Goal: Task Accomplishment & Management: Manage account settings

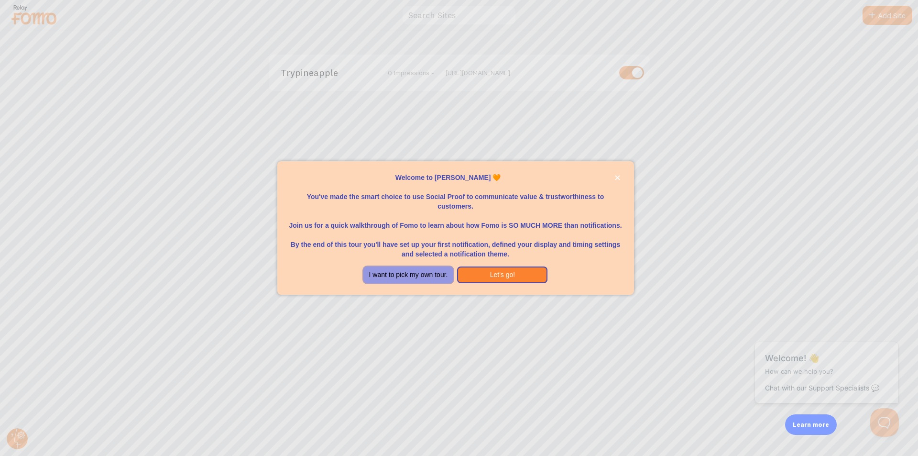
click at [413, 275] on button "I want to pick my own tour." at bounding box center [409, 274] width 90 height 17
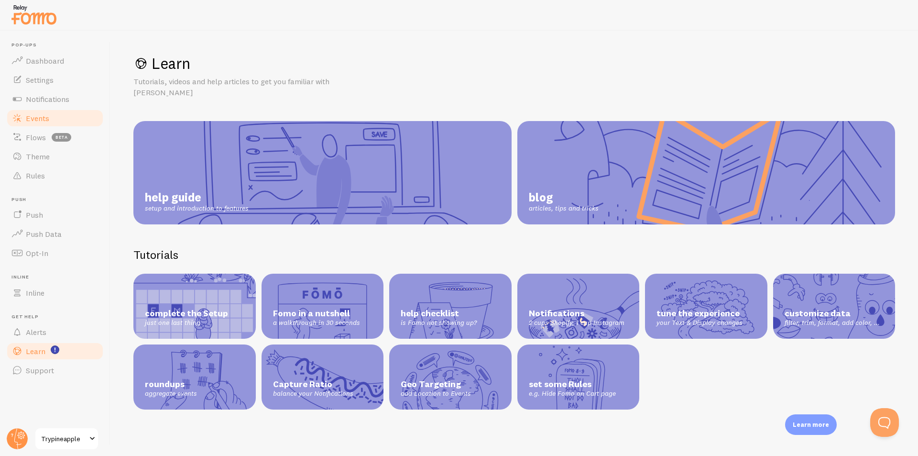
click at [41, 118] on span "Events" at bounding box center [37, 118] width 23 height 10
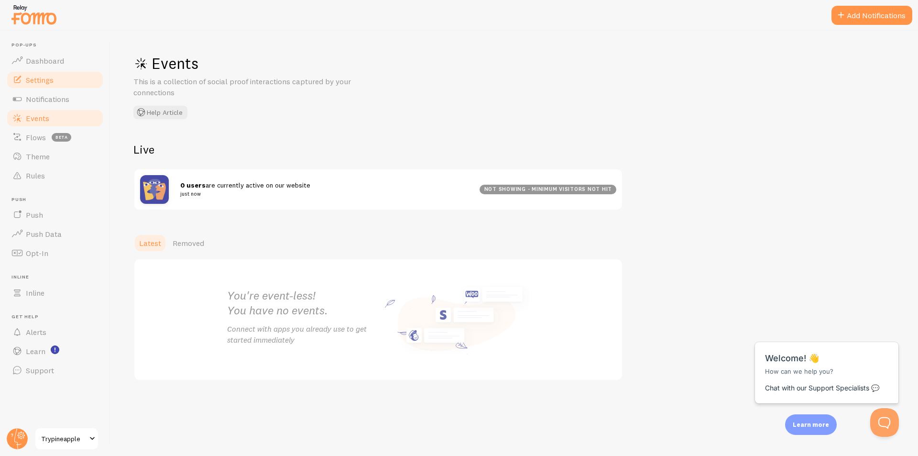
click at [48, 84] on span "Settings" at bounding box center [40, 80] width 28 height 10
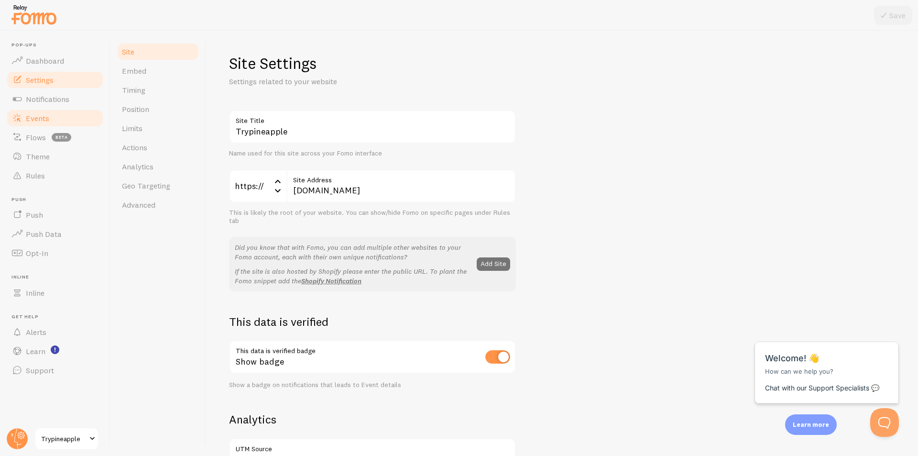
click at [43, 110] on link "Events" at bounding box center [55, 118] width 99 height 19
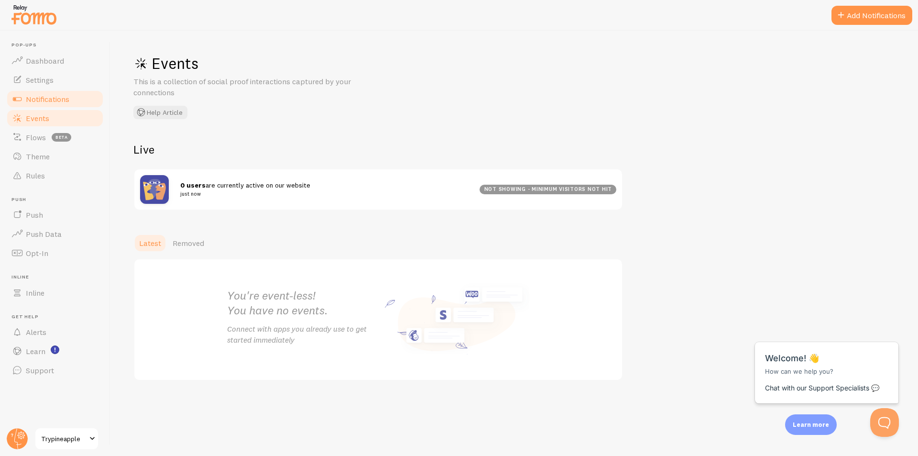
click at [45, 98] on span "Notifications" at bounding box center [48, 99] width 44 height 10
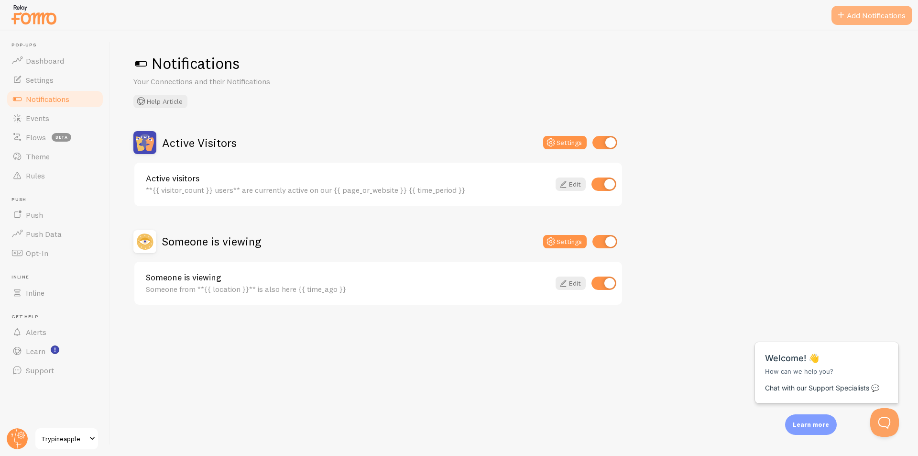
click at [852, 21] on button "Add Notifications" at bounding box center [872, 15] width 81 height 19
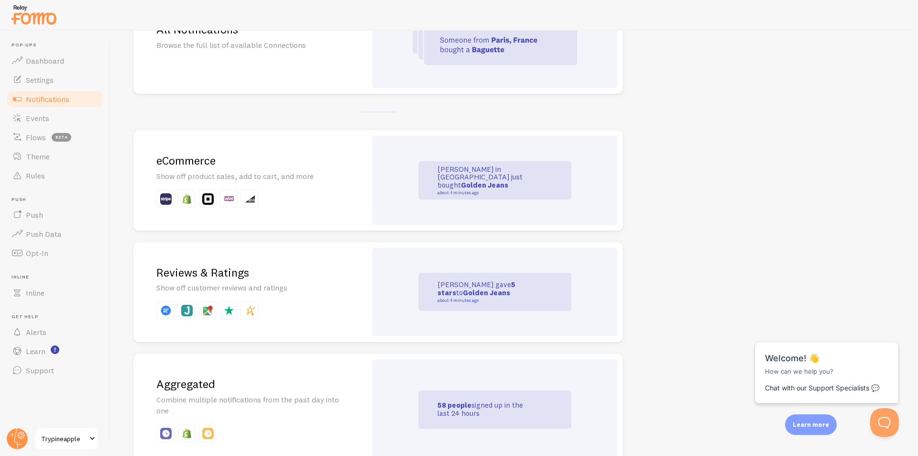
scroll to position [87, 0]
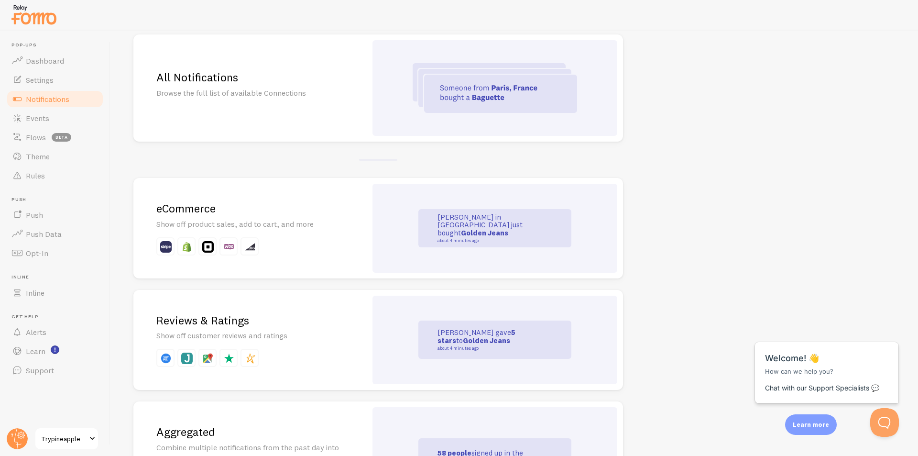
click at [489, 221] on p "John in San Francisco just bought Golden Jeans about 4 minutes ago" at bounding box center [486, 228] width 96 height 30
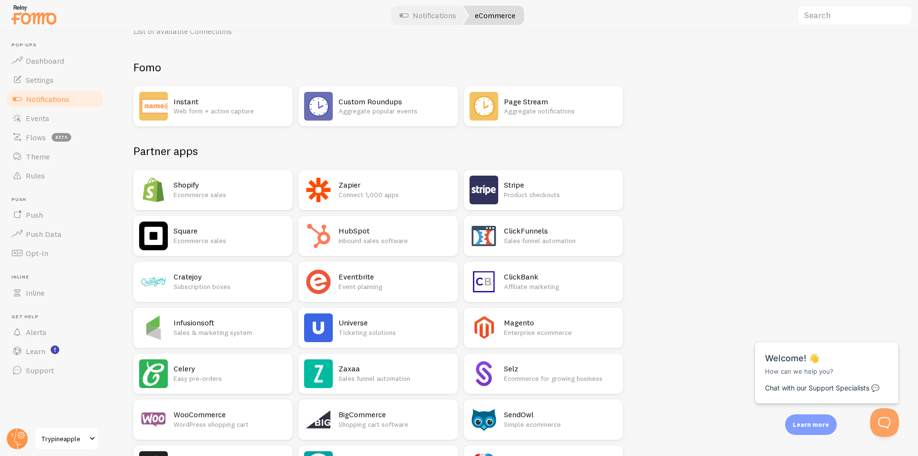
scroll to position [143, 0]
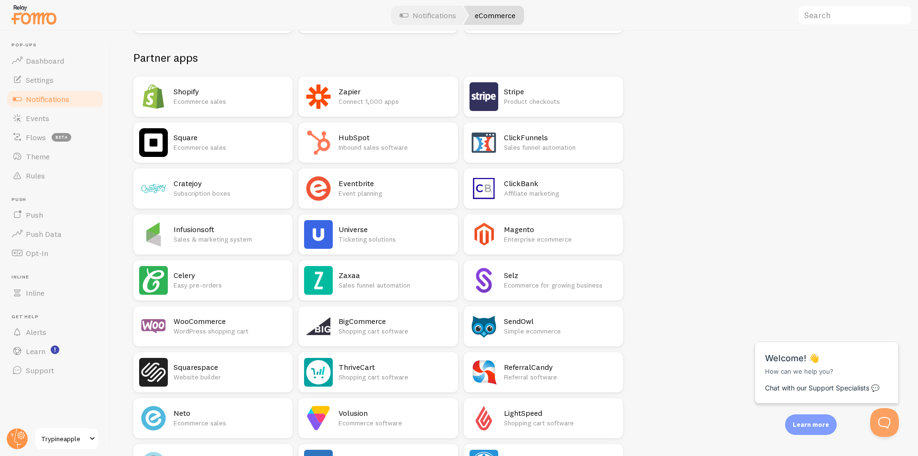
click at [547, 106] on p "Product checkouts" at bounding box center [560, 102] width 113 height 10
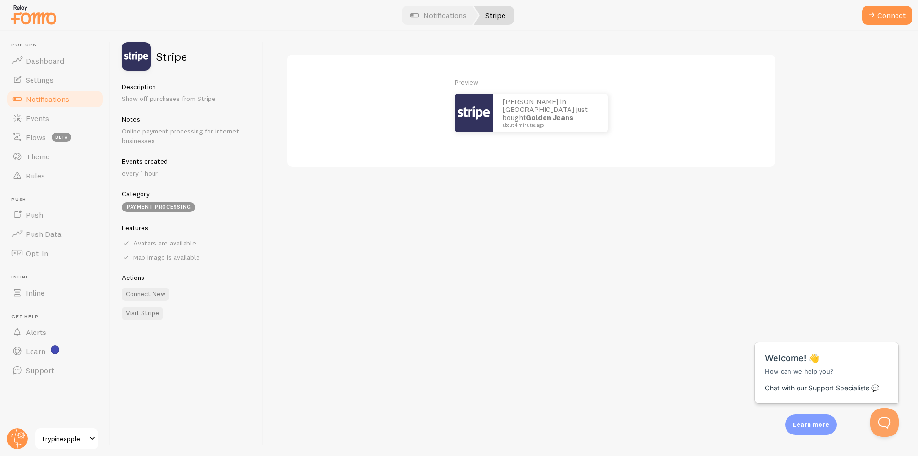
drag, startPoint x: 419, startPoint y: 207, endPoint x: 398, endPoint y: 212, distance: 22.0
click at [419, 208] on div "Preview John in San Francisco just bought Golden Jeans about 4 minutes ago" at bounding box center [591, 243] width 655 height 425
click at [881, 19] on button "Connect" at bounding box center [887, 15] width 50 height 19
click at [890, 21] on button "Connect" at bounding box center [887, 15] width 50 height 19
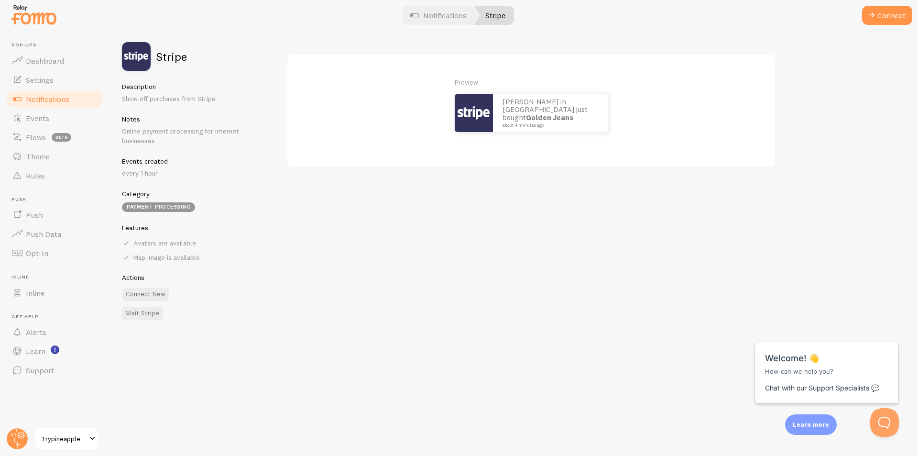
drag, startPoint x: 145, startPoint y: 174, endPoint x: 174, endPoint y: 174, distance: 28.7
click at [156, 174] on p "every 1 hour" at bounding box center [187, 173] width 130 height 10
drag, startPoint x: 175, startPoint y: 174, endPoint x: 116, endPoint y: 172, distance: 58.4
click at [116, 172] on div "Stripe Description Show off purchases from Stripe Notes Online payment processi…" at bounding box center [186, 243] width 153 height 425
drag, startPoint x: 121, startPoint y: 161, endPoint x: 181, endPoint y: 172, distance: 60.9
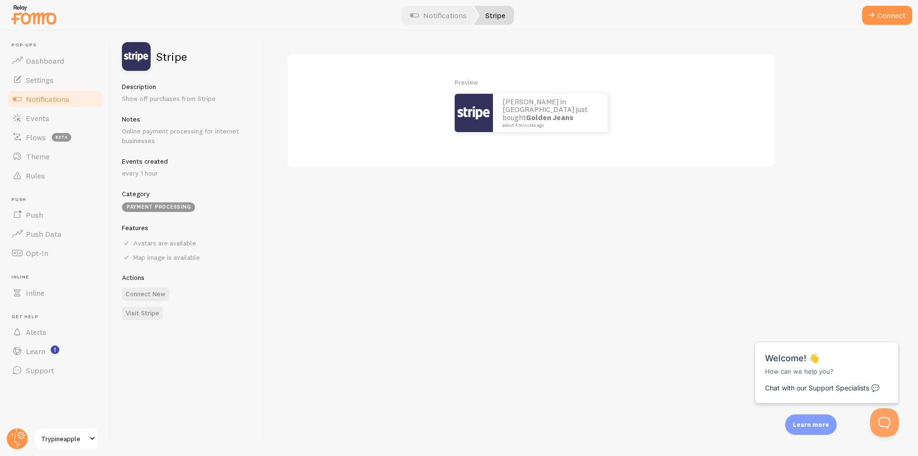
click at [181, 172] on div "Stripe Description Show off purchases from Stripe Notes Online payment processi…" at bounding box center [186, 243] width 153 height 425
click at [181, 172] on p "every 1 hour" at bounding box center [187, 173] width 130 height 10
drag, startPoint x: 174, startPoint y: 170, endPoint x: 112, endPoint y: 156, distance: 62.8
click at [112, 156] on div "Stripe Description Show off purchases from Stripe Notes Online payment processi…" at bounding box center [186, 243] width 153 height 425
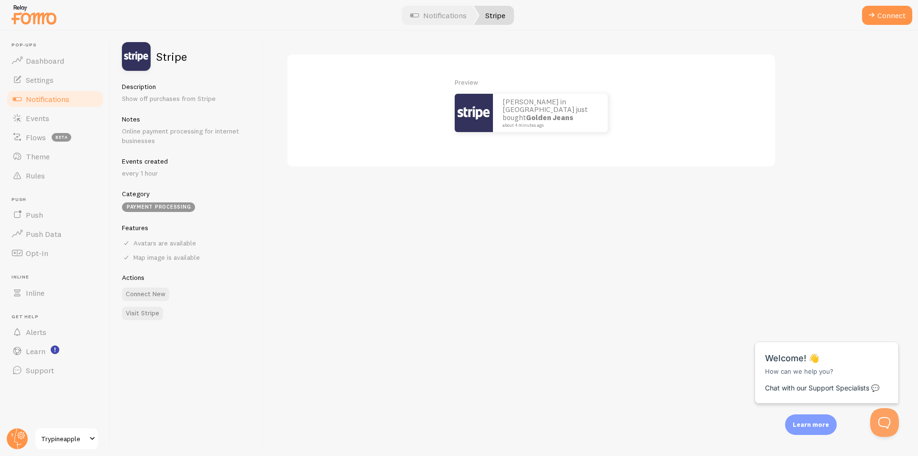
drag, startPoint x: 120, startPoint y: 158, endPoint x: 182, endPoint y: 172, distance: 64.2
click at [182, 172] on div "Stripe Description Show off purchases from Stripe Notes Online payment processi…" at bounding box center [186, 243] width 153 height 425
click at [182, 172] on p "every 1 hour" at bounding box center [187, 173] width 130 height 10
drag, startPoint x: 182, startPoint y: 172, endPoint x: 122, endPoint y: 159, distance: 61.5
click at [122, 159] on div "Events created every 1 hour" at bounding box center [187, 167] width 130 height 21
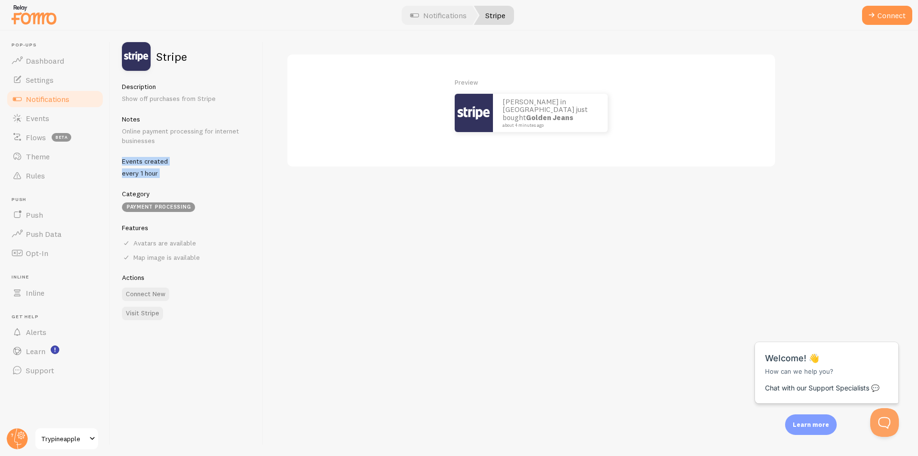
click at [122, 159] on h5 "Events created" at bounding box center [187, 161] width 130 height 9
drag, startPoint x: 122, startPoint y: 159, endPoint x: 167, endPoint y: 171, distance: 46.9
click at [167, 171] on div "Events created every 1 hour" at bounding box center [187, 167] width 130 height 21
click at [168, 171] on p "every 1 hour" at bounding box center [187, 173] width 130 height 10
drag, startPoint x: 168, startPoint y: 171, endPoint x: 120, endPoint y: 161, distance: 48.9
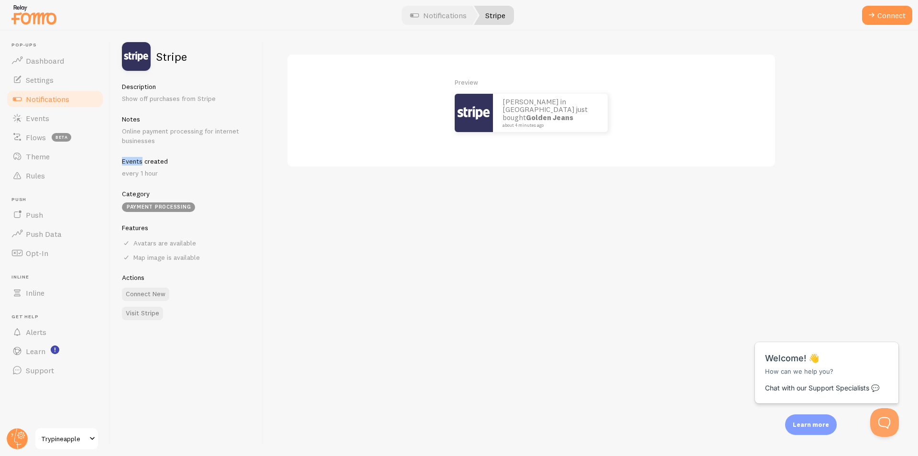
click at [127, 162] on div "Events created every 1 hour" at bounding box center [187, 167] width 130 height 21
click at [120, 161] on div "Stripe Description Show off purchases from Stripe Notes Online payment processi…" at bounding box center [186, 243] width 153 height 425
drag, startPoint x: 122, startPoint y: 159, endPoint x: 171, endPoint y: 173, distance: 51.2
click at [171, 173] on div "Events created every 1 hour" at bounding box center [187, 167] width 130 height 21
click at [172, 173] on p "every 1 hour" at bounding box center [187, 173] width 130 height 10
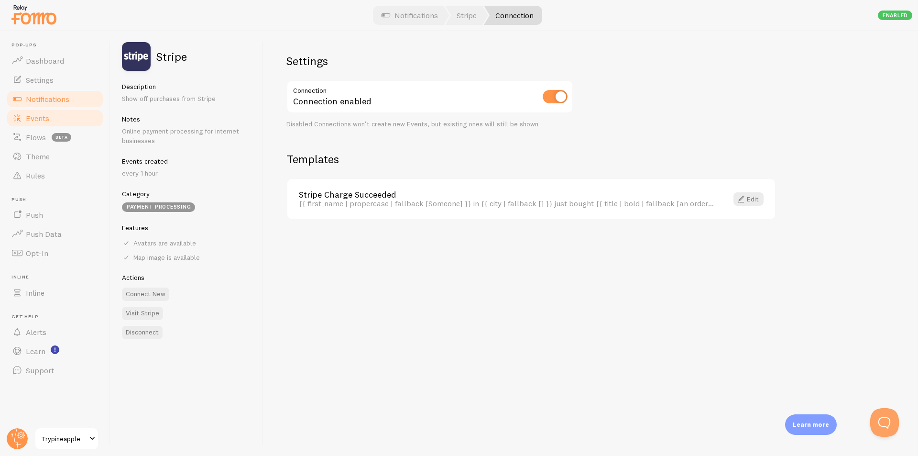
click at [46, 118] on span "Events" at bounding box center [37, 118] width 23 height 10
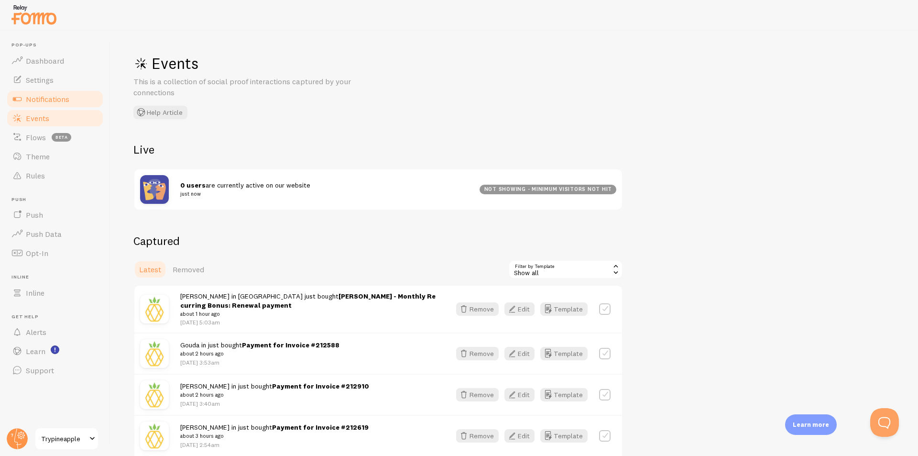
click at [43, 99] on span "Notifications" at bounding box center [48, 99] width 44 height 10
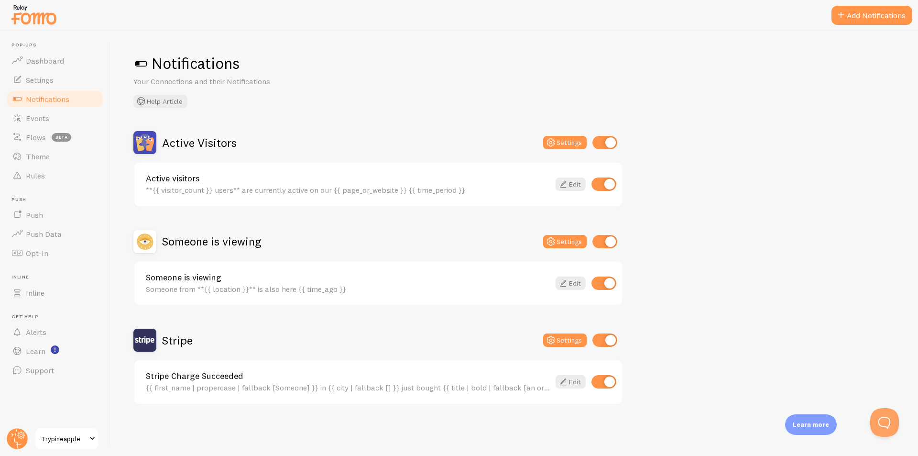
click at [599, 281] on input "checkbox" at bounding box center [604, 282] width 25 height 13
click at [614, 282] on input "checkbox" at bounding box center [604, 282] width 25 height 13
checkbox input "true"
click at [604, 236] on input "checkbox" at bounding box center [605, 241] width 25 height 13
checkbox input "false"
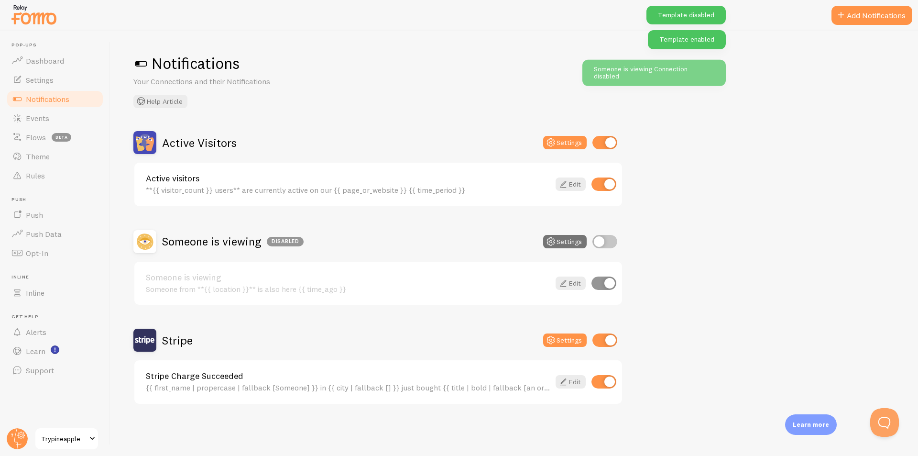
click at [606, 142] on input "checkbox" at bounding box center [605, 142] width 25 height 13
checkbox input "false"
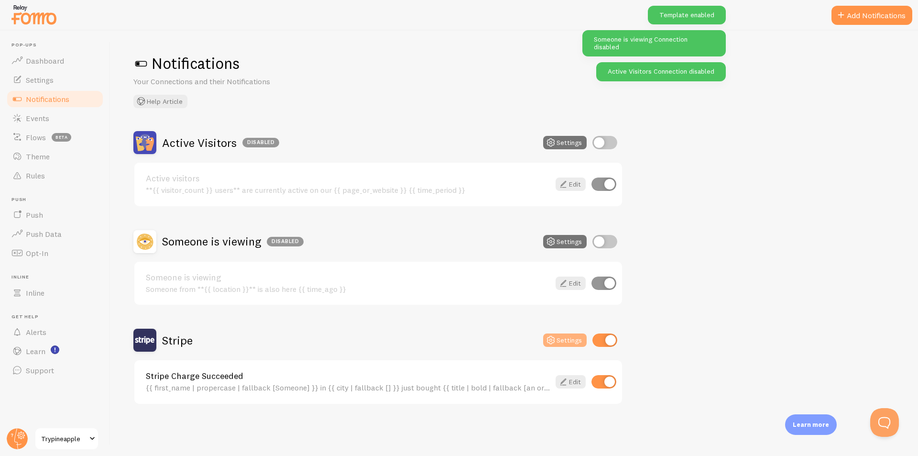
click at [569, 343] on button "Settings" at bounding box center [565, 339] width 44 height 13
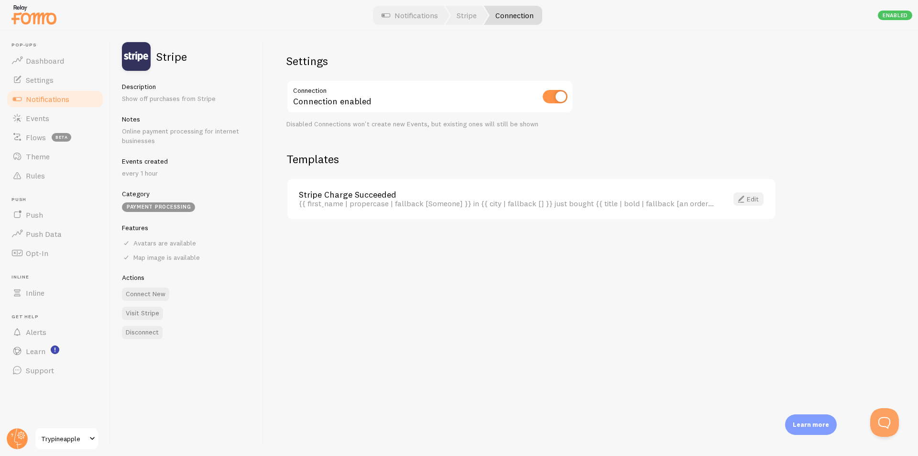
click at [751, 199] on link "Edit" at bounding box center [749, 198] width 30 height 13
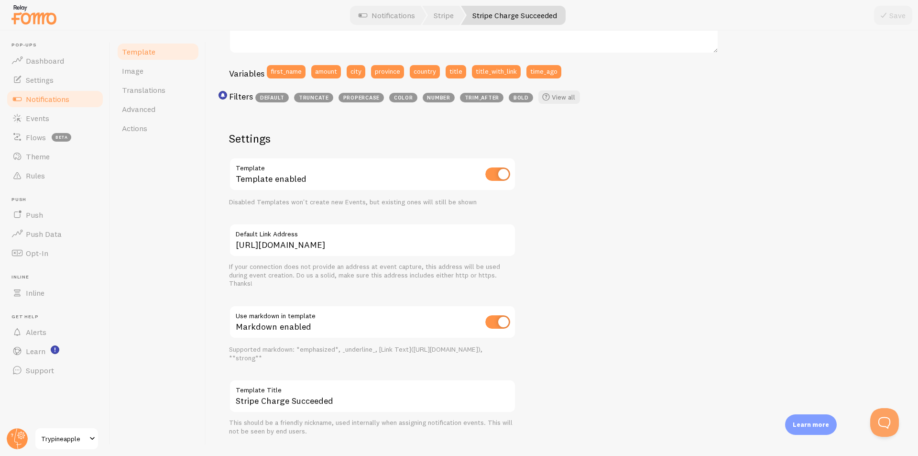
scroll to position [259, 0]
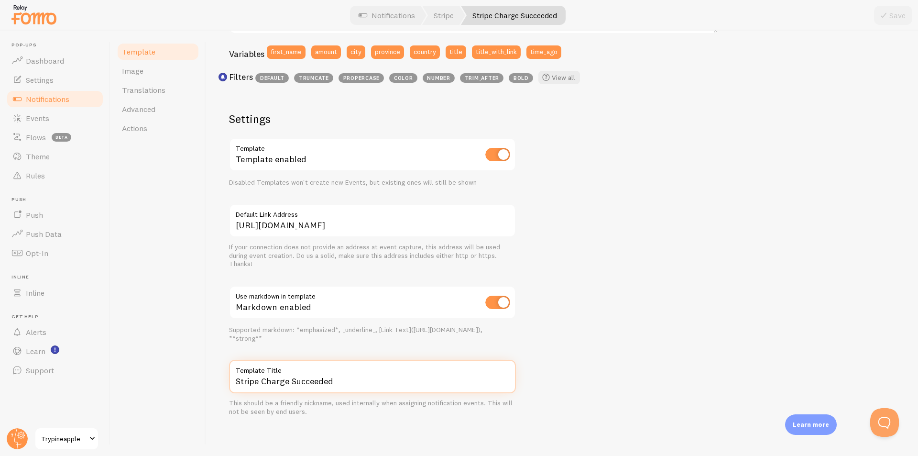
click at [344, 380] on input "Stripe Charge Succeeded" at bounding box center [372, 376] width 287 height 33
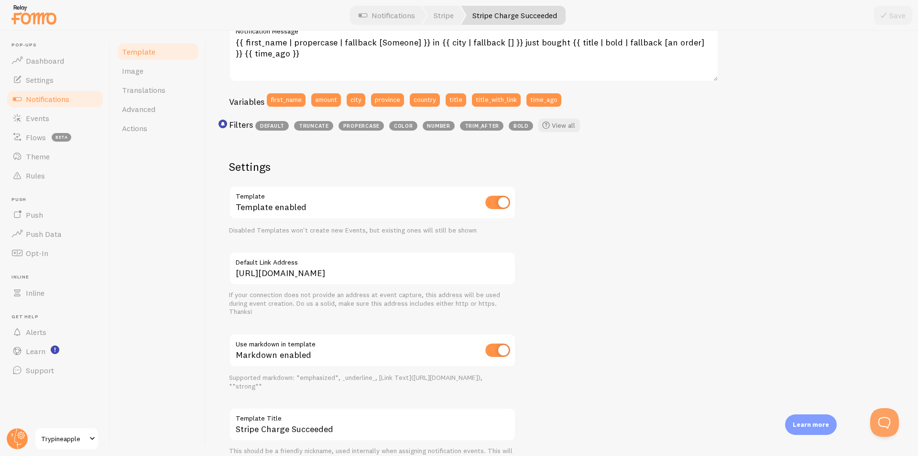
click at [345, 238] on div "Settings Template Template enabled Disabled Templates won't create new Events, …" at bounding box center [372, 311] width 287 height 304
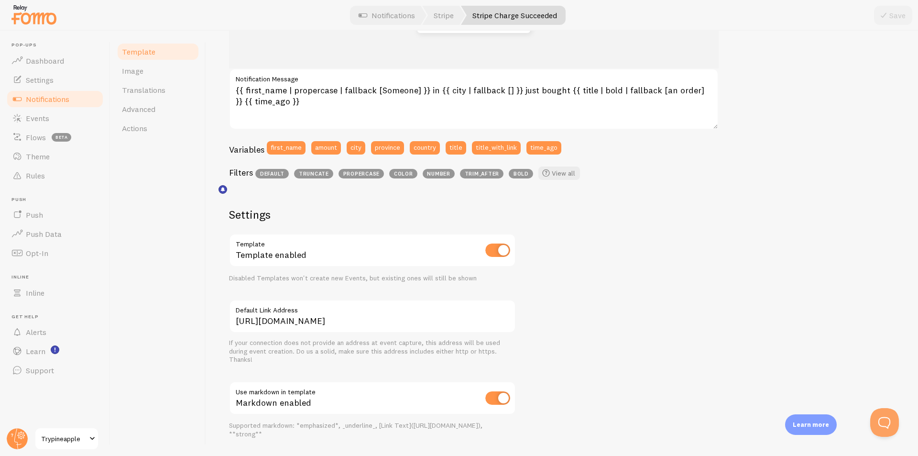
scroll to position [115, 0]
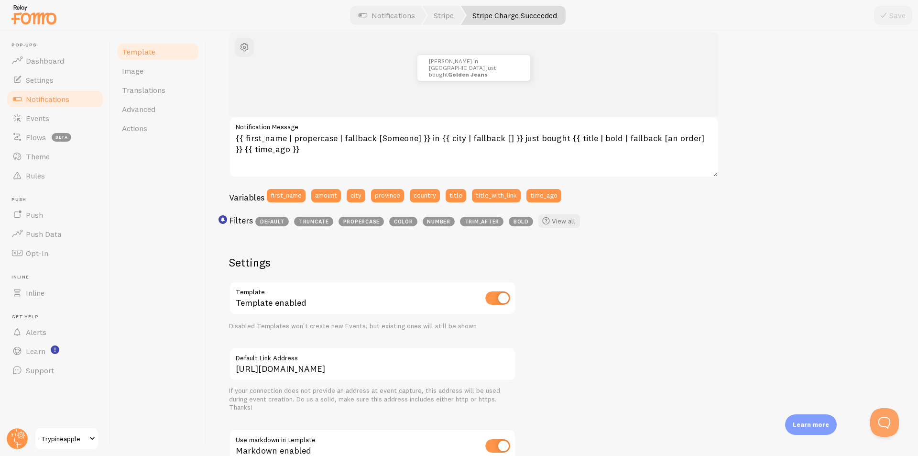
click at [330, 301] on div "Template enabled" at bounding box center [372, 298] width 287 height 35
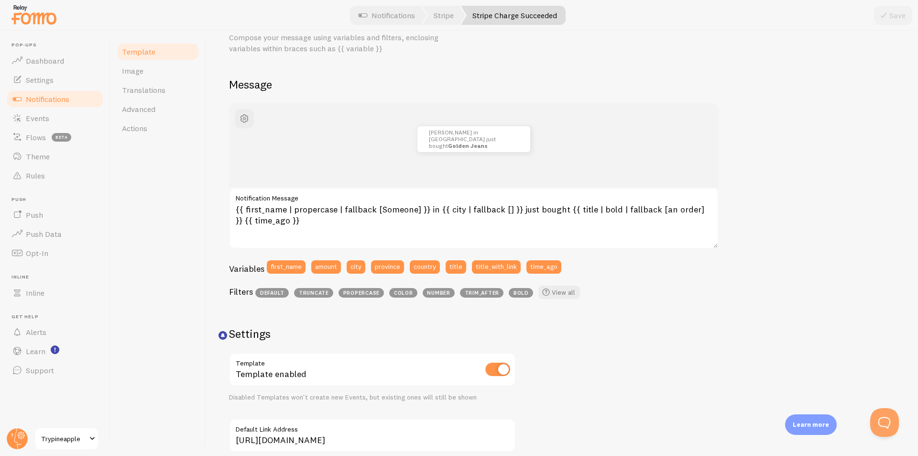
scroll to position [0, 0]
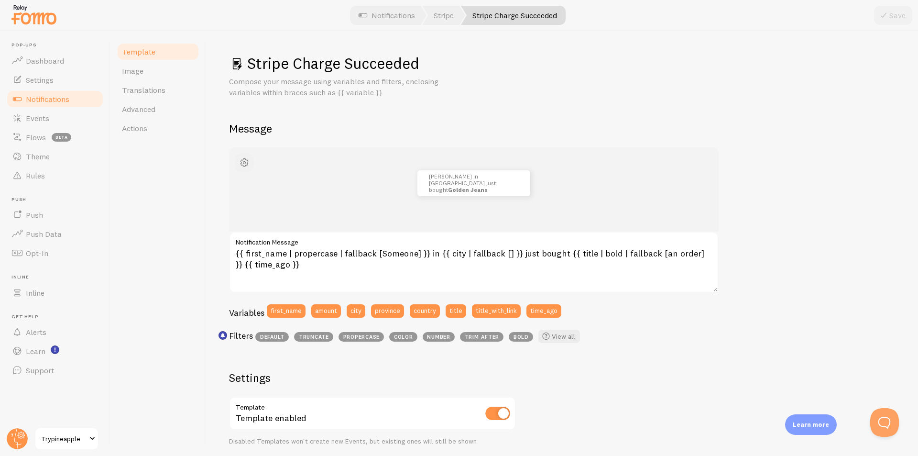
click at [245, 164] on span "button" at bounding box center [244, 162] width 11 height 11
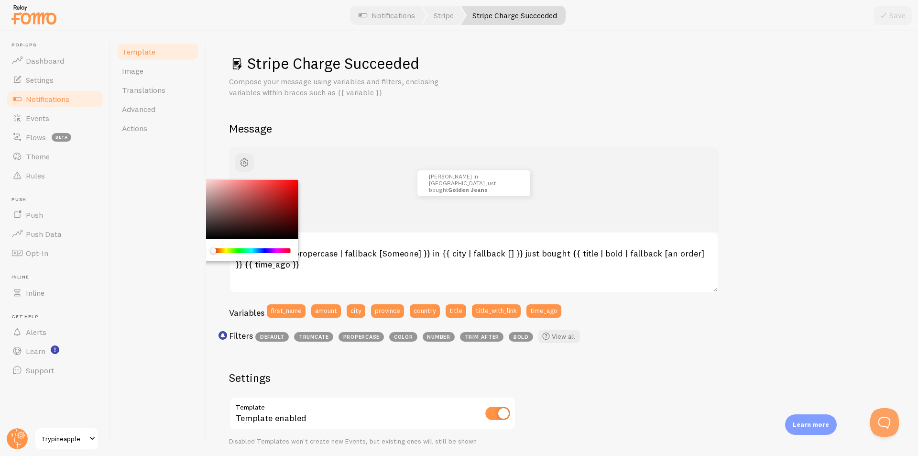
click at [357, 121] on h2 "Message" at bounding box center [562, 128] width 666 height 15
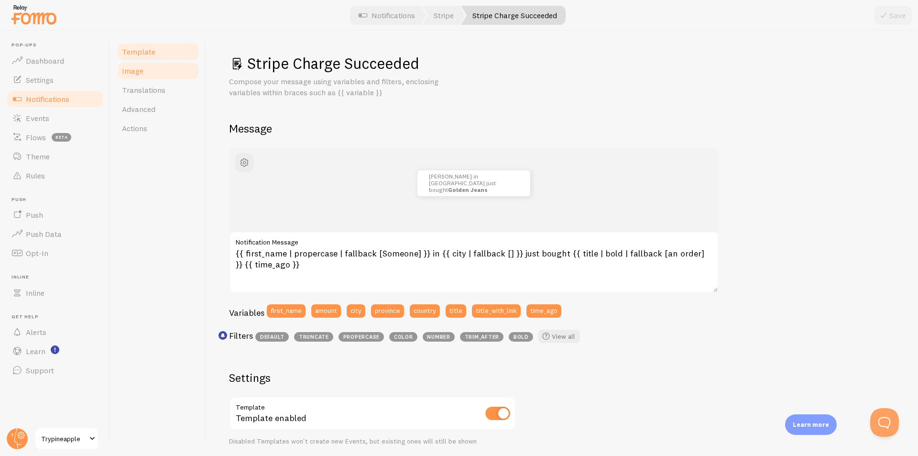
click at [142, 71] on span "Image" at bounding box center [133, 71] width 22 height 10
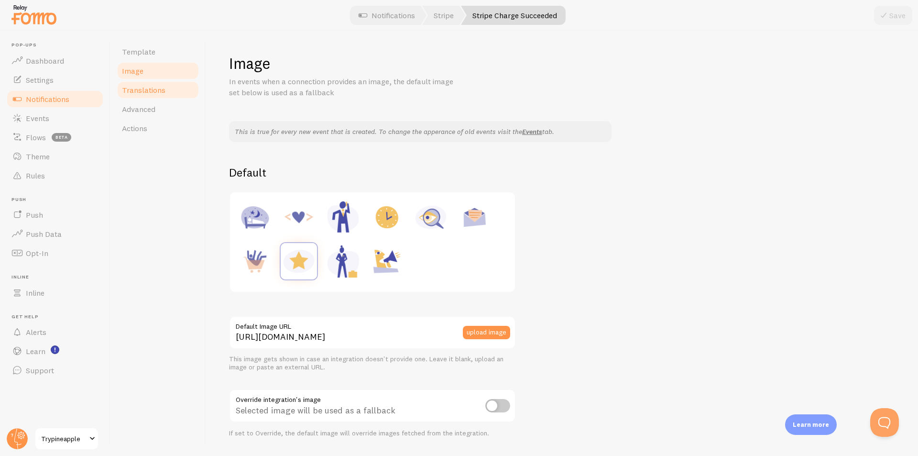
click at [161, 92] on span "Translations" at bounding box center [144, 90] width 44 height 10
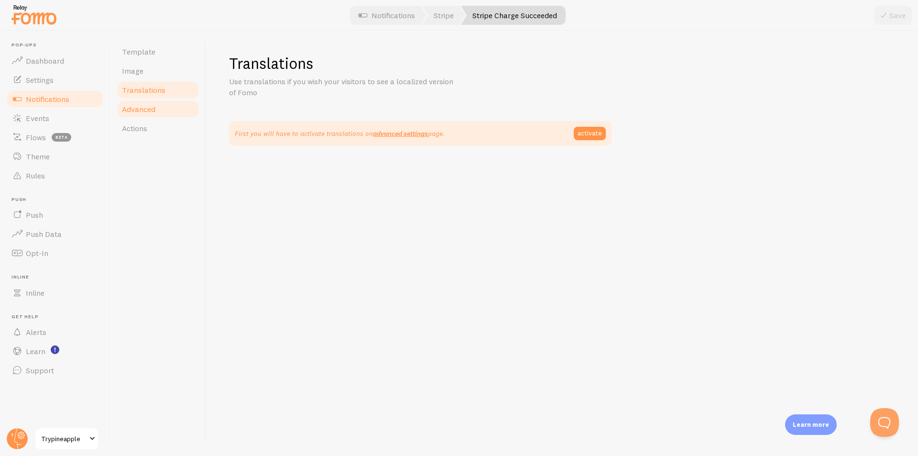
click at [155, 108] on span "Advanced" at bounding box center [138, 109] width 33 height 10
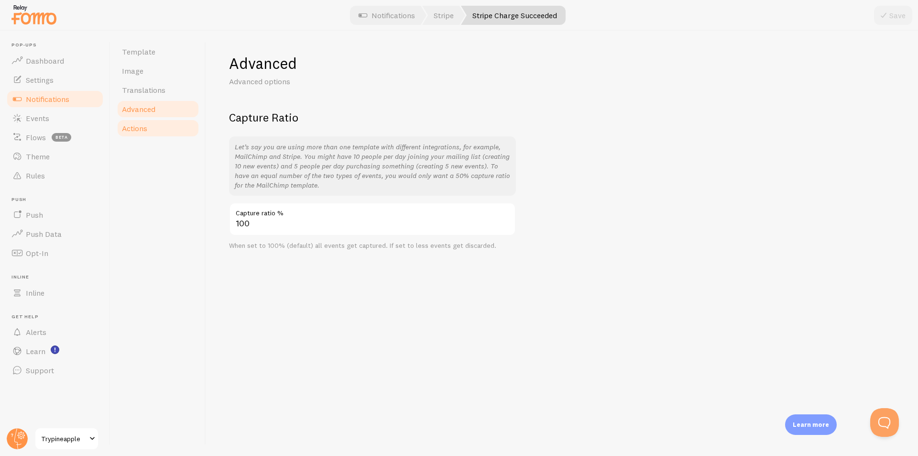
click at [155, 130] on link "Actions" at bounding box center [158, 128] width 84 height 19
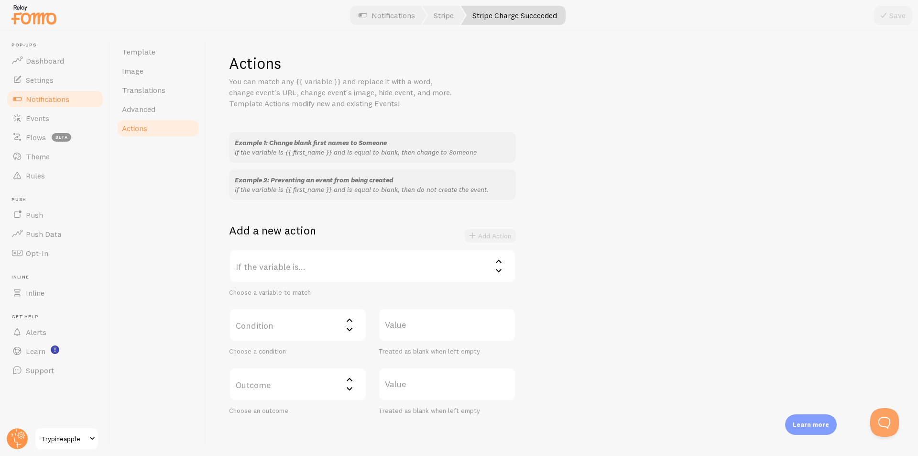
scroll to position [42, 0]
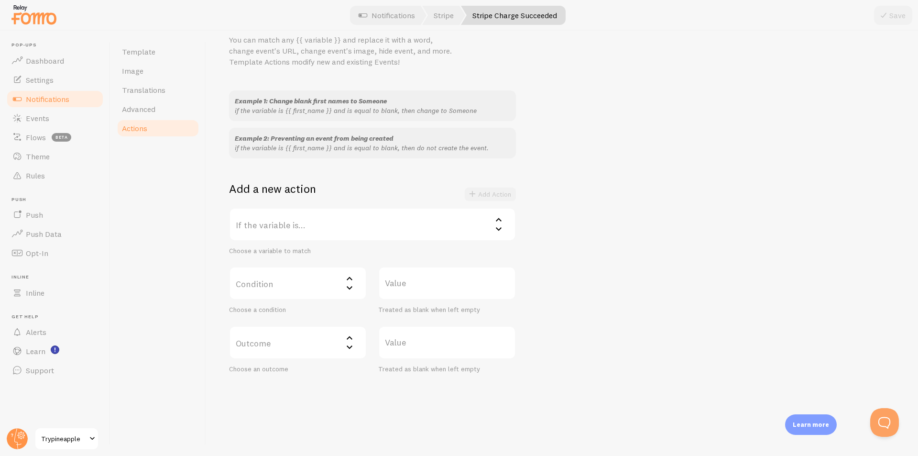
click at [345, 230] on label "If the variable is..." at bounding box center [372, 224] width 287 height 33
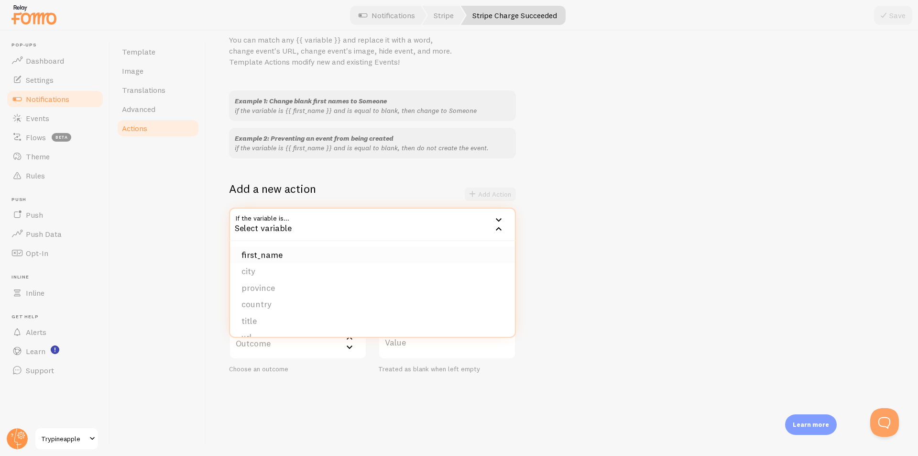
scroll to position [81, 0]
click at [668, 191] on div "Example 1: Change blank first names to Someone if the variable is {{ first_name…" at bounding box center [562, 231] width 666 height 283
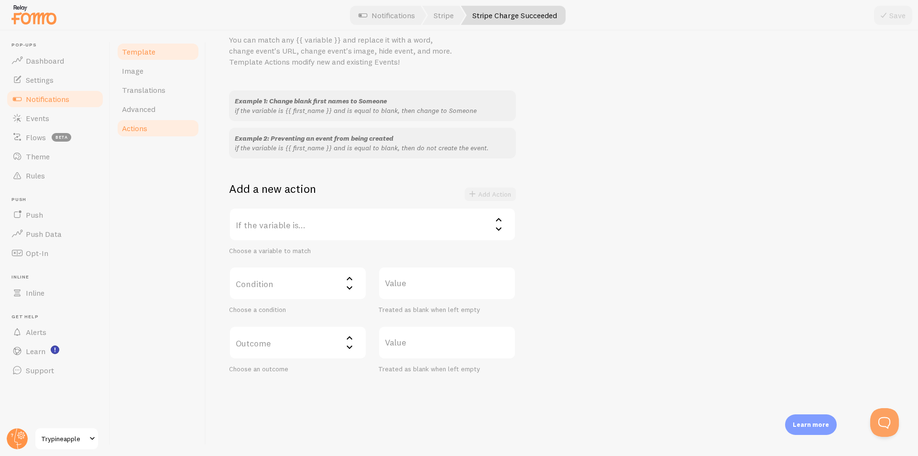
click at [142, 52] on span "Template" at bounding box center [138, 52] width 33 height 10
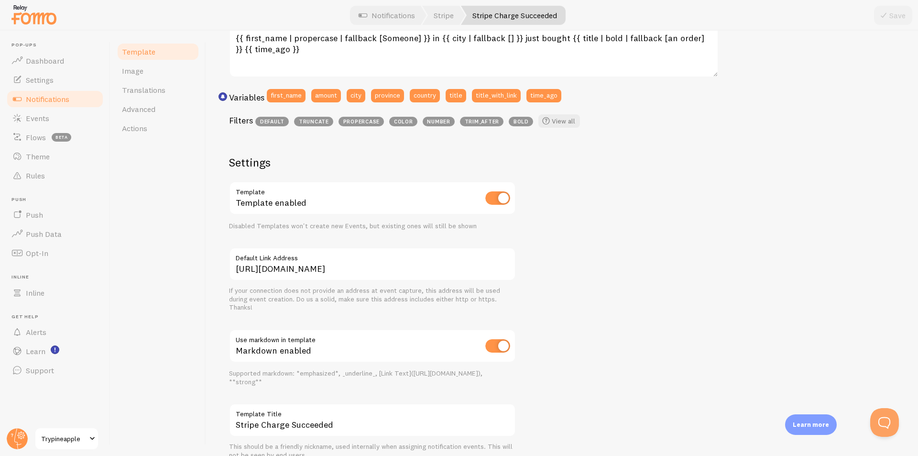
scroll to position [239, 0]
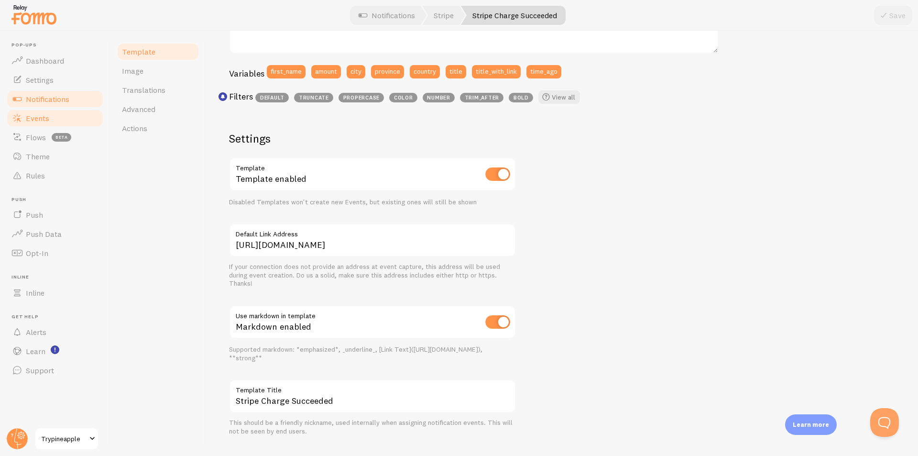
click at [32, 122] on span "Events" at bounding box center [37, 118] width 23 height 10
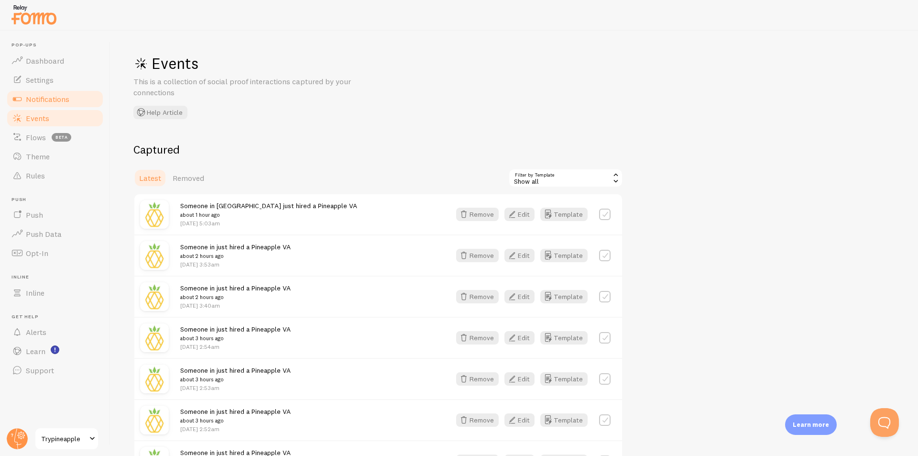
click at [55, 101] on span "Notifications" at bounding box center [48, 99] width 44 height 10
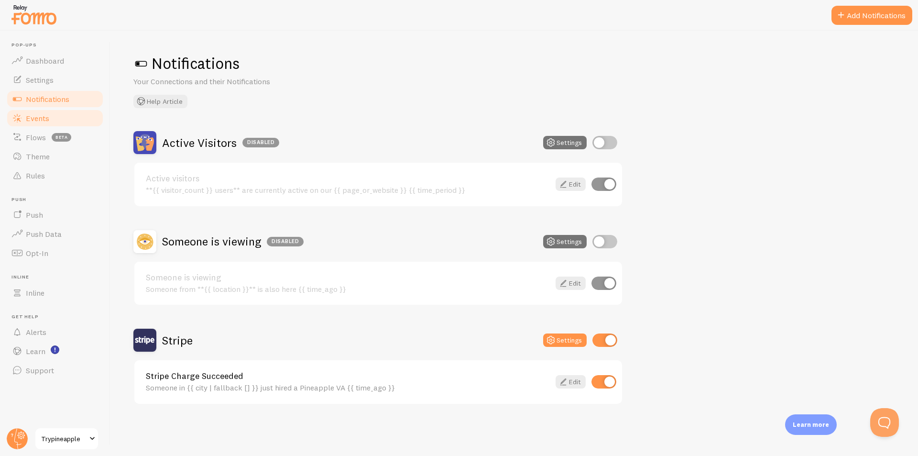
click at [47, 122] on span "Events" at bounding box center [37, 118] width 23 height 10
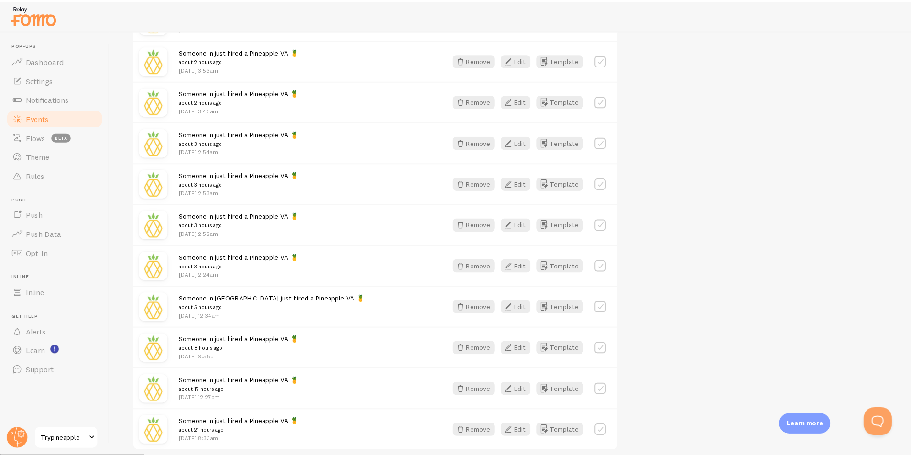
scroll to position [237, 0]
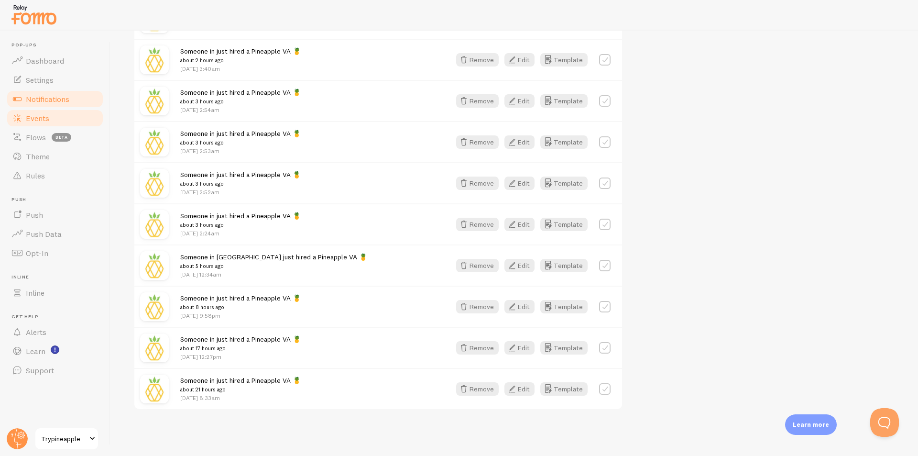
click at [53, 105] on link "Notifications" at bounding box center [55, 98] width 99 height 19
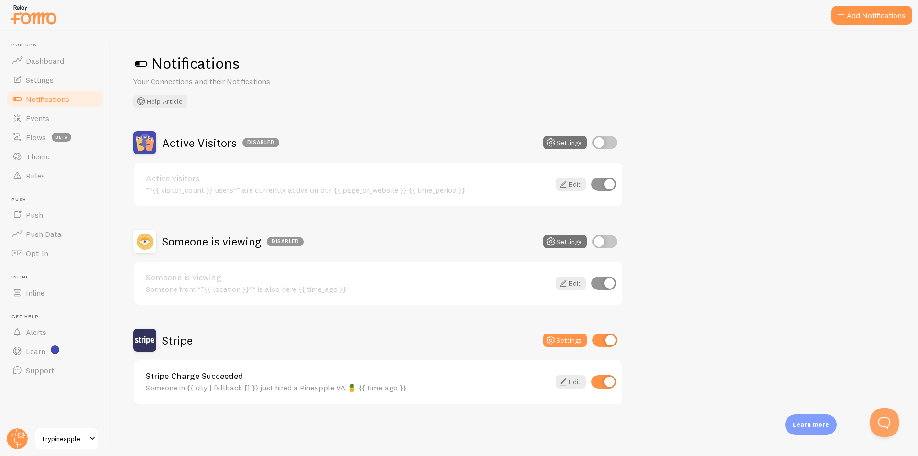
click at [380, 393] on div "Stripe Charge Succeeded Someone in {{ city | fallback [] }} just hired a Pineap…" at bounding box center [378, 382] width 488 height 44
click at [378, 388] on div "Someone in {{ city | fallback [] }} just hired a Pineapple VA 🍍 {{ time_ago }}" at bounding box center [348, 387] width 404 height 9
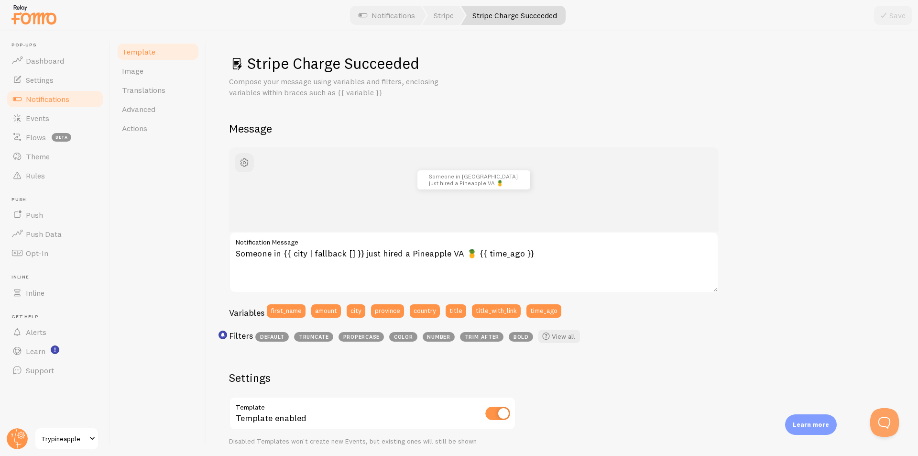
click at [155, 56] on link "Template" at bounding box center [158, 51] width 84 height 19
click at [452, 180] on p "Someone in San Francisco just hired a Pineapple VA 🍍 about 4 minutes ago" at bounding box center [474, 179] width 90 height 19
click at [251, 160] on button "button" at bounding box center [244, 162] width 19 height 19
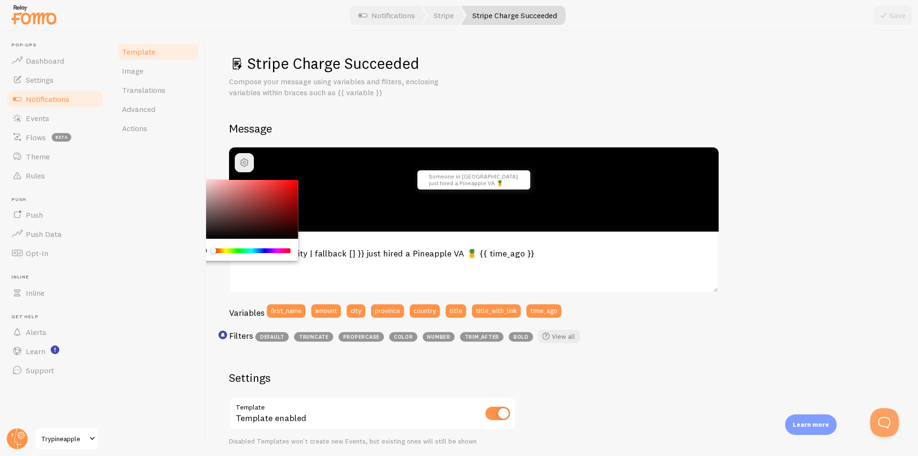
drag, startPoint x: 244, startPoint y: 208, endPoint x: 211, endPoint y: 254, distance: 56.9
click at [211, 254] on div "Chrome color picker" at bounding box center [245, 220] width 108 height 81
click at [416, 121] on h2 "Message" at bounding box center [562, 128] width 666 height 15
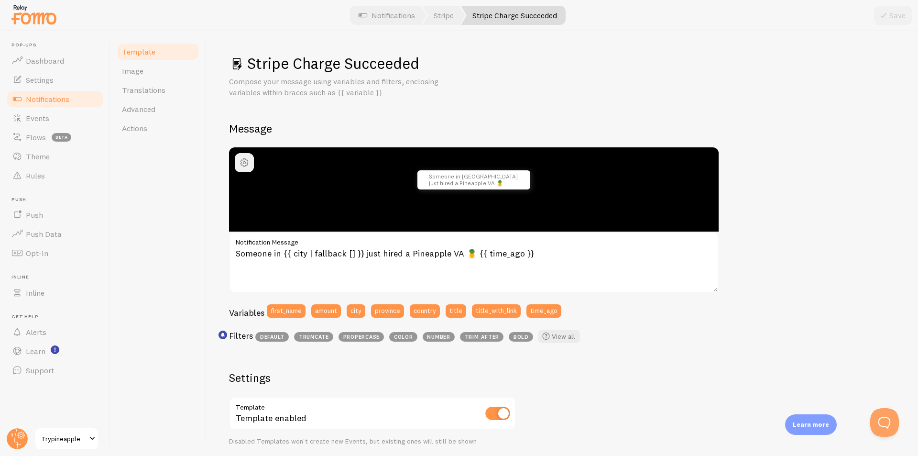
click at [250, 164] on span "button" at bounding box center [244, 162] width 11 height 11
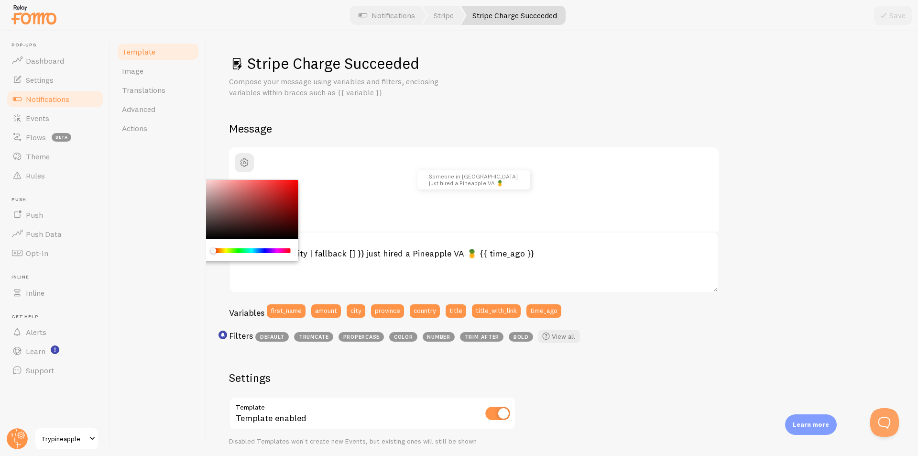
drag, startPoint x: 228, startPoint y: 198, endPoint x: 178, endPoint y: 165, distance: 59.0
click at [178, 165] on div "Template Image Translations Advanced Actions Stripe Charge Succeeded Compose yo…" at bounding box center [514, 243] width 808 height 425
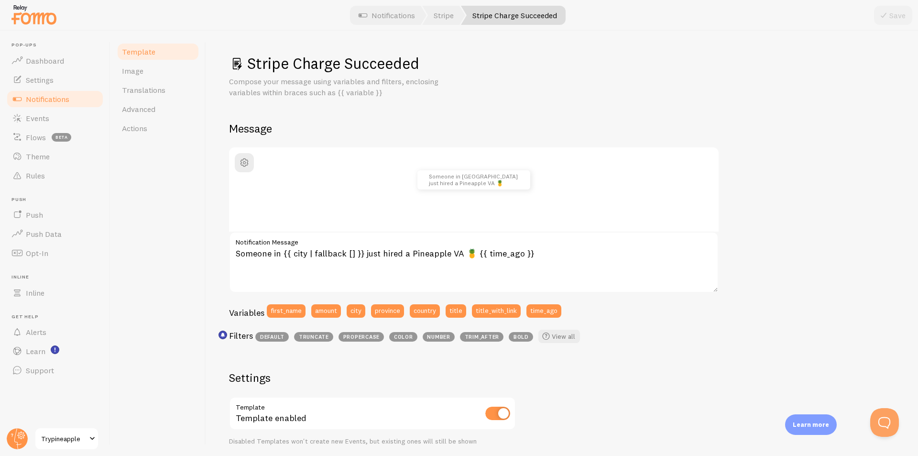
click at [543, 133] on h2 "Message" at bounding box center [562, 128] width 666 height 15
click at [52, 84] on span "Settings" at bounding box center [40, 80] width 28 height 10
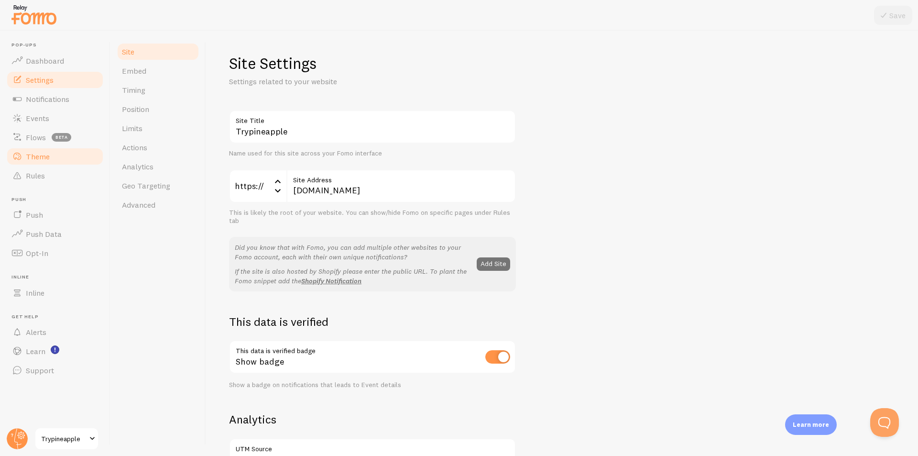
click at [45, 149] on link "Theme" at bounding box center [55, 156] width 99 height 19
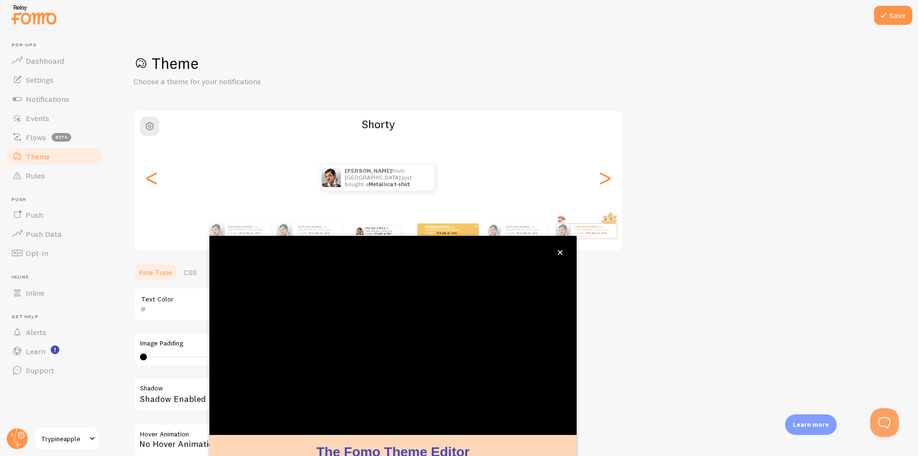
click at [448, 236] on iframe "The Fomo Theme EditorImport default fonts and colours from your website, choose…" at bounding box center [393, 335] width 354 height 199
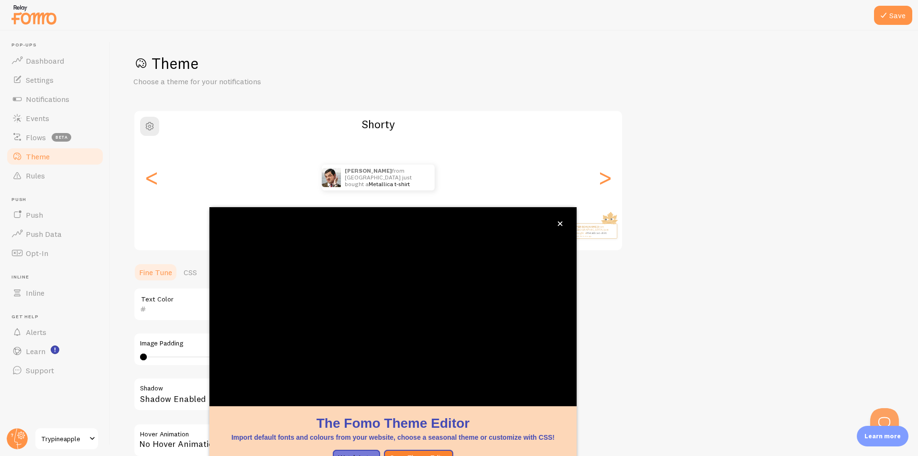
scroll to position [29, 0]
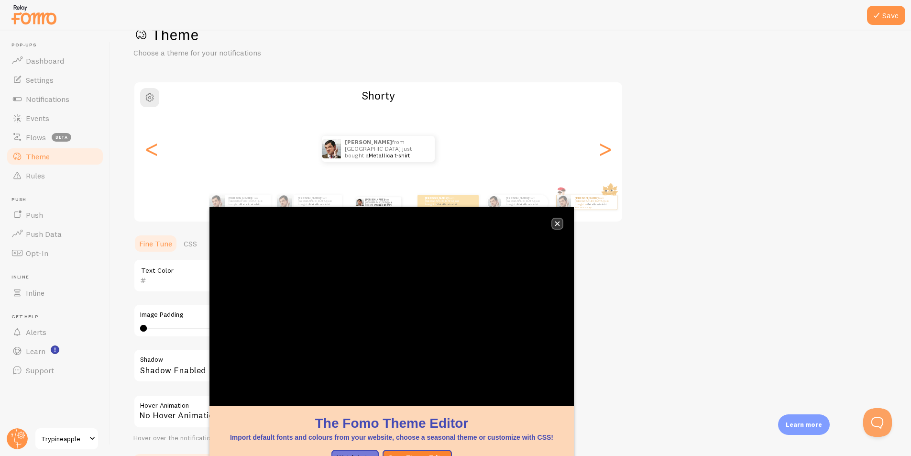
click at [557, 226] on button "close," at bounding box center [557, 224] width 10 height 10
click at [613, 149] on div "[PERSON_NAME] from [GEOGRAPHIC_DATA] just bought a Metallica t-shirt about 4 mi…" at bounding box center [378, 149] width 488 height 26
click at [557, 223] on icon "close," at bounding box center [557, 223] width 5 height 5
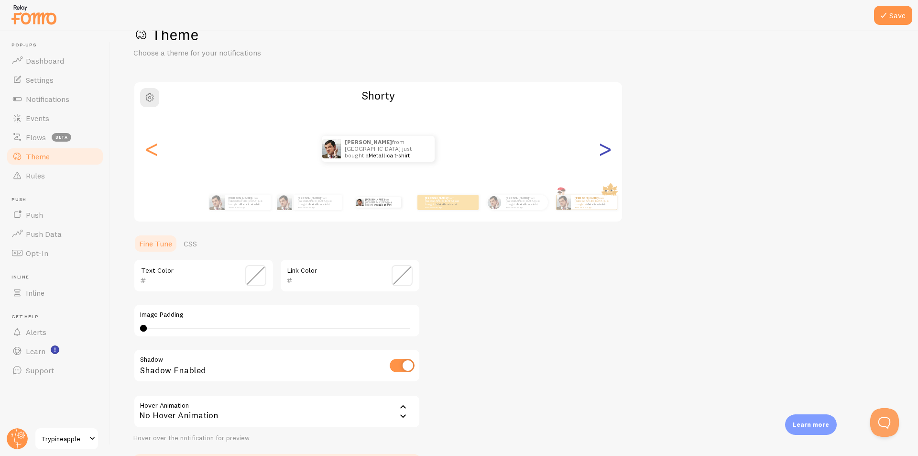
click at [610, 148] on div ">" at bounding box center [604, 148] width 11 height 69
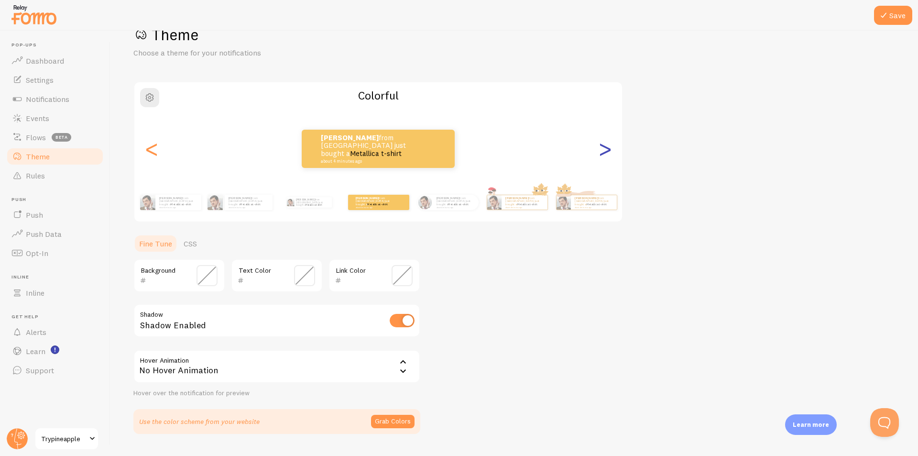
click at [610, 148] on div ">" at bounding box center [604, 148] width 11 height 69
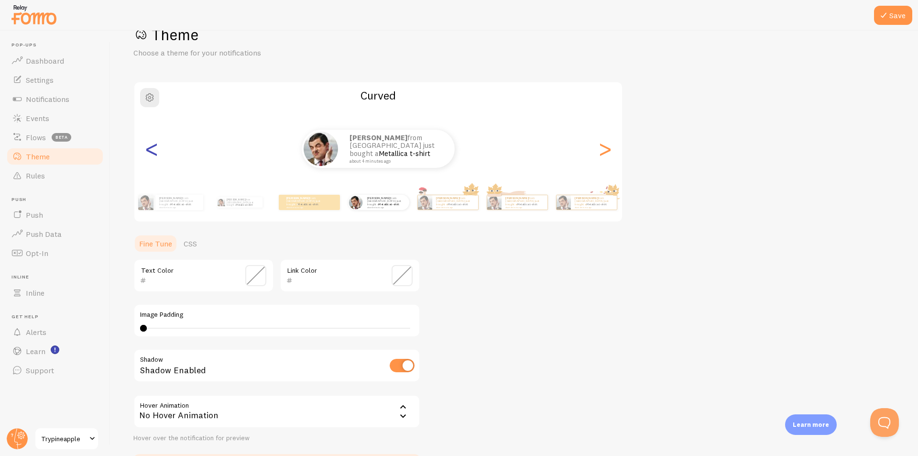
click at [148, 150] on div "<" at bounding box center [151, 148] width 11 height 69
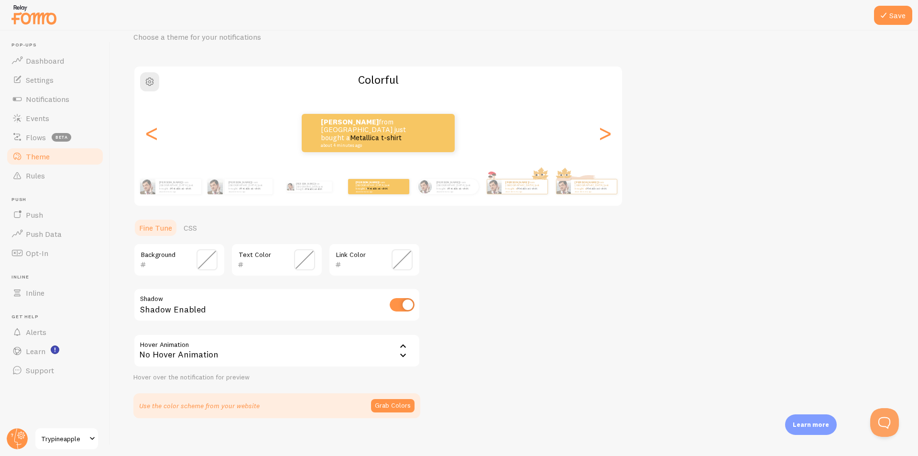
scroll to position [53, 0]
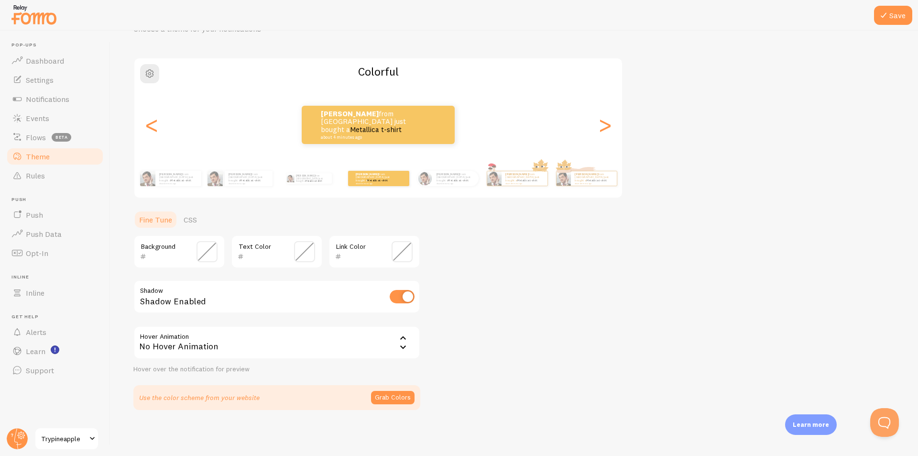
click at [357, 337] on div "No Hover Animation" at bounding box center [276, 342] width 287 height 33
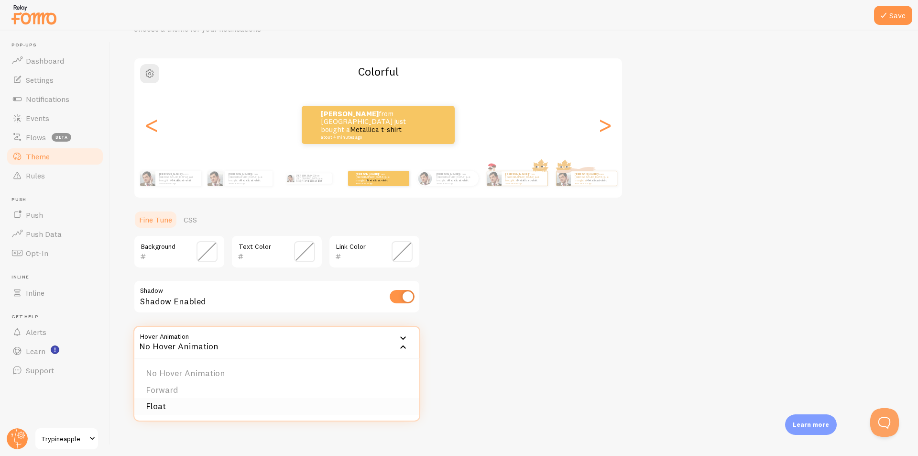
click at [276, 405] on li "Float" at bounding box center [276, 406] width 285 height 17
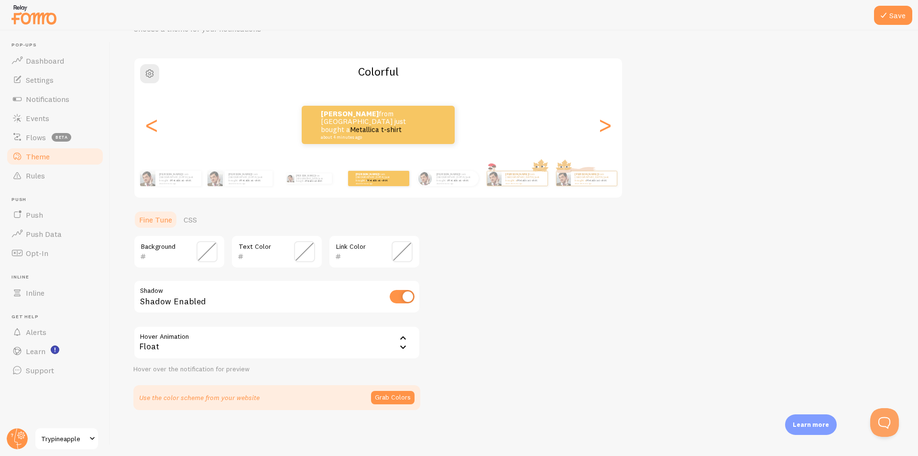
click at [301, 350] on div "Float" at bounding box center [276, 342] width 287 height 33
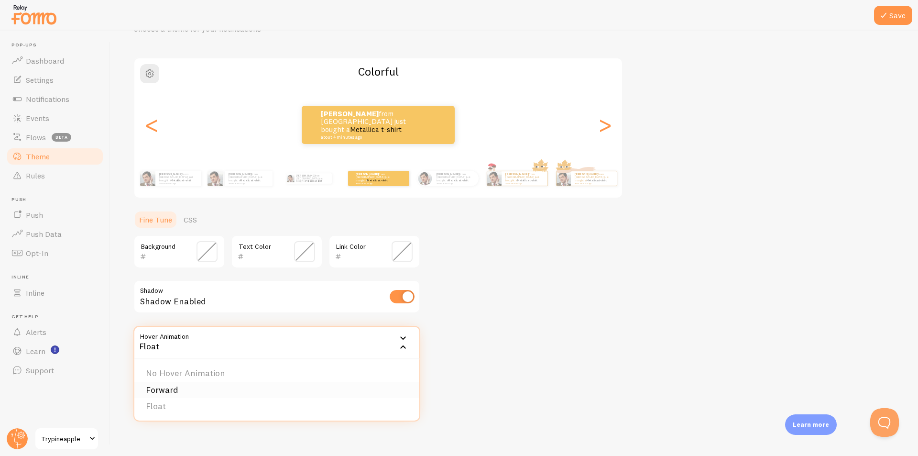
click at [273, 391] on li "Forward" at bounding box center [276, 390] width 285 height 17
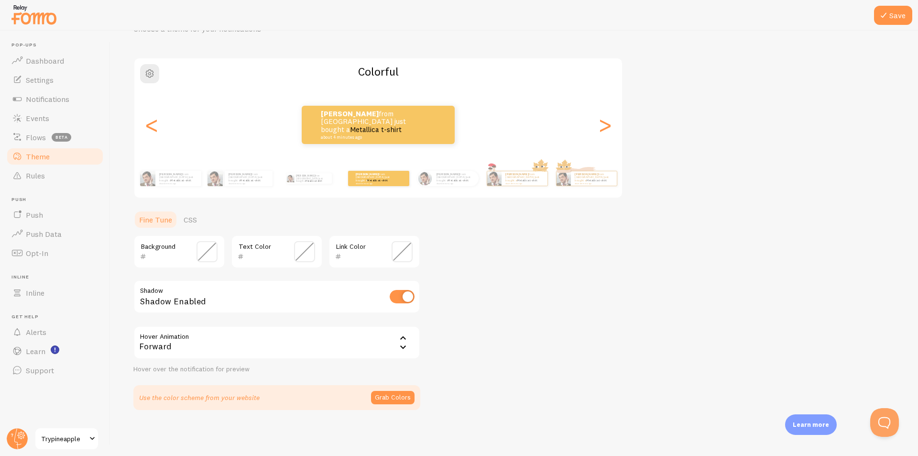
click at [309, 295] on div "Shadow Enabled" at bounding box center [276, 297] width 287 height 35
click at [193, 221] on link "CSS" at bounding box center [190, 219] width 25 height 19
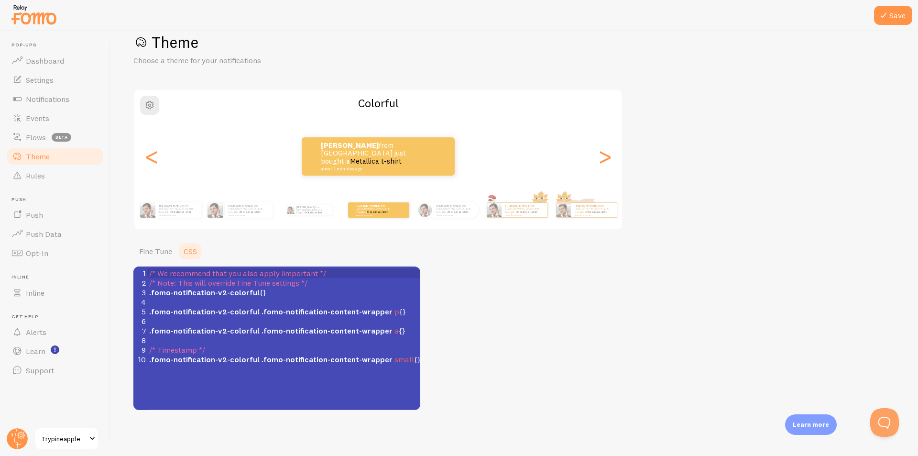
scroll to position [4, 0]
click at [242, 293] on span ".fomo-notification-v2-colorful" at bounding box center [204, 292] width 110 height 10
click at [261, 293] on pre ".fomo-notification-v2-colorful {}" at bounding box center [287, 292] width 280 height 10
click at [302, 317] on pre "​" at bounding box center [287, 321] width 280 height 10
click at [156, 250] on link "Fine Tune" at bounding box center [155, 251] width 44 height 19
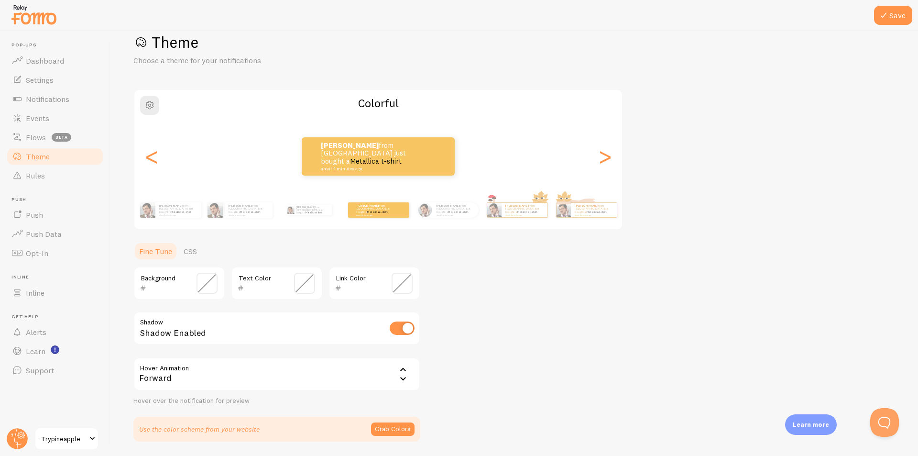
click at [210, 280] on span at bounding box center [207, 283] width 21 height 21
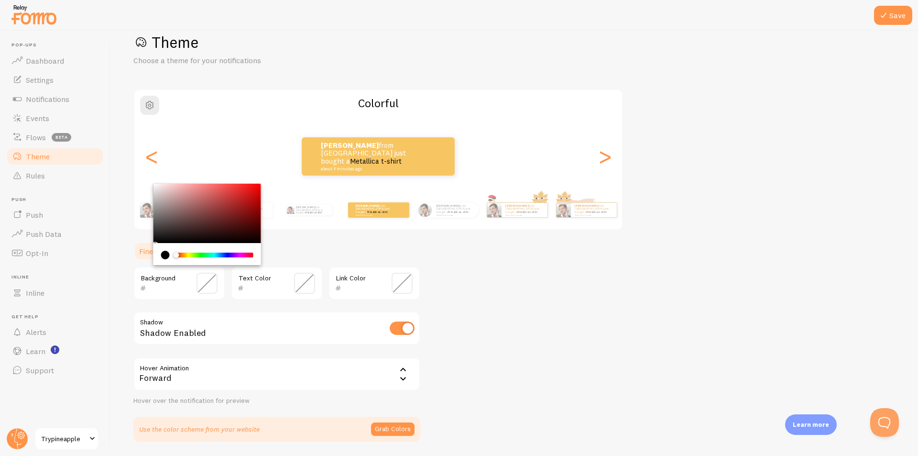
click at [254, 124] on div "Vincent from Philippines just bought a Metallica t-shirt about 4 minutes ago Vi…" at bounding box center [378, 156] width 488 height 69
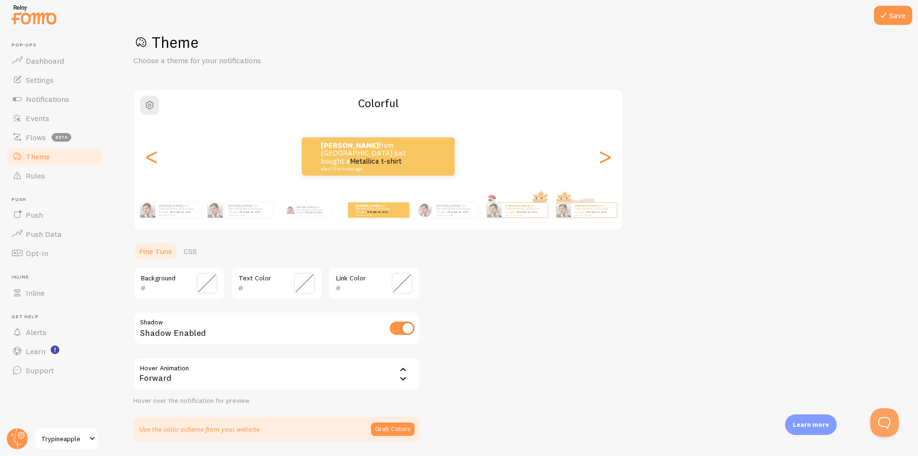
scroll to position [53, 0]
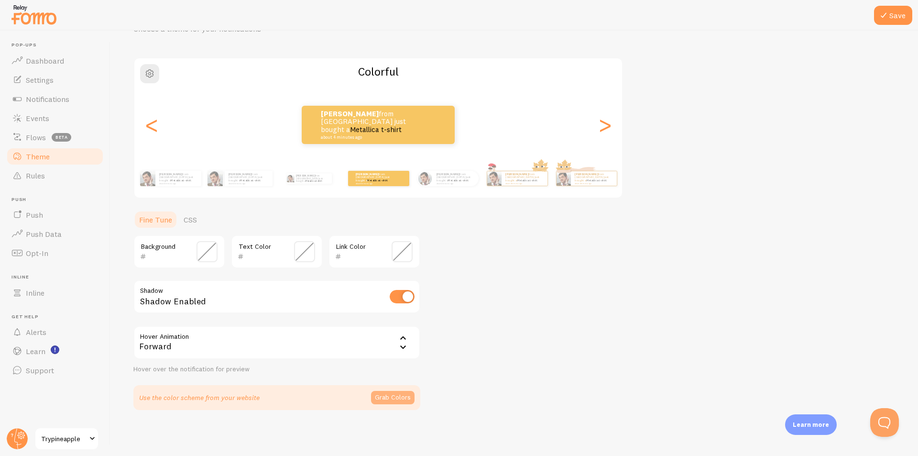
click at [389, 392] on button "Grab Colors" at bounding box center [393, 397] width 44 height 13
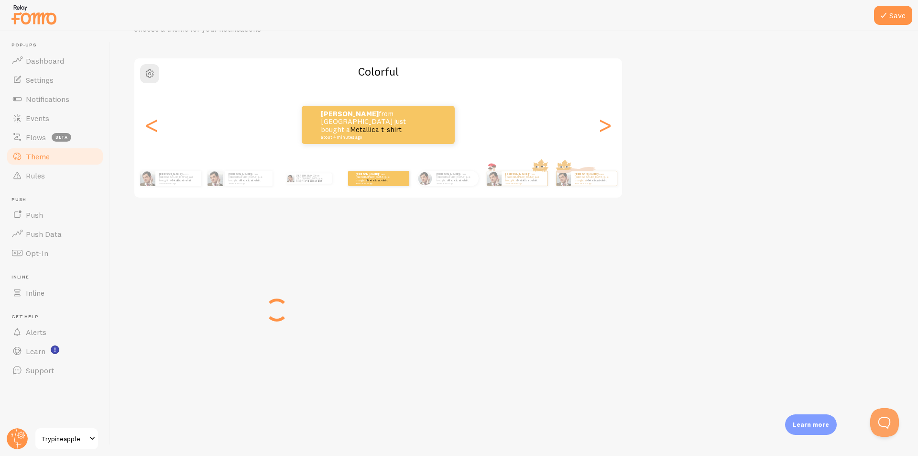
scroll to position [49, 0]
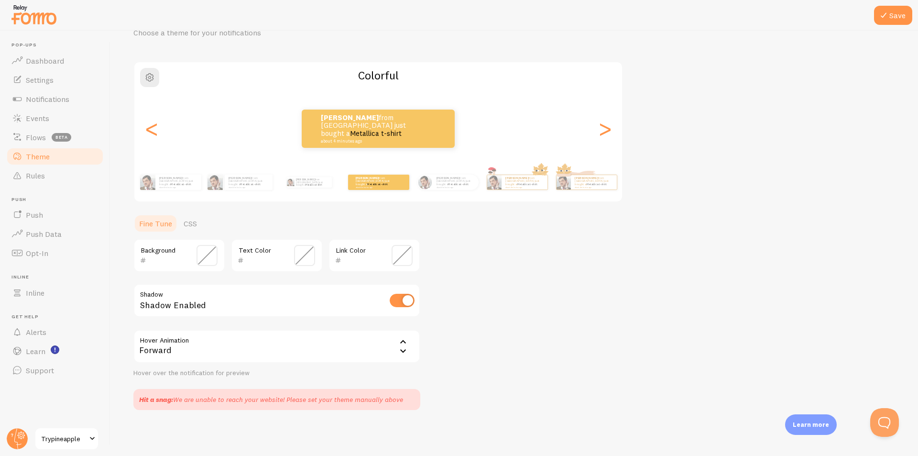
click at [208, 249] on span at bounding box center [207, 255] width 21 height 21
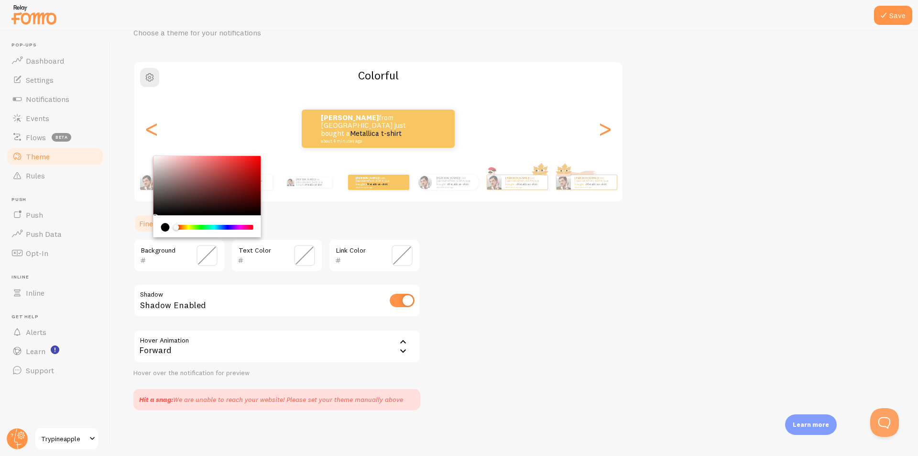
click at [304, 226] on ul "Fine Tune CSS" at bounding box center [276, 223] width 287 height 19
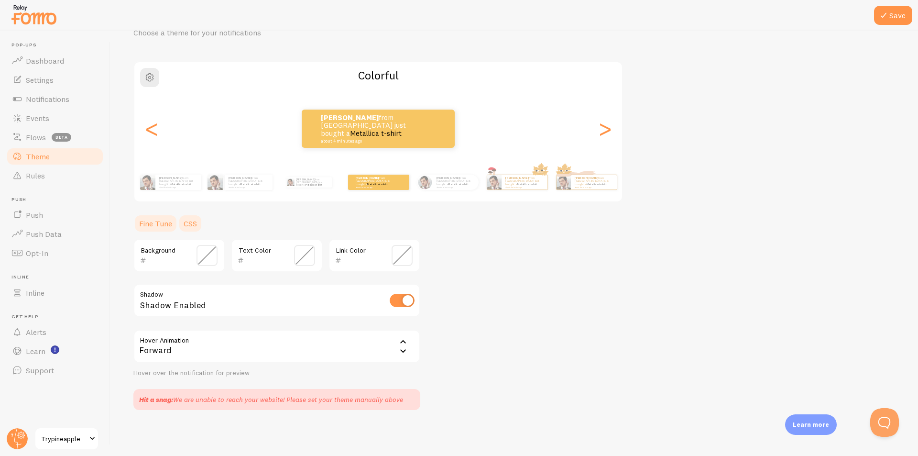
click at [189, 226] on link "CSS" at bounding box center [190, 223] width 25 height 19
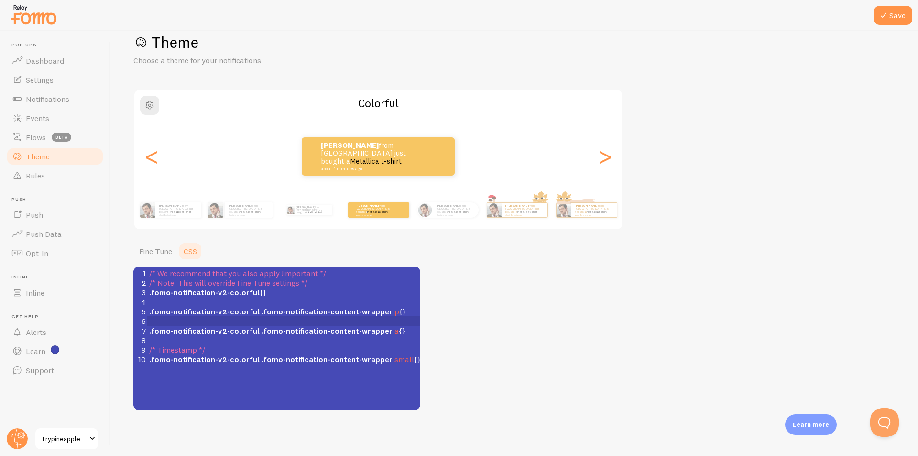
scroll to position [21, 0]
click at [257, 295] on span ".fomo-notification-v2-colorful {}" at bounding box center [207, 292] width 117 height 10
click at [334, 321] on pre "​" at bounding box center [287, 321] width 280 height 10
click at [277, 343] on pre "​" at bounding box center [287, 340] width 280 height 10
click at [249, 370] on div "10 1 /* We recommend that you also apply !important */ 2 /* Note: This will ove…" at bounding box center [288, 349] width 311 height 167
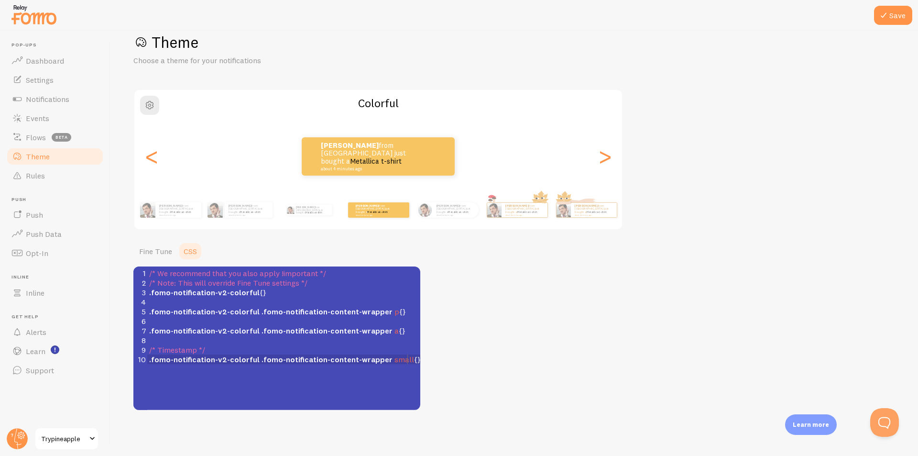
click at [297, 356] on span ".fomo-notification-content-wrapper" at bounding box center [327, 359] width 131 height 10
click at [386, 366] on div "10 1 /* We recommend that you also apply !important */ 2 /* Note: This will ove…" at bounding box center [288, 349] width 311 height 167
click at [405, 356] on span ".fomo-notification-v2-colorful .fomo-notification-content-wrapper small {}" at bounding box center [285, 359] width 272 height 10
click at [291, 301] on pre "​" at bounding box center [287, 302] width 280 height 10
click at [259, 291] on span ".fomo-notification-v2-colorful {}" at bounding box center [207, 292] width 117 height 10
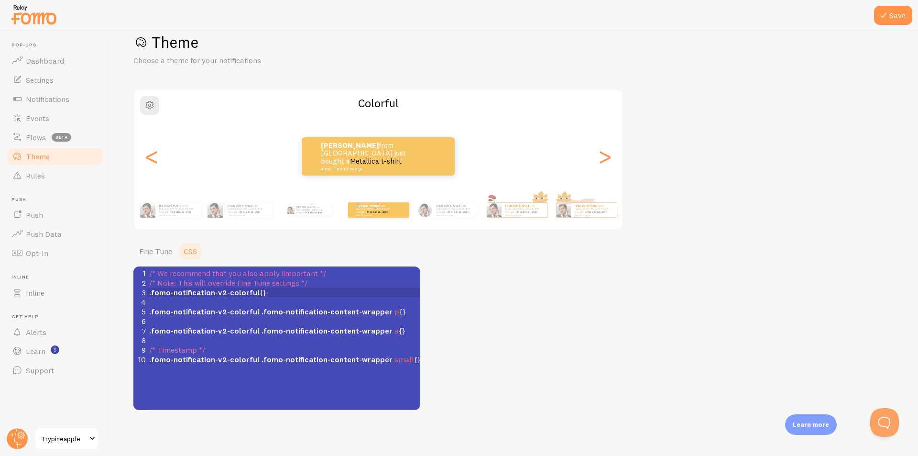
click at [535, 300] on div "Theme Choose a theme for your notifications Colorful Vincent from Philippines j…" at bounding box center [514, 221] width 762 height 377
click at [394, 142] on div "[PERSON_NAME] from [GEOGRAPHIC_DATA] just bought a Metallica t-shirt about 4 mi…" at bounding box center [380, 156] width 153 height 38
click at [392, 156] on link "Metallica t-shirt" at bounding box center [379, 160] width 52 height 9
click at [681, 68] on div "Theme Choose a theme for your notifications Colorful Vincent from Philippines j…" at bounding box center [514, 221] width 762 height 377
click at [154, 105] on span "button" at bounding box center [149, 104] width 11 height 11
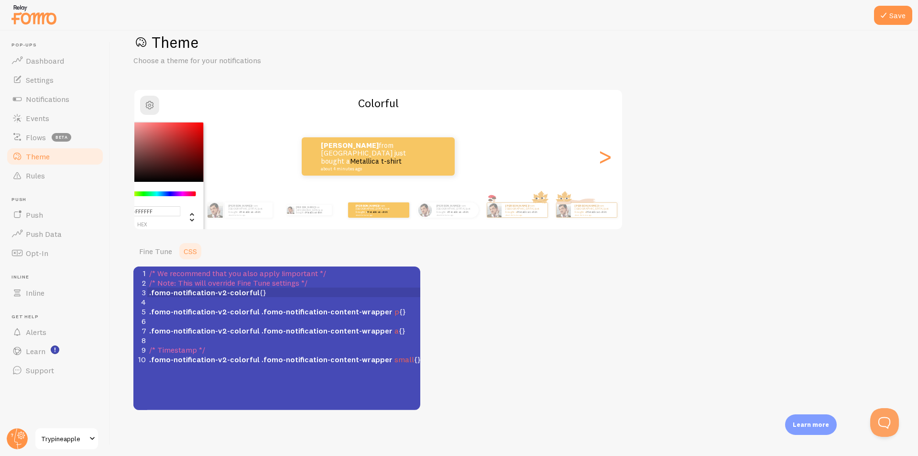
click at [163, 212] on input "#FFFFFF" at bounding box center [142, 211] width 77 height 10
paste input "https://fomo.com/app#/notifications/stripe"
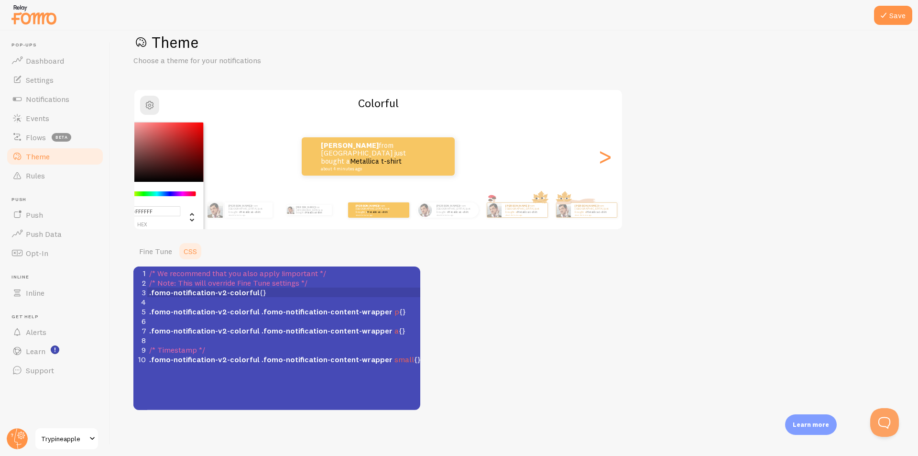
click at [164, 157] on div "Chrome color picker" at bounding box center [150, 151] width 108 height 59
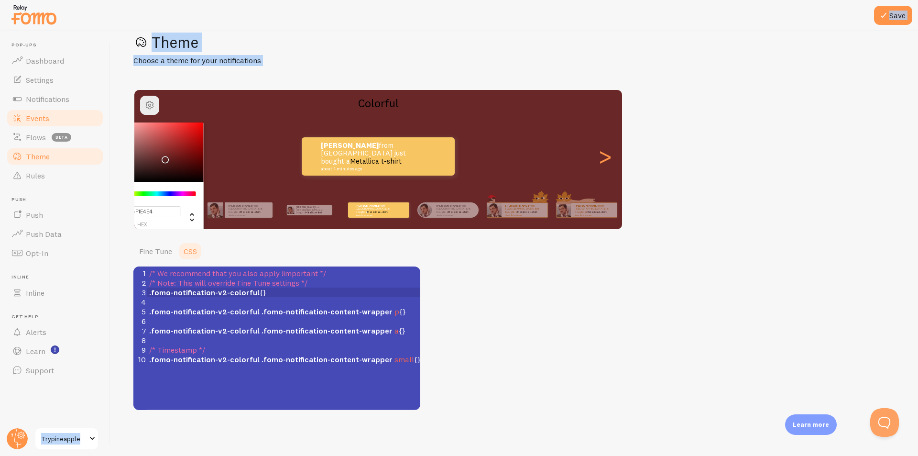
type input "#FFFFFF"
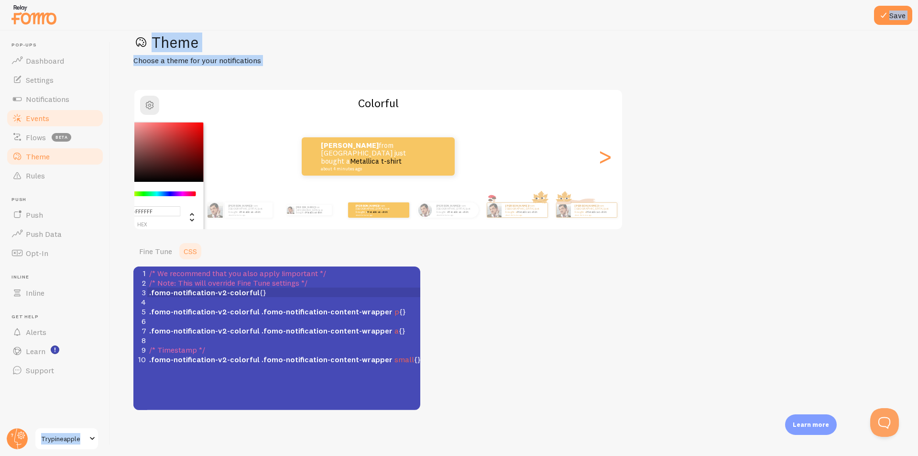
drag, startPoint x: 161, startPoint y: 161, endPoint x: 76, endPoint y: 110, distance: 98.8
click at [76, 110] on main "Pop-ups Dashboard Settings Notifications Events Flows beta Theme Rules Push Pus…" at bounding box center [459, 243] width 918 height 425
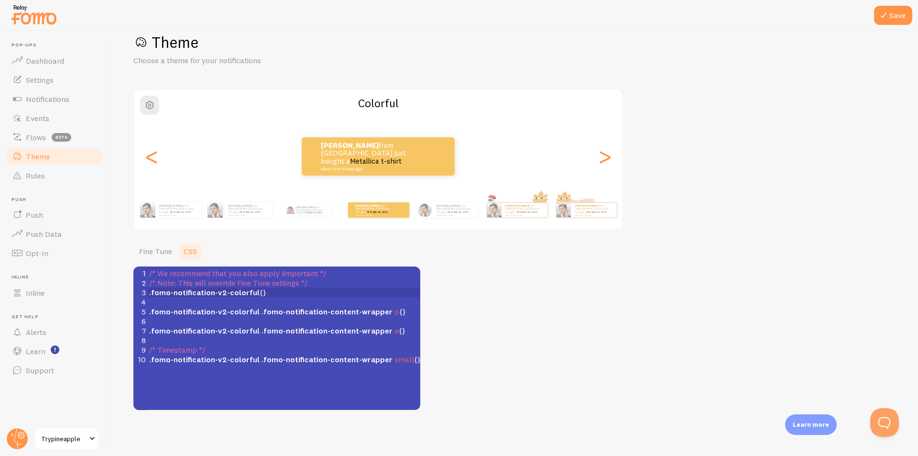
click at [382, 72] on div "Theme Choose a theme for your notifications #FFFFFF hex 255 r 255 g 255 b 0 h 0…" at bounding box center [514, 221] width 762 height 377
click at [381, 101] on h2 "Colorful" at bounding box center [378, 103] width 488 height 15
click at [512, 71] on div "Theme Choose a theme for your notifications Colorful Vincent from Philippines j…" at bounding box center [514, 221] width 762 height 377
click at [159, 253] on link "Fine Tune" at bounding box center [155, 251] width 44 height 19
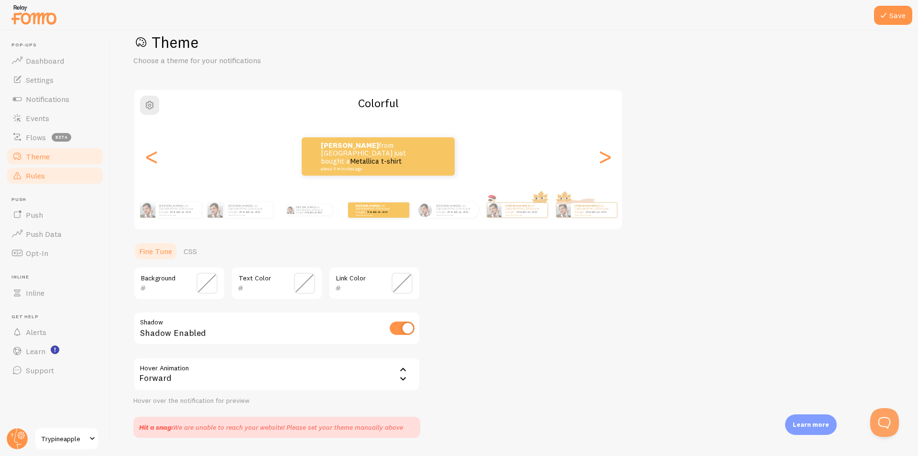
click at [50, 174] on link "Rules" at bounding box center [55, 175] width 99 height 19
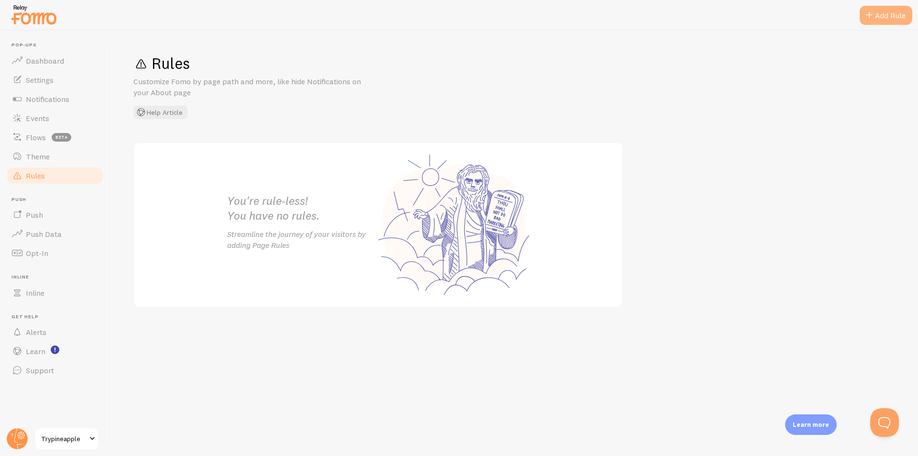
click at [895, 16] on div "Add Rule" at bounding box center [886, 15] width 53 height 19
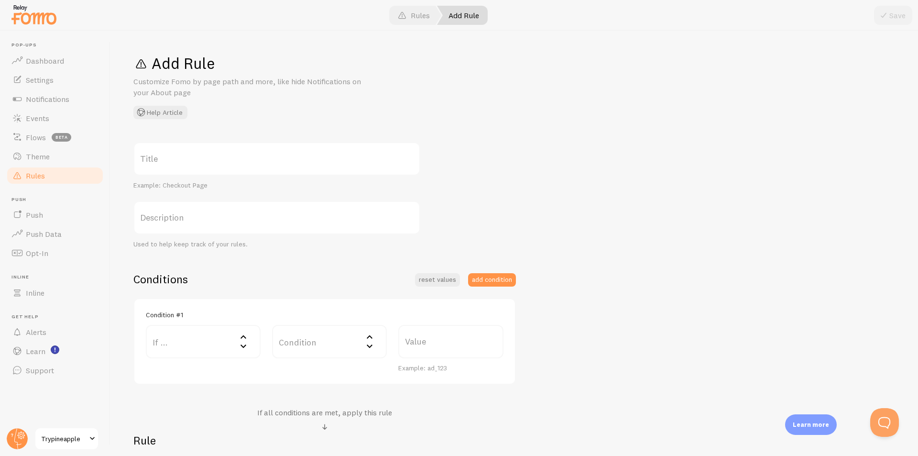
click at [238, 166] on label "Title" at bounding box center [276, 158] width 287 height 33
click at [238, 166] on input "Title" at bounding box center [276, 158] width 287 height 33
click at [239, 344] on icon at bounding box center [243, 345] width 11 height 11
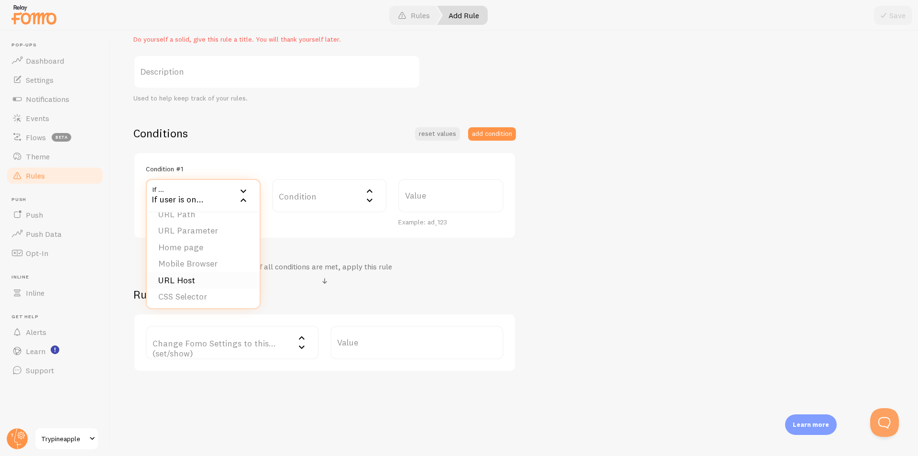
scroll to position [15, 0]
click at [331, 245] on div "Conditions reset values add condition Condition #1 If ... If user is on... URL …" at bounding box center [324, 249] width 383 height 246
click at [62, 218] on link "Push" at bounding box center [55, 214] width 99 height 19
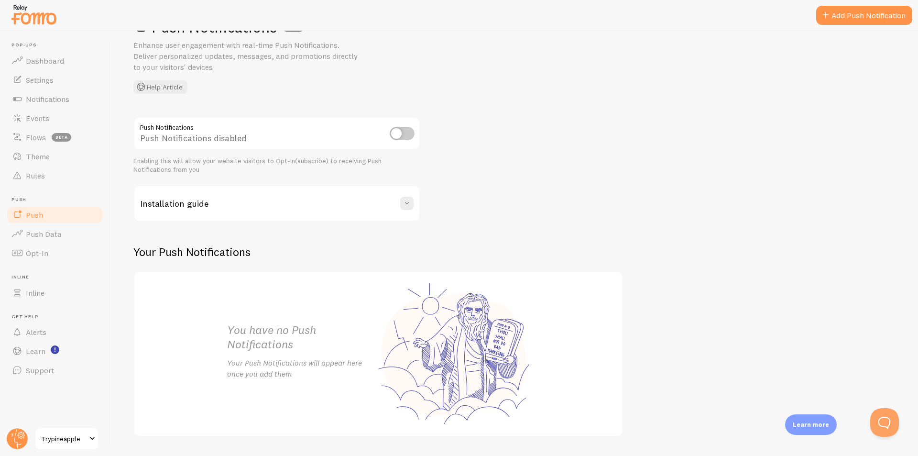
scroll to position [63, 0]
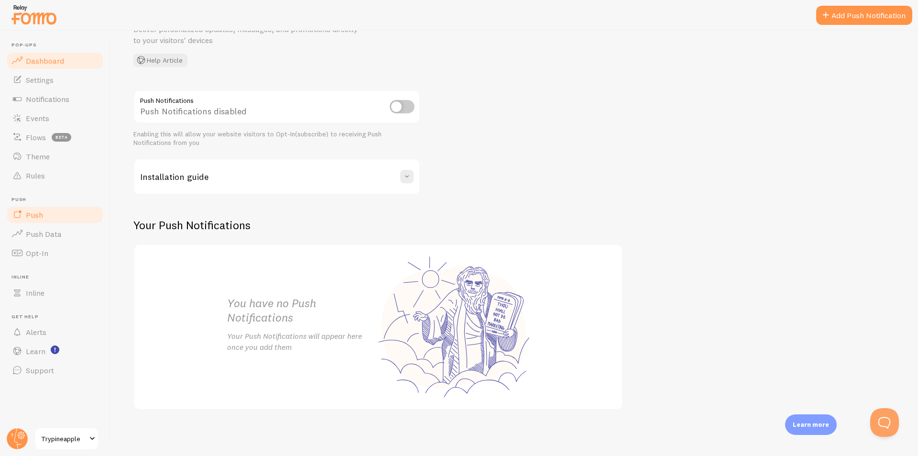
click at [66, 65] on link "Dashboard" at bounding box center [55, 60] width 99 height 19
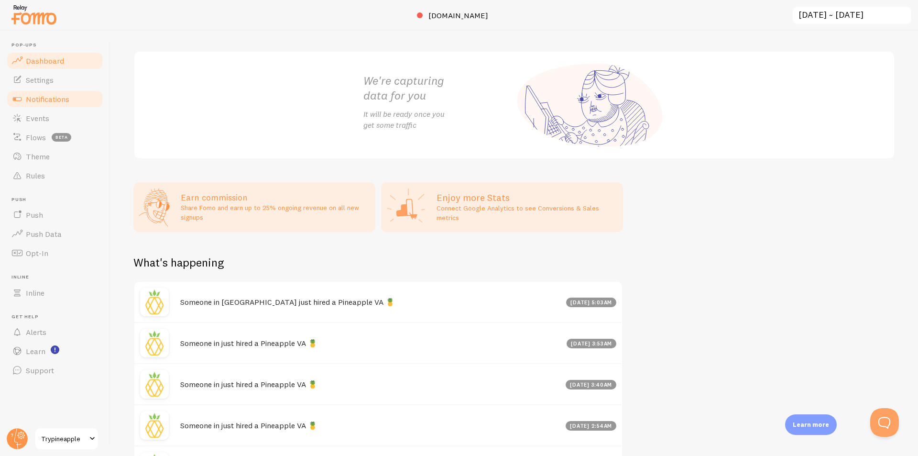
scroll to position [78, 0]
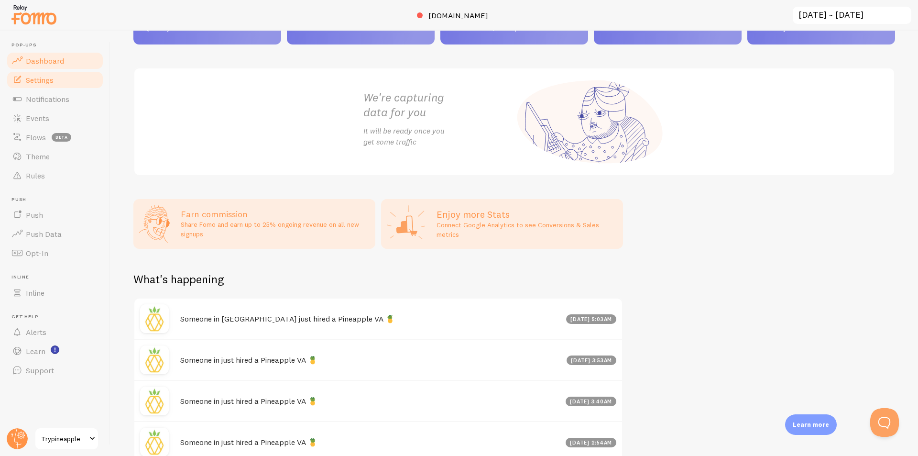
click at [54, 82] on link "Settings" at bounding box center [55, 79] width 99 height 19
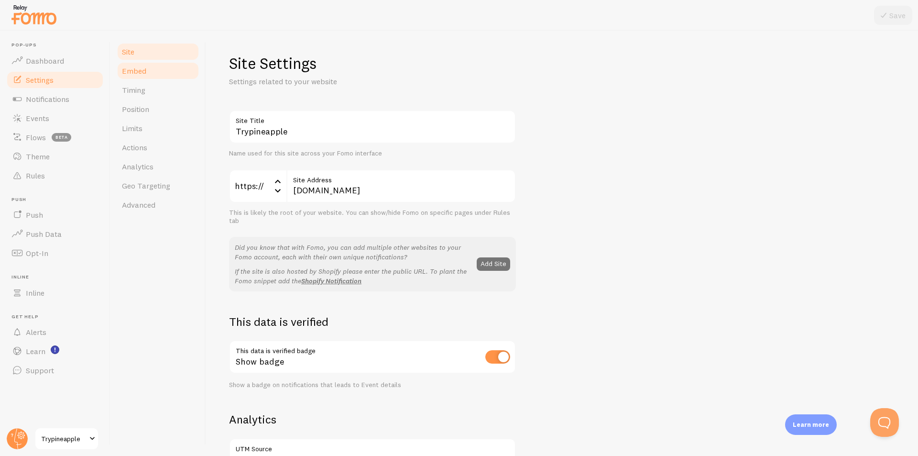
click at [162, 70] on link "Embed" at bounding box center [158, 70] width 84 height 19
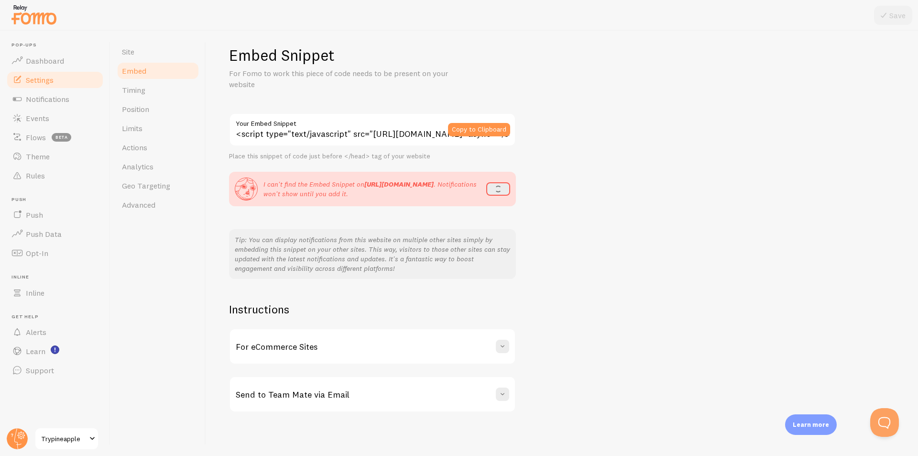
scroll to position [11, 0]
click at [154, 87] on link "Timing" at bounding box center [158, 89] width 84 height 19
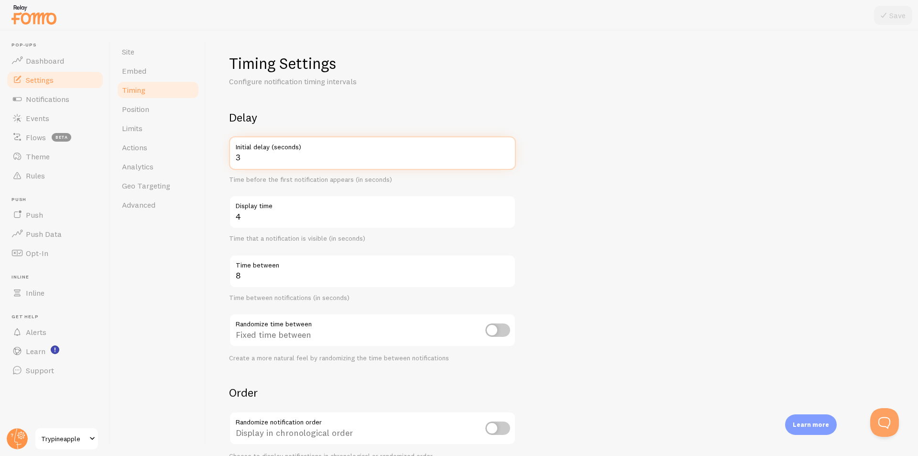
click at [272, 159] on input "3" at bounding box center [372, 152] width 287 height 33
type input "10"
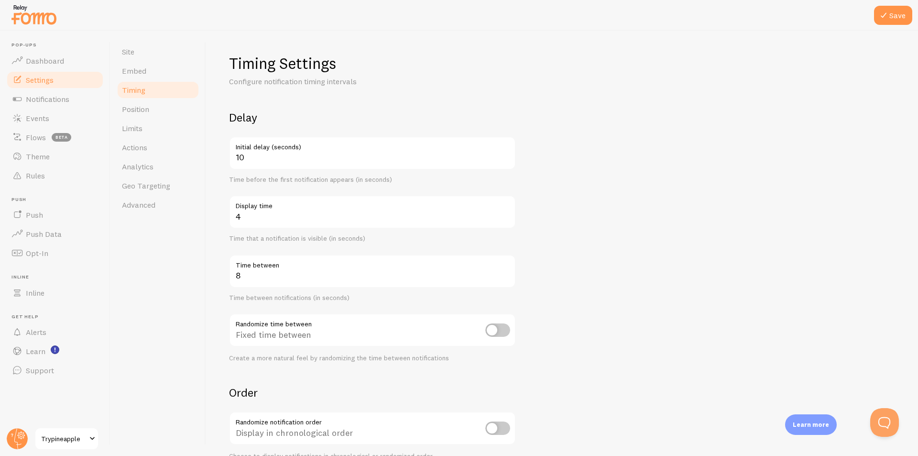
click at [348, 211] on label "Display time" at bounding box center [372, 203] width 287 height 16
click at [348, 211] on input "4" at bounding box center [372, 211] width 287 height 33
click at [332, 213] on input "4" at bounding box center [372, 211] width 287 height 33
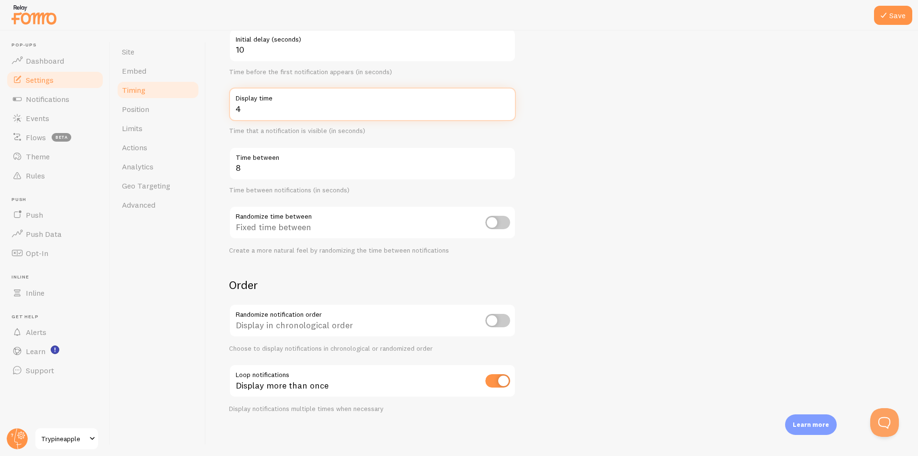
scroll to position [110, 0]
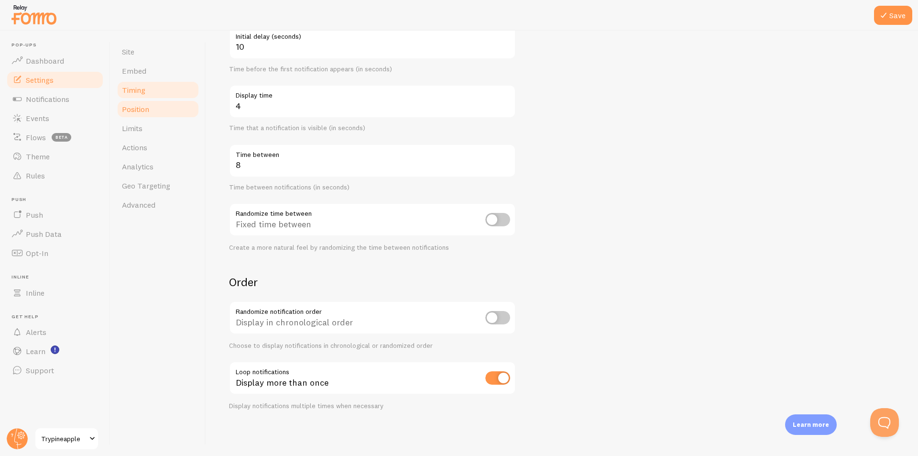
click at [146, 111] on span "Position" at bounding box center [135, 109] width 27 height 10
click at [892, 19] on button "Save" at bounding box center [893, 15] width 38 height 19
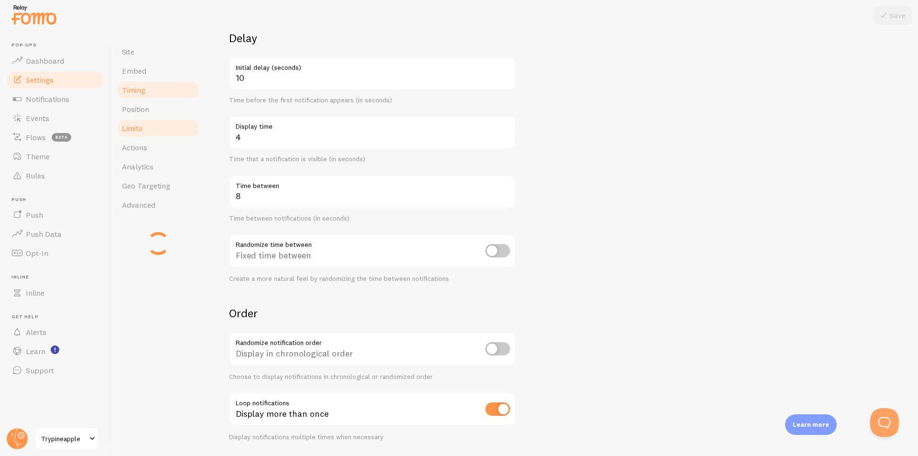
scroll to position [63, 0]
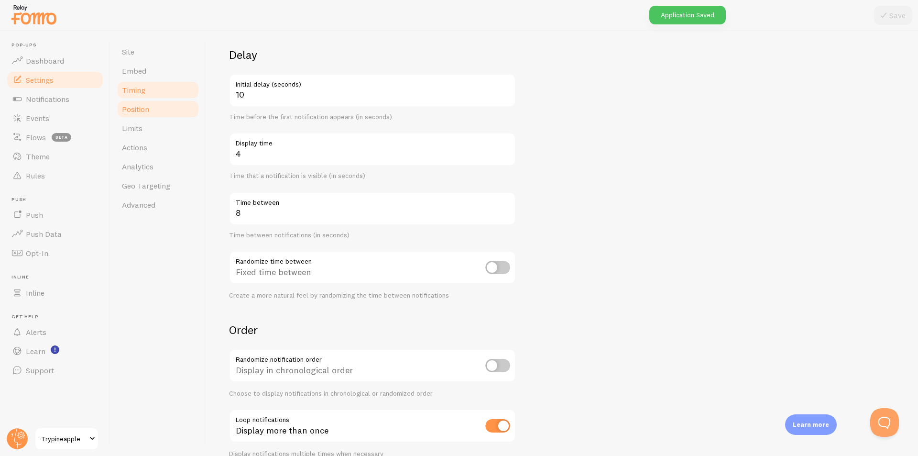
click at [148, 103] on link "Position" at bounding box center [158, 108] width 84 height 19
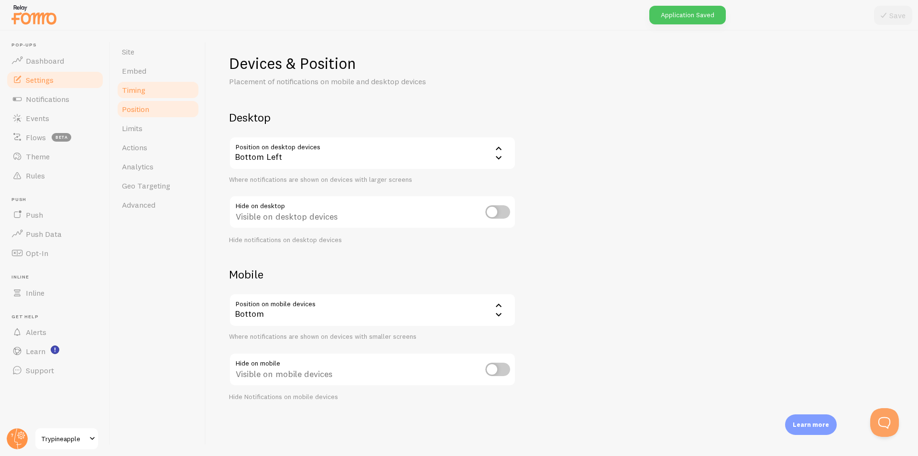
click at [136, 93] on span "Timing" at bounding box center [133, 90] width 23 height 10
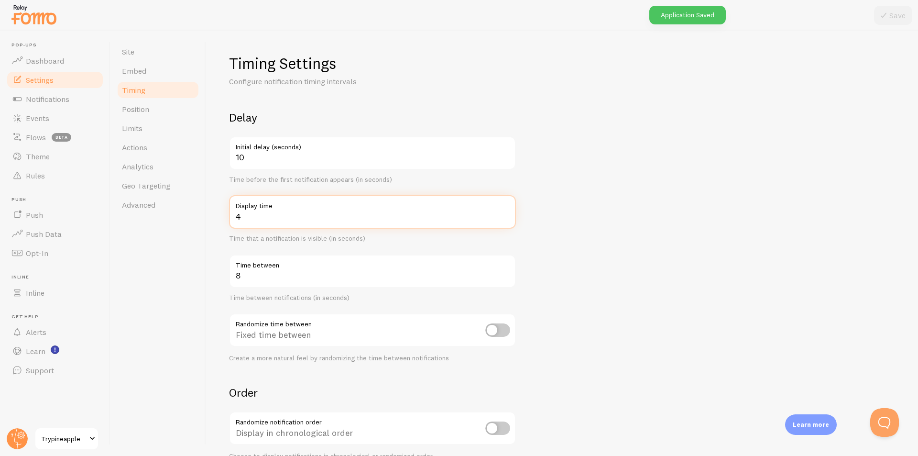
click at [271, 222] on input "4" at bounding box center [372, 211] width 287 height 33
type input "5"
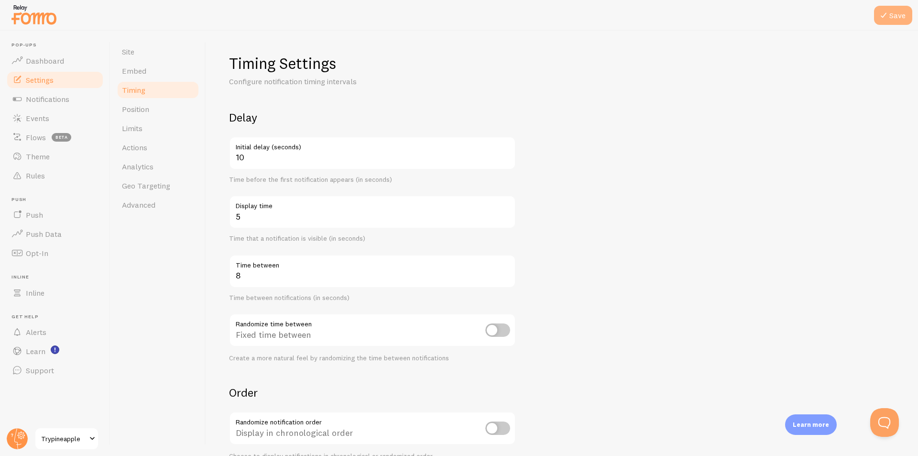
click at [891, 10] on button "Save" at bounding box center [893, 15] width 38 height 19
click at [140, 106] on span "Position" at bounding box center [135, 109] width 27 height 10
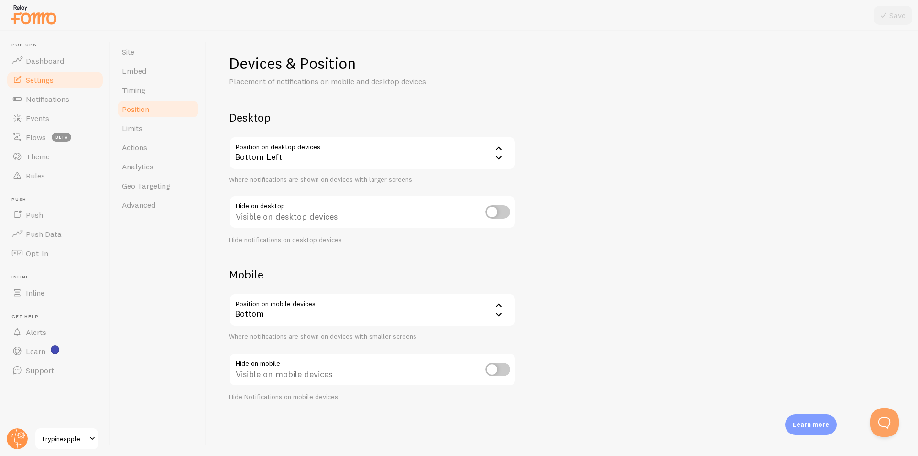
click at [353, 207] on div "Visible on desktop devices" at bounding box center [372, 212] width 287 height 35
click at [463, 322] on div "Bottom" at bounding box center [372, 309] width 287 height 33
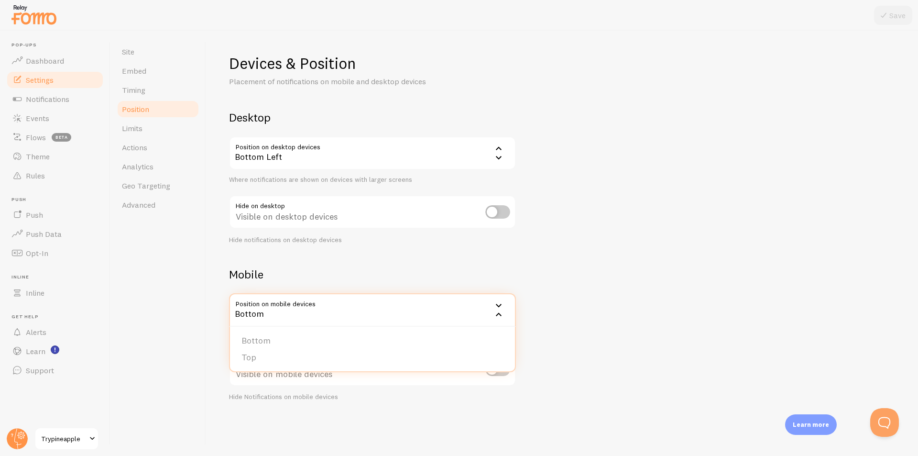
click at [727, 268] on div "Devices & Position Placement of notifications on mobile and desktop devices Des…" at bounding box center [562, 228] width 666 height 348
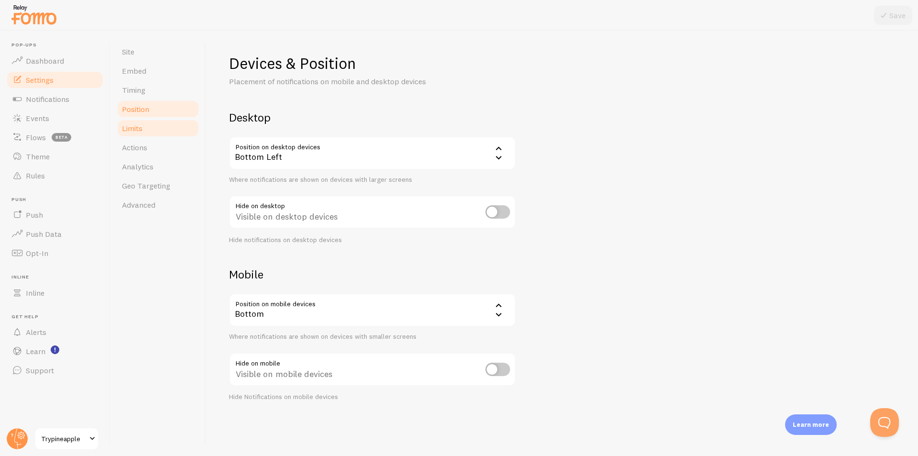
click at [140, 129] on span "Limits" at bounding box center [132, 128] width 21 height 10
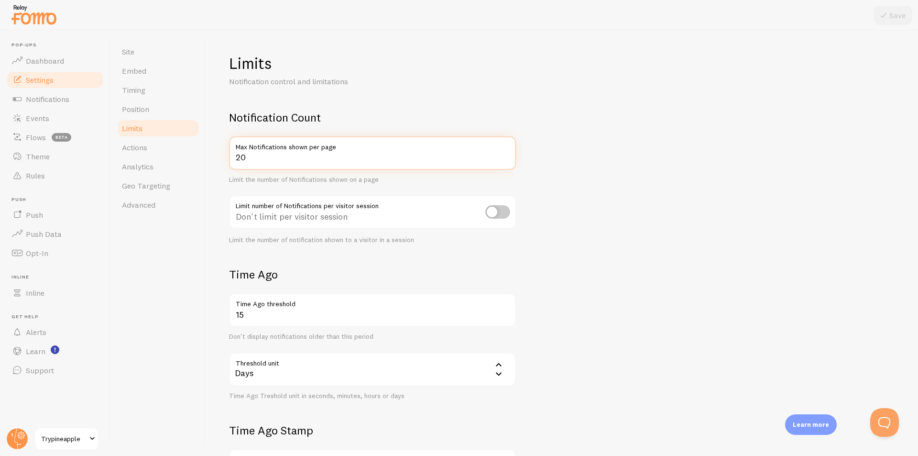
click at [312, 158] on input "20" at bounding box center [372, 152] width 287 height 33
type input "10"
click at [499, 213] on input "checkbox" at bounding box center [497, 211] width 25 height 13
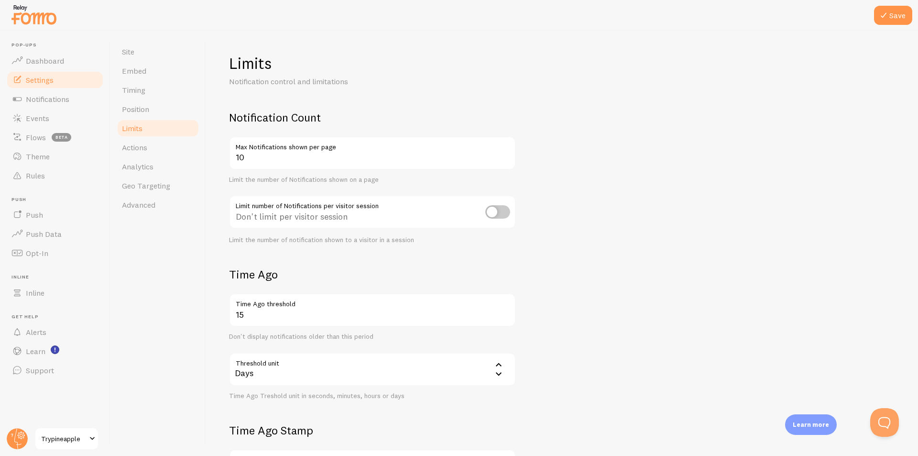
checkbox input "true"
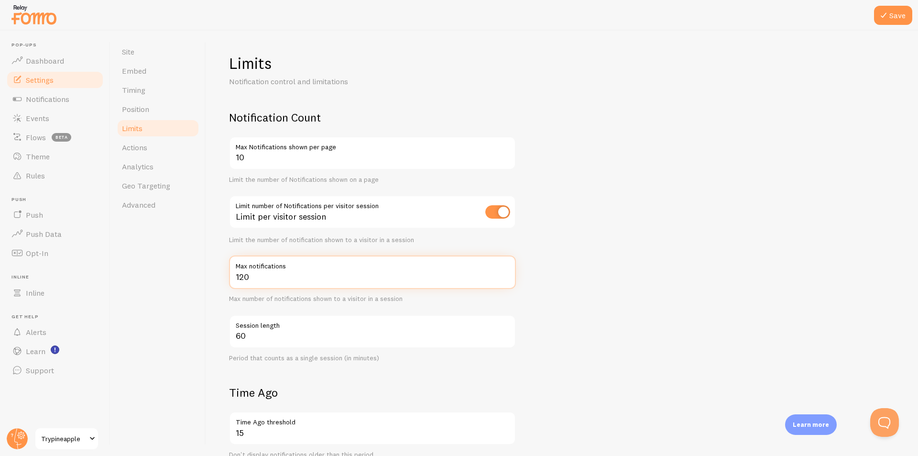
click at [333, 276] on input "120" at bounding box center [372, 271] width 287 height 33
type input "50"
click at [594, 290] on form "Notification Count 10 Max Notifications shown per page Limit the number of Noti…" at bounding box center [562, 392] width 666 height 564
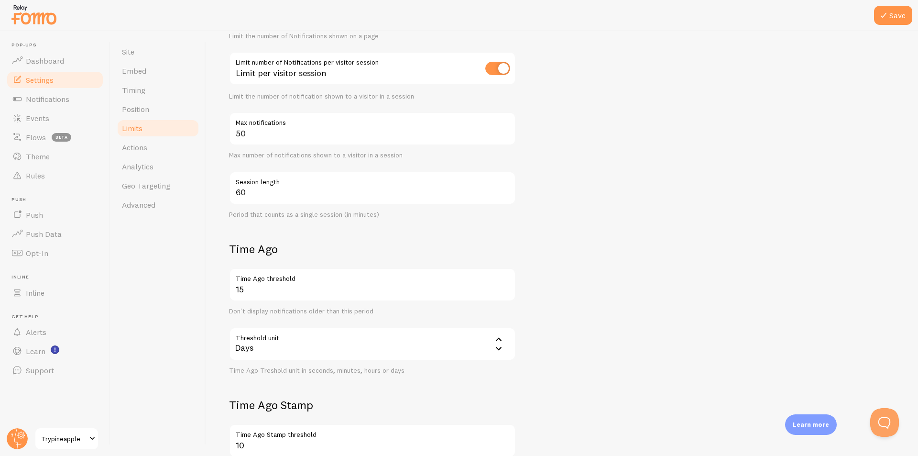
scroll to position [283, 0]
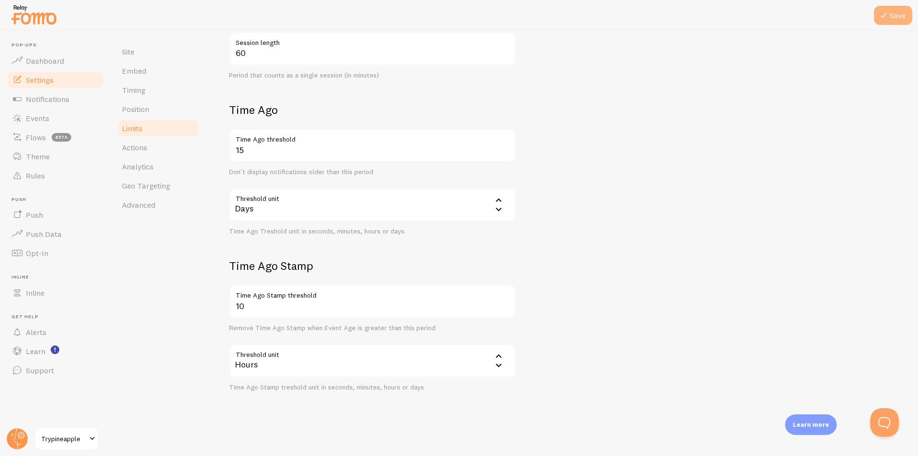
click at [883, 16] on icon at bounding box center [883, 15] width 11 height 11
click at [141, 150] on span "Actions" at bounding box center [134, 148] width 25 height 10
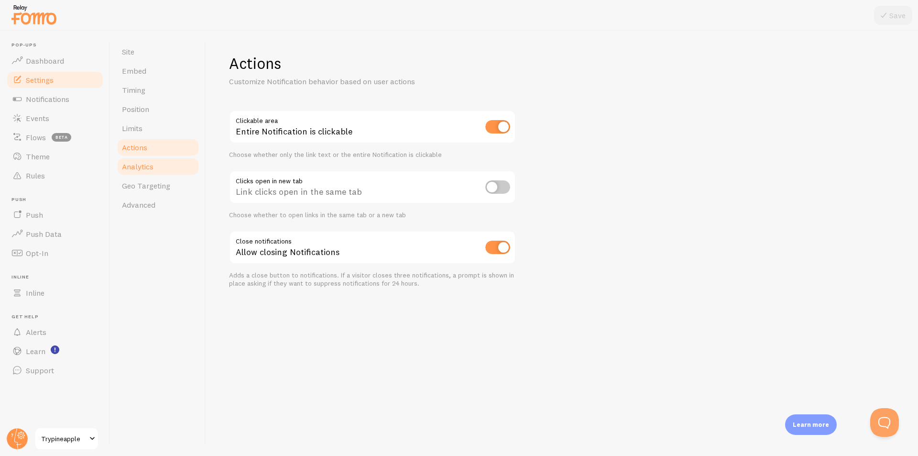
click at [148, 167] on span "Analytics" at bounding box center [138, 167] width 32 height 10
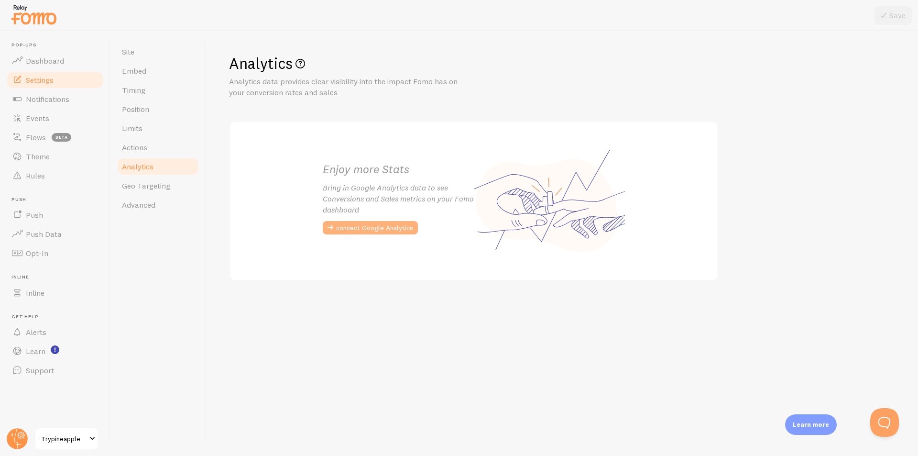
click at [361, 226] on button "connect Google Analytics" at bounding box center [370, 227] width 95 height 13
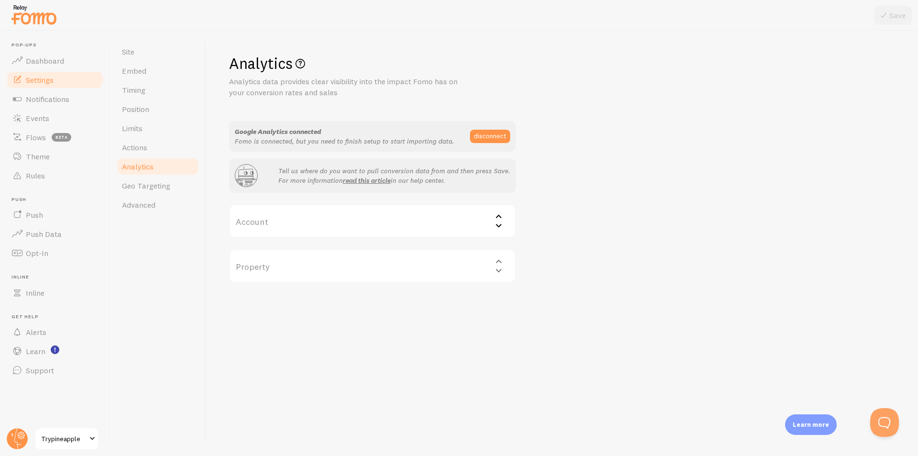
click at [428, 232] on label "Account" at bounding box center [372, 220] width 287 height 33
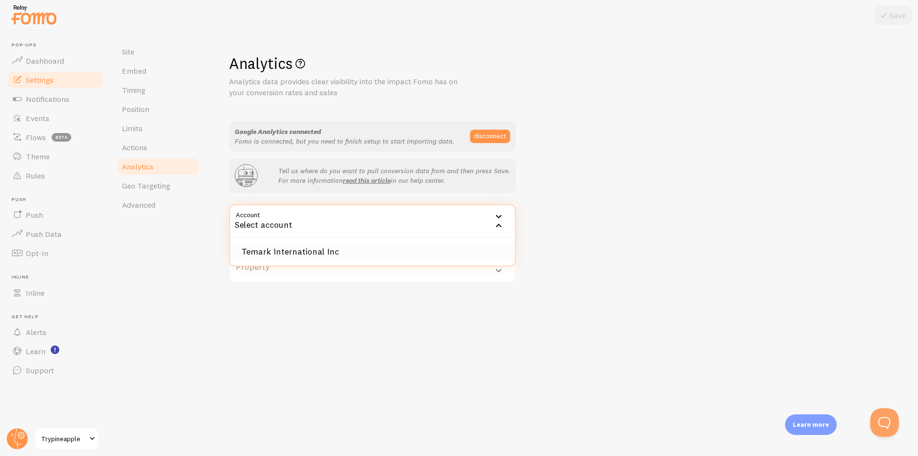
click at [375, 255] on li "Temark International Inc" at bounding box center [372, 251] width 285 height 17
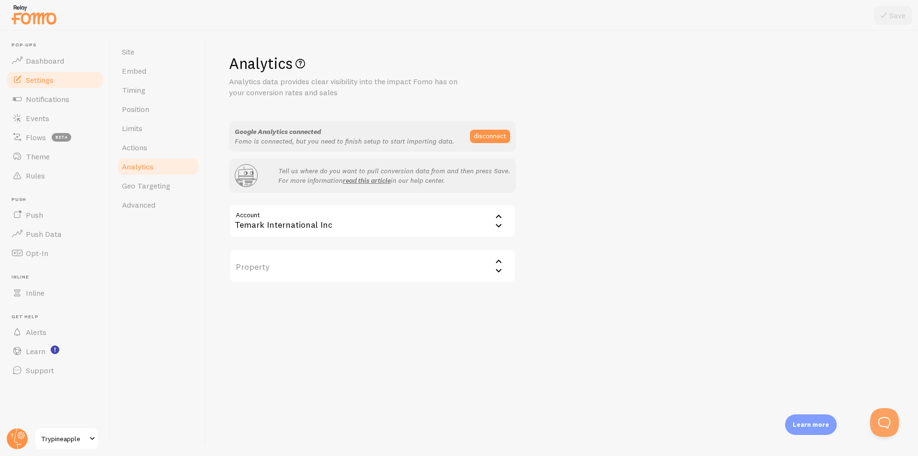
click at [377, 275] on label "Property" at bounding box center [372, 265] width 287 height 33
click at [300, 316] on li "Pineapple - GA4" at bounding box center [372, 313] width 285 height 17
click at [897, 14] on button "Save" at bounding box center [893, 15] width 38 height 19
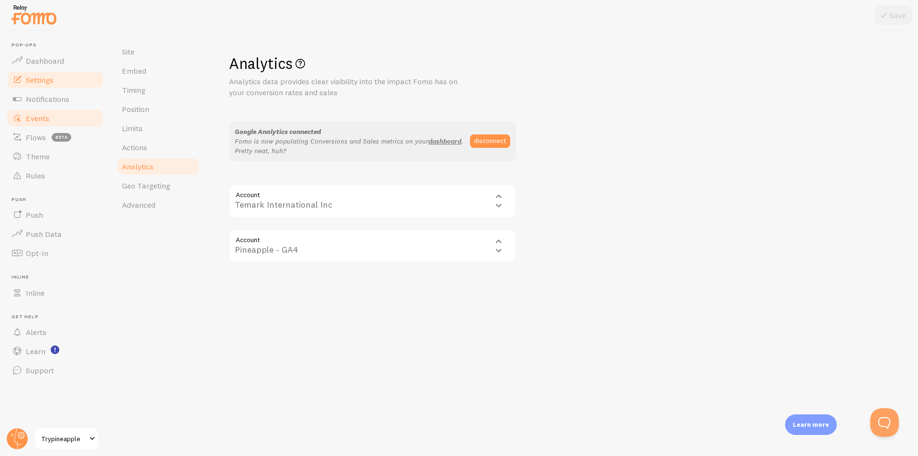
click at [50, 121] on link "Events" at bounding box center [55, 118] width 99 height 19
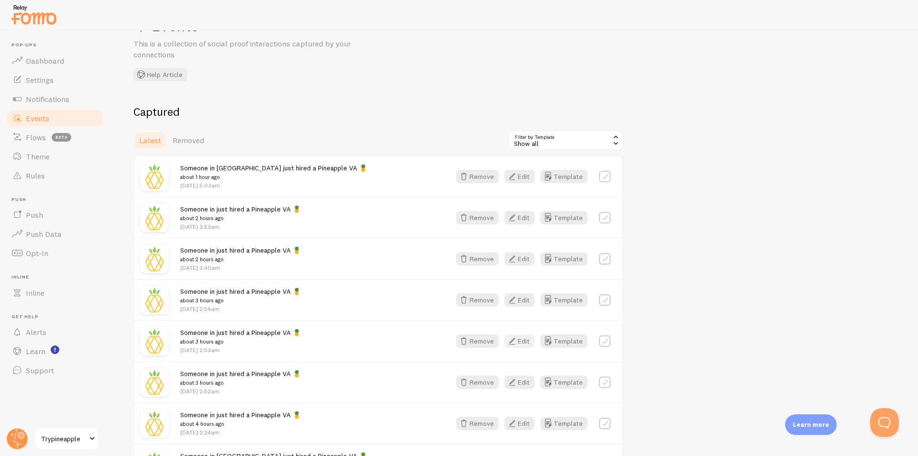
scroll to position [96, 0]
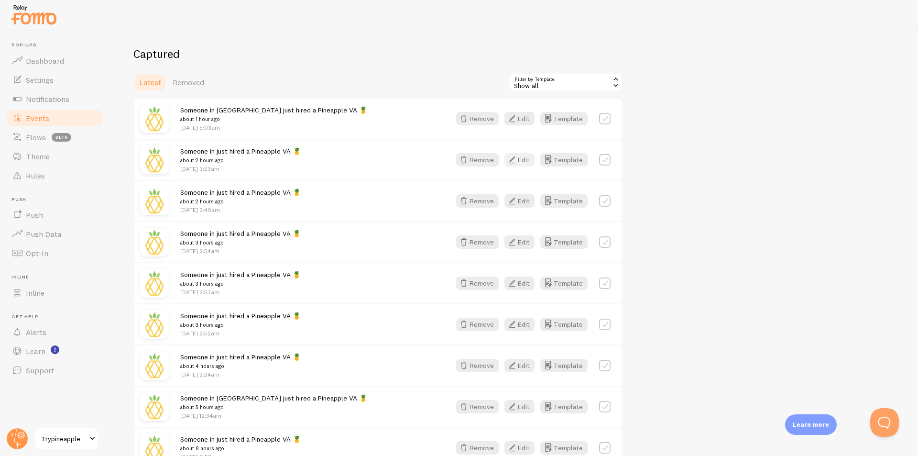
click at [516, 159] on icon "button" at bounding box center [512, 159] width 11 height 11
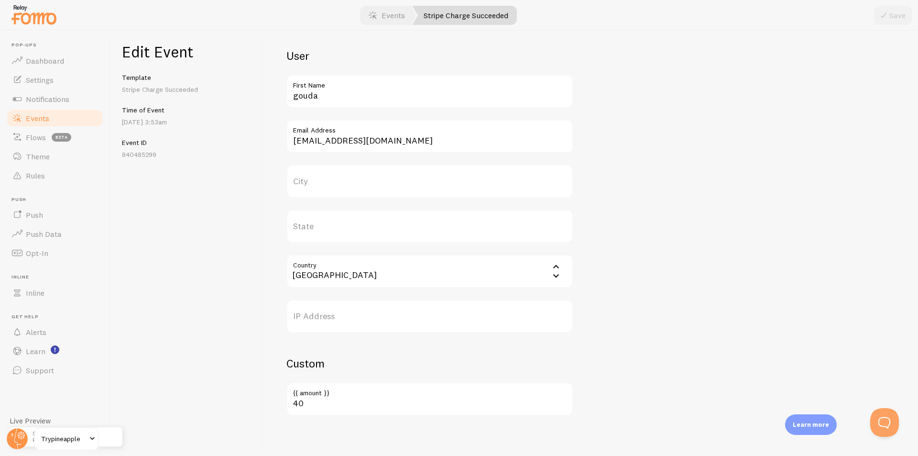
scroll to position [257, 0]
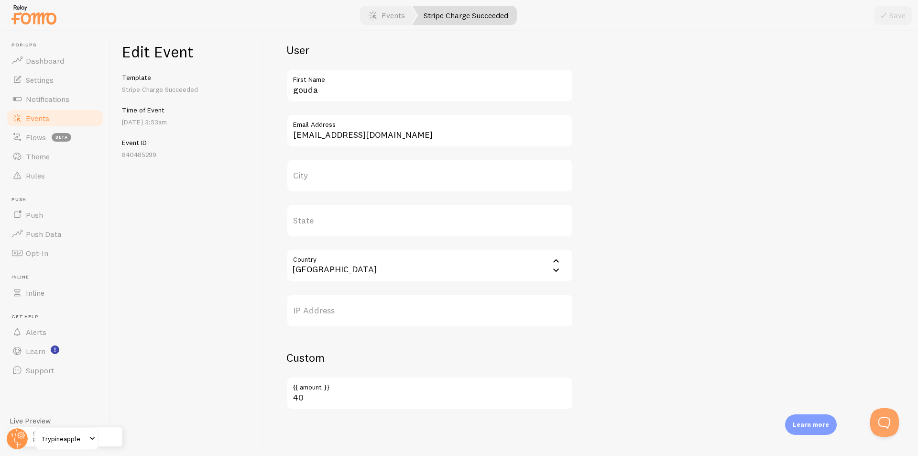
click at [723, 184] on div "Meta Payment for Invoice #212588 Title This text will be bolded in your notific…" at bounding box center [591, 103] width 609 height 613
click at [49, 99] on span "Notifications" at bounding box center [48, 99] width 44 height 10
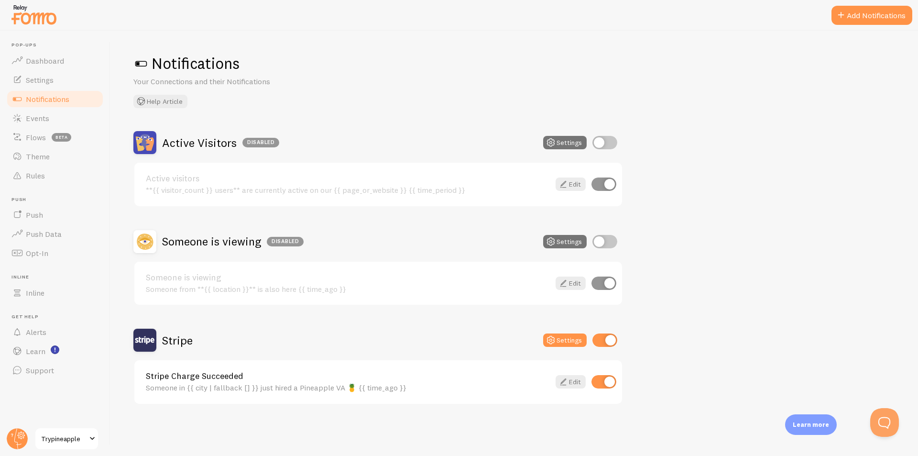
click at [348, 394] on div "Stripe Charge Succeeded Someone in {{ city | fallback [] }} just hired a Pineap…" at bounding box center [378, 382] width 488 height 44
click at [559, 379] on icon at bounding box center [563, 381] width 11 height 11
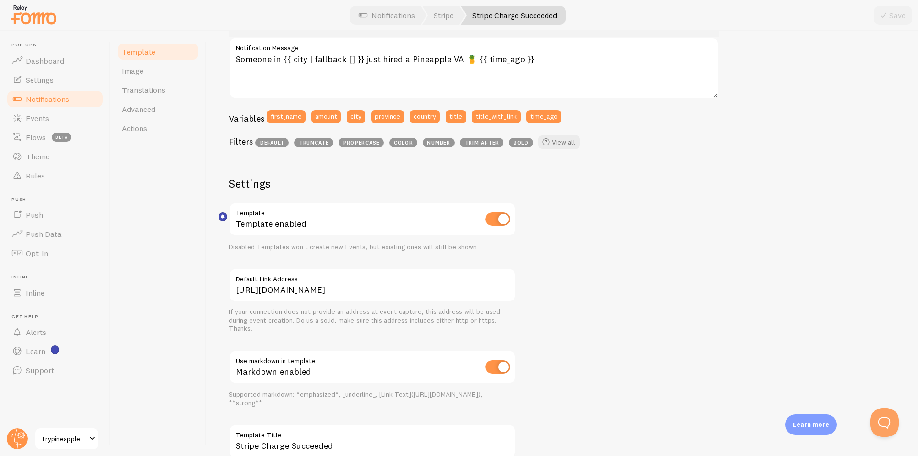
scroll to position [115, 0]
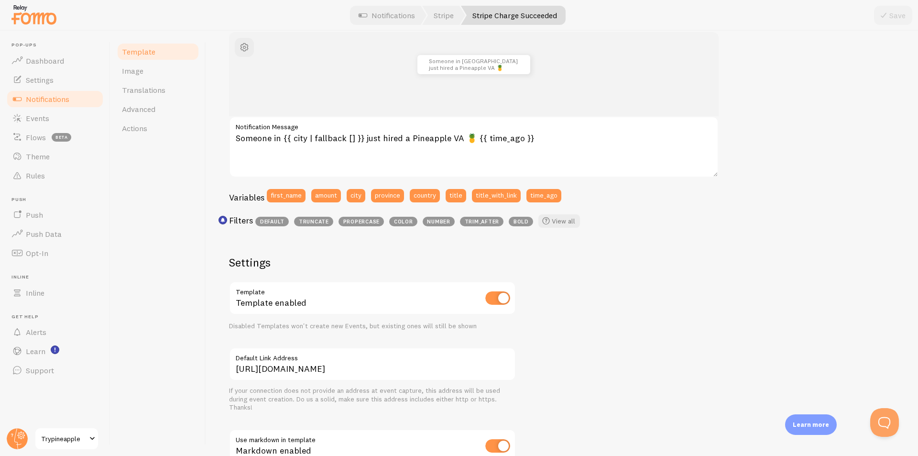
click at [282, 220] on span "default" at bounding box center [271, 222] width 33 height 10
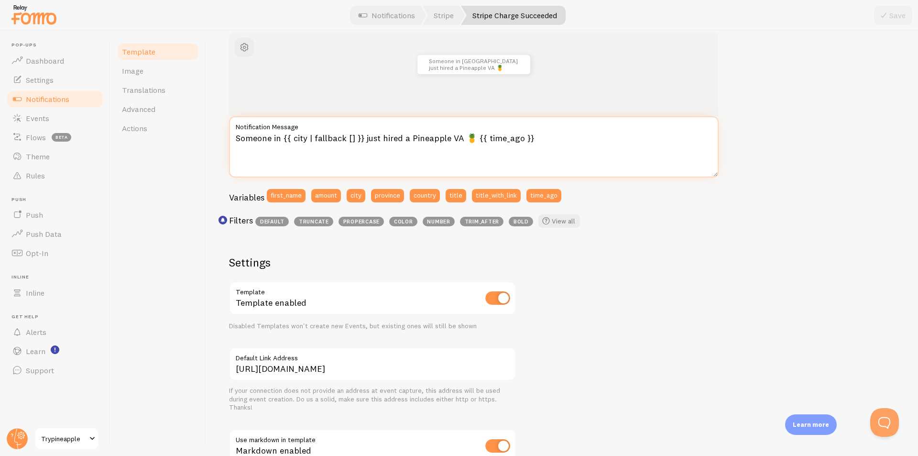
click at [348, 138] on textarea "Someone in {{ city | fallback [] }} just hired a Pineapple VA 🍍 {{ time_ago }}" at bounding box center [474, 146] width 490 height 61
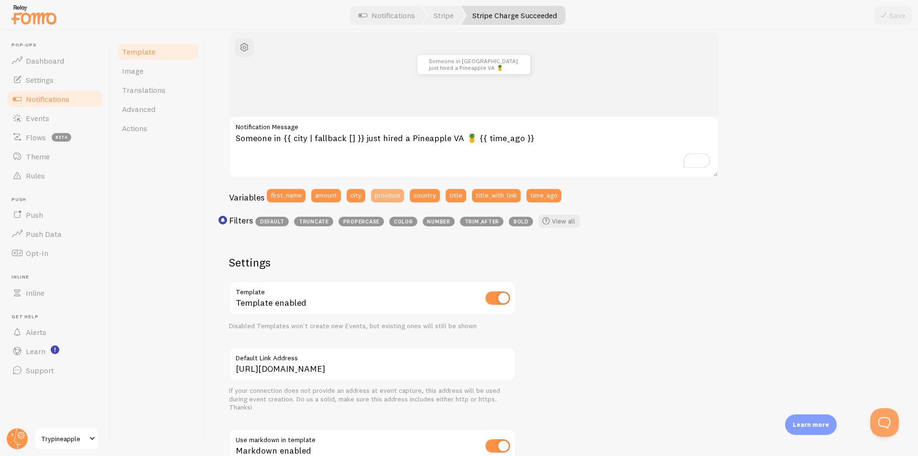
click at [392, 196] on button "province" at bounding box center [387, 195] width 33 height 13
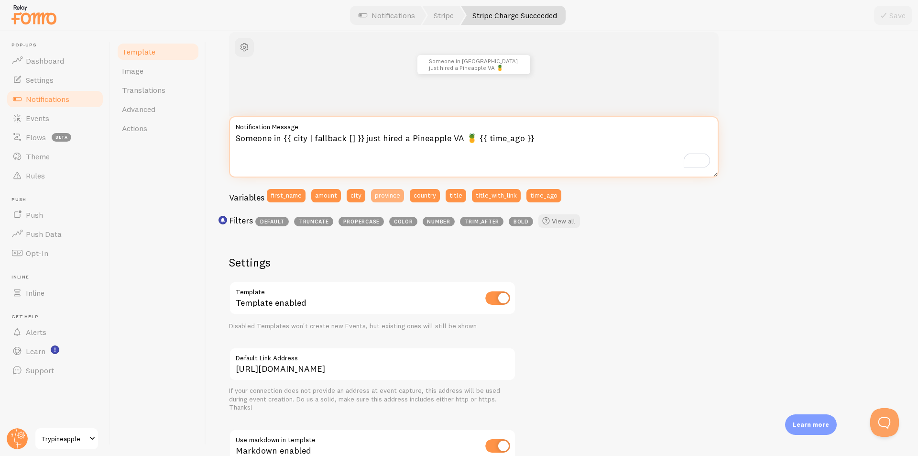
type textarea "Someone in {{ city | fallback [{{ province }}] }} just hired a Pineapple VA 🍍 {…"
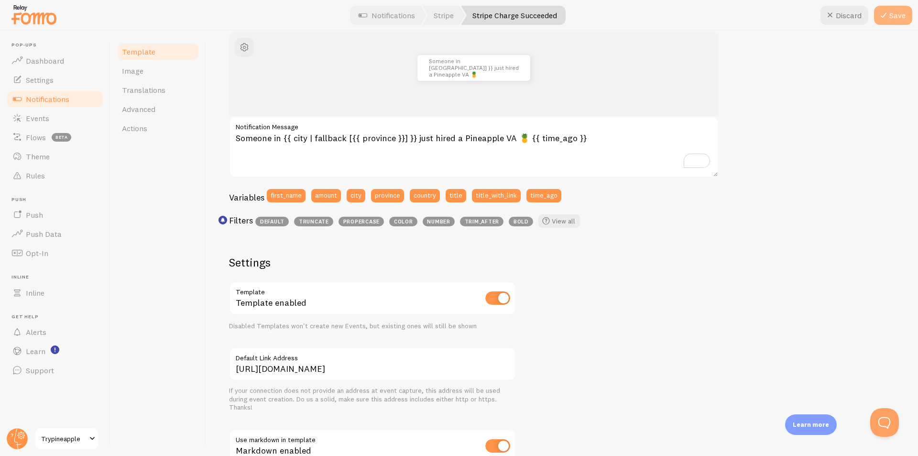
click at [899, 21] on button "Save" at bounding box center [893, 15] width 38 height 19
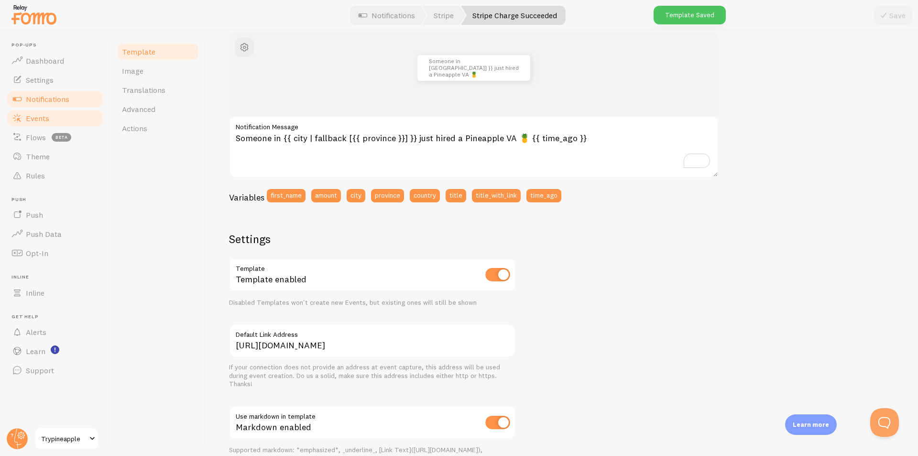
click at [44, 121] on span "Events" at bounding box center [37, 118] width 23 height 10
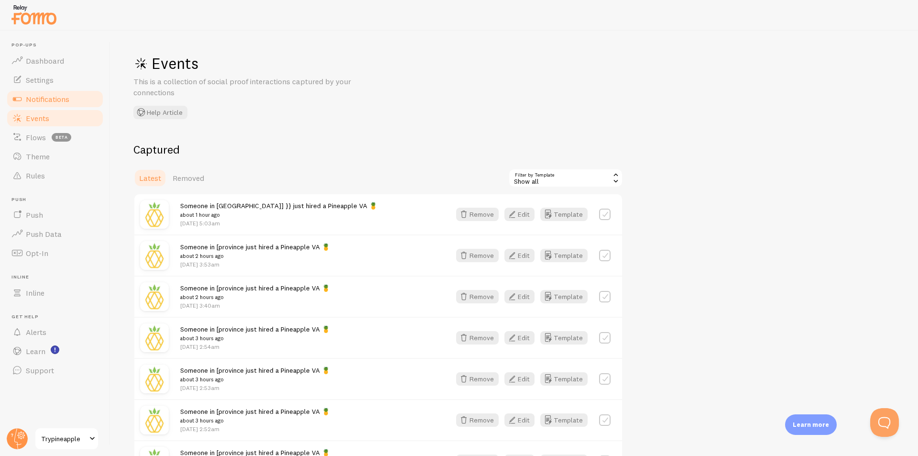
click at [43, 97] on span "Notifications" at bounding box center [48, 99] width 44 height 10
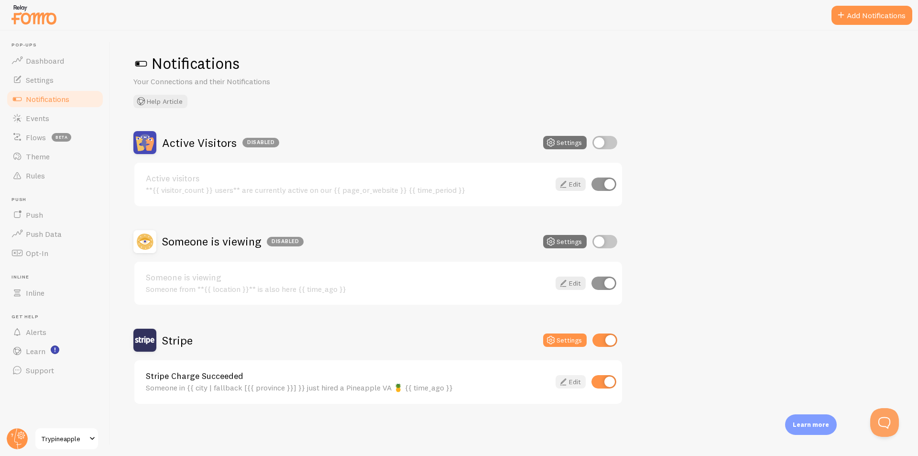
click at [574, 388] on link "Edit" at bounding box center [571, 381] width 30 height 13
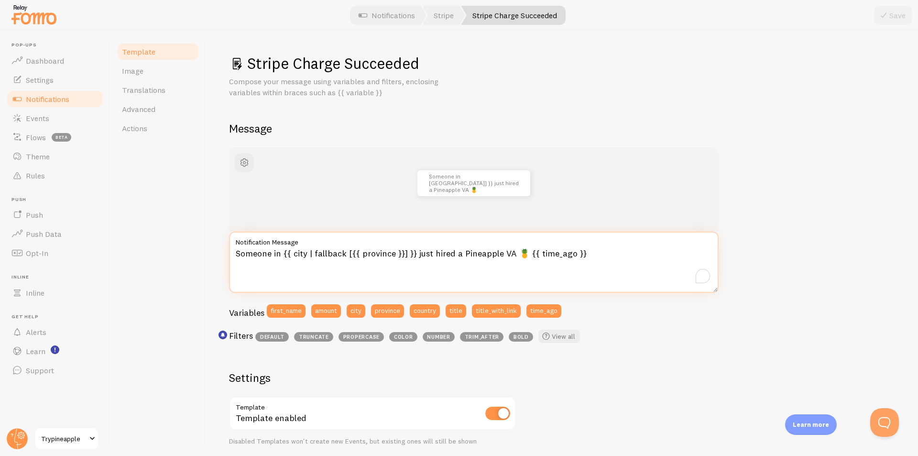
drag, startPoint x: 399, startPoint y: 253, endPoint x: 348, endPoint y: 255, distance: 51.7
click at [348, 255] on textarea "Someone in {{ city | fallback [{{ province }}] }} just hired a Pineapple VA 🍍 {…" at bounding box center [474, 261] width 490 height 61
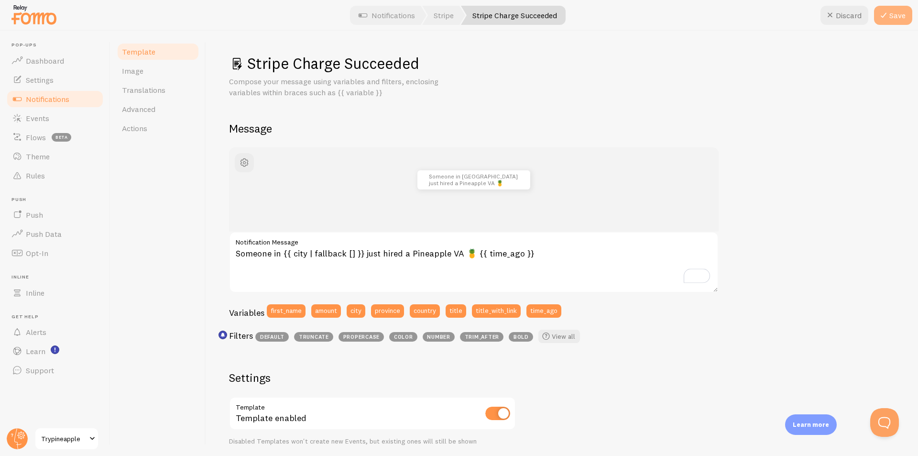
click at [893, 19] on button "Save" at bounding box center [893, 15] width 38 height 19
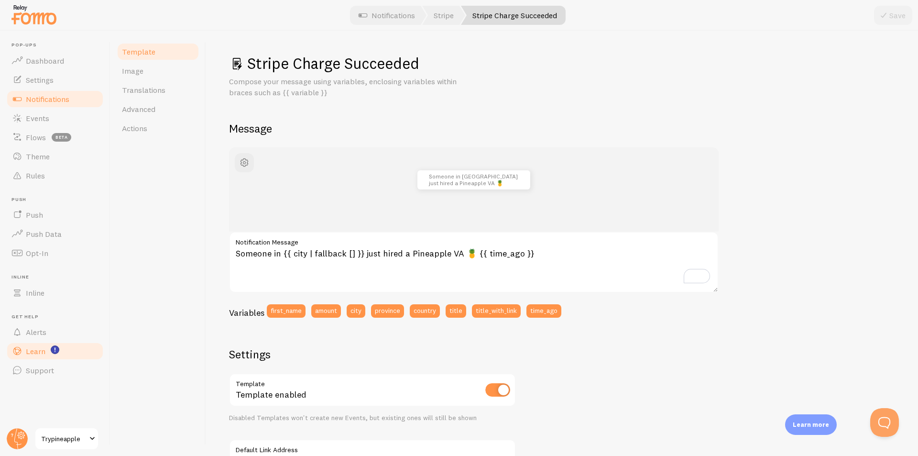
click at [37, 355] on span "Learn" at bounding box center [36, 351] width 20 height 10
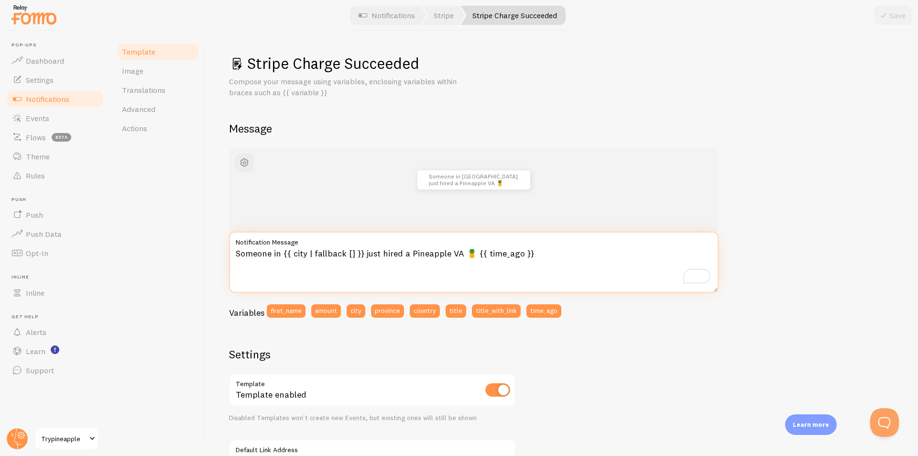
click at [349, 251] on textarea "Someone in {{ city | fallback [] }} just hired a Pineapple VA 🍍 {{ time_ago }}" at bounding box center [474, 261] width 490 height 61
type textarea "Someone in {{ city | fallback [province] | replace [city,province] }} just hire…"
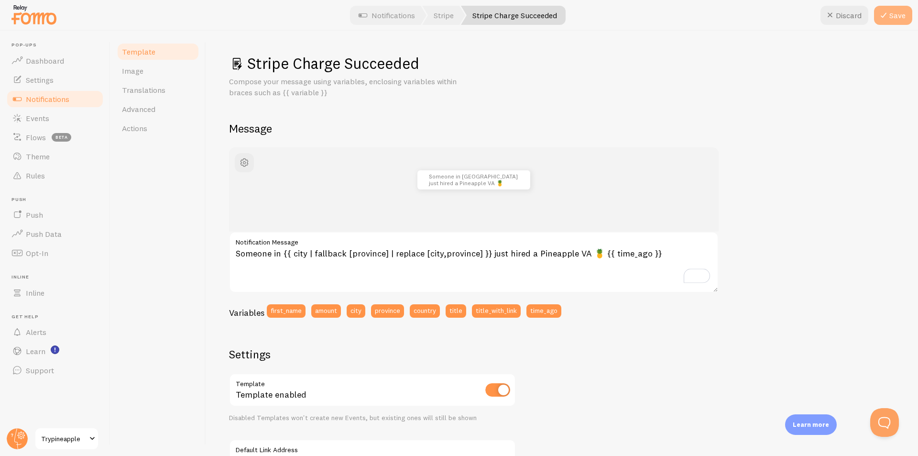
click at [891, 16] on button "Save" at bounding box center [893, 15] width 38 height 19
click at [47, 119] on span "Events" at bounding box center [37, 118] width 23 height 10
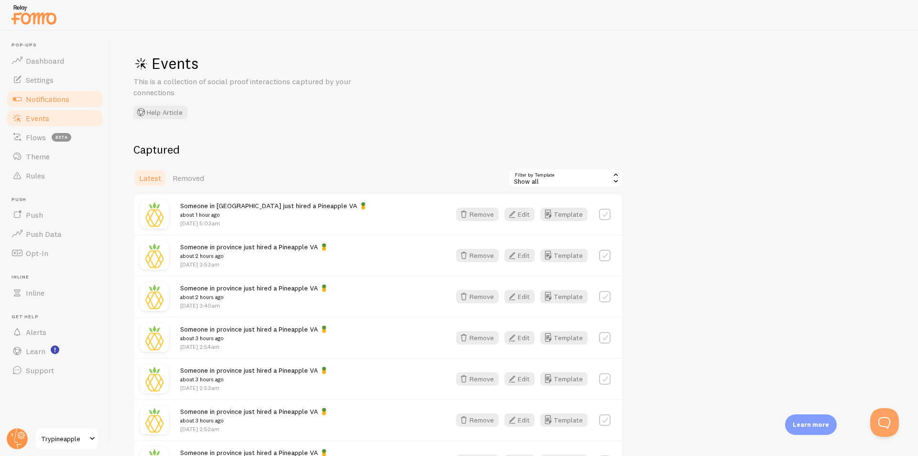
click at [41, 104] on link "Notifications" at bounding box center [55, 98] width 99 height 19
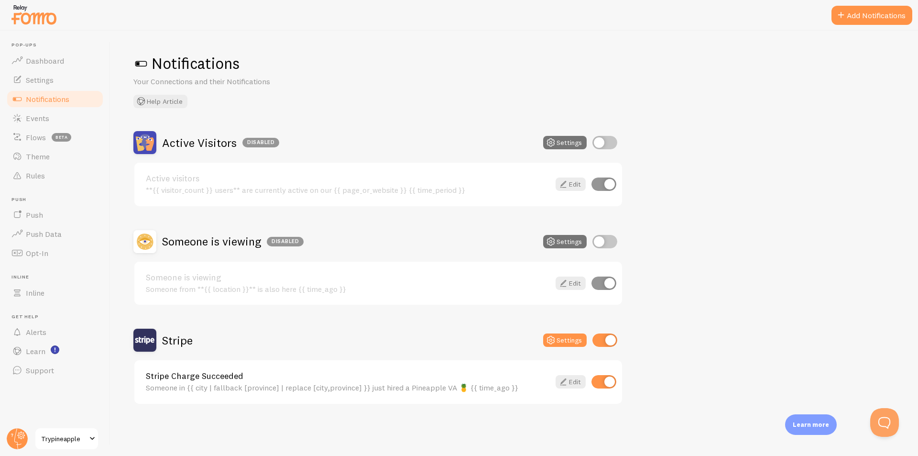
click at [360, 382] on div "Stripe Charge Succeeded Someone in {{ city | fallback [province] | replace [cit…" at bounding box center [348, 382] width 404 height 21
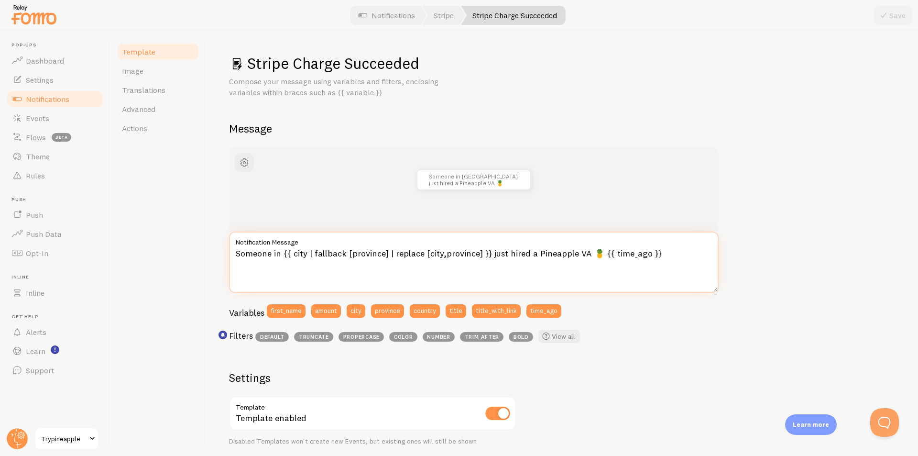
click at [673, 262] on textarea "Someone in {{ city | fallback [province] | replace [city,province] }} just hire…" at bounding box center [474, 261] width 490 height 61
click at [391, 310] on button "province" at bounding box center [387, 310] width 33 height 13
drag, startPoint x: 652, startPoint y: 254, endPoint x: 711, endPoint y: 253, distance: 58.4
click at [711, 253] on textarea "Someone in {{ city | fallback [province] | replace [city,province] }} just hire…" at bounding box center [474, 261] width 490 height 61
drag, startPoint x: 381, startPoint y: 251, endPoint x: 349, endPoint y: 253, distance: 32.6
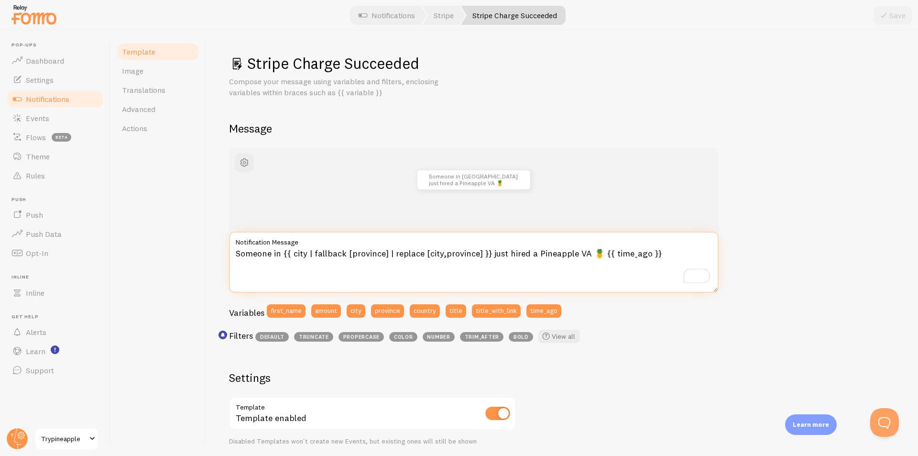
click at [349, 253] on textarea "Someone in {{ city | fallback [province] | replace [city,province] }} just hire…" at bounding box center [474, 261] width 490 height 61
paste textarea "{{ province }}"
drag, startPoint x: 493, startPoint y: 252, endPoint x: 461, endPoint y: 255, distance: 31.7
click at [461, 255] on textarea "Someone in {{ city | fallback [{{ province }}] | replace [city,province] }} jus…" at bounding box center [474, 261] width 490 height 61
paste textarea "{{ province }}"
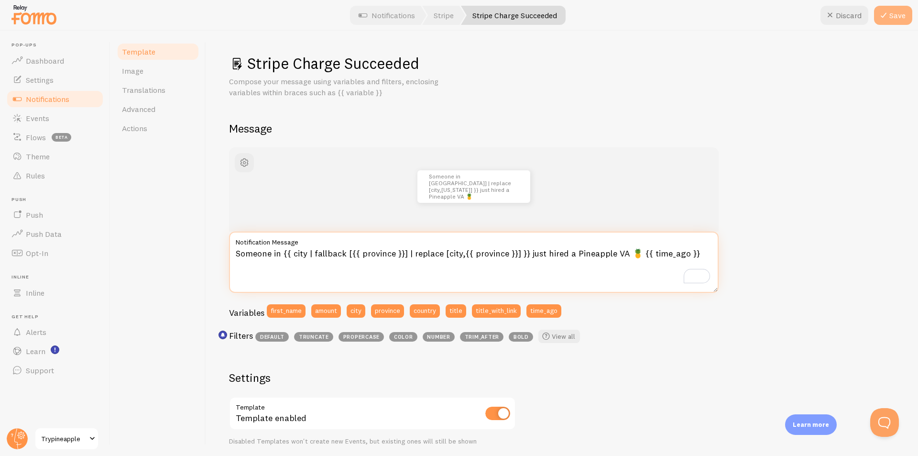
type textarea "Someone in {{ city | fallback [{{ province }}] | replace [city,{{ province }}] …"
click at [896, 17] on button "Save" at bounding box center [893, 15] width 38 height 19
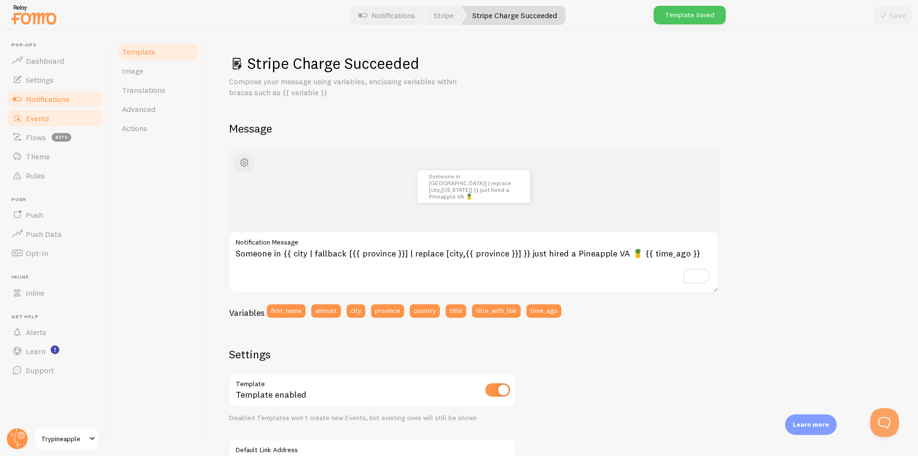
click at [42, 112] on link "Events" at bounding box center [55, 118] width 99 height 19
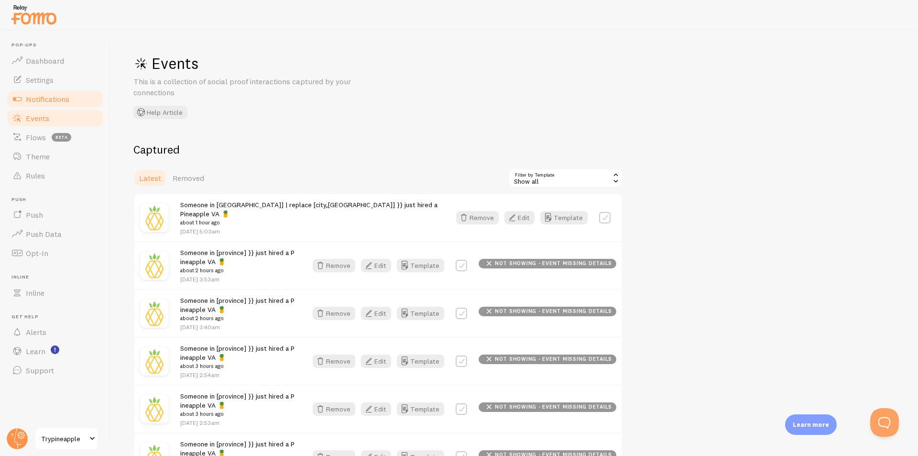
click at [49, 101] on span "Notifications" at bounding box center [48, 99] width 44 height 10
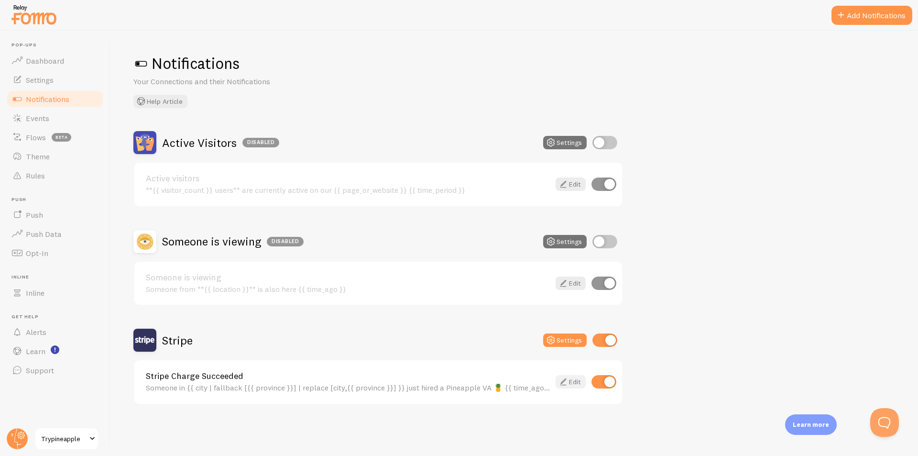
click at [565, 379] on icon at bounding box center [563, 381] width 11 height 11
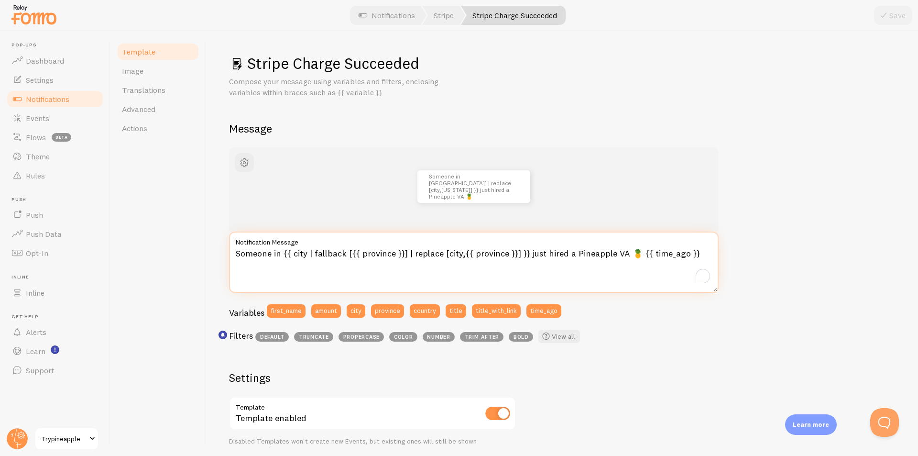
drag, startPoint x: 511, startPoint y: 252, endPoint x: 460, endPoint y: 251, distance: 50.7
click at [460, 251] on textarea "Someone in {{ city | fallback [{{ province }}] | replace [city,{{ province }}] …" at bounding box center [474, 261] width 490 height 61
drag, startPoint x: 400, startPoint y: 252, endPoint x: 349, endPoint y: 253, distance: 50.7
click at [349, 253] on textarea "Someone in {{ city | fallback [{{ province }}] | replace [city,] }} just hired …" at bounding box center [474, 261] width 490 height 61
click at [419, 254] on textarea "Someone in {{ city | fallback [] | replace [city,] }} just hired a Pineapple VA…" at bounding box center [474, 261] width 490 height 61
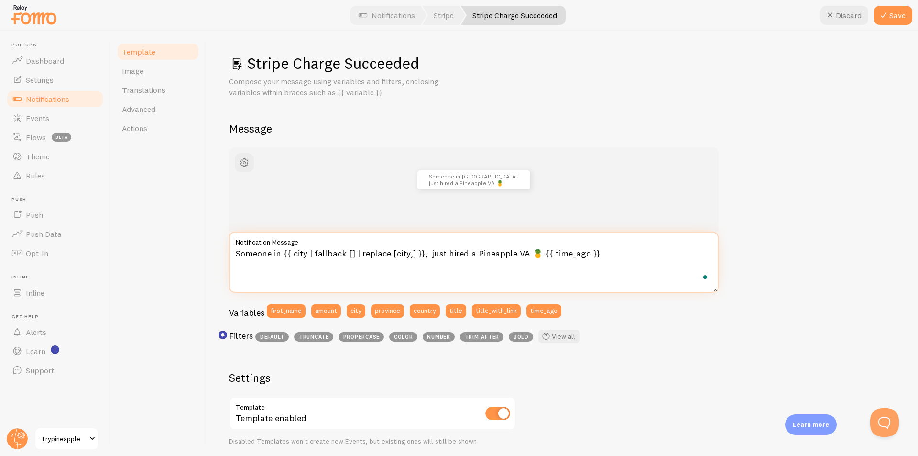
paste textarea "{{ province }}"
click at [420, 254] on textarea "Someone in {{ city | fallback [] | replace [city,] }}, {{ province }} just hire…" at bounding box center [474, 261] width 490 height 61
type textarea "Someone in {{ city | fallback [] | replace [city,] }}, {{ province }} just hire…"
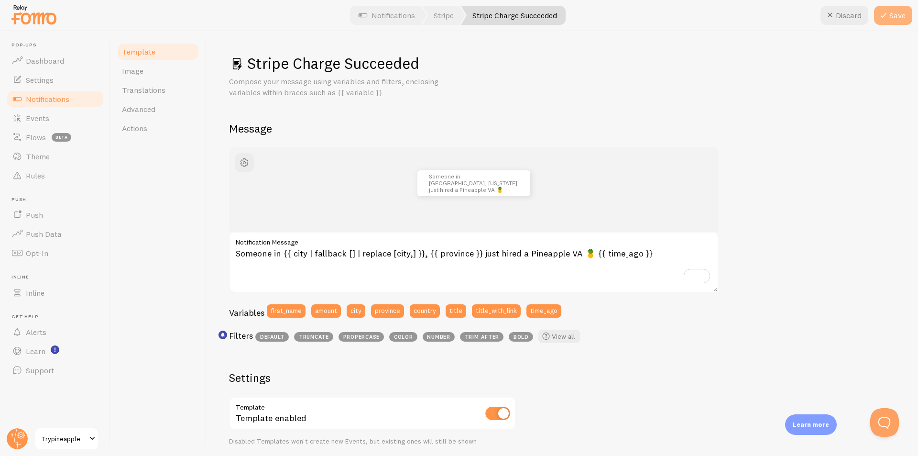
click at [889, 18] on button "Save" at bounding box center [893, 15] width 38 height 19
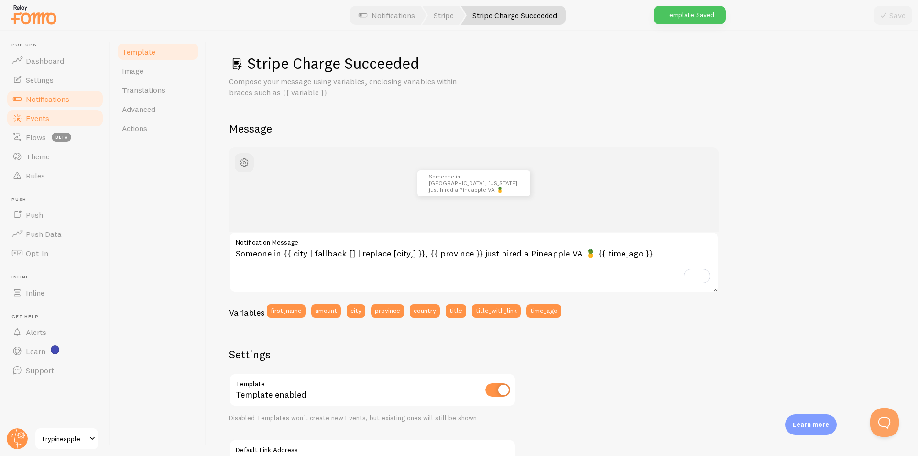
click at [56, 120] on link "Events" at bounding box center [55, 118] width 99 height 19
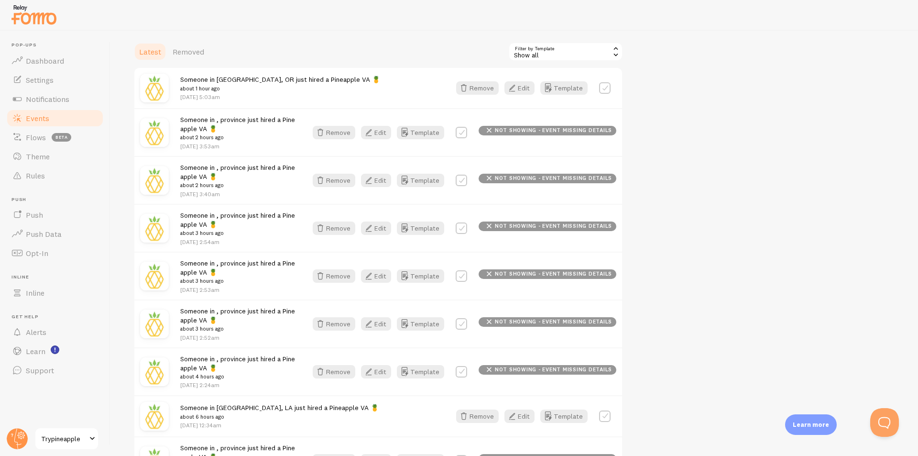
scroll to position [143, 0]
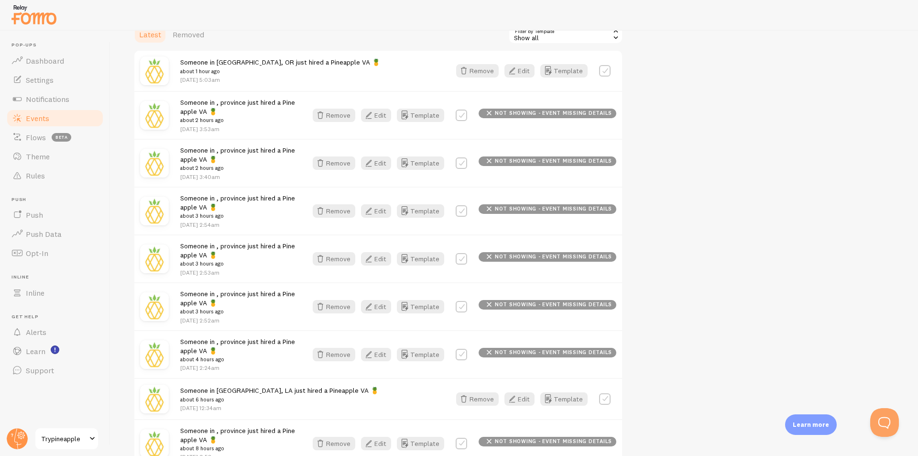
click at [543, 113] on span "not showing - event missing details" at bounding box center [553, 112] width 117 height 5
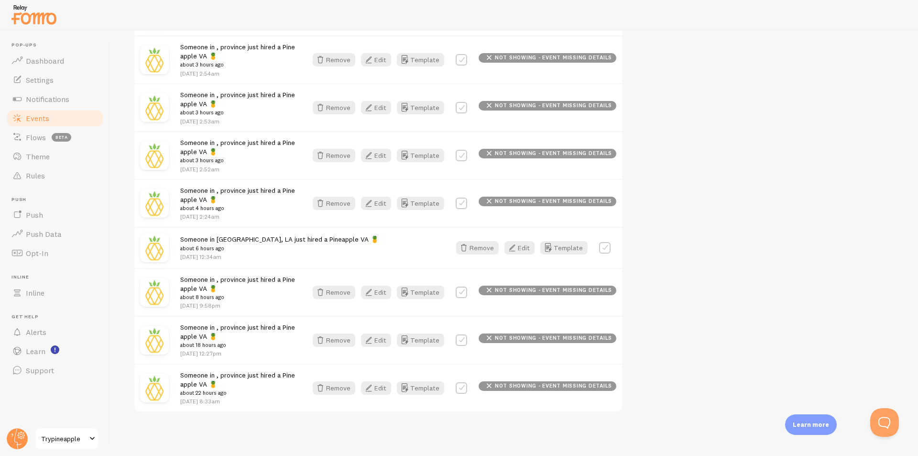
scroll to position [297, 0]
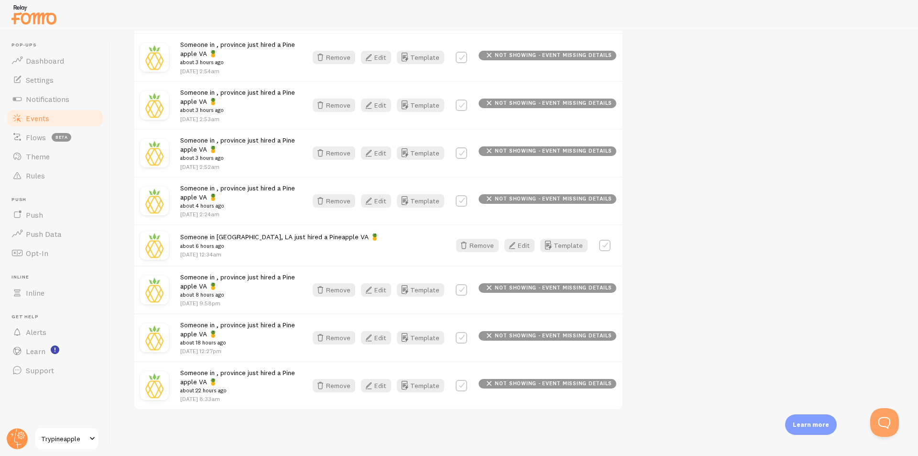
click at [492, 198] on icon at bounding box center [489, 198] width 11 height 11
click at [467, 202] on label at bounding box center [461, 200] width 11 height 11
click at [467, 201] on label at bounding box center [461, 200] width 11 height 11
checkbox input "false"
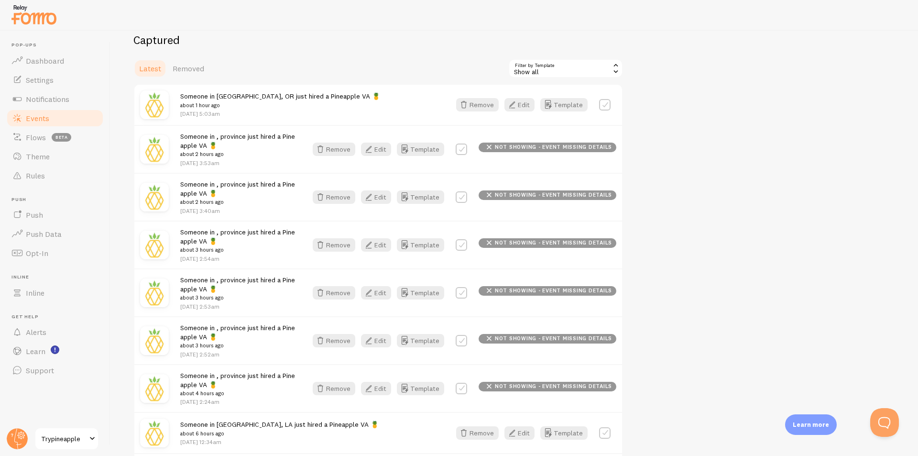
scroll to position [106, 0]
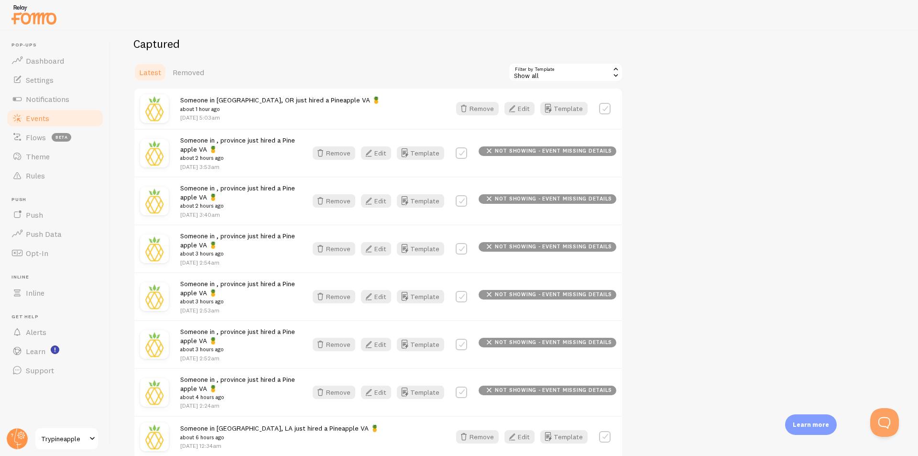
click at [574, 72] on div "Show all" at bounding box center [565, 72] width 115 height 19
click at [577, 72] on div "Show all" at bounding box center [565, 72] width 115 height 19
click at [348, 157] on button "Remove" at bounding box center [334, 152] width 43 height 13
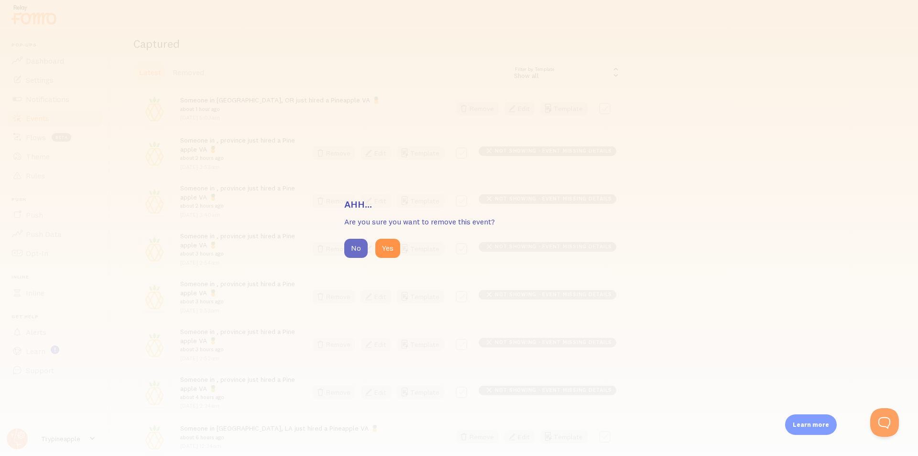
click at [353, 251] on button "No" at bounding box center [355, 248] width 23 height 19
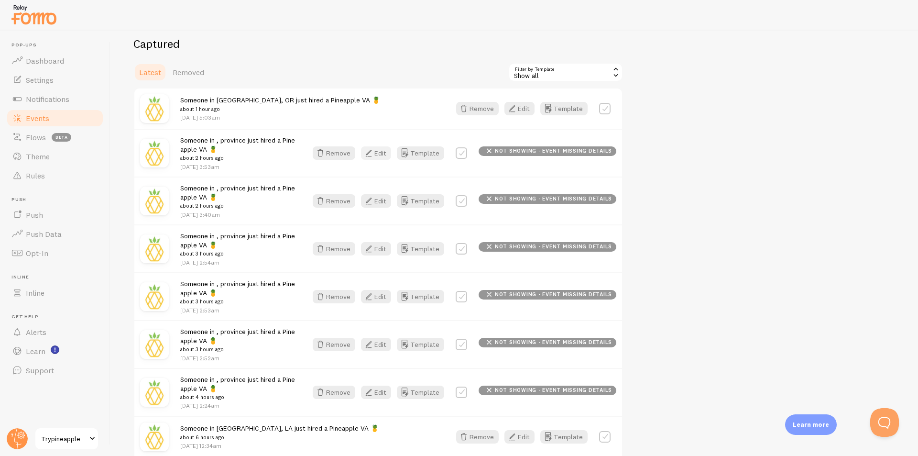
click at [390, 157] on button "Edit" at bounding box center [376, 152] width 30 height 13
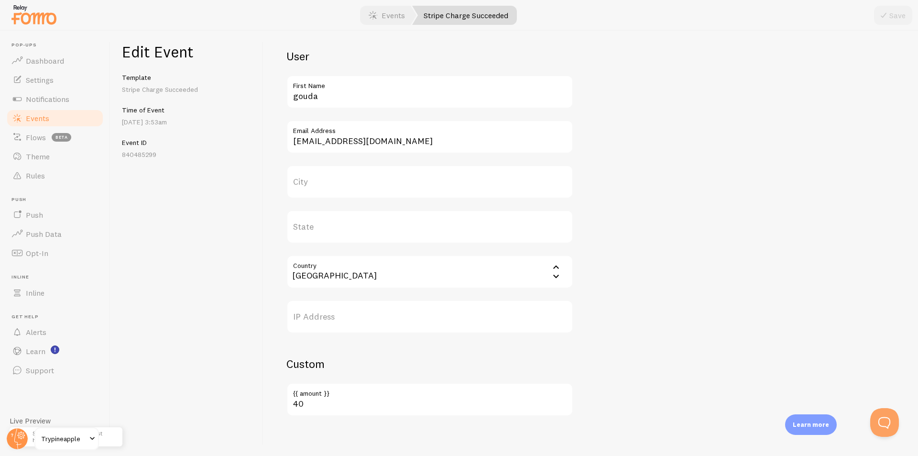
scroll to position [257, 0]
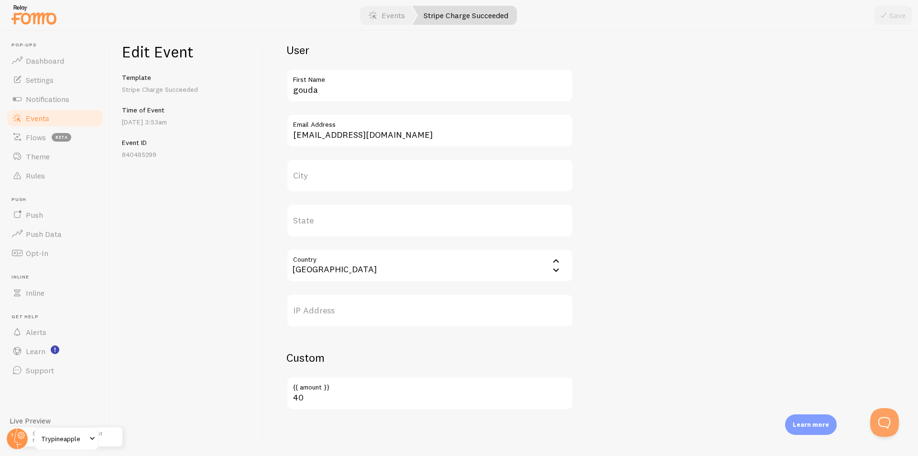
click at [60, 119] on link "Events" at bounding box center [55, 118] width 99 height 19
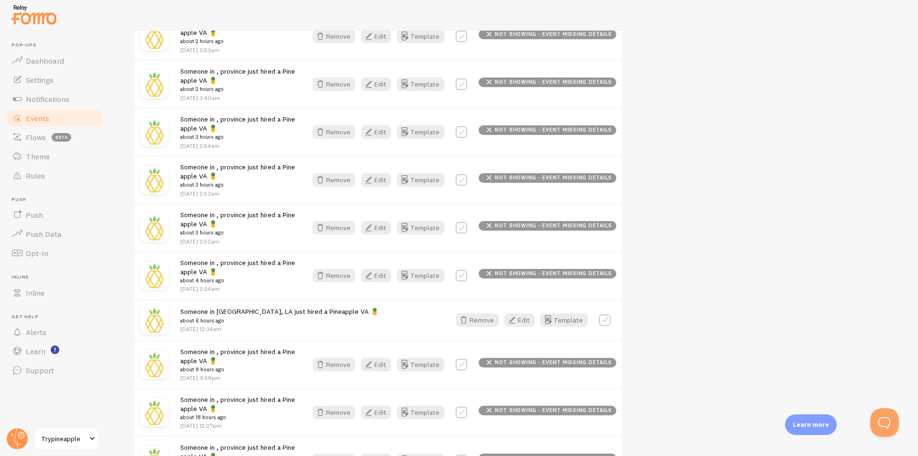
scroll to position [239, 0]
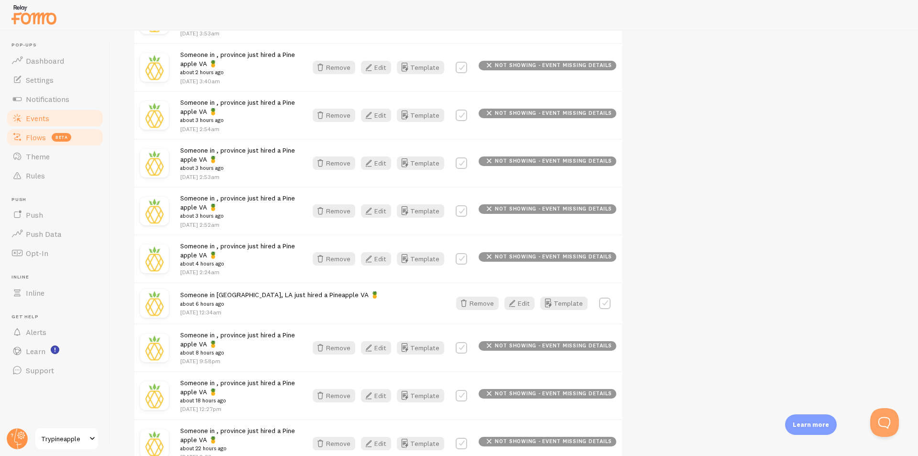
click at [35, 138] on span "Flows" at bounding box center [36, 137] width 20 height 10
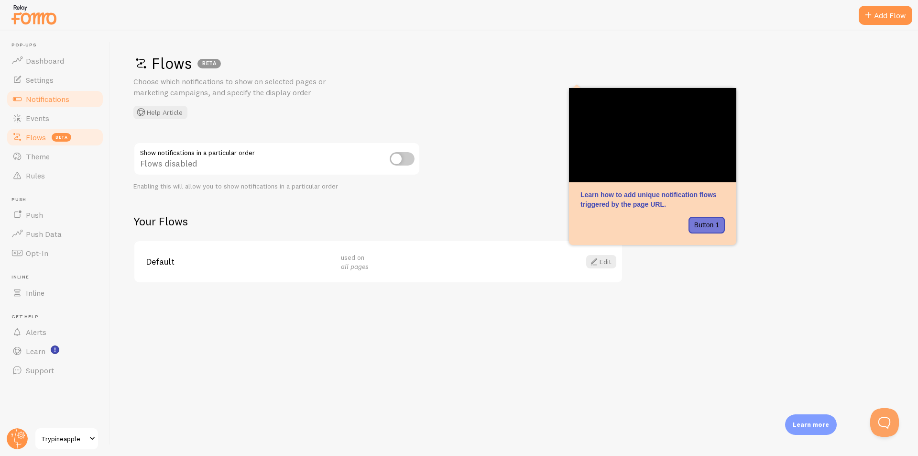
click at [47, 100] on span "Notifications" at bounding box center [48, 99] width 44 height 10
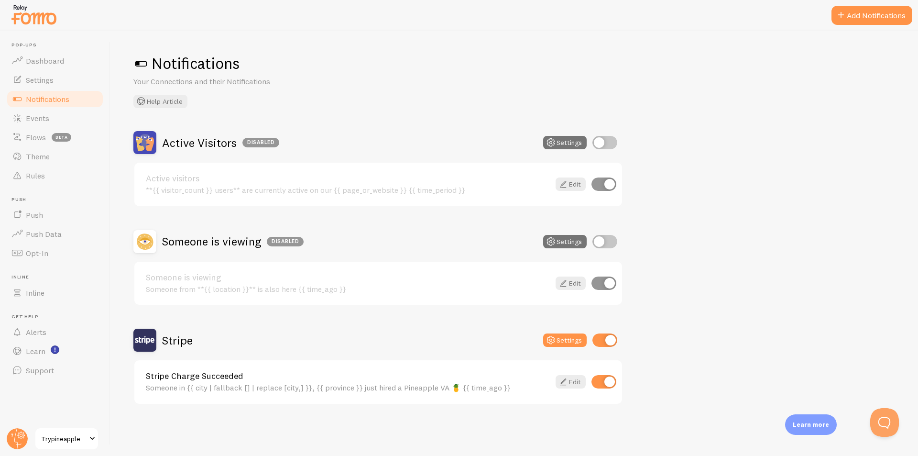
click at [413, 380] on link "Stripe Charge Succeeded" at bounding box center [348, 376] width 404 height 9
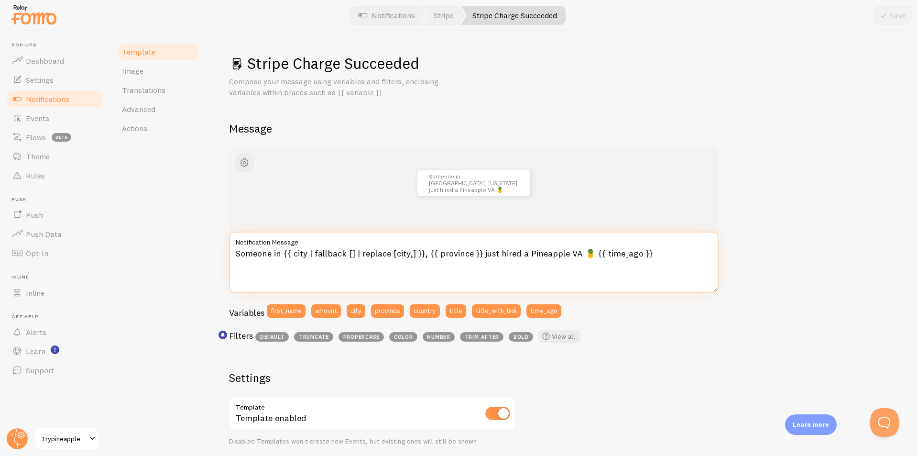
click at [349, 254] on textarea "Someone in {{ city | fallback [] | replace [city,] }}, {{ province }} just hire…" at bounding box center [474, 261] width 490 height 61
drag, startPoint x: 476, startPoint y: 254, endPoint x: 421, endPoint y: 255, distance: 55.0
click at [421, 255] on textarea "Someone in {{ city | fallback [] | replace [city,] }}, {{ province }} just hire…" at bounding box center [474, 261] width 490 height 61
click at [349, 254] on textarea "Someone in {{ city | fallback [] | replace [city,] }} just hired a Pineapple VA…" at bounding box center [474, 261] width 490 height 61
click at [408, 249] on textarea "Someone in {{ city | fallback [] | replace [city,] }} just hired a Pineapple VA…" at bounding box center [474, 261] width 490 height 61
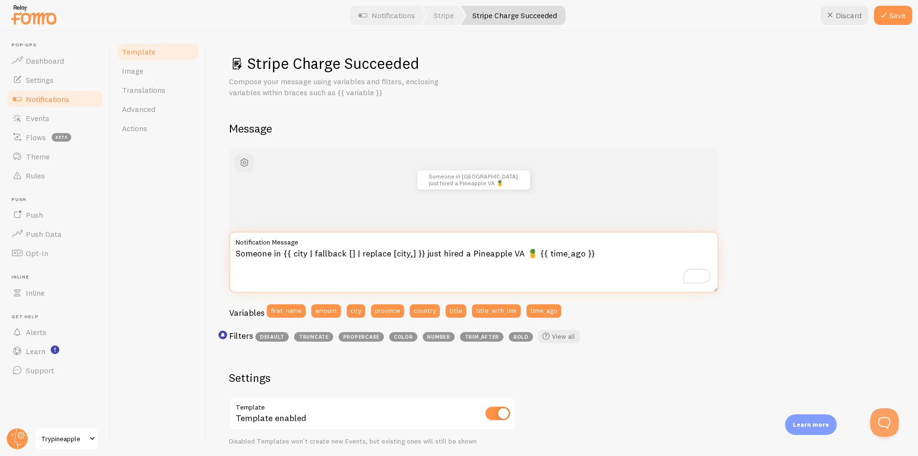
click at [349, 253] on textarea "Someone in {{ city | fallback [] | replace [city,] }} just hired a Pineapple VA…" at bounding box center [474, 261] width 490 height 61
click at [434, 254] on textarea "Someone in {{ city | fallback [the US] | replace [city,] }} just hired a Pineap…" at bounding box center [474, 261] width 490 height 61
drag, startPoint x: 373, startPoint y: 251, endPoint x: 349, endPoint y: 255, distance: 23.7
click at [349, 255] on textarea "Someone in {{ city | fallback [the US] | replace [city, the US] }} just hired a…" at bounding box center [474, 261] width 490 height 61
type textarea "Someone in {{ city | fallback [the US] | replace [city, the US] }} just hired a…"
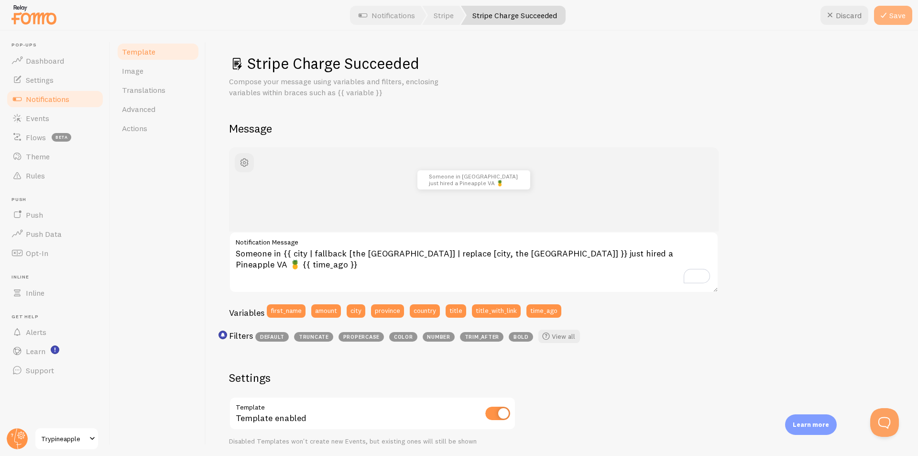
click at [903, 16] on button "Save" at bounding box center [893, 15] width 38 height 19
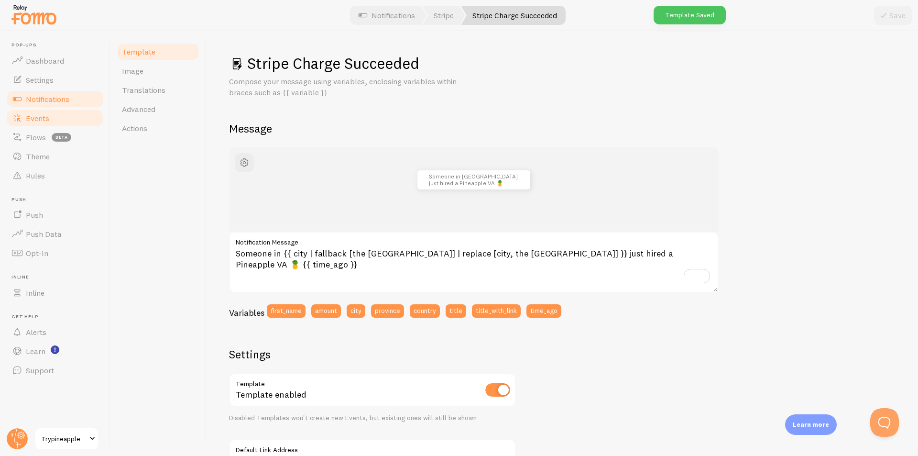
click at [46, 118] on span "Events" at bounding box center [37, 118] width 23 height 10
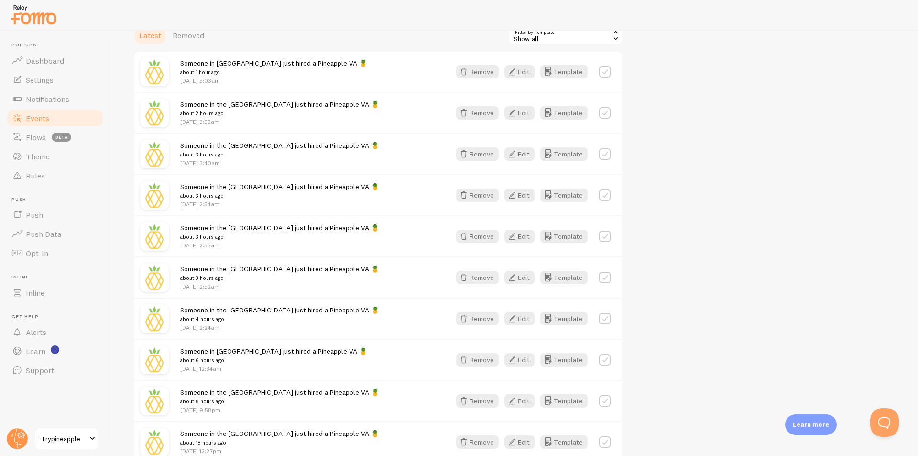
scroll to position [143, 0]
click at [52, 97] on span "Notifications" at bounding box center [48, 99] width 44 height 10
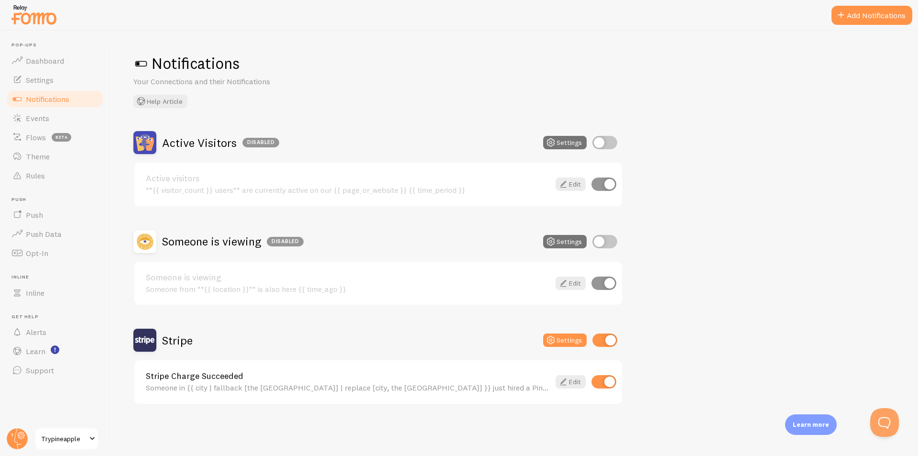
click at [320, 386] on div "Someone in {{ city | fallback [the US] | replace [city, the US] }} just hired a…" at bounding box center [348, 387] width 404 height 9
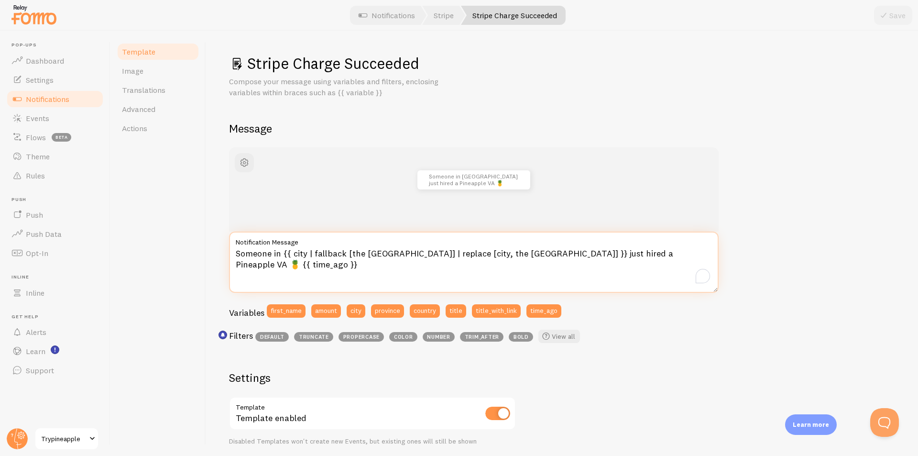
drag, startPoint x: 373, startPoint y: 254, endPoint x: 348, endPoint y: 254, distance: 25.4
click at [348, 254] on textarea "Someone in {{ city | fallback [the US] | replace [city, the US] }} just hired a…" at bounding box center [474, 261] width 490 height 61
click at [451, 250] on textarea "Someone in {{ city | fallback [USA] | replace [city, the US] }} just hired a Pi…" at bounding box center [474, 261] width 490 height 61
drag, startPoint x: 451, startPoint y: 251, endPoint x: 426, endPoint y: 254, distance: 25.0
click at [426, 254] on textarea "Someone in {{ city | fallback [USA] | replace [city, the US] }} just hired a Pi…" at bounding box center [474, 261] width 490 height 61
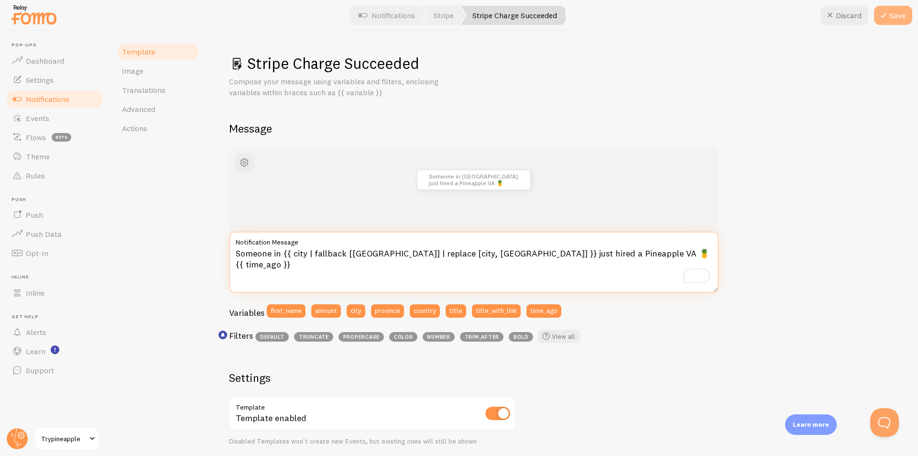
type textarea "Someone in {{ city | fallback [USA] | replace [city, USA] }} just hired a Pinea…"
click at [903, 19] on button "Save" at bounding box center [893, 15] width 38 height 19
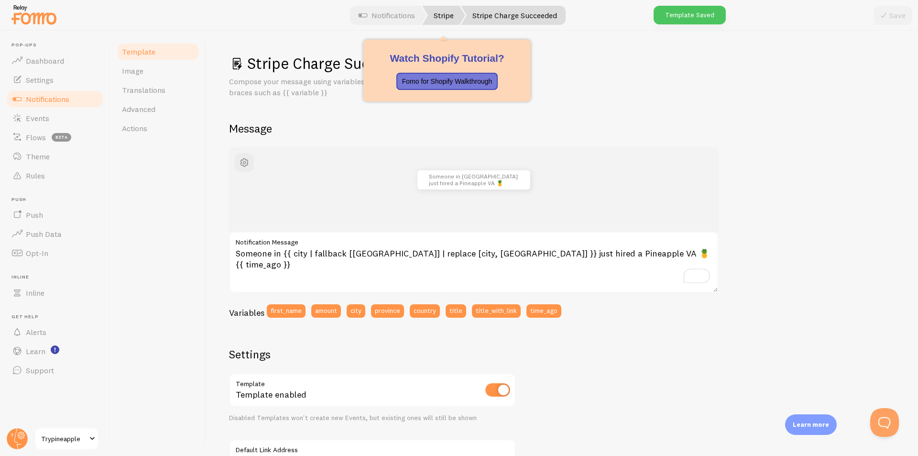
click at [456, 14] on link "Stripe" at bounding box center [443, 15] width 43 height 19
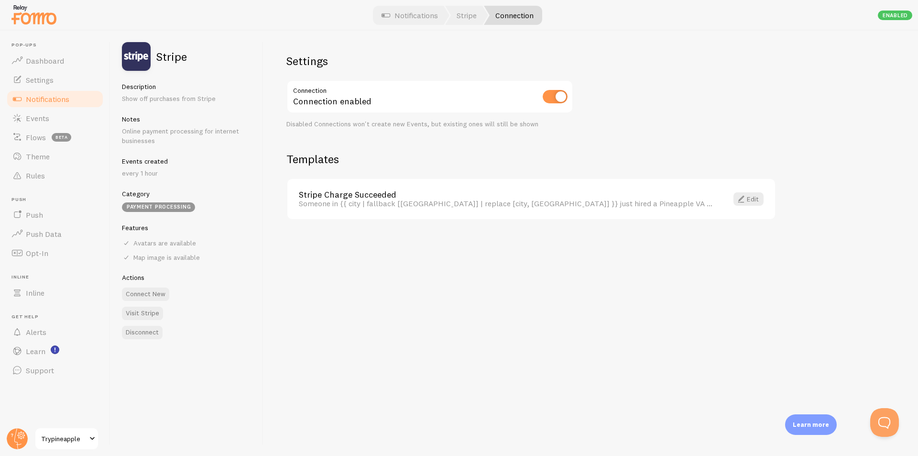
click at [397, 205] on div "Someone in {{ city | fallback [USA] | replace [city, USA] }} just hired a Pinea…" at bounding box center [508, 203] width 418 height 9
click at [499, 205] on div "Someone in {{ city | fallback [USA] | replace [city, USA] }} just hired a Pinea…" at bounding box center [508, 203] width 418 height 9
click at [753, 202] on link "Edit" at bounding box center [749, 198] width 30 height 13
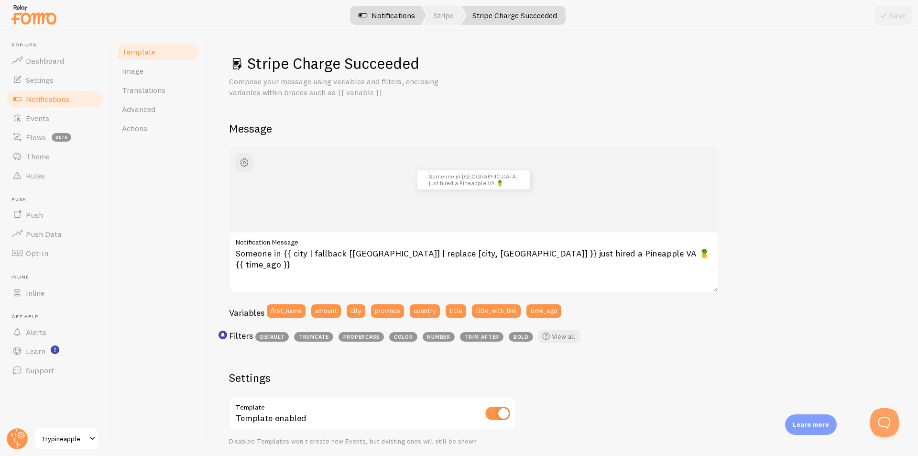
click at [410, 6] on link "Notifications" at bounding box center [386, 15] width 79 height 19
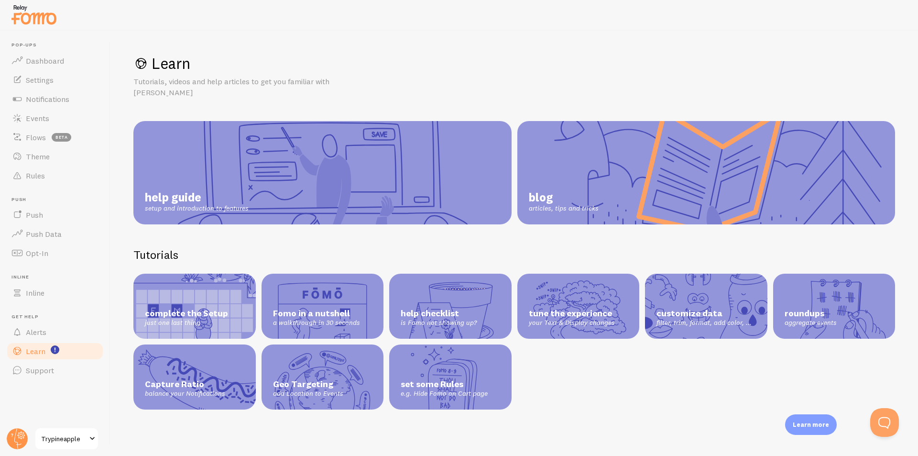
click at [204, 284] on div "complete the Setup just one last thing" at bounding box center [194, 306] width 122 height 65
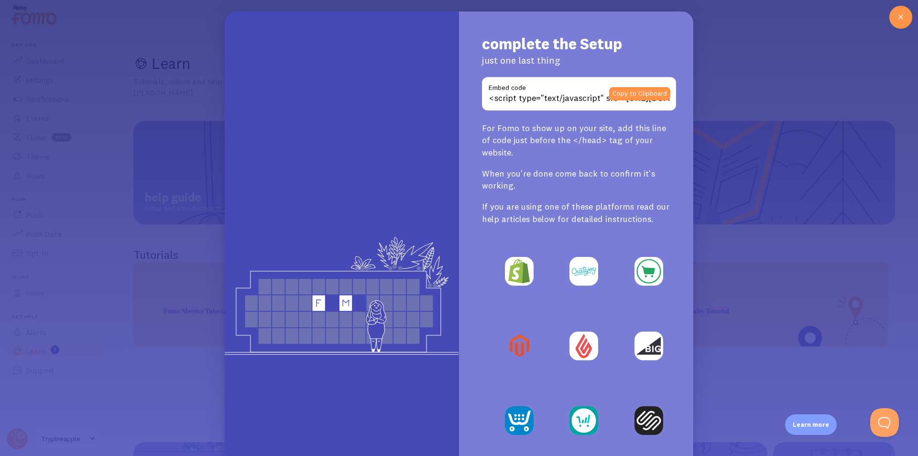
scroll to position [48, 0]
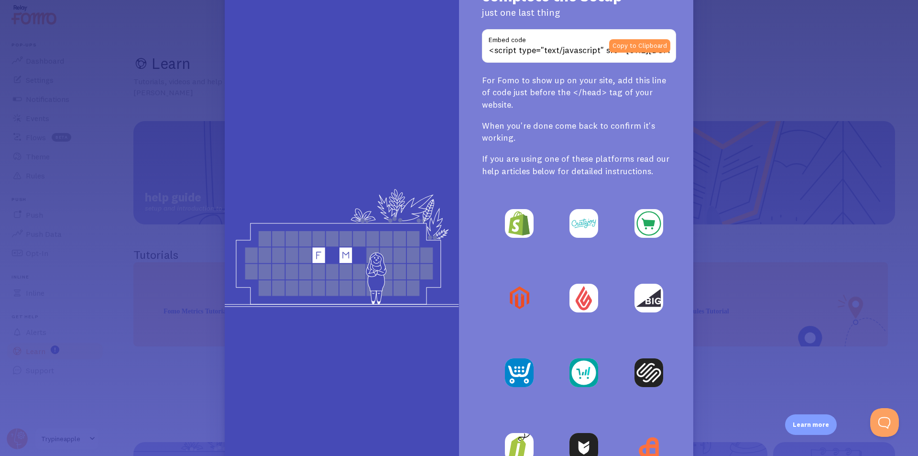
click at [743, 182] on div "complete the Setup just one last thing <script type="text/javascript" src="[URL…" at bounding box center [459, 228] width 918 height 456
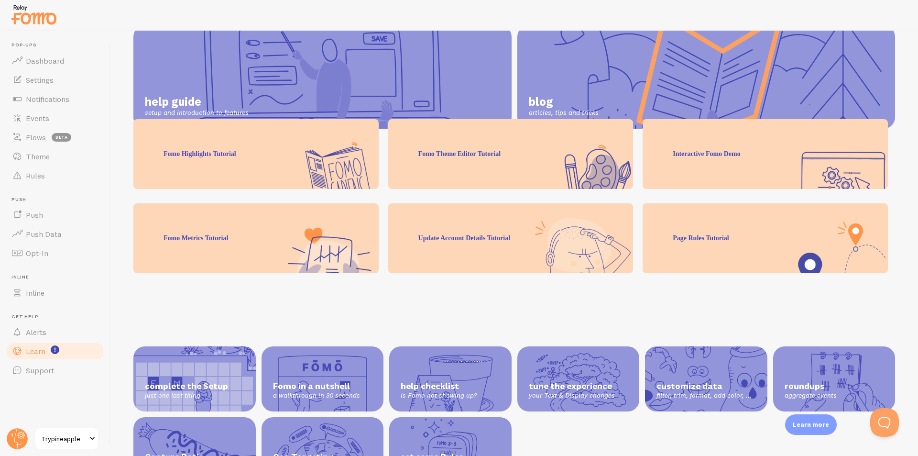
scroll to position [145, 0]
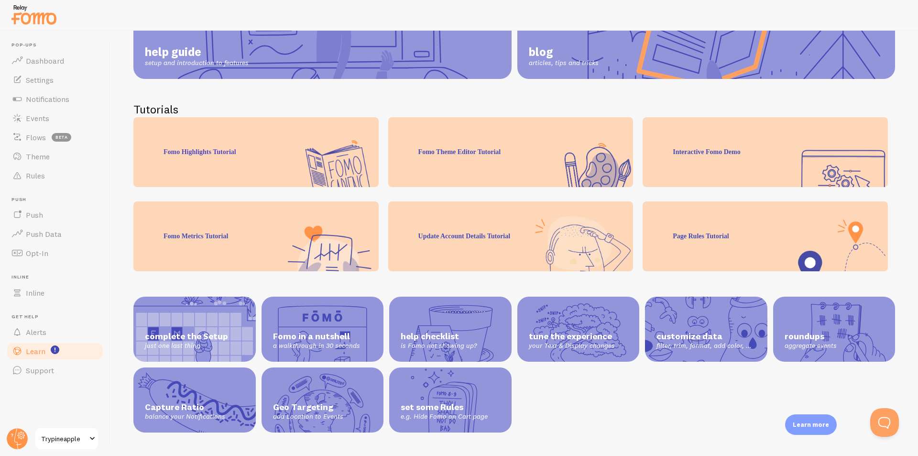
click at [212, 386] on div "Capture Ratio balance your Notifications" at bounding box center [194, 399] width 122 height 65
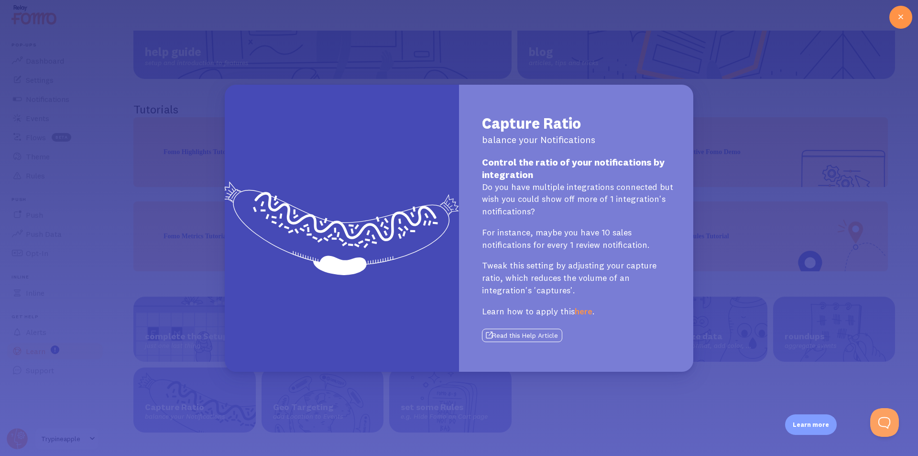
click at [766, 326] on div "Capture Ratio balance your Notifications Control the ratio of your notification…" at bounding box center [459, 228] width 918 height 456
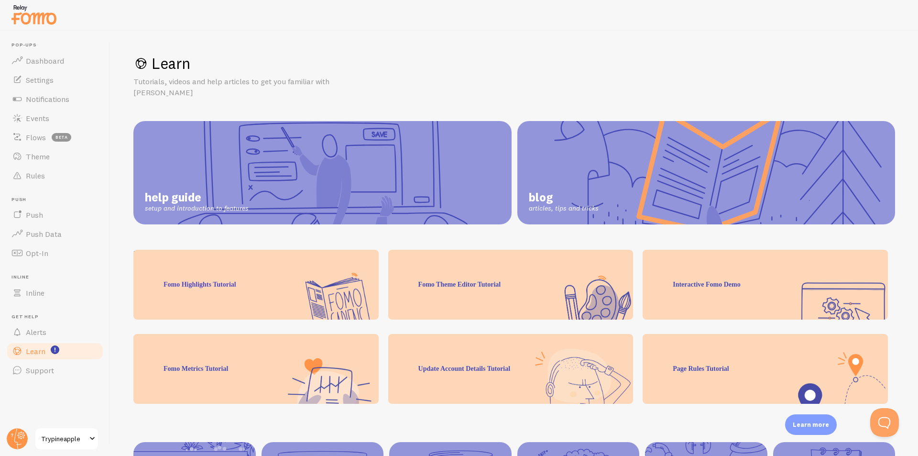
scroll to position [96, 0]
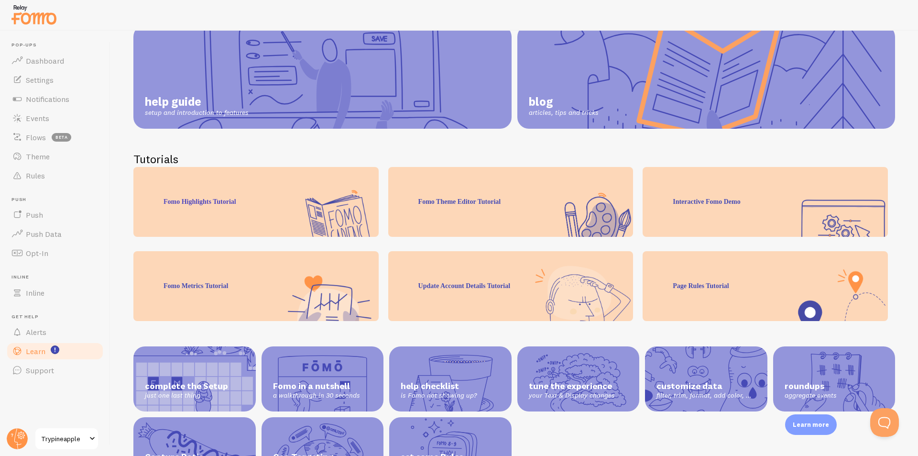
click at [485, 200] on div "Fomo Theme Editor Tutorial" at bounding box center [510, 202] width 245 height 70
click at [493, 202] on div "Fomo Theme Editor Tutorial" at bounding box center [510, 202] width 245 height 70
click at [534, 187] on div "Fomo Theme Editor Tutorial" at bounding box center [510, 202] width 245 height 70
click at [501, 211] on div "Fomo Theme Editor Tutorial" at bounding box center [510, 202] width 245 height 70
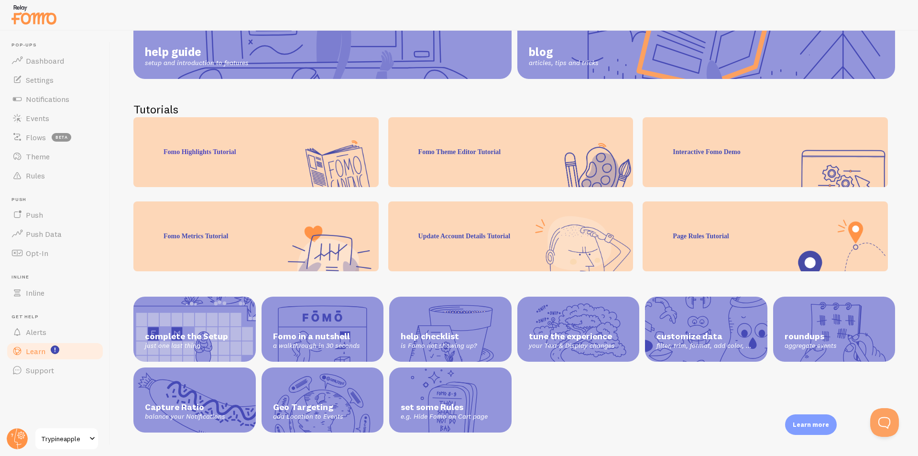
click at [645, 411] on div "complete the Setup just one last thing Fomo in a nutshell a walkthrough in 30 s…" at bounding box center [514, 365] width 762 height 136
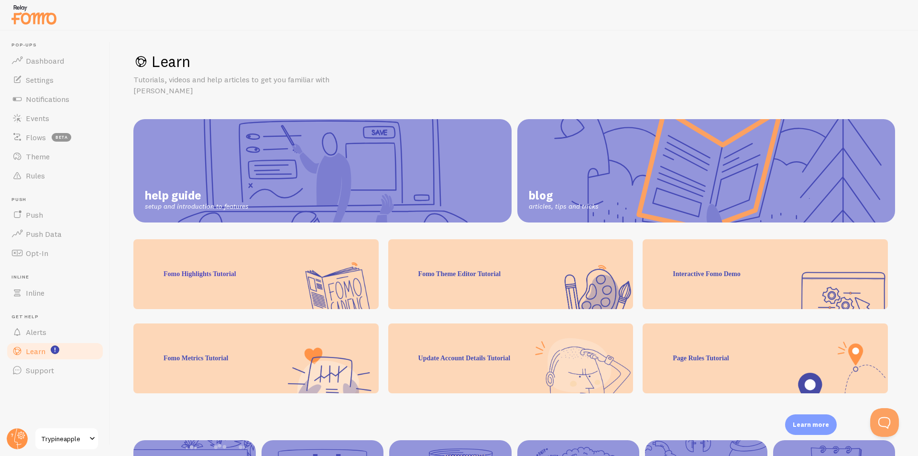
scroll to position [145, 0]
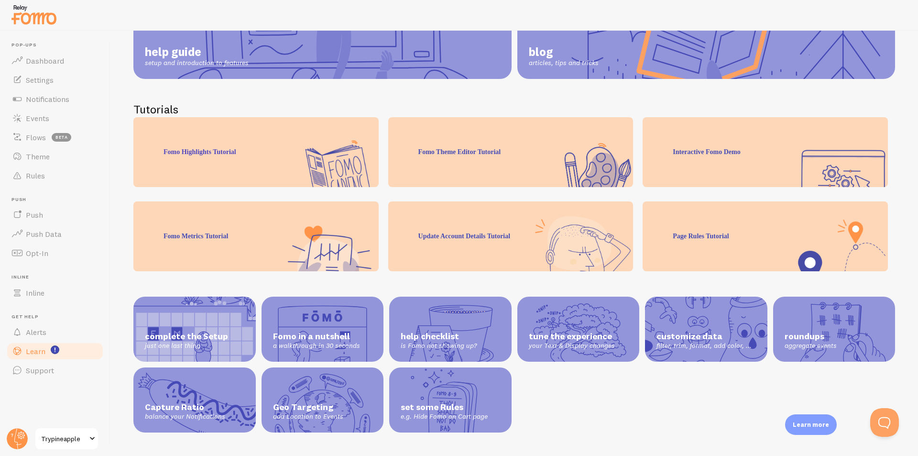
click at [573, 331] on span "tune the experience" at bounding box center [578, 336] width 99 height 11
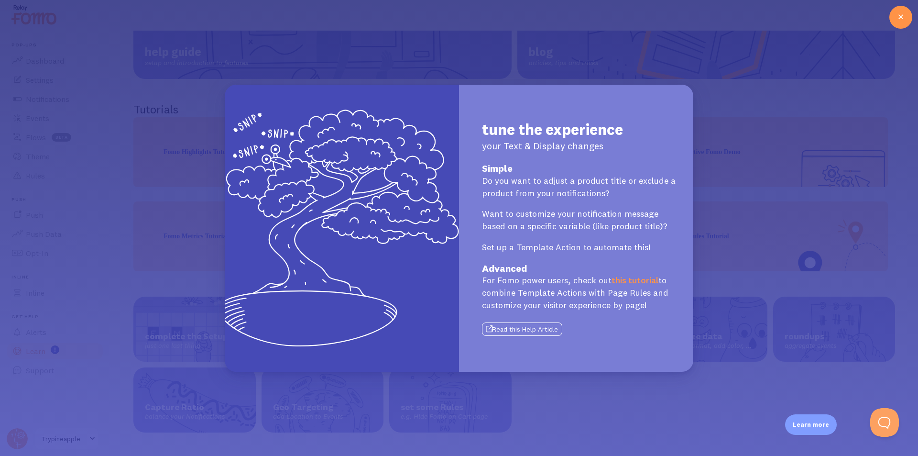
click at [553, 325] on button "Read this Help Article" at bounding box center [522, 328] width 80 height 13
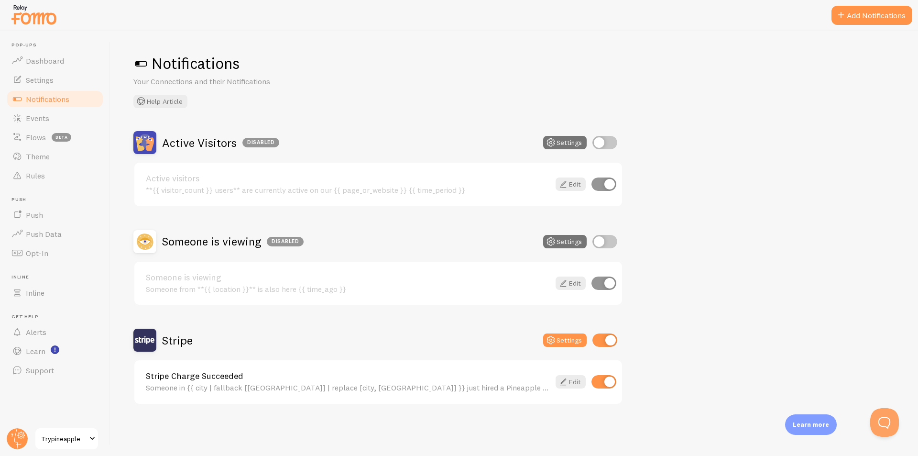
click at [309, 328] on div "Active Visitors Disabled Settings Active visitors **{{ visitor_count }} users**…" at bounding box center [378, 268] width 490 height 274
click at [864, 12] on button "Add Notifications" at bounding box center [872, 15] width 81 height 19
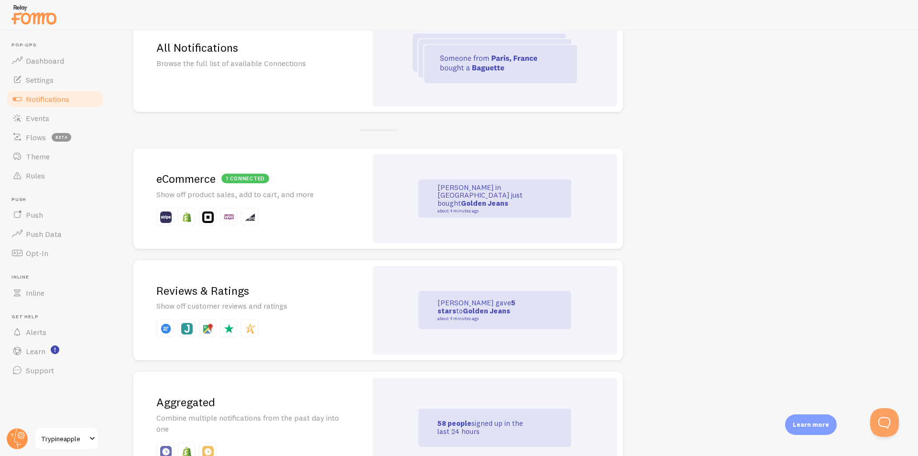
scroll to position [143, 0]
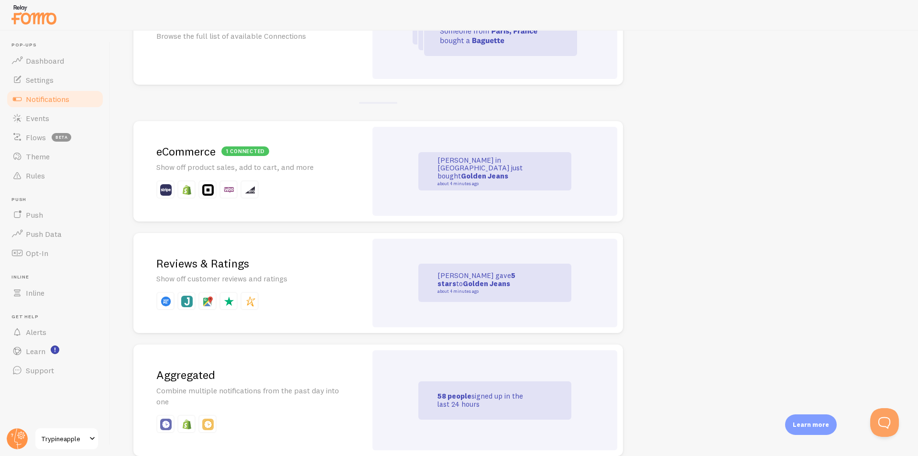
click at [335, 179] on div "1 connected eCommerce Show off product sales, add to cart, and more" at bounding box center [249, 171] width 233 height 100
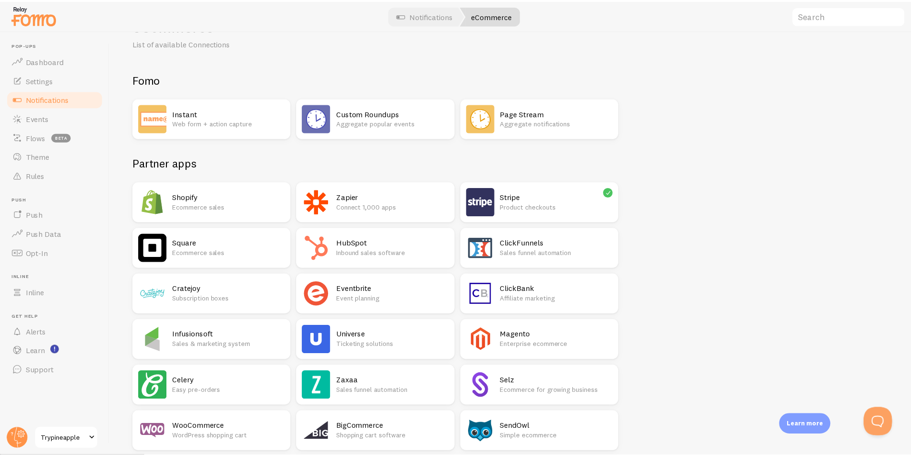
scroll to position [96, 0]
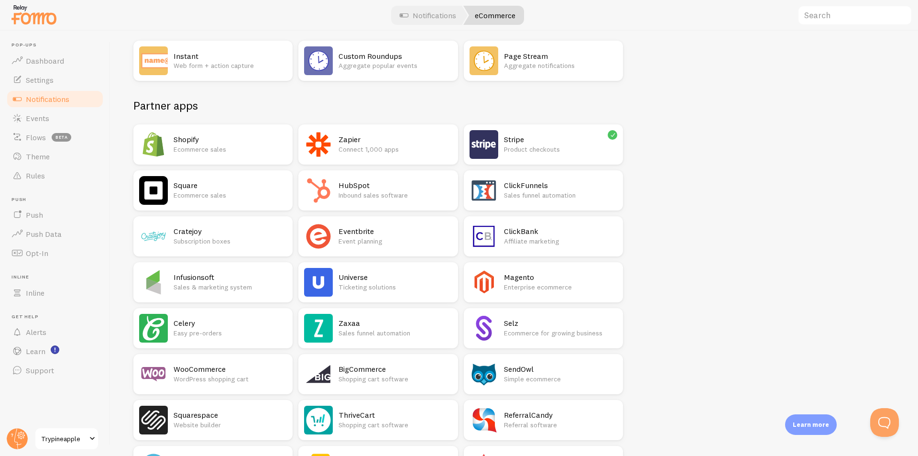
click at [585, 145] on p "Product checkouts" at bounding box center [560, 149] width 113 height 10
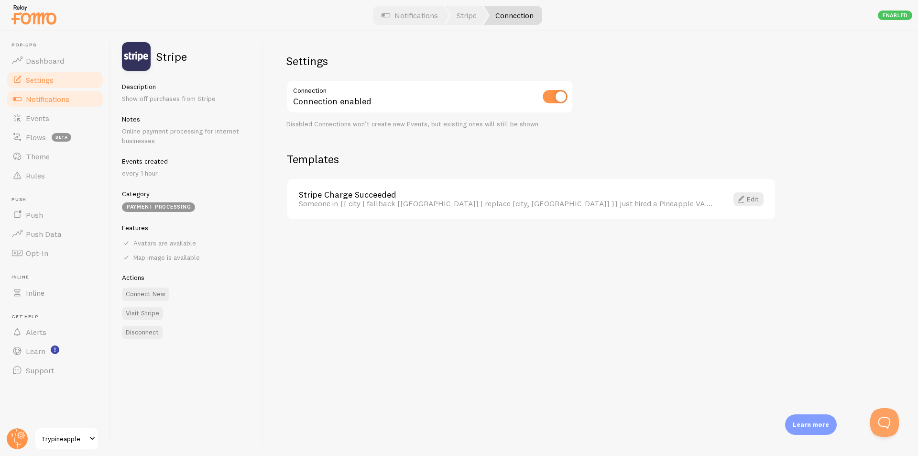
click at [48, 80] on span "Settings" at bounding box center [40, 80] width 28 height 10
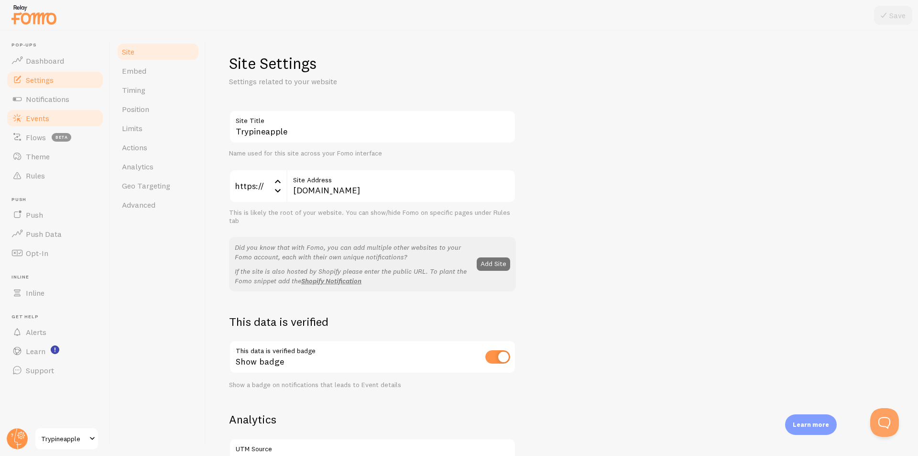
click at [43, 115] on span "Events" at bounding box center [37, 118] width 23 height 10
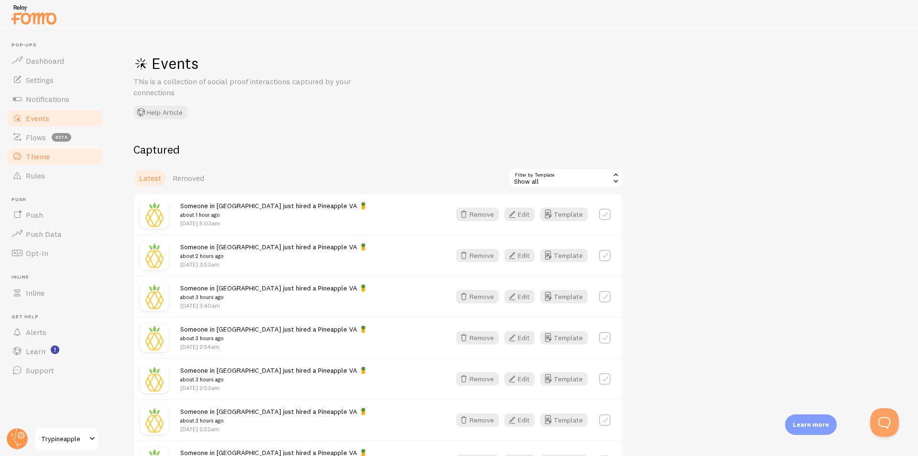
click at [50, 155] on link "Theme" at bounding box center [55, 156] width 99 height 19
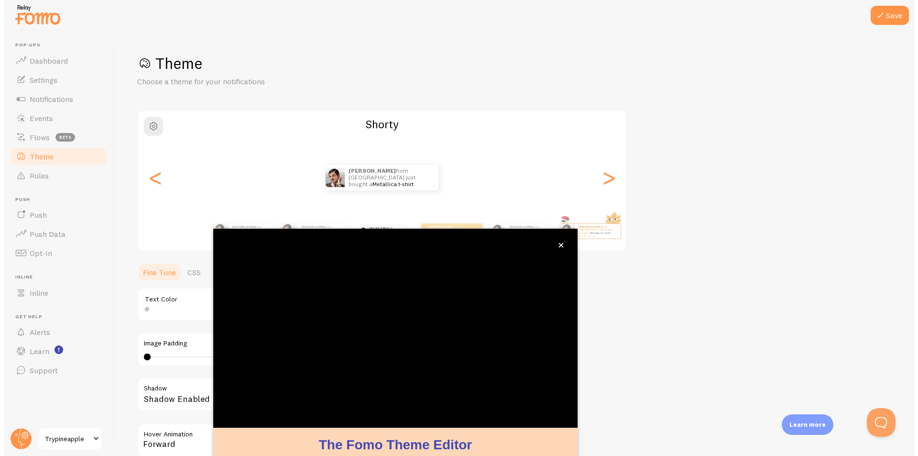
scroll to position [29, 0]
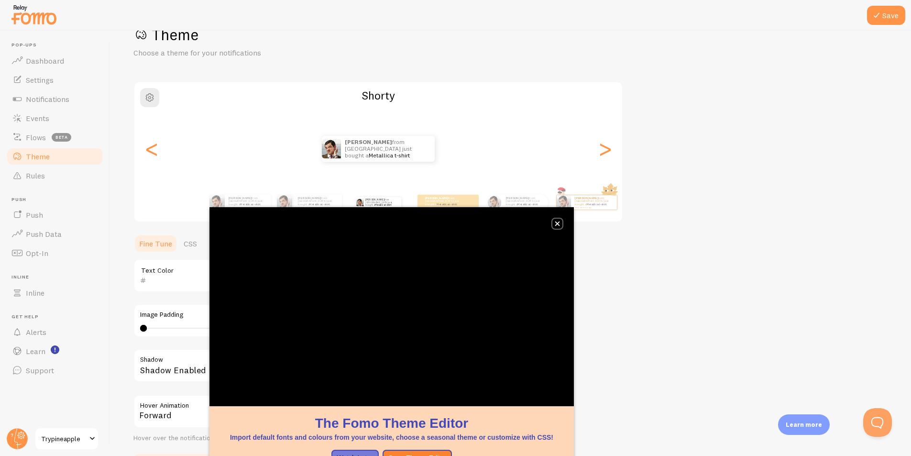
click at [556, 223] on icon "close," at bounding box center [557, 223] width 5 height 5
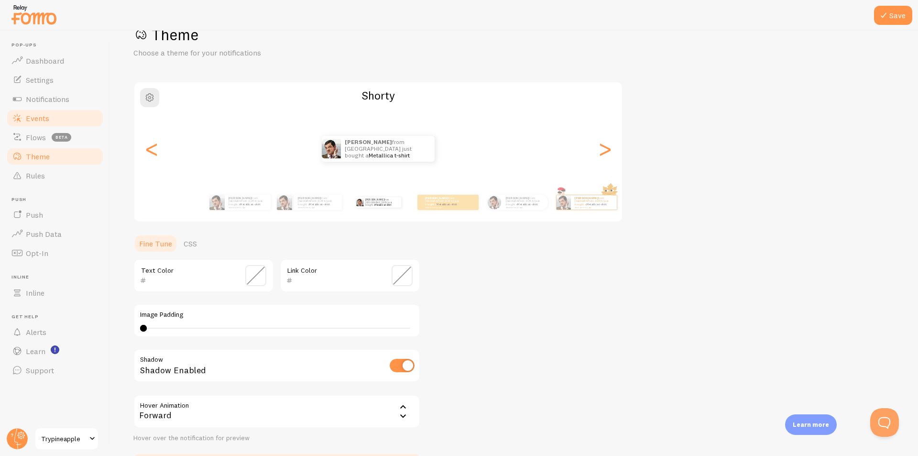
click at [39, 117] on span "Events" at bounding box center [37, 118] width 23 height 10
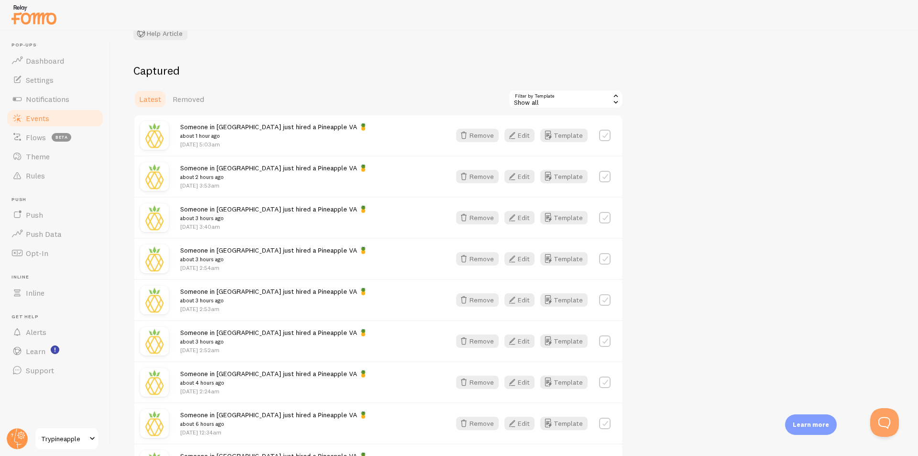
scroll to position [96, 0]
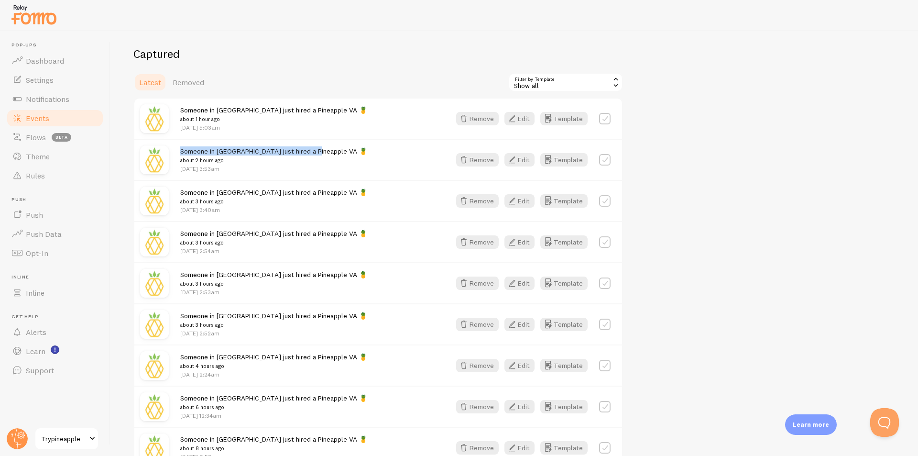
copy span "Someone in USA just hired a Pineapple VA 🍍"
drag, startPoint x: 179, startPoint y: 148, endPoint x: 517, endPoint y: 130, distance: 338.2
click at [485, 132] on div "Someone in Beaverton just hired a Pineapple VA 🍍 about 1 hour ago Sep 5th @ 5:0…" at bounding box center [378, 324] width 490 height 453
click at [790, 113] on div "Captured Latest Removed Filter by Template all Show all Show all Active visitor…" at bounding box center [514, 298] width 762 height 505
click at [49, 161] on span "Theme" at bounding box center [38, 157] width 24 height 10
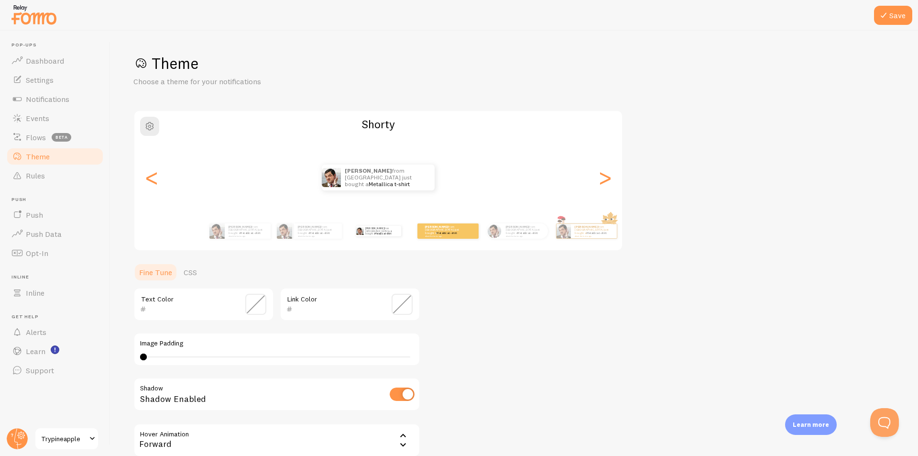
click at [444, 239] on div "[PERSON_NAME] from [GEOGRAPHIC_DATA] just bought a Metallica t-shirt about 4 mi…" at bounding box center [448, 231] width 62 height 27
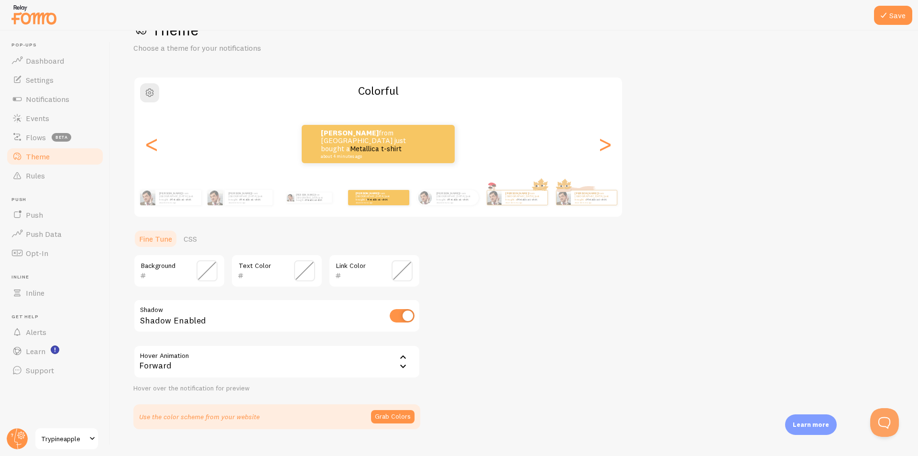
scroll to position [53, 0]
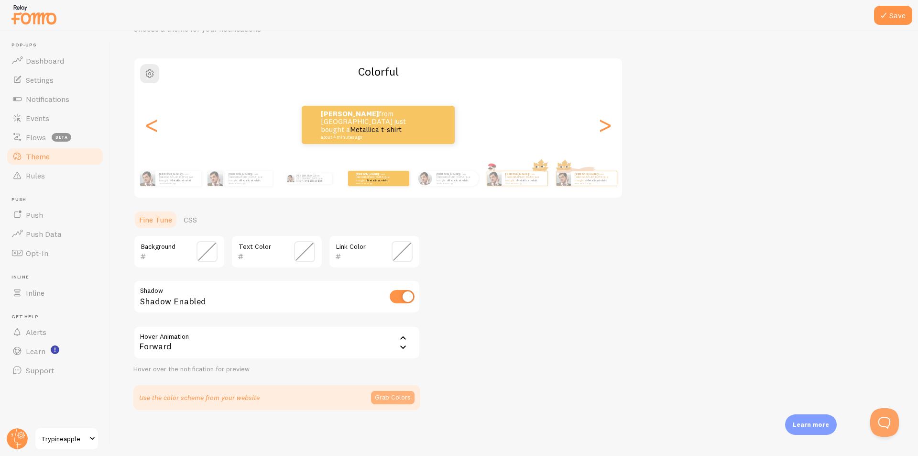
click at [378, 395] on button "Grab Colors" at bounding box center [393, 397] width 44 height 13
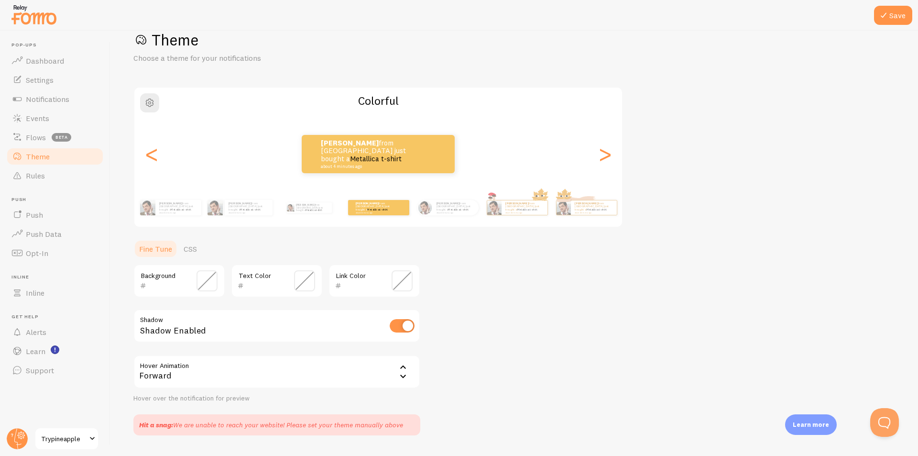
scroll to position [1, 0]
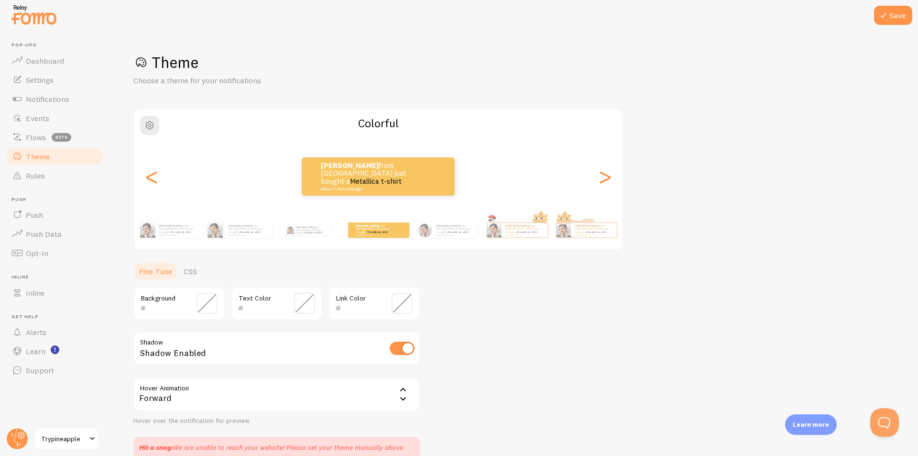
click at [213, 307] on span at bounding box center [207, 303] width 21 height 21
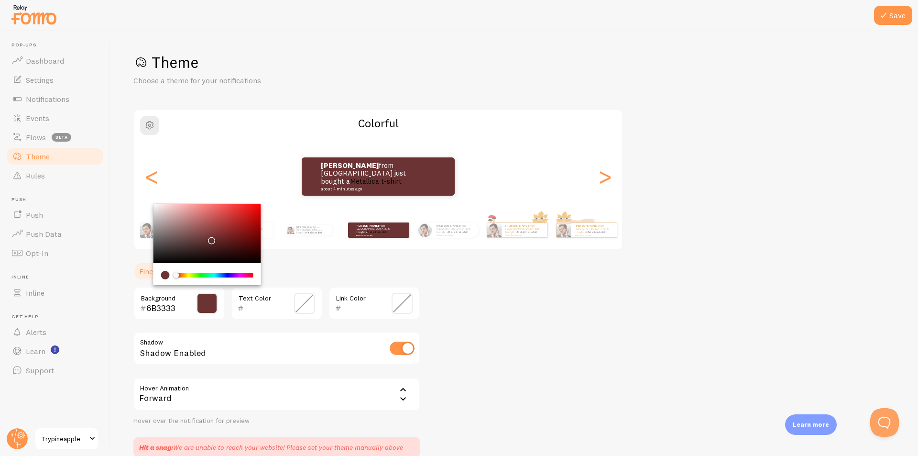
drag, startPoint x: 196, startPoint y: 243, endPoint x: 209, endPoint y: 249, distance: 14.4
click at [215, 236] on div "Chrome color picker" at bounding box center [208, 233] width 108 height 59
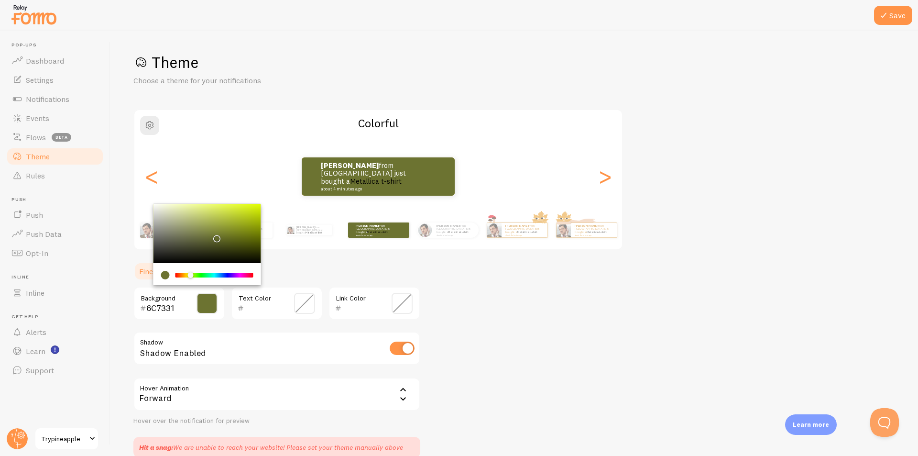
click at [190, 274] on div "Chrome color picker" at bounding box center [214, 275] width 76 height 5
click at [188, 274] on div "Chrome color picker" at bounding box center [190, 275] width 6 height 6
click at [173, 308] on input "737131" at bounding box center [165, 307] width 39 height 11
click at [174, 308] on input "737131" at bounding box center [165, 307] width 39 height 11
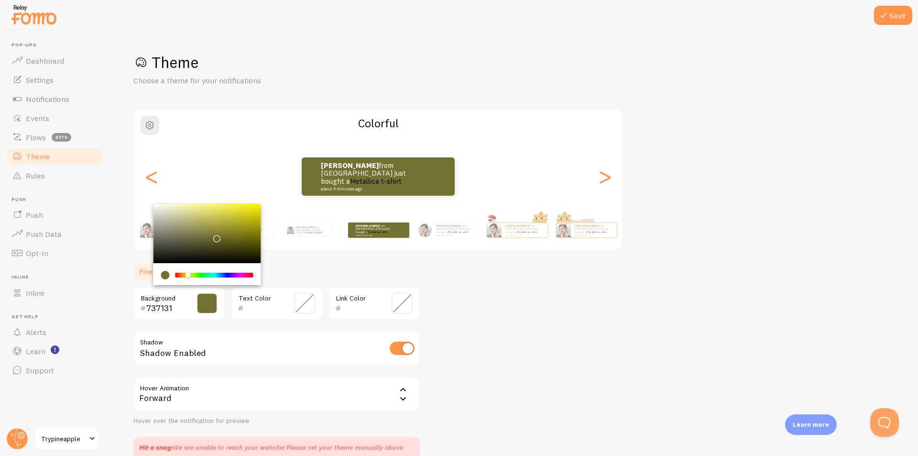
click at [176, 308] on input "737131" at bounding box center [165, 307] width 39 height 11
paste input "fbca2a"
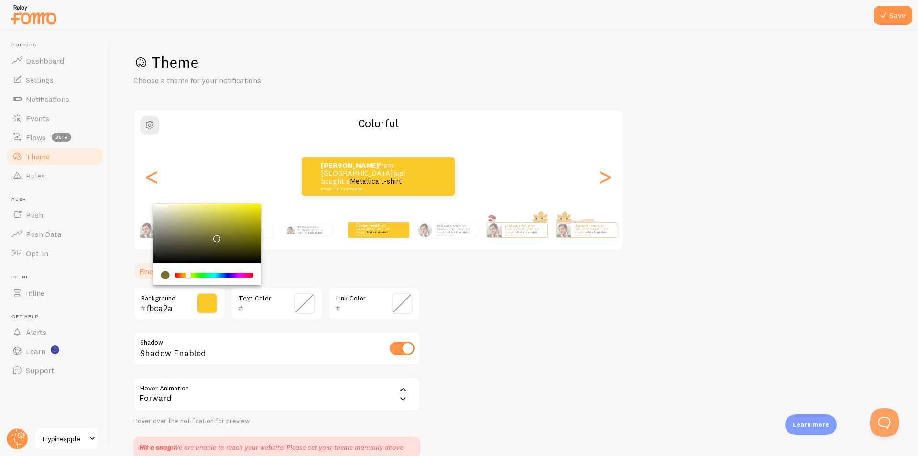
type input "fbca2a"
click at [492, 284] on div "Theme Choose a theme for your notifications Colorful Vincent from Philippines j…" at bounding box center [514, 255] width 762 height 405
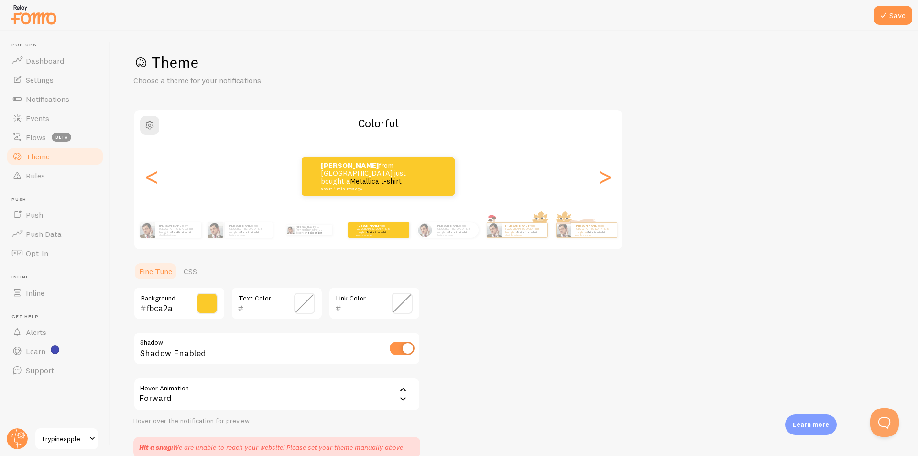
click at [305, 305] on span at bounding box center [304, 303] width 21 height 21
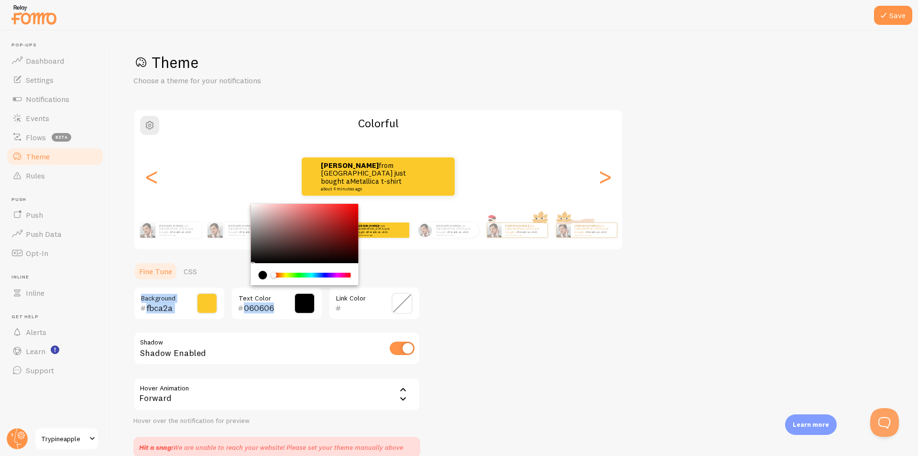
type input "000000"
drag, startPoint x: 231, startPoint y: 268, endPoint x: 227, endPoint y: 272, distance: 5.8
click at [227, 272] on section "Fine Tune CSS fbca2a Background 000000 Text Color Link Color Shadow Shadow Enab…" at bounding box center [276, 360] width 287 height 196
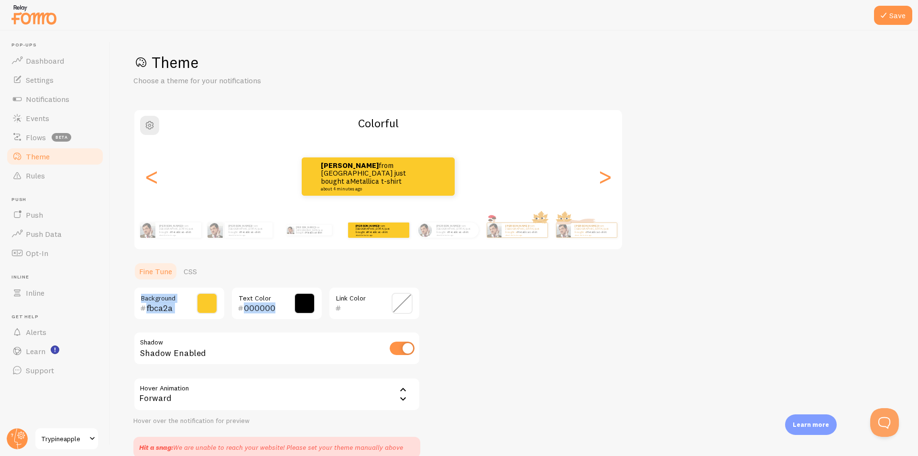
click at [402, 305] on span at bounding box center [402, 303] width 21 height 21
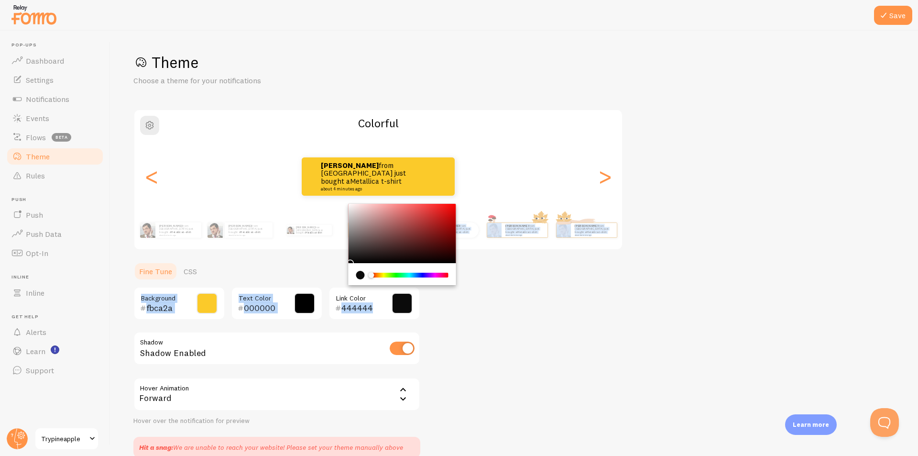
type input "000000"
drag, startPoint x: 345, startPoint y: 229, endPoint x: 331, endPoint y: 291, distance: 63.2
click at [331, 291] on div "000000 Link Color" at bounding box center [375, 303] width 92 height 33
click at [526, 327] on div "Theme Choose a theme for your notifications Colorful Vincent from Philippines j…" at bounding box center [514, 255] width 762 height 405
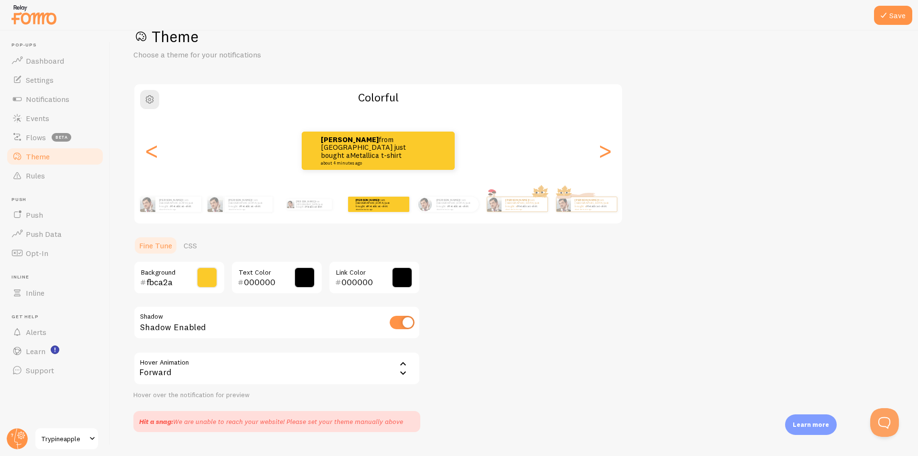
scroll to position [49, 0]
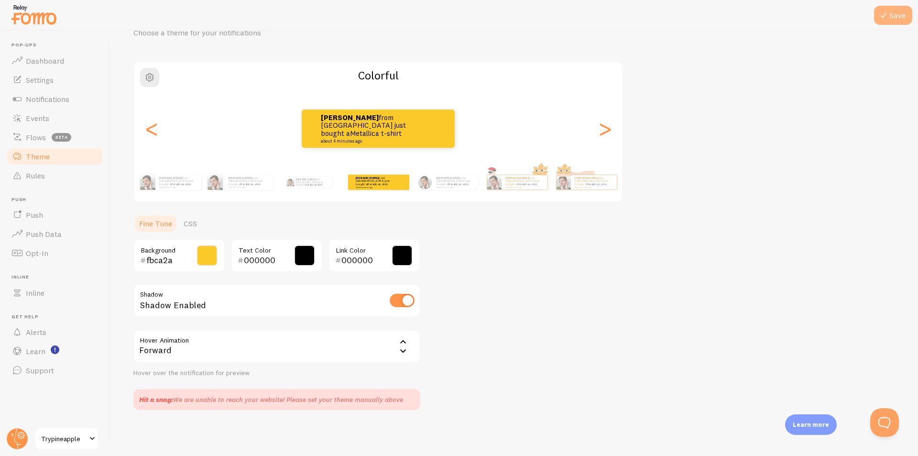
click at [891, 14] on button "Save" at bounding box center [893, 15] width 38 height 19
click at [901, 14] on button "Save" at bounding box center [893, 15] width 38 height 19
click at [49, 95] on span "Notifications" at bounding box center [48, 99] width 44 height 10
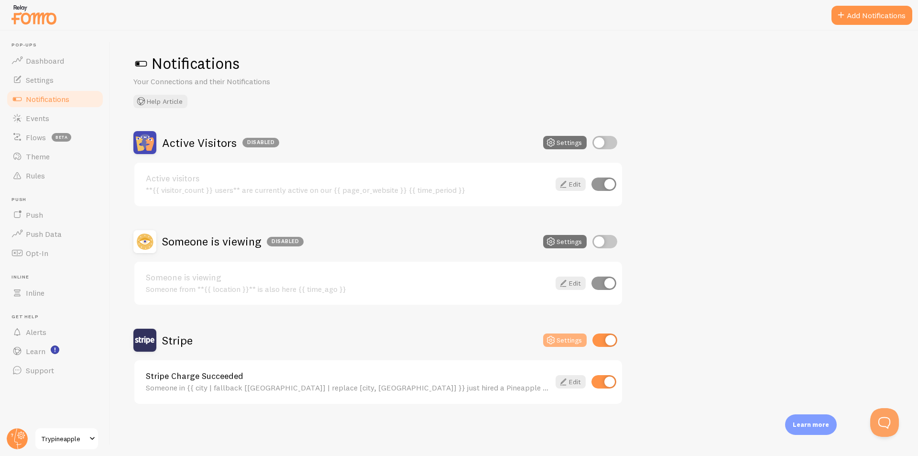
click at [559, 339] on button "Settings" at bounding box center [565, 339] width 44 height 13
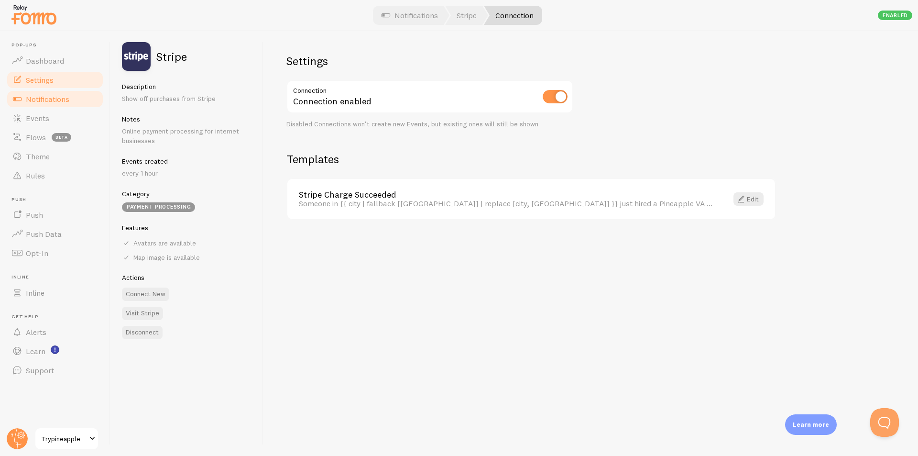
click at [47, 78] on span "Settings" at bounding box center [40, 80] width 28 height 10
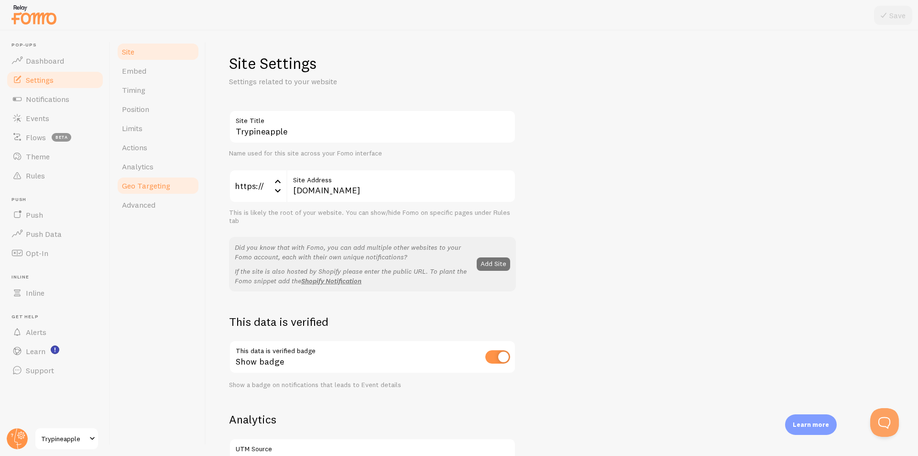
click at [155, 184] on span "Geo Targeting" at bounding box center [146, 186] width 48 height 10
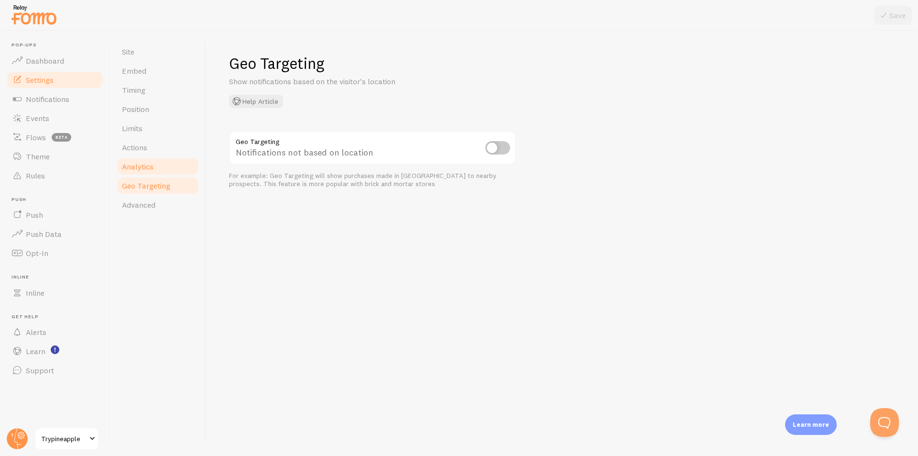
click at [148, 169] on span "Analytics" at bounding box center [138, 167] width 32 height 10
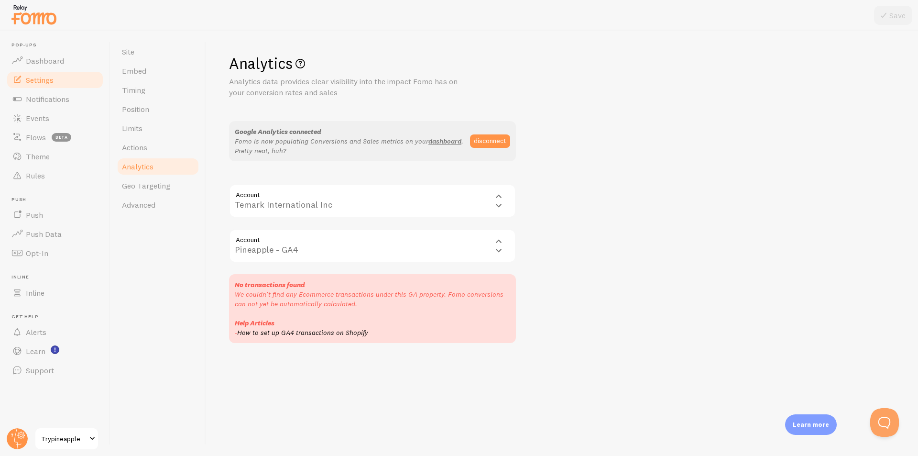
click at [312, 253] on div "Account properties/379786908 Pineapple - GA4 Pineapple - GA4" at bounding box center [372, 245] width 287 height 33
click at [478, 246] on div "Account properties/379786908 Pineapple - GA4 Pineapple - GA4" at bounding box center [372, 245] width 287 height 33
click at [498, 251] on div "Account properties/379786908 Pineapple - GA4 Pineapple - GA4" at bounding box center [372, 245] width 287 height 33
click at [160, 193] on link "Geo Targeting" at bounding box center [158, 185] width 84 height 19
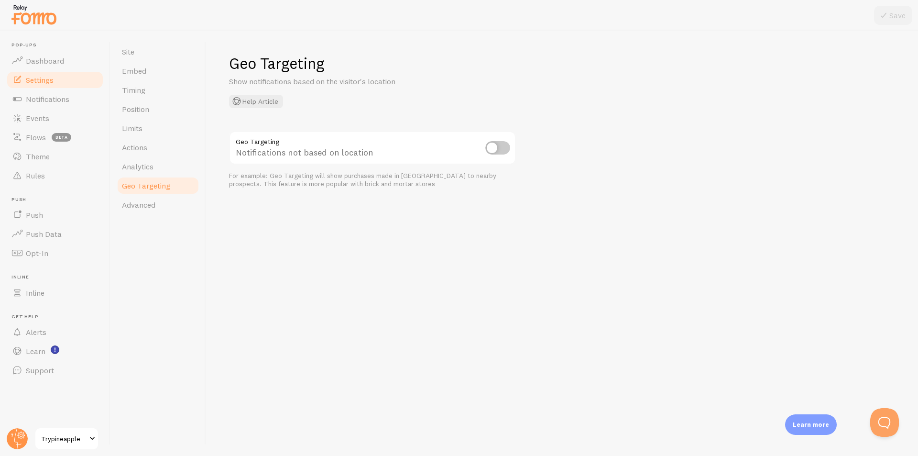
click at [491, 151] on input "checkbox" at bounding box center [497, 147] width 25 height 13
click at [897, 14] on button "Save" at bounding box center [893, 15] width 38 height 19
click at [492, 145] on input "checkbox" at bounding box center [497, 147] width 25 height 13
checkbox input "false"
click at [894, 7] on button "Save" at bounding box center [893, 15] width 38 height 19
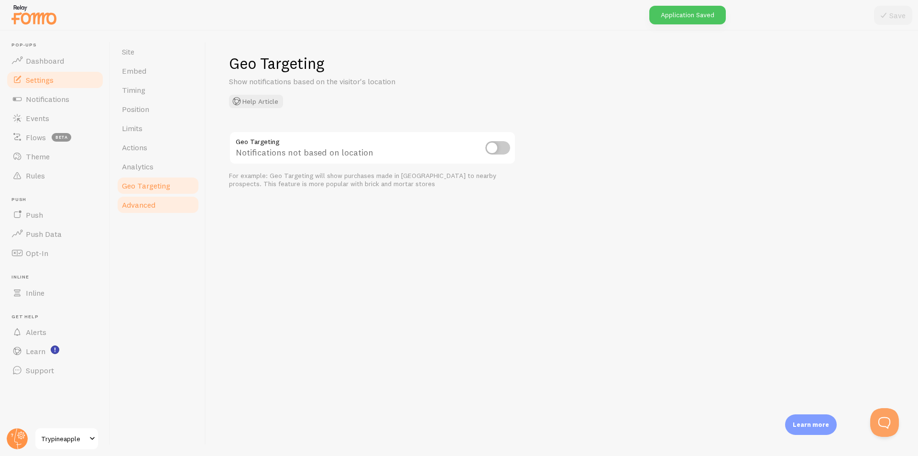
click at [139, 203] on span "Advanced" at bounding box center [138, 205] width 33 height 10
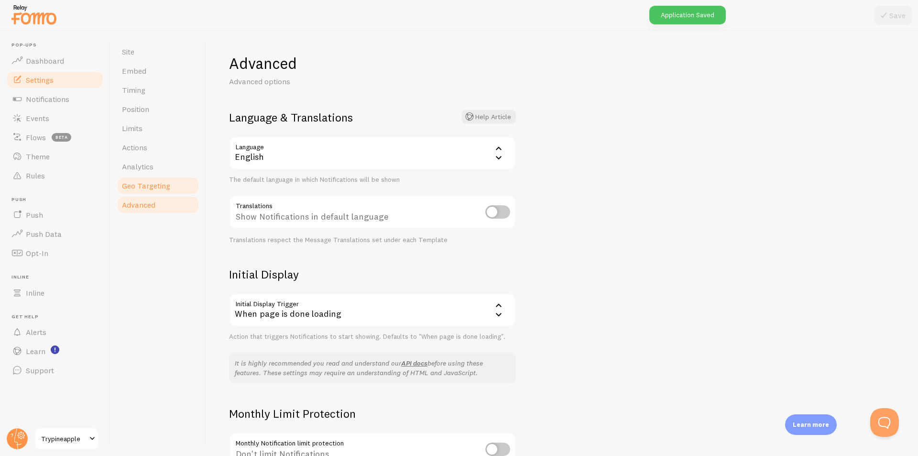
click at [143, 188] on span "Geo Targeting" at bounding box center [146, 186] width 48 height 10
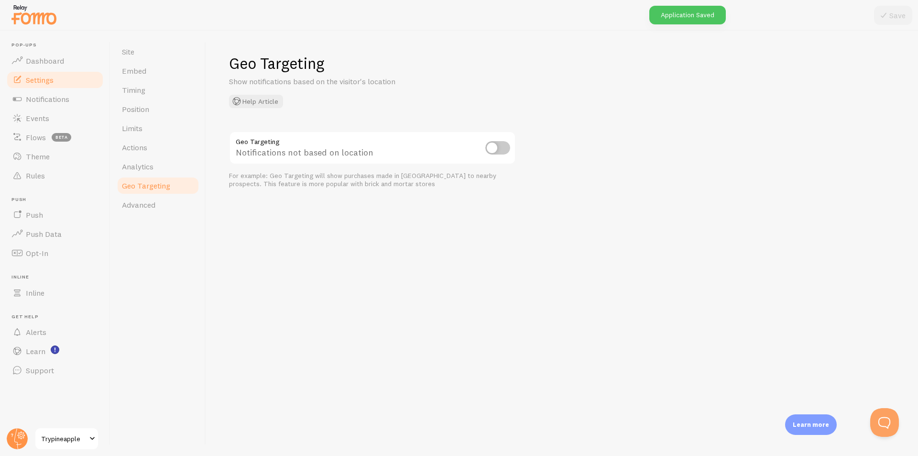
click at [502, 150] on input "checkbox" at bounding box center [497, 147] width 25 height 13
checkbox input "true"
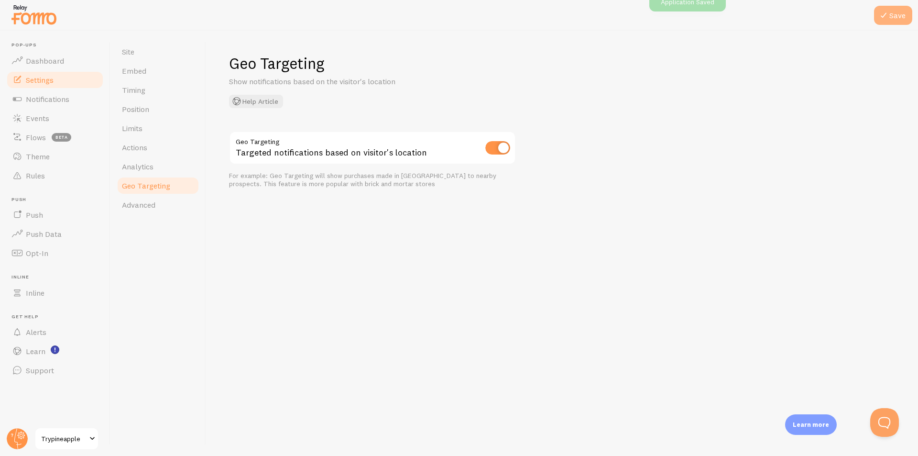
click at [885, 22] on button "Save" at bounding box center [893, 15] width 38 height 19
click at [149, 211] on link "Advanced" at bounding box center [158, 204] width 84 height 19
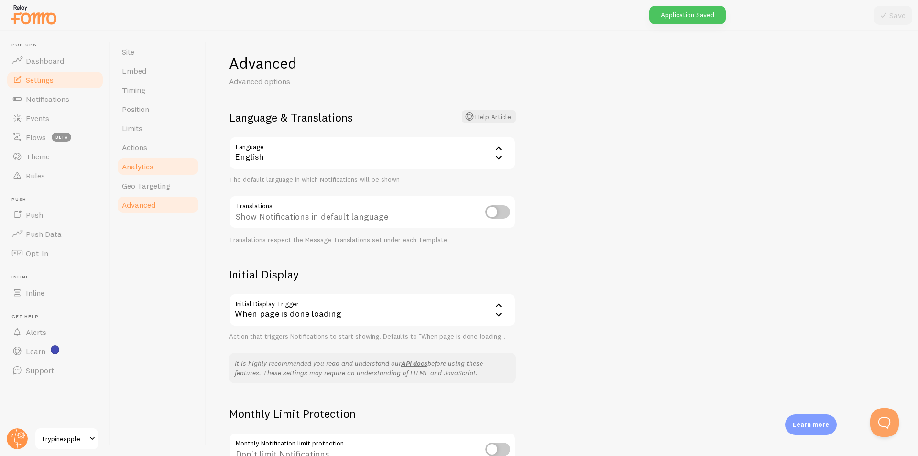
click at [164, 173] on link "Analytics" at bounding box center [158, 166] width 84 height 19
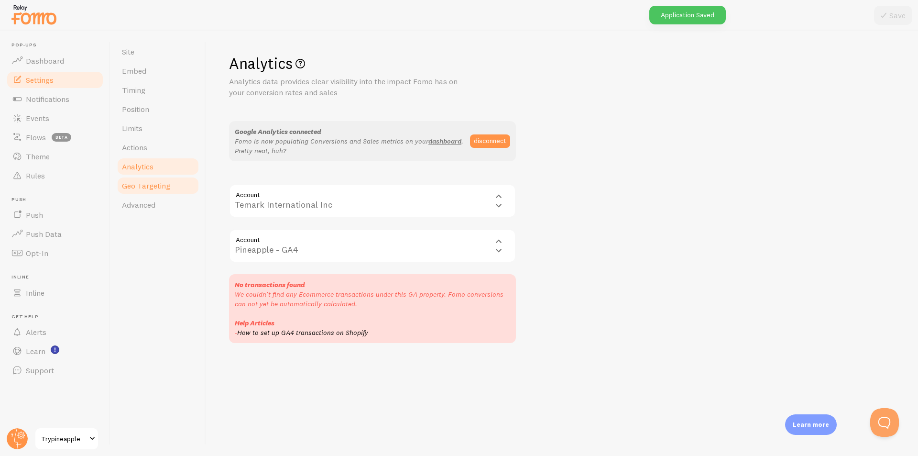
click at [154, 185] on span "Geo Targeting" at bounding box center [146, 186] width 48 height 10
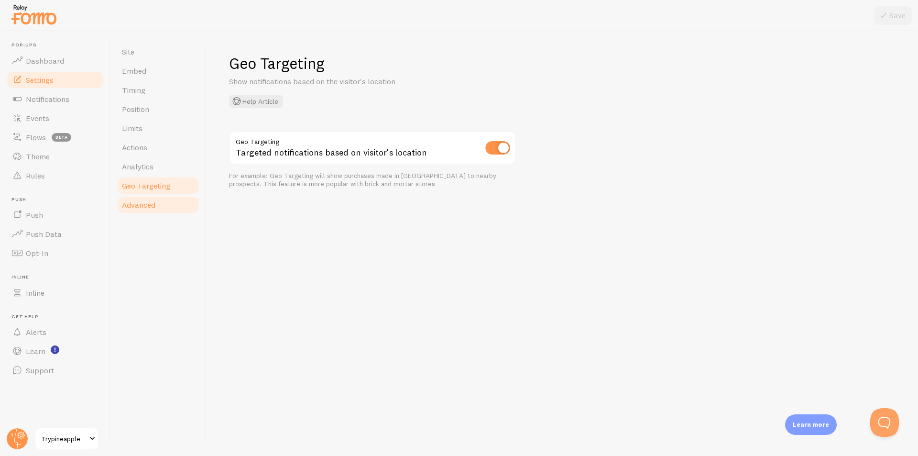
click at [149, 202] on span "Advanced" at bounding box center [138, 205] width 33 height 10
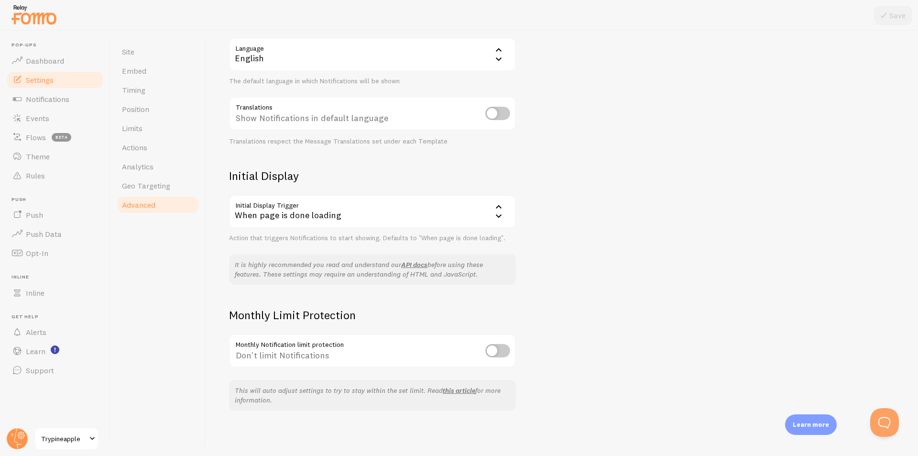
scroll to position [99, 0]
click at [499, 353] on input "checkbox" at bounding box center [497, 349] width 25 height 13
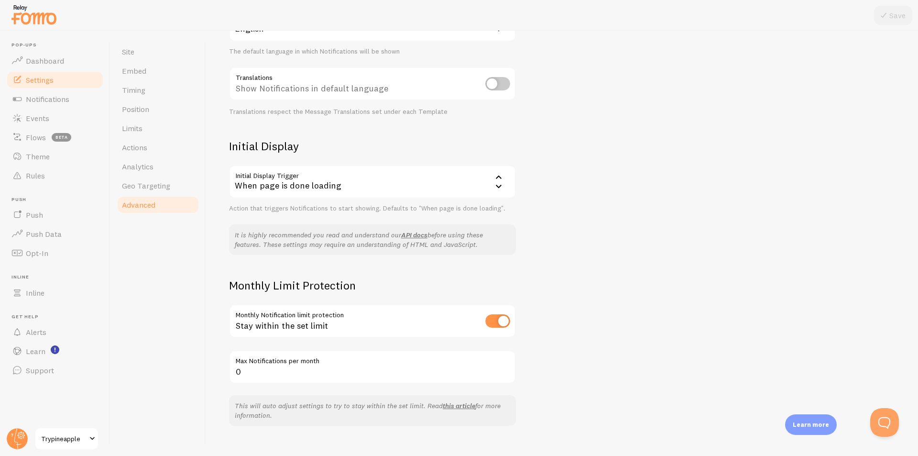
scroll to position [144, 0]
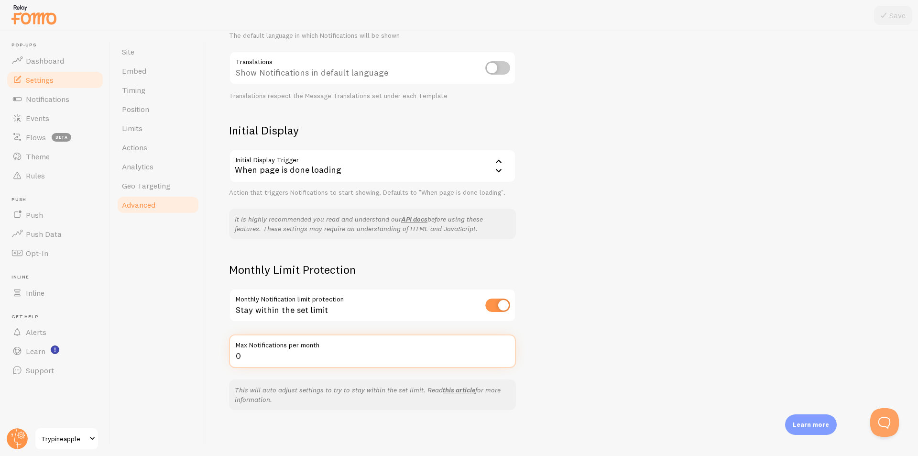
click at [365, 356] on input "0" at bounding box center [372, 350] width 287 height 33
click at [339, 306] on div "Stay within the set limit" at bounding box center [372, 305] width 287 height 35
click at [329, 310] on div "Stay within the set limit" at bounding box center [372, 305] width 287 height 35
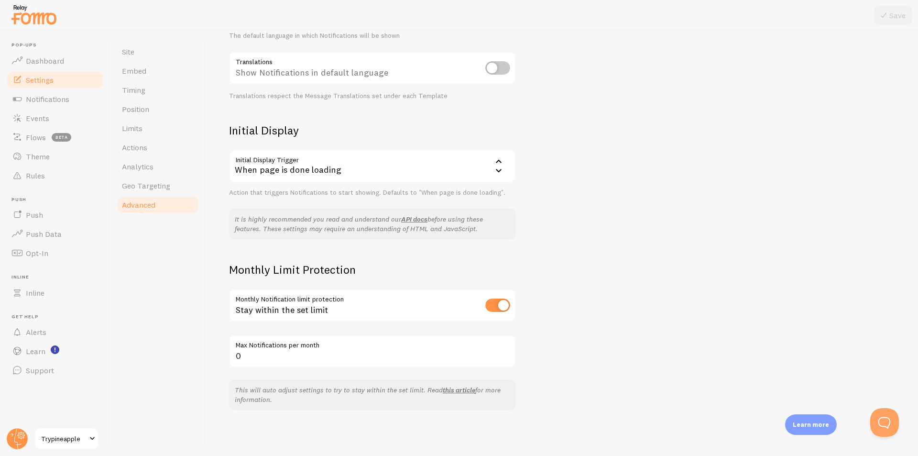
click at [319, 310] on div "Stay within the set limit" at bounding box center [372, 305] width 287 height 35
click at [513, 305] on div "Stay within the set limit" at bounding box center [372, 305] width 287 height 35
click at [498, 304] on input "checkbox" at bounding box center [497, 304] width 25 height 13
checkbox input "false"
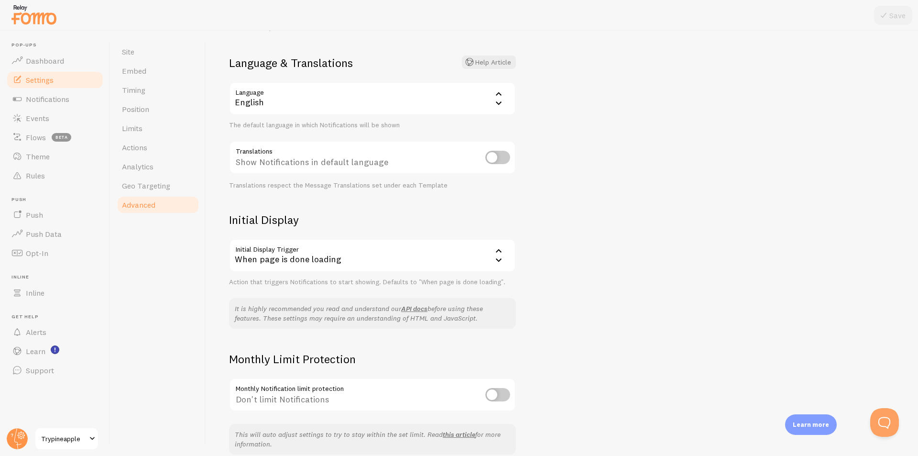
scroll to position [0, 0]
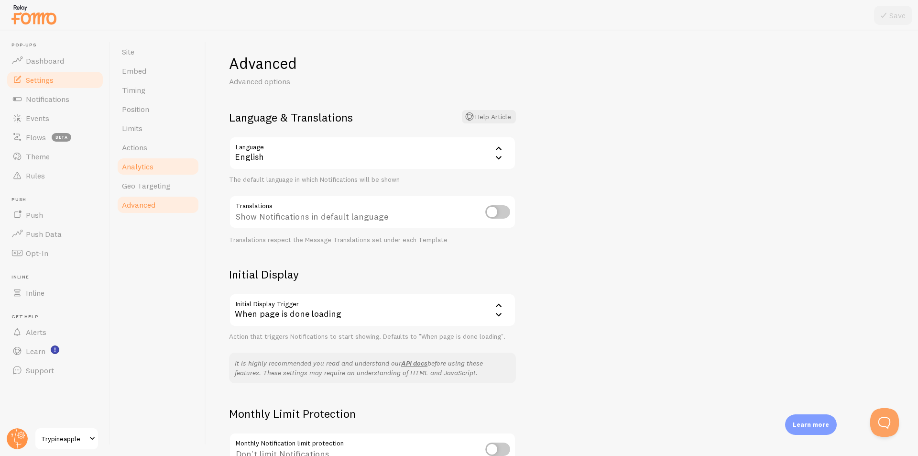
click at [147, 167] on span "Analytics" at bounding box center [138, 167] width 32 height 10
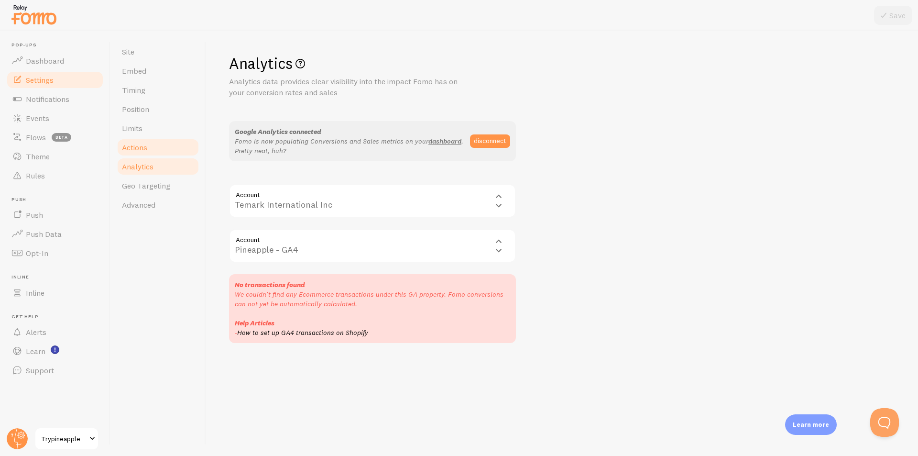
click at [149, 148] on link "Actions" at bounding box center [158, 147] width 84 height 19
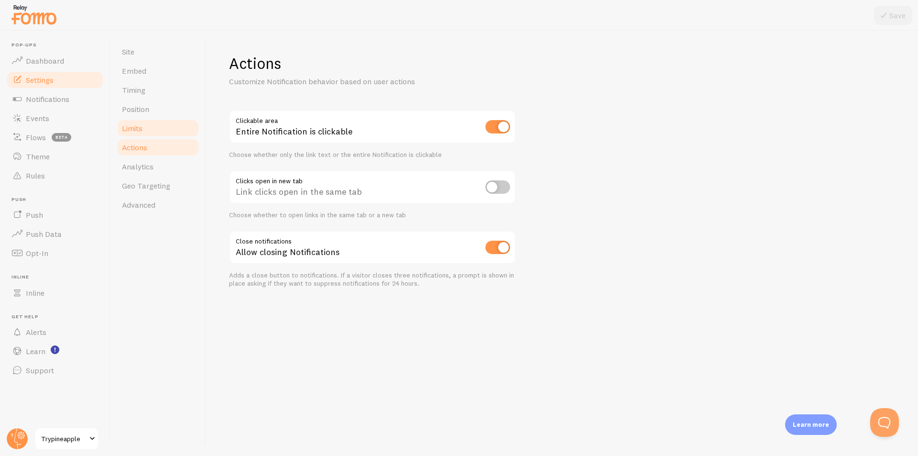
click at [153, 132] on link "Limits" at bounding box center [158, 128] width 84 height 19
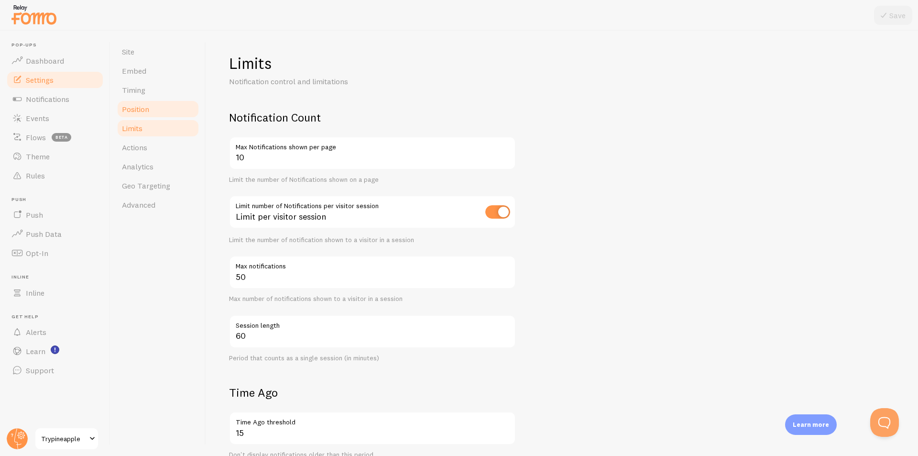
click at [149, 108] on span "Position" at bounding box center [135, 109] width 27 height 10
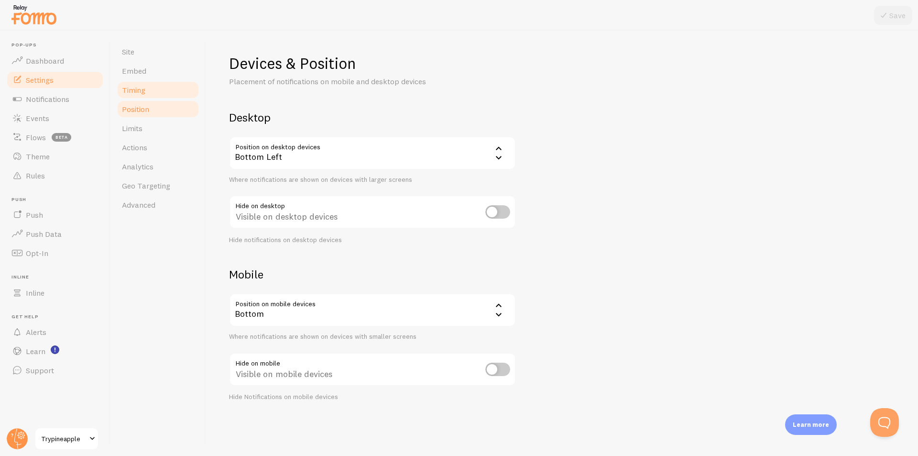
click at [144, 93] on span "Timing" at bounding box center [133, 90] width 23 height 10
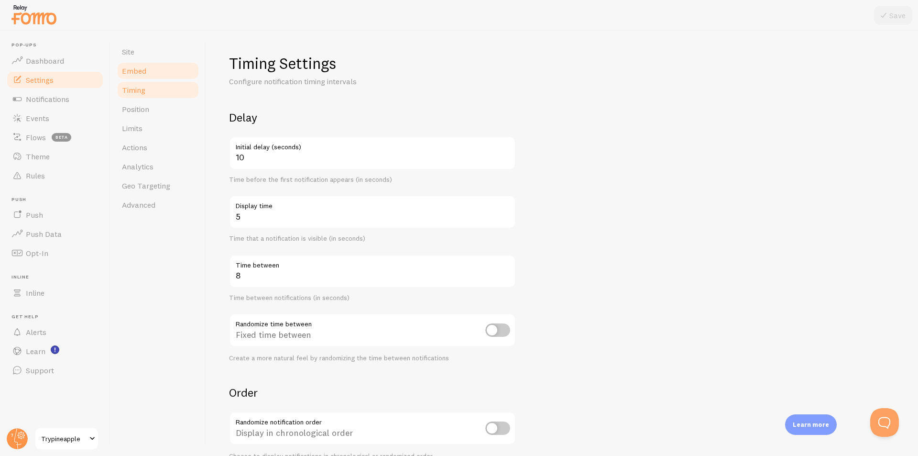
click at [150, 74] on link "Embed" at bounding box center [158, 70] width 84 height 19
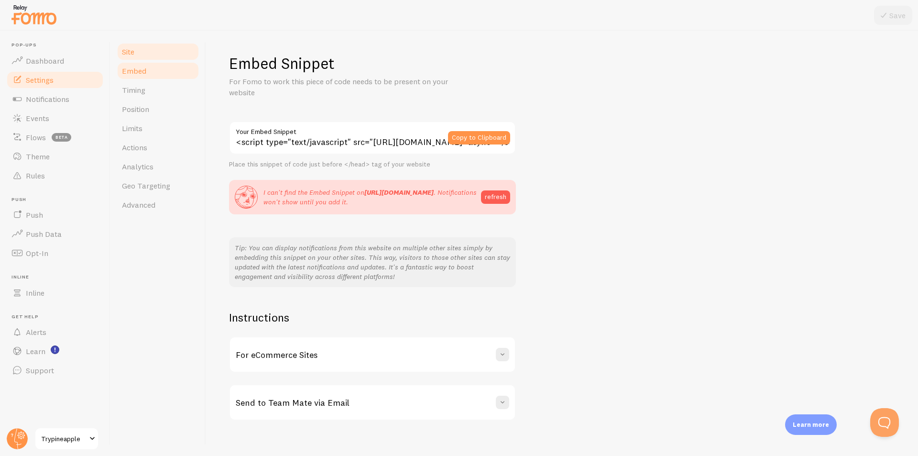
click at [137, 47] on link "Site" at bounding box center [158, 51] width 84 height 19
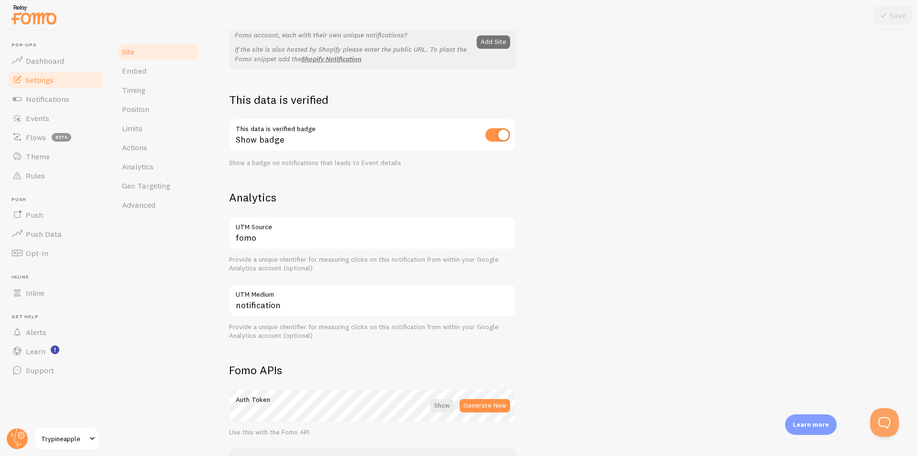
scroll to position [239, 0]
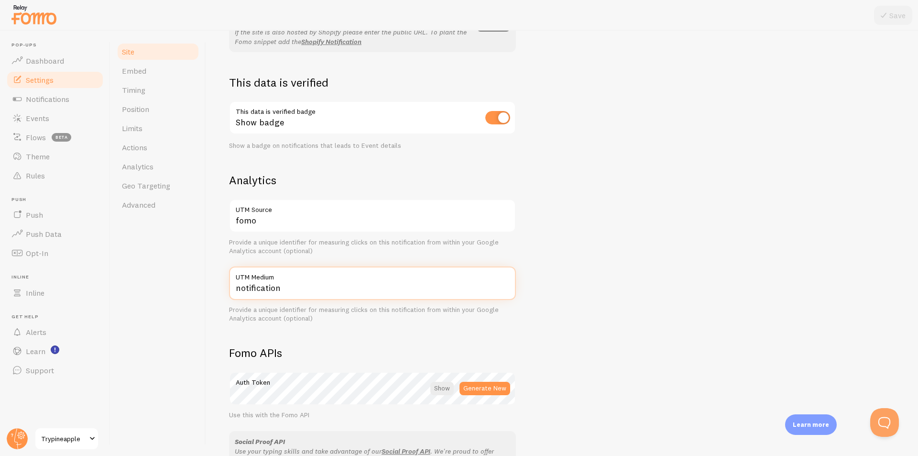
click at [331, 295] on input "notification" at bounding box center [372, 282] width 287 height 33
click at [586, 274] on div "Trypineapple Site Title Name used for this site across your Fomo interface http…" at bounding box center [562, 194] width 666 height 647
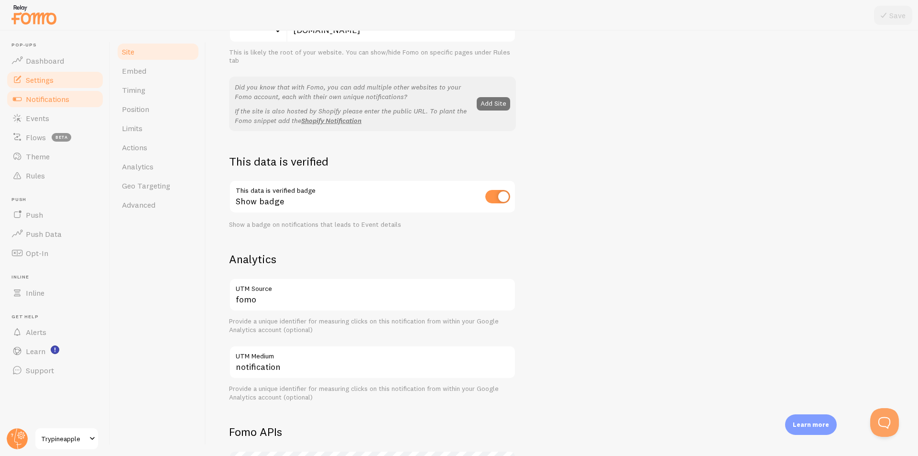
scroll to position [143, 0]
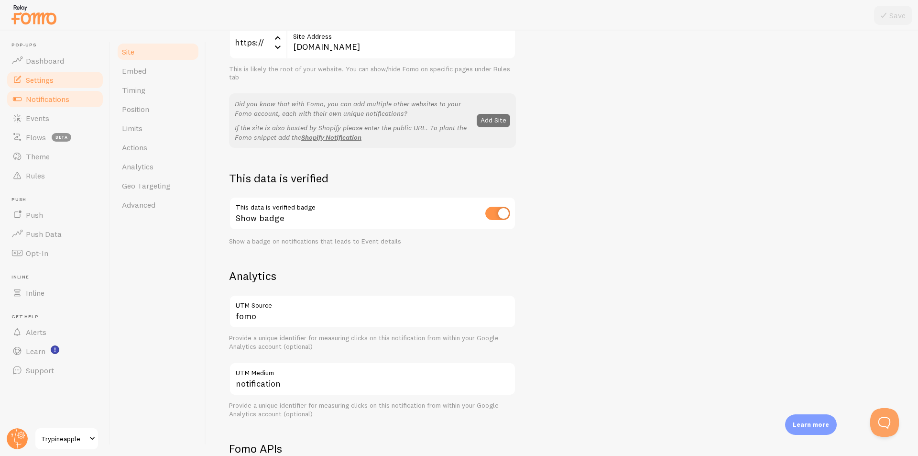
click at [56, 93] on link "Notifications" at bounding box center [55, 98] width 99 height 19
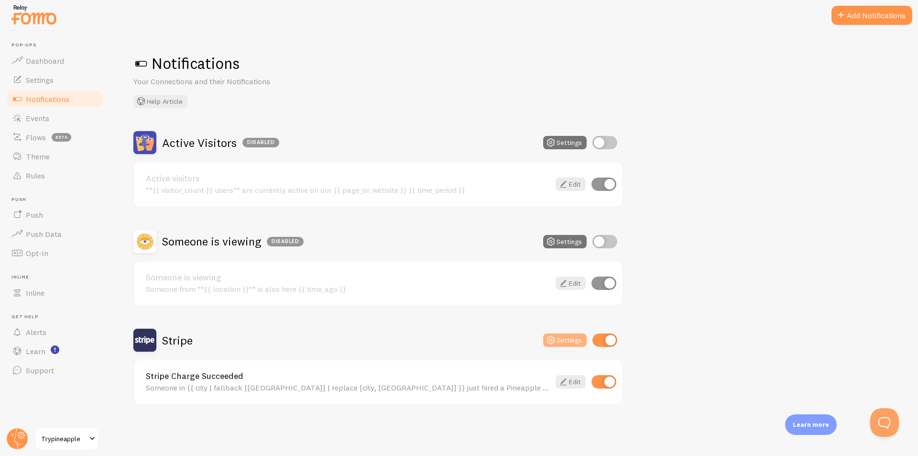
click at [567, 341] on button "Settings" at bounding box center [565, 339] width 44 height 13
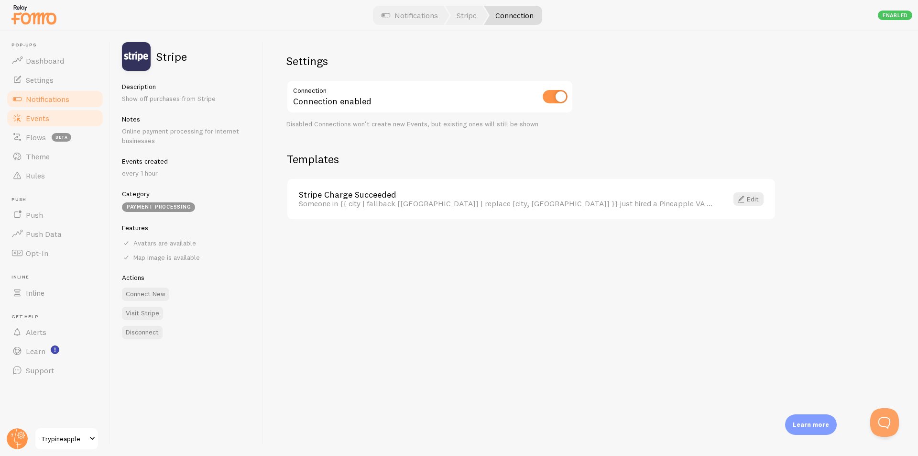
click at [39, 117] on span "Events" at bounding box center [37, 118] width 23 height 10
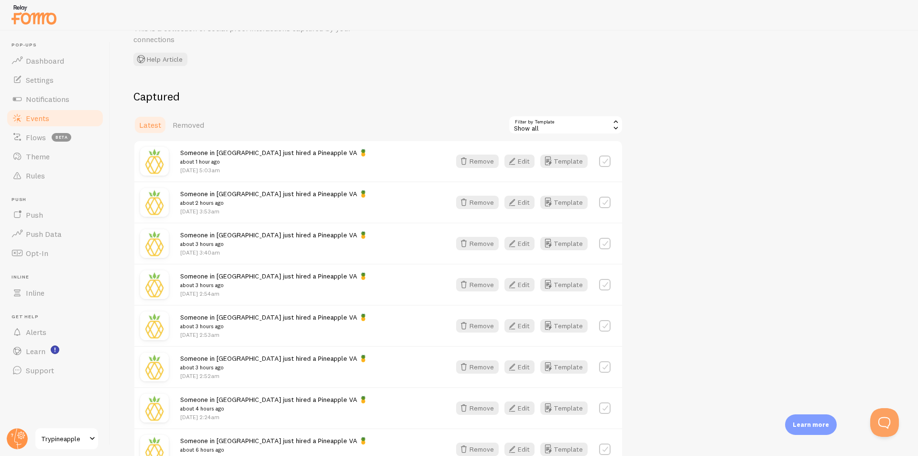
scroll to position [96, 0]
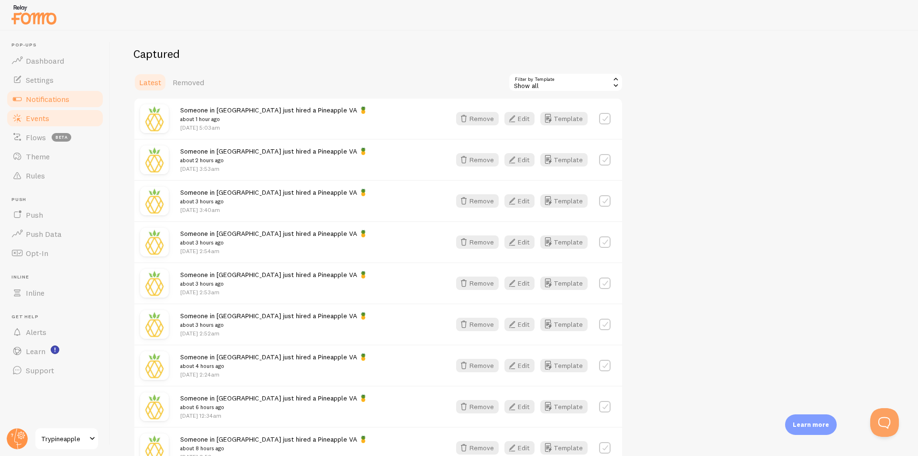
click at [55, 104] on link "Notifications" at bounding box center [55, 98] width 99 height 19
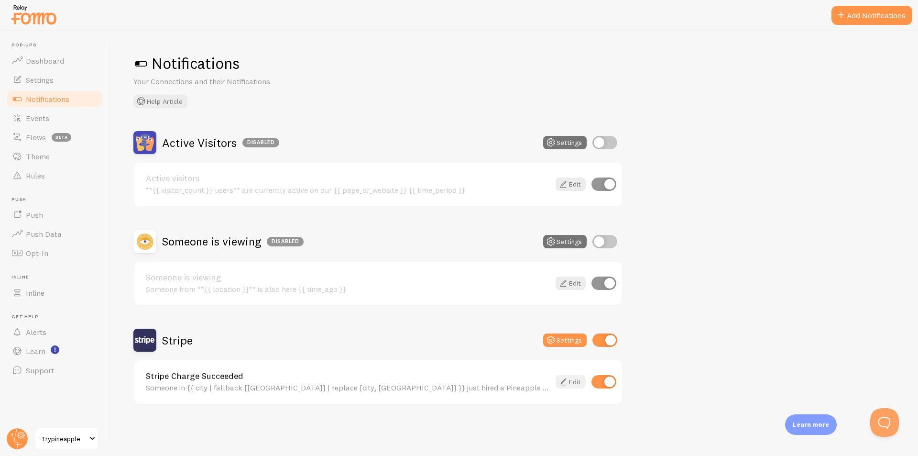
click at [566, 386] on icon at bounding box center [563, 381] width 11 height 11
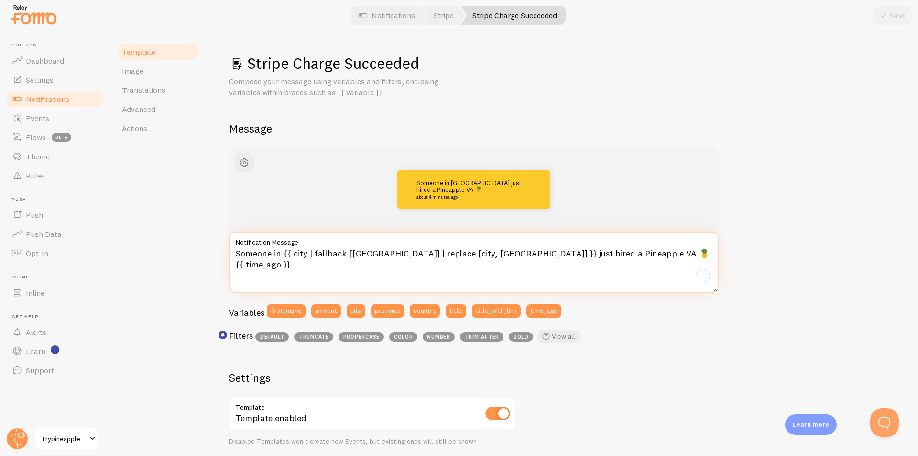
drag, startPoint x: 350, startPoint y: 254, endPoint x: 365, endPoint y: 253, distance: 15.3
click at [365, 253] on textarea "Someone in {{ city | fallback [USA] | replace [city, USA] }} just hired a Pinea…" at bounding box center [474, 261] width 490 height 61
drag, startPoint x: 354, startPoint y: 252, endPoint x: 430, endPoint y: 253, distance: 75.6
click at [430, 253] on textarea "Someone in {{ city | fallback [] | replace [city, USA] }} just hired a Pineappl…" at bounding box center [474, 261] width 490 height 61
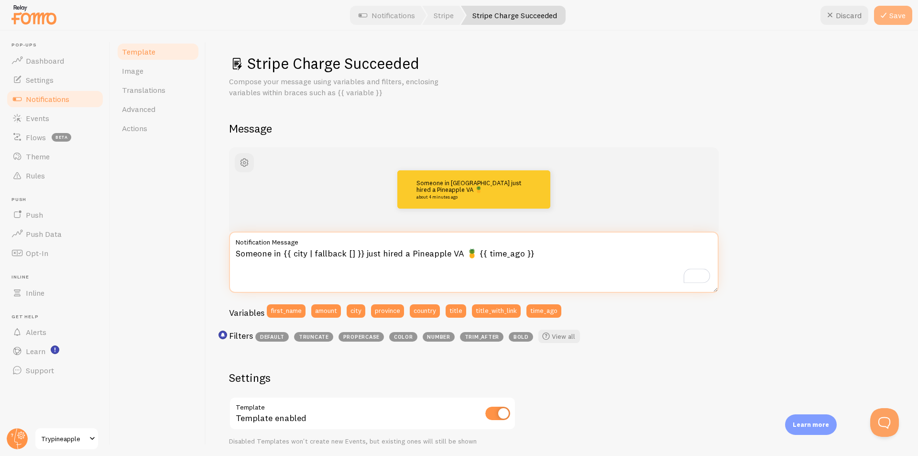
type textarea "Someone in {{ city | fallback [] }} just hired a Pineapple VA 🍍 {{ time_ago }}"
click at [890, 14] on button "Save" at bounding box center [893, 15] width 38 height 19
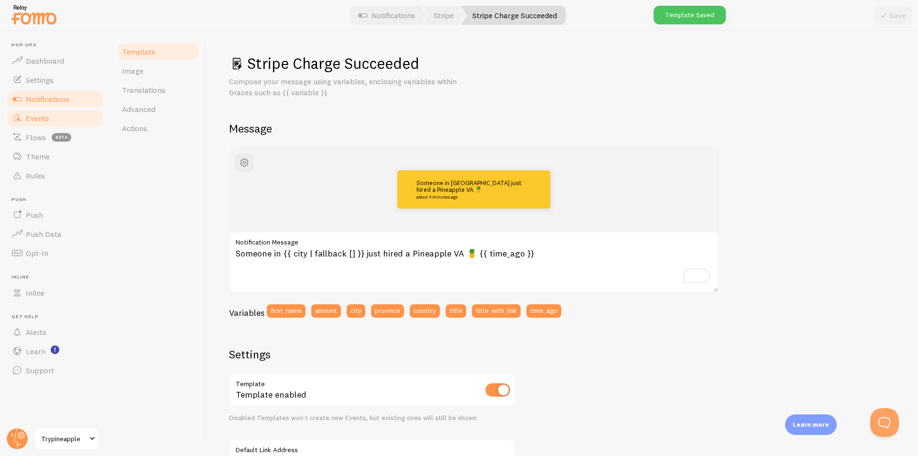
click at [51, 119] on link "Events" at bounding box center [55, 118] width 99 height 19
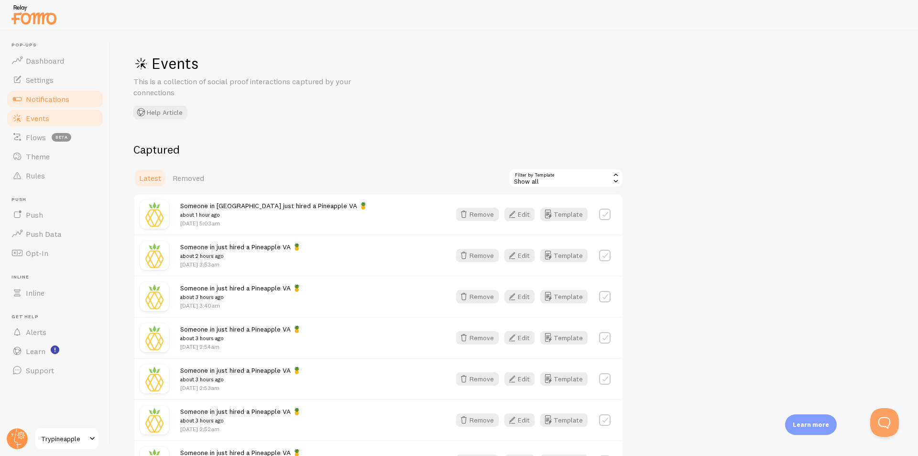
click at [55, 98] on span "Notifications" at bounding box center [48, 99] width 44 height 10
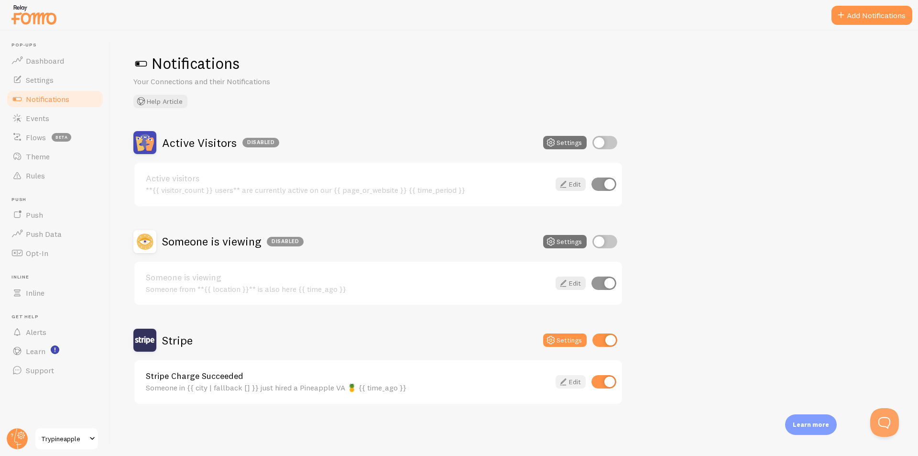
click at [572, 384] on link "Edit" at bounding box center [571, 381] width 30 height 13
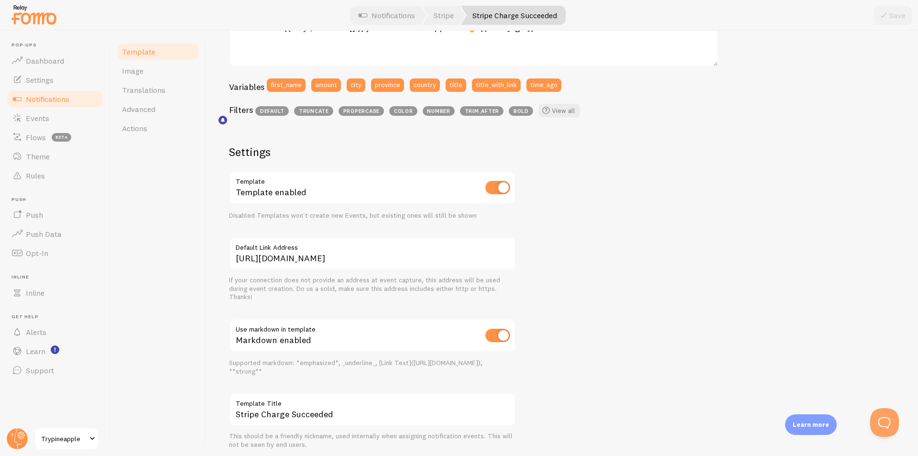
scroll to position [211, 0]
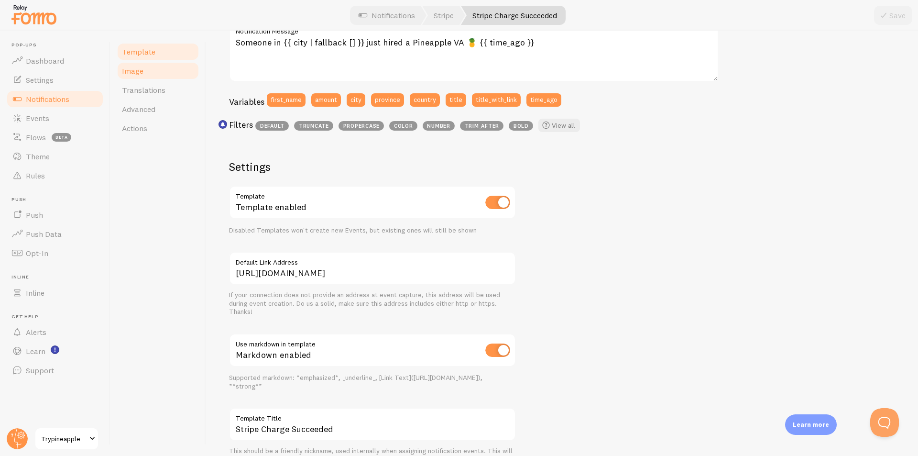
click at [142, 77] on link "Image" at bounding box center [158, 70] width 84 height 19
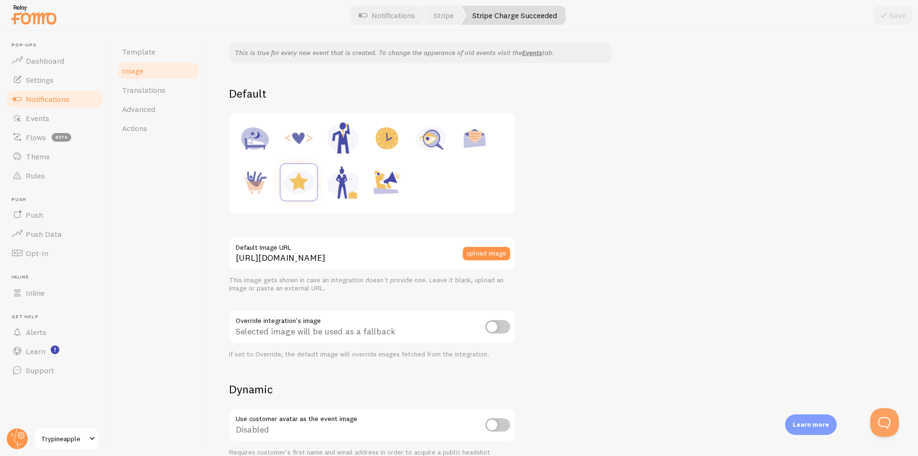
scroll to position [96, 0]
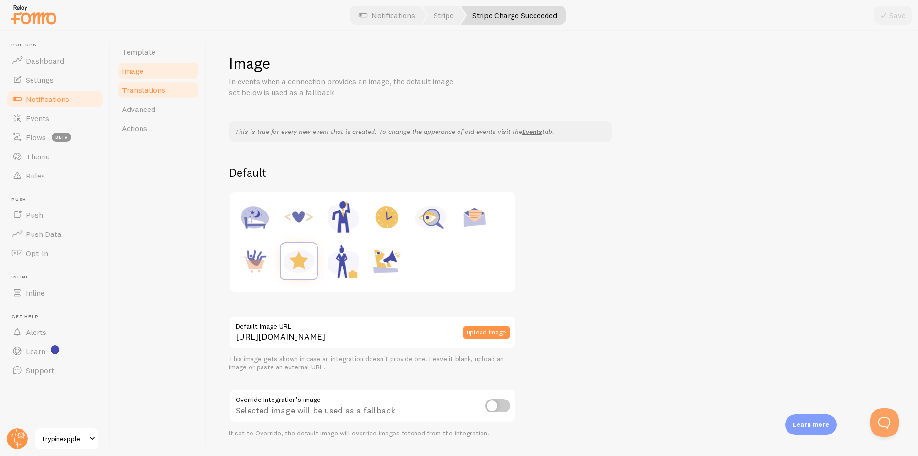
click at [150, 90] on span "Translations" at bounding box center [144, 90] width 44 height 10
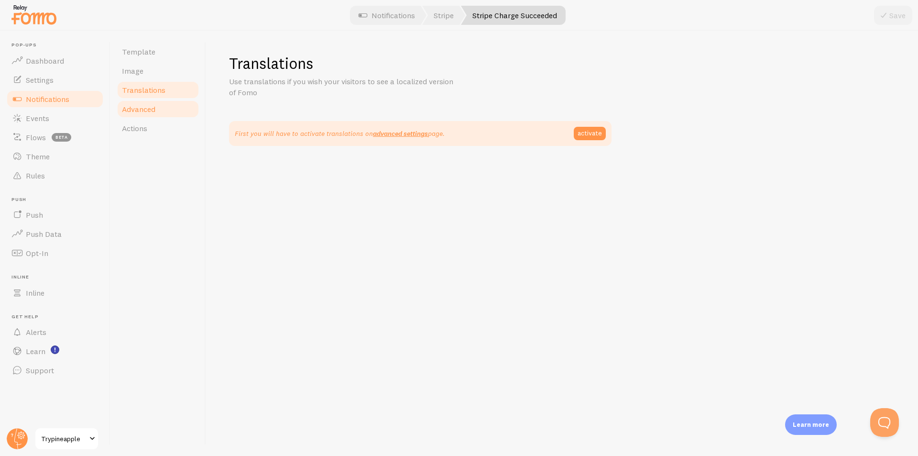
click at [158, 107] on link "Advanced" at bounding box center [158, 108] width 84 height 19
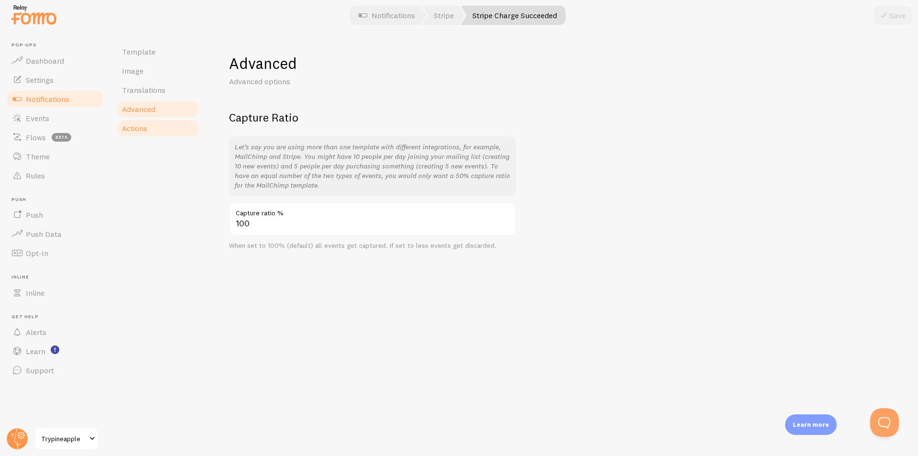
click at [158, 126] on link "Actions" at bounding box center [158, 128] width 84 height 19
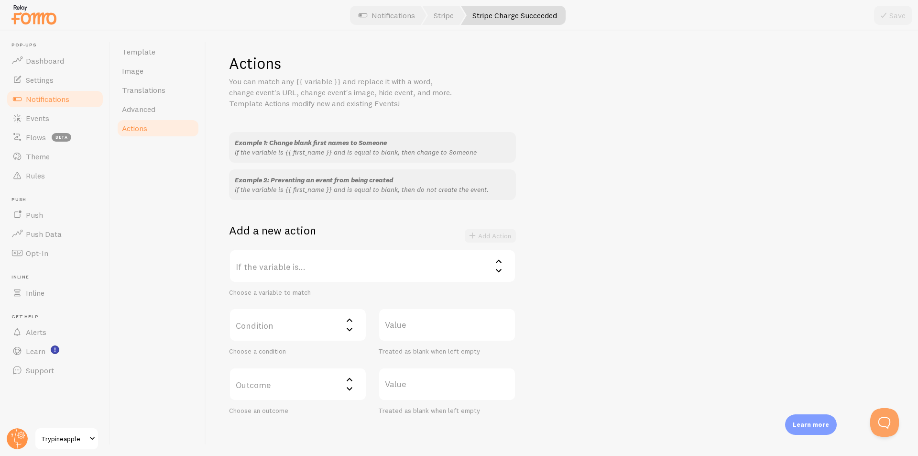
scroll to position [42, 0]
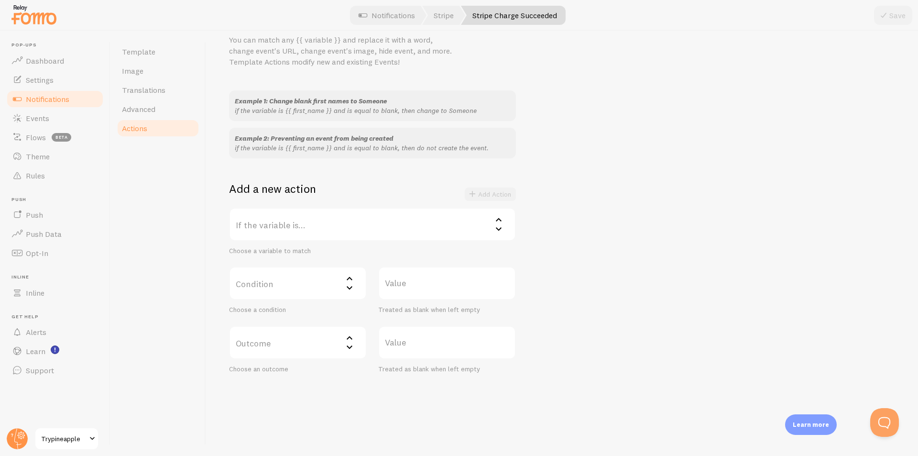
click at [405, 224] on label "If the variable is..." at bounding box center [372, 224] width 287 height 33
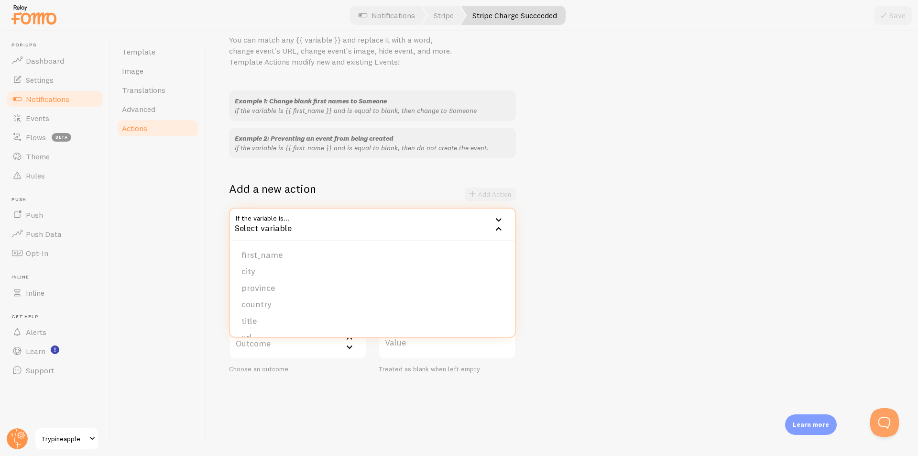
click at [648, 209] on div "Example 1: Change blank first names to Someone if the variable is {{ first_name…" at bounding box center [562, 231] width 666 height 283
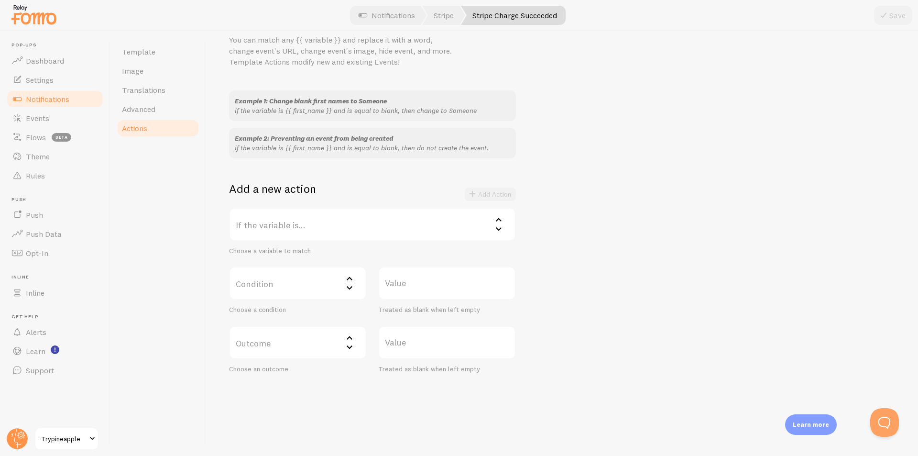
click at [421, 219] on label "If the variable is..." at bounding box center [372, 224] width 287 height 33
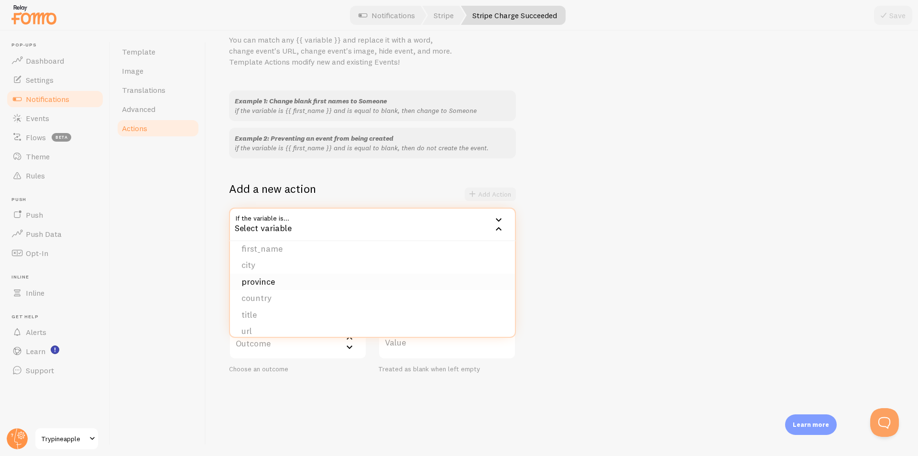
scroll to position [0, 0]
click at [288, 277] on li "city" at bounding box center [372, 271] width 285 height 17
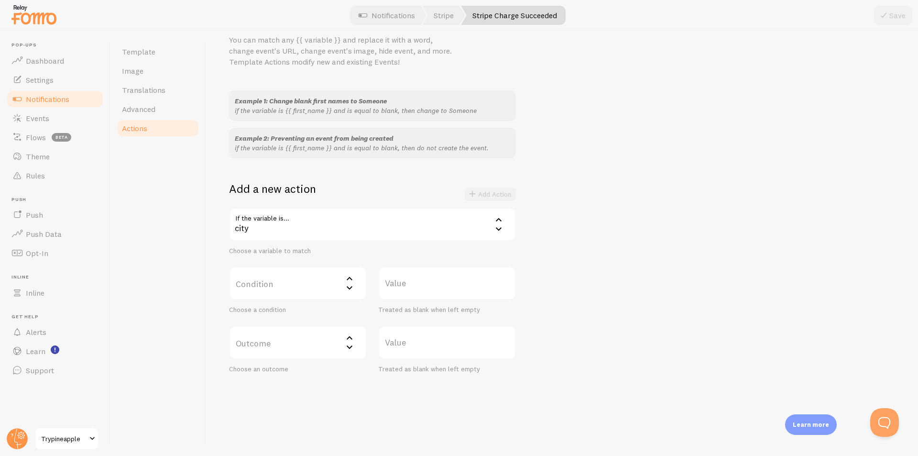
click at [568, 220] on div "Example 1: Change blank first names to Someone if the variable is {{ first_name…" at bounding box center [562, 231] width 666 height 283
click at [292, 290] on label "Condition" at bounding box center [298, 282] width 138 height 33
click at [739, 205] on div "Example 1: Change blank first names to Someone if the variable is {{ first_name…" at bounding box center [562, 231] width 666 height 283
click at [302, 231] on div "city" at bounding box center [372, 224] width 287 height 33
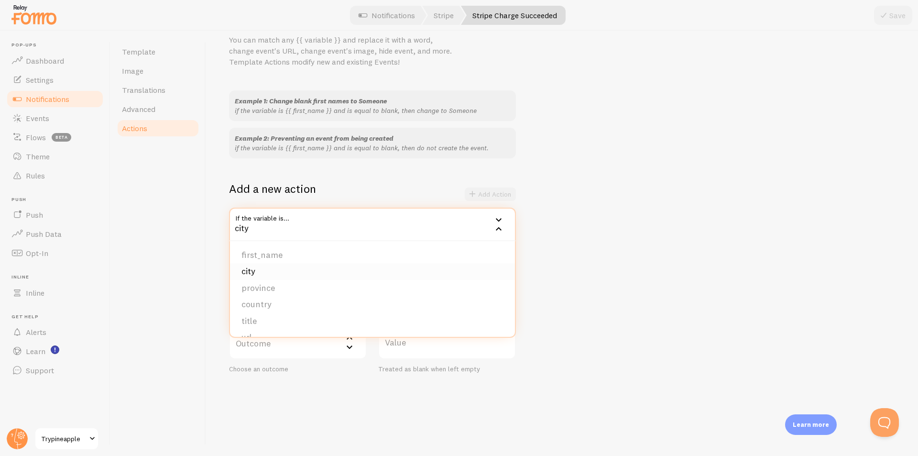
click at [286, 275] on li "city" at bounding box center [372, 271] width 285 height 17
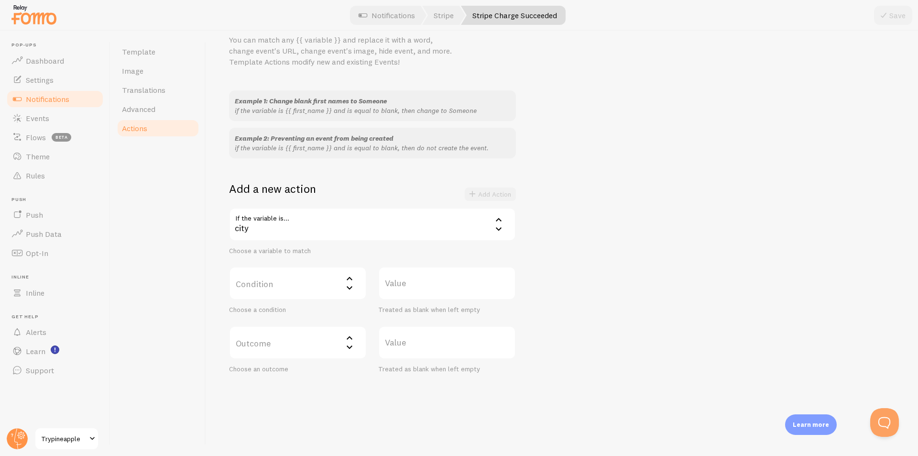
drag, startPoint x: 340, startPoint y: 282, endPoint x: 345, endPoint y: 278, distance: 6.9
click at [345, 278] on div "Condition Select matcher equals not equal contains does not contain less than (…" at bounding box center [298, 282] width 138 height 33
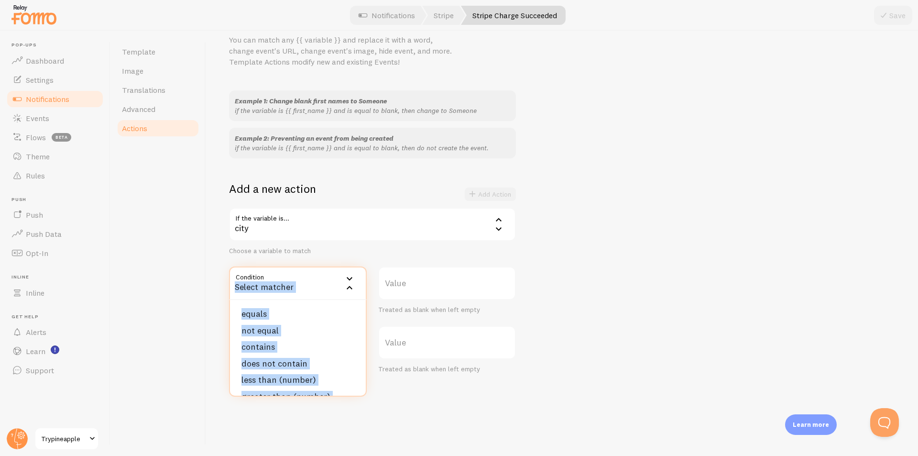
click at [352, 256] on div "If the variable is... city city first_name city province country title url imag…" at bounding box center [372, 291] width 287 height 166
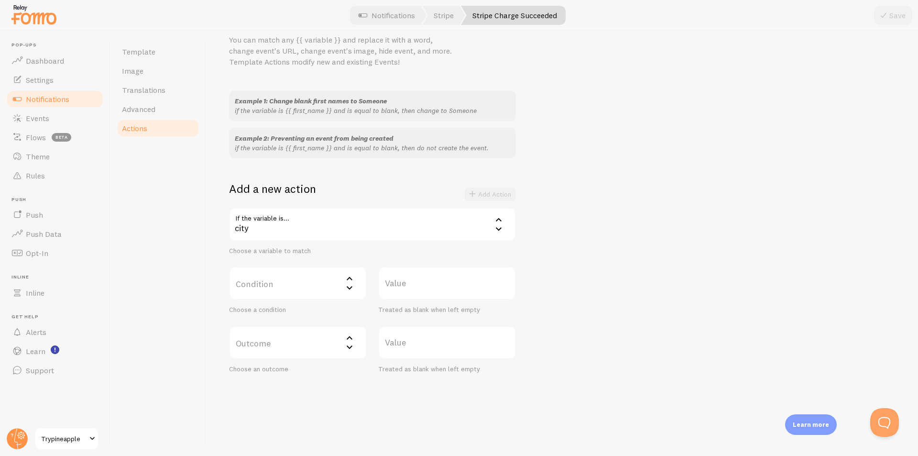
click at [328, 288] on label "Condition" at bounding box center [298, 282] width 138 height 33
click at [295, 316] on li "equals" at bounding box center [298, 314] width 136 height 17
click at [431, 285] on label "Value" at bounding box center [447, 282] width 138 height 33
click at [431, 285] on input "Value" at bounding box center [447, 282] width 138 height 33
click at [573, 277] on div "Example 1: Change blank first names to Someone if the variable is {{ first_name…" at bounding box center [562, 231] width 666 height 283
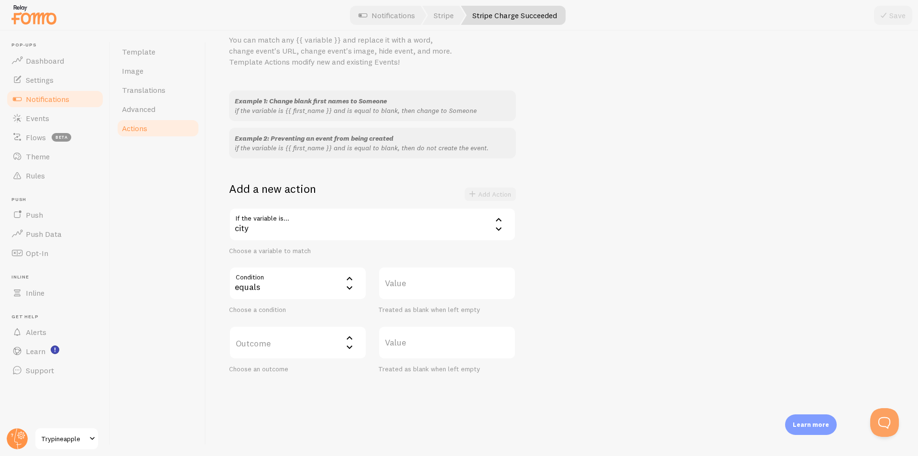
click at [337, 346] on label "Outcome" at bounding box center [298, 342] width 138 height 33
click at [306, 407] on li "(advanced) change Template to" at bounding box center [298, 408] width 136 height 27
click at [402, 350] on label "Template" at bounding box center [447, 342] width 138 height 33
click at [593, 340] on div "Example 1: Change blank first names to Someone if the variable is {{ first_name…" at bounding box center [562, 231] width 666 height 283
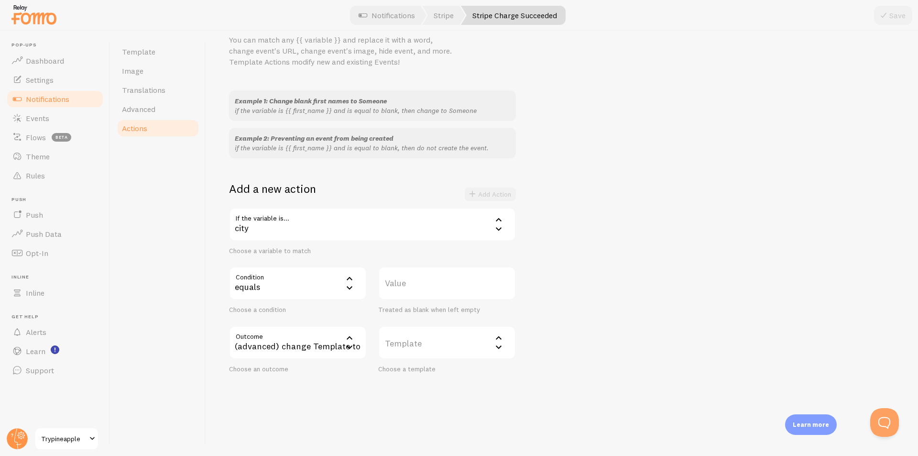
click at [331, 344] on div "(advanced) change Template to" at bounding box center [298, 342] width 138 height 33
click at [298, 390] on li "change to" at bounding box center [298, 389] width 136 height 17
click at [433, 339] on label "Value" at bounding box center [447, 342] width 138 height 33
click at [433, 339] on input "Value" at bounding box center [447, 342] width 138 height 33
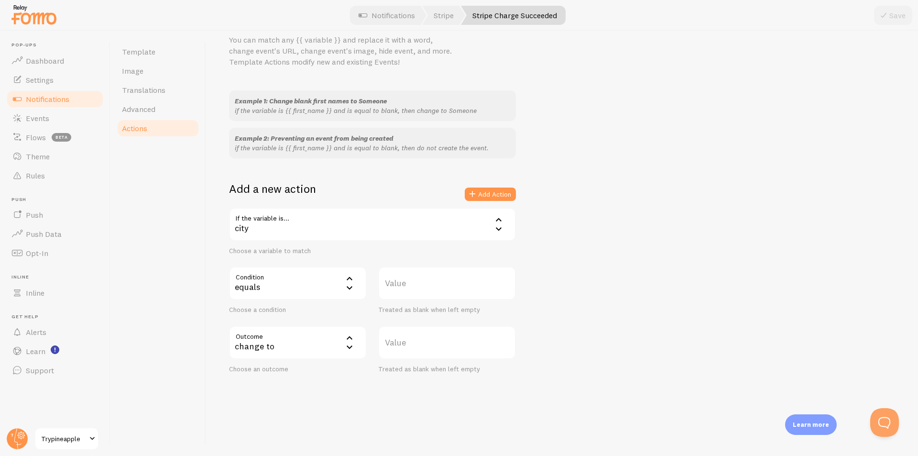
click at [565, 312] on div "Example 1: Change blank first names to Someone if the variable is {{ first_name…" at bounding box center [562, 231] width 666 height 283
click at [445, 347] on label "Value" at bounding box center [447, 342] width 138 height 33
click at [445, 347] on input "Value" at bounding box center [447, 342] width 138 height 33
click at [430, 343] on label "Value" at bounding box center [447, 342] width 138 height 33
click at [430, 343] on input "Value" at bounding box center [447, 342] width 138 height 33
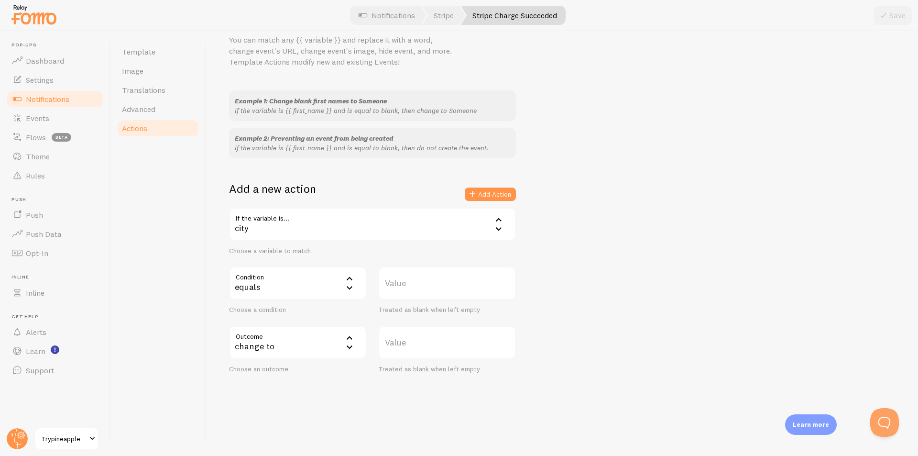
click at [339, 348] on div "change to" at bounding box center [298, 342] width 138 height 33
click at [320, 407] on li "change matched value to" at bounding box center [298, 406] width 136 height 17
click at [421, 344] on label "Value" at bounding box center [447, 342] width 138 height 33
click at [421, 344] on input "Value" at bounding box center [447, 342] width 138 height 33
click at [340, 348] on div "change matched value to" at bounding box center [298, 342] width 138 height 33
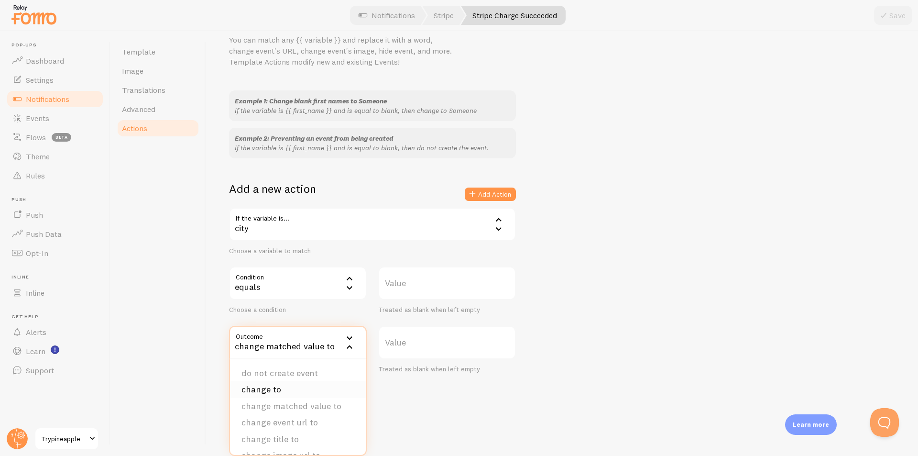
click at [312, 387] on li "change to" at bounding box center [298, 389] width 136 height 17
click at [584, 347] on div "Example 1: Change blank first names to Someone if the variable is {{ first_name…" at bounding box center [562, 231] width 666 height 283
click at [431, 343] on label "Value" at bounding box center [447, 342] width 138 height 33
click at [431, 343] on input "Value" at bounding box center [447, 342] width 138 height 33
click at [432, 343] on label "Value" at bounding box center [447, 342] width 138 height 33
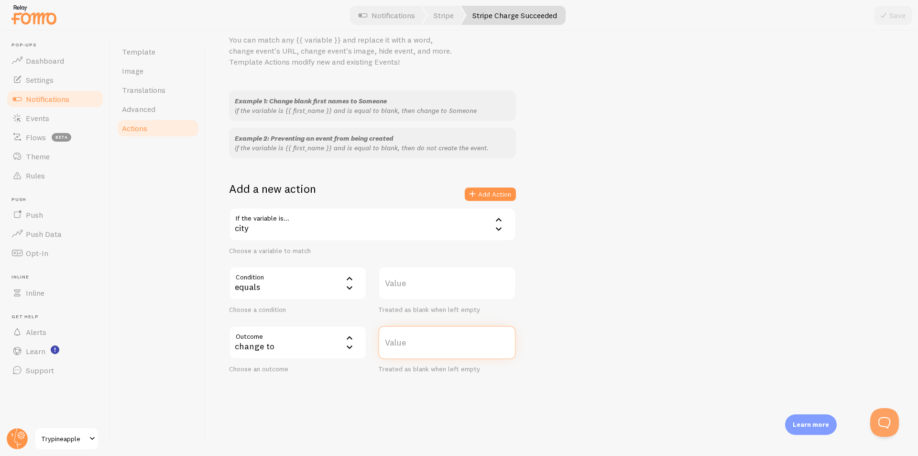
click at [432, 343] on input "Value" at bounding box center [447, 342] width 138 height 33
click at [478, 317] on div "If the variable is... city city first_name city province country title url imag…" at bounding box center [372, 291] width 287 height 166
click at [466, 339] on label "Value" at bounding box center [447, 342] width 138 height 33
click at [466, 339] on input "Value" at bounding box center [447, 342] width 138 height 33
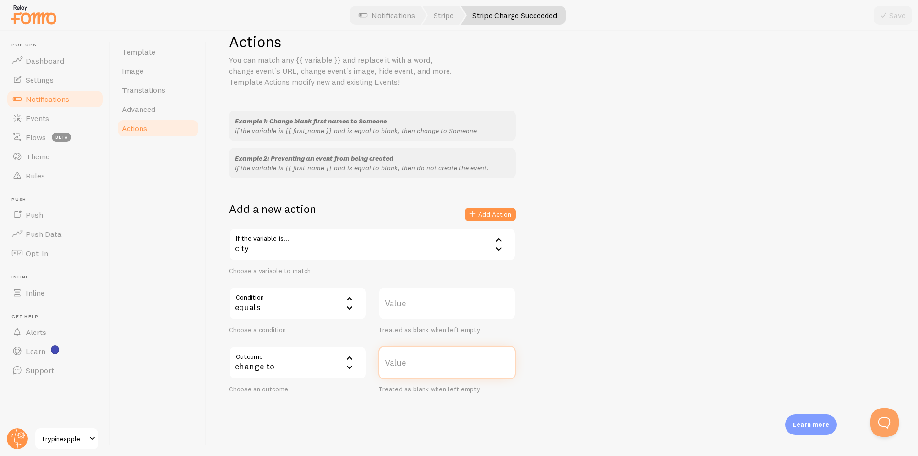
scroll to position [42, 0]
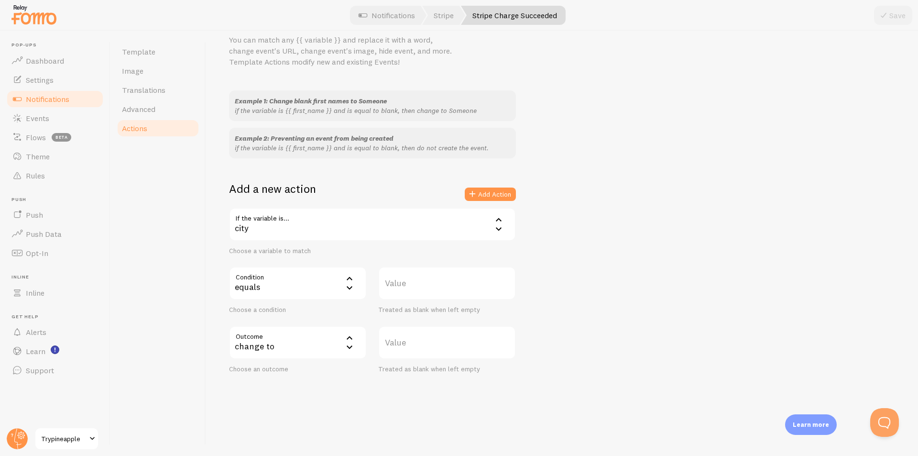
click at [333, 284] on div "equals" at bounding box center [298, 282] width 138 height 33
click at [426, 281] on label "Value" at bounding box center [447, 282] width 138 height 33
click at [426, 281] on input "Value" at bounding box center [447, 282] width 138 height 33
click at [337, 287] on div "equals" at bounding box center [298, 282] width 138 height 33
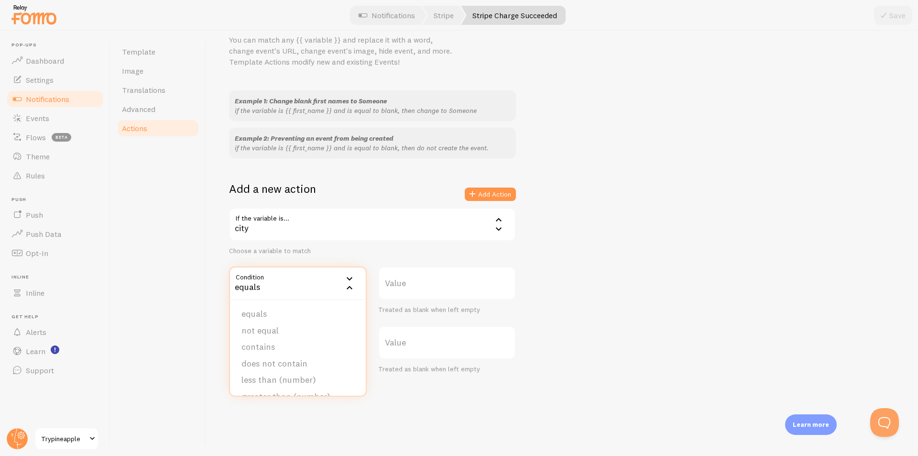
click at [340, 288] on div "equals" at bounding box center [298, 282] width 138 height 33
drag, startPoint x: 378, startPoint y: 149, endPoint x: 394, endPoint y: 150, distance: 16.3
click at [394, 150] on p "if the variable is {{ first_name }} and is equal to blank, then do not create t…" at bounding box center [373, 148] width 276 height 10
click at [390, 255] on div "If the variable is... city city first_name city province country title url imag…" at bounding box center [372, 291] width 287 height 166
click at [317, 349] on div "change to" at bounding box center [298, 342] width 138 height 33
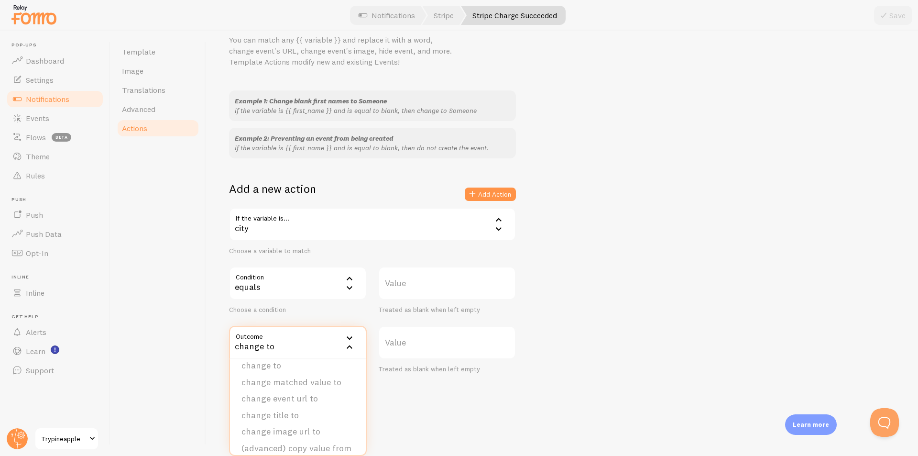
scroll to position [0, 0]
click at [295, 388] on li "change to" at bounding box center [298, 389] width 136 height 17
click at [152, 92] on span "Translations" at bounding box center [144, 90] width 44 height 10
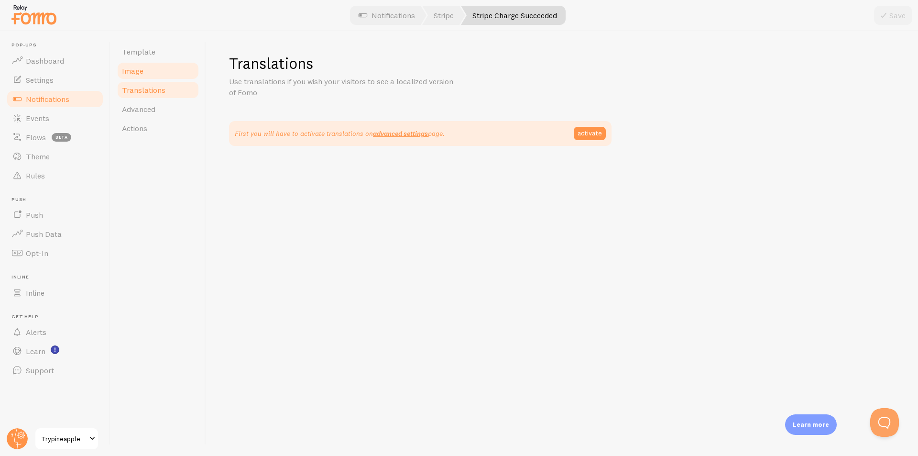
click at [156, 75] on link "Image" at bounding box center [158, 70] width 84 height 19
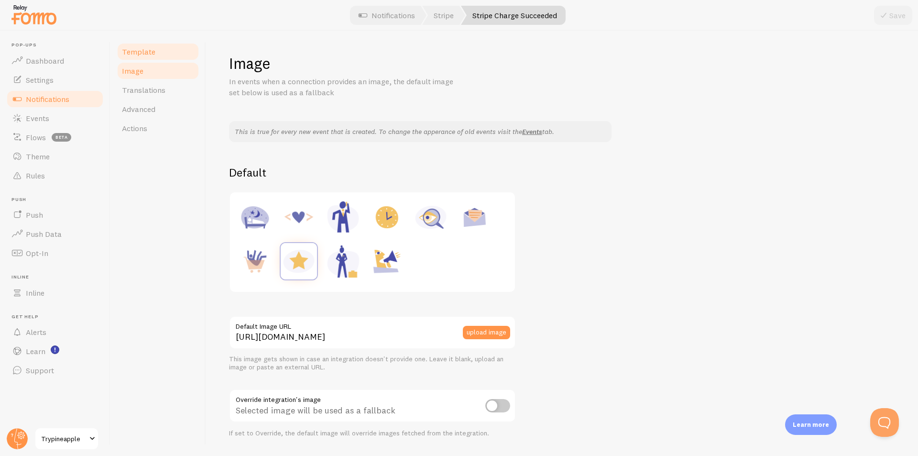
click at [155, 46] on link "Template" at bounding box center [158, 51] width 84 height 19
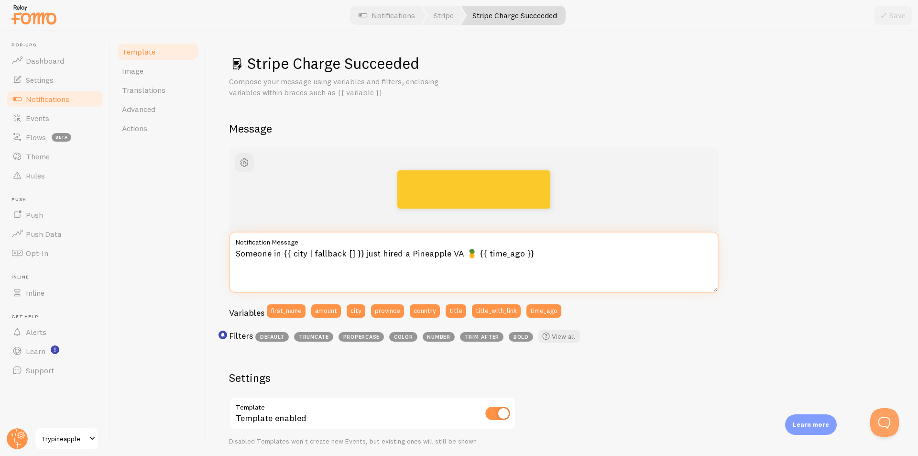
click at [439, 256] on textarea "Someone in {{ city | fallback [] }} just hired a Pineapple VA 🍍 {{ time_ago }}" at bounding box center [474, 261] width 490 height 61
drag, startPoint x: 562, startPoint y: 258, endPoint x: 224, endPoint y: 257, distance: 338.6
click at [224, 257] on div "Stripe Charge Succeeded Compose your message using variables and filters, enclo…" at bounding box center [562, 243] width 712 height 425
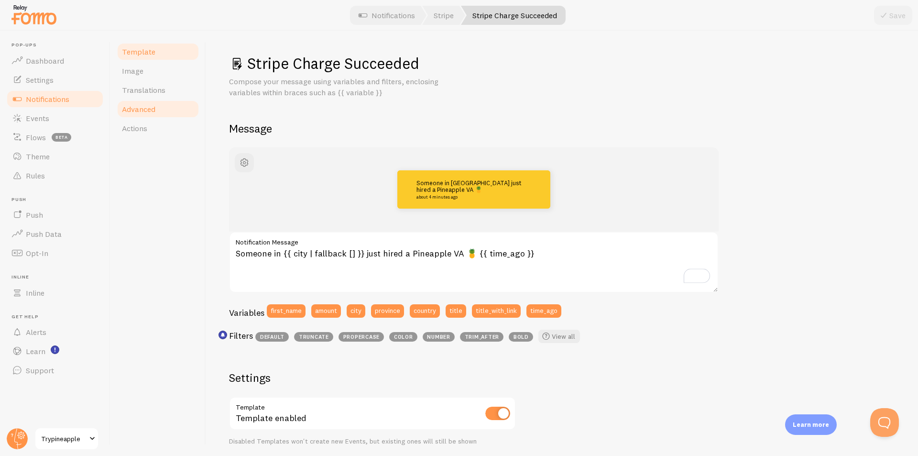
click at [161, 109] on link "Advanced" at bounding box center [158, 108] width 84 height 19
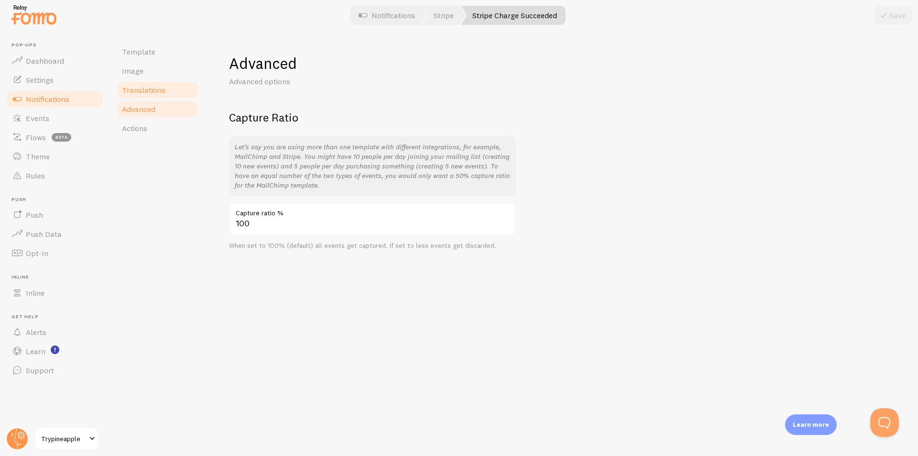
click at [152, 87] on span "Translations" at bounding box center [144, 90] width 44 height 10
click at [148, 124] on link "Actions" at bounding box center [158, 128] width 84 height 19
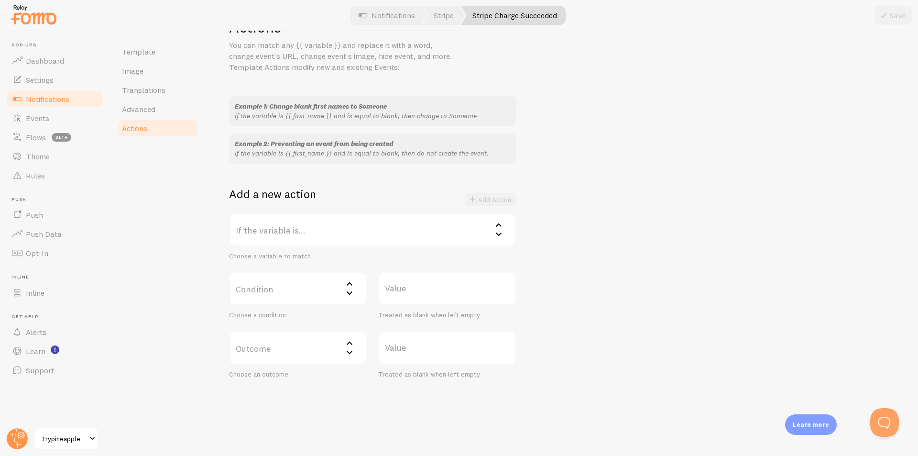
scroll to position [42, 0]
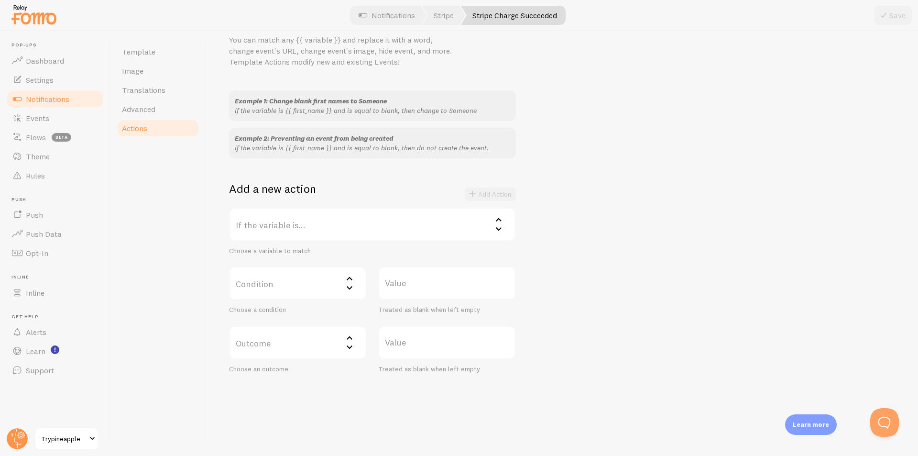
click at [329, 232] on label "If the variable is..." at bounding box center [372, 224] width 287 height 33
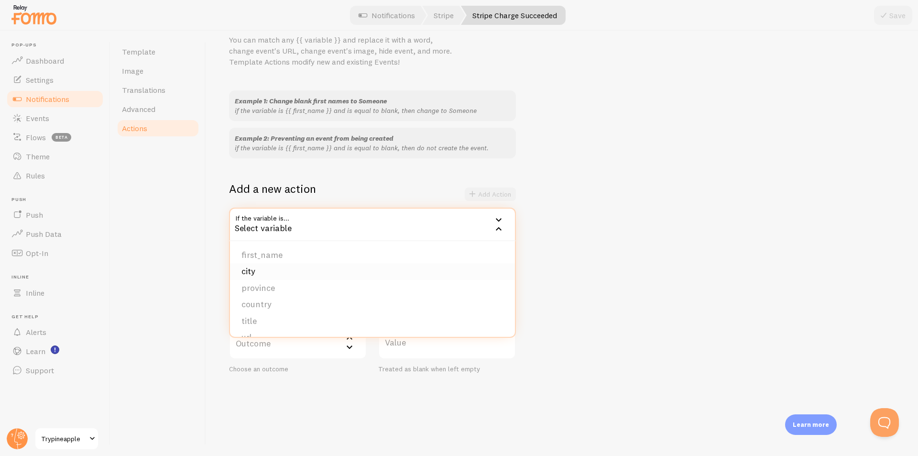
click at [319, 271] on li "city" at bounding box center [372, 271] width 285 height 17
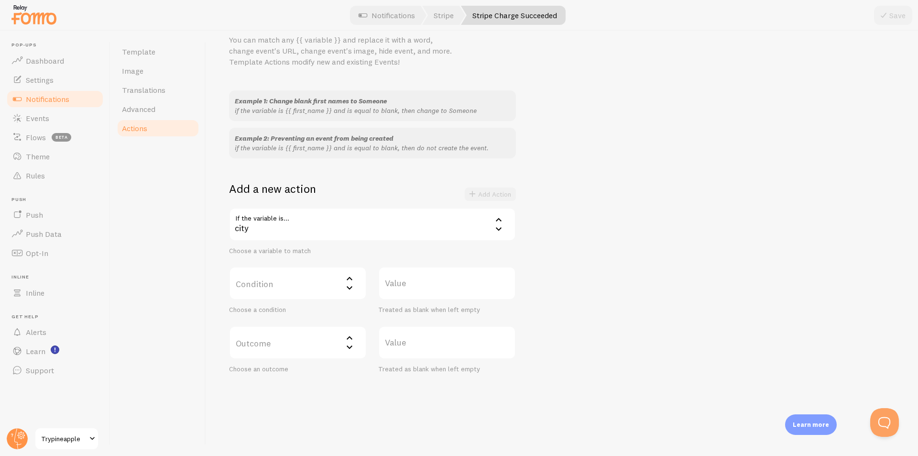
click at [281, 286] on label "Condition" at bounding box center [298, 282] width 138 height 33
drag, startPoint x: 280, startPoint y: 312, endPoint x: 285, endPoint y: 317, distance: 6.8
click at [279, 312] on li "equals" at bounding box center [298, 314] width 136 height 17
click at [291, 341] on label "Outcome" at bounding box center [298, 342] width 138 height 33
click at [287, 387] on li "change to" at bounding box center [298, 389] width 136 height 17
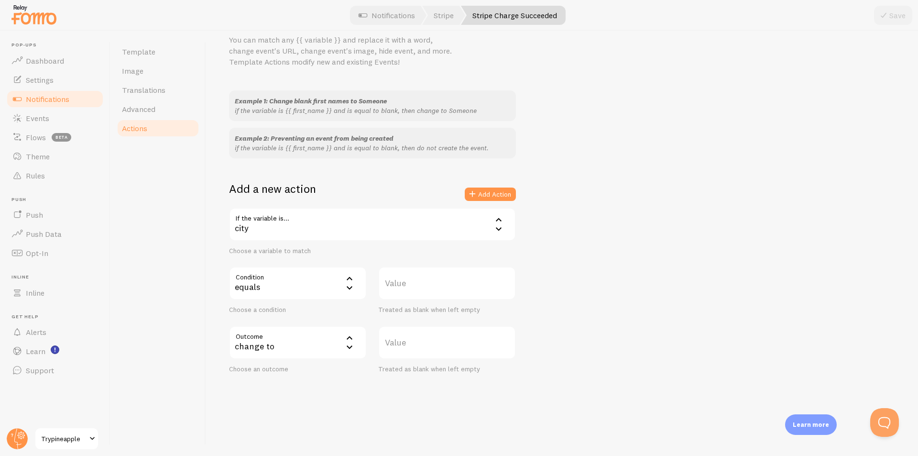
click at [424, 343] on label "Value" at bounding box center [447, 342] width 138 height 33
click at [424, 343] on input "Value" at bounding box center [447, 342] width 138 height 33
paste input "Someone in {{ city | fallback [] }} just hired a Pineapple VA 🍍 {{ time_ago }}"
drag, startPoint x: 437, startPoint y: 346, endPoint x: 427, endPoint y: 349, distance: 10.1
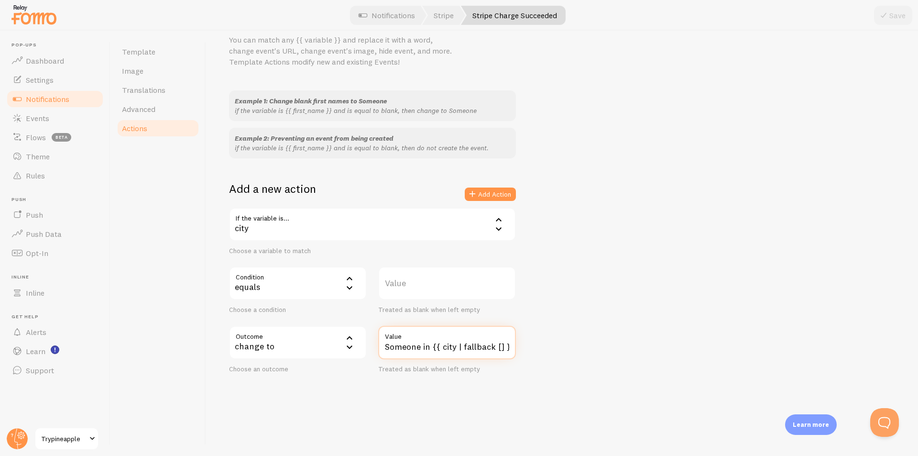
click at [427, 349] on input "Someone in {{ city | fallback [] }} just hired a Pineapple VA 🍍 {{ time_ago }}" at bounding box center [447, 342] width 138 height 33
click at [424, 346] on input "Someone in {{ city | fallback [] }} just hired a Pineapple VA 🍍 {{ time_ago }}" at bounding box center [447, 342] width 138 height 33
drag, startPoint x: 421, startPoint y: 345, endPoint x: 488, endPoint y: 348, distance: 67.0
click at [488, 348] on input "Someone in {{ city | fallback [] }} just hired a Pineapple VA 🍍 {{ time_ago }}" at bounding box center [447, 342] width 138 height 33
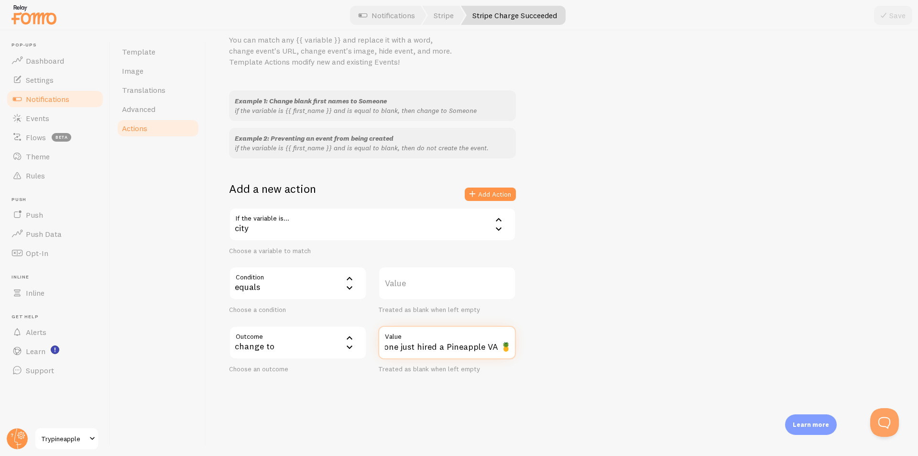
type input "Someone just hired a Pineapple VA 🍍 {{ time_ago }}"
click at [665, 116] on div "Example 1: Change blank first names to Someone if the variable is {{ first_name…" at bounding box center [562, 231] width 666 height 283
click at [493, 191] on button "Add Action" at bounding box center [490, 193] width 51 height 13
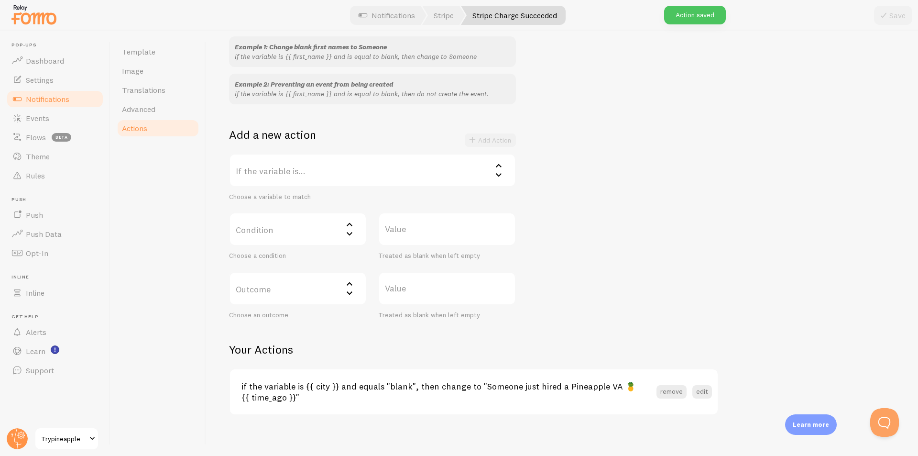
scroll to position [101, 0]
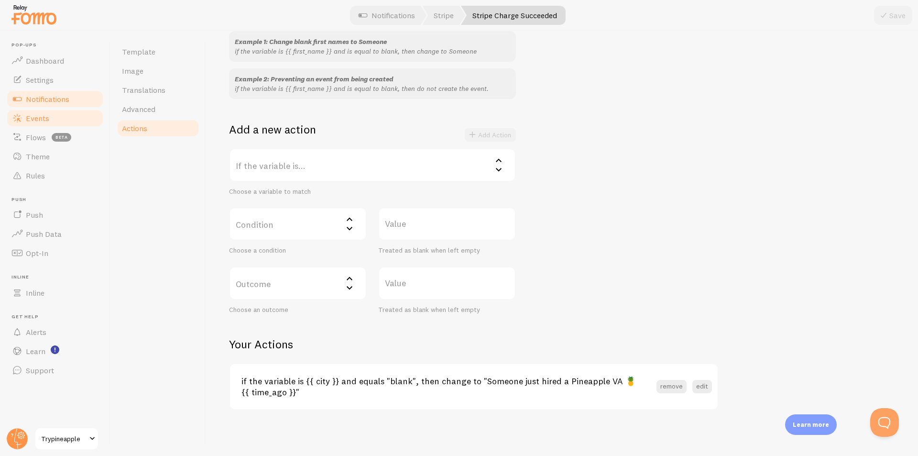
click at [60, 119] on link "Events" at bounding box center [55, 118] width 99 height 19
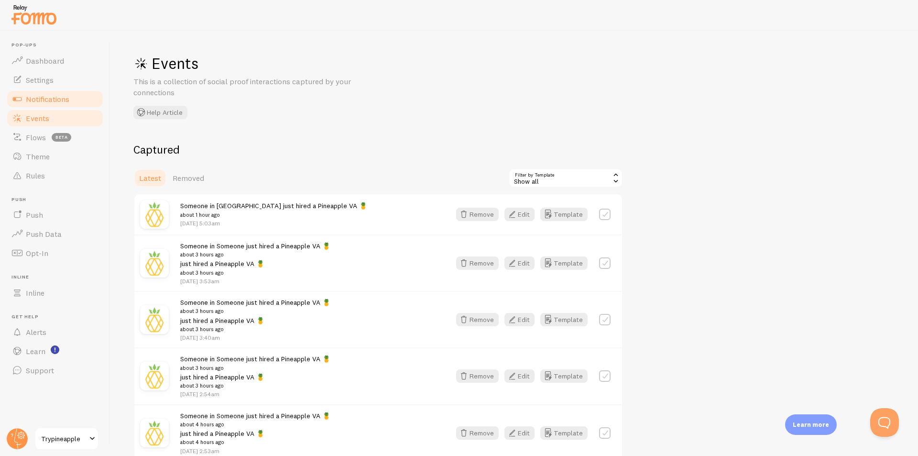
click at [68, 106] on link "Notifications" at bounding box center [55, 98] width 99 height 19
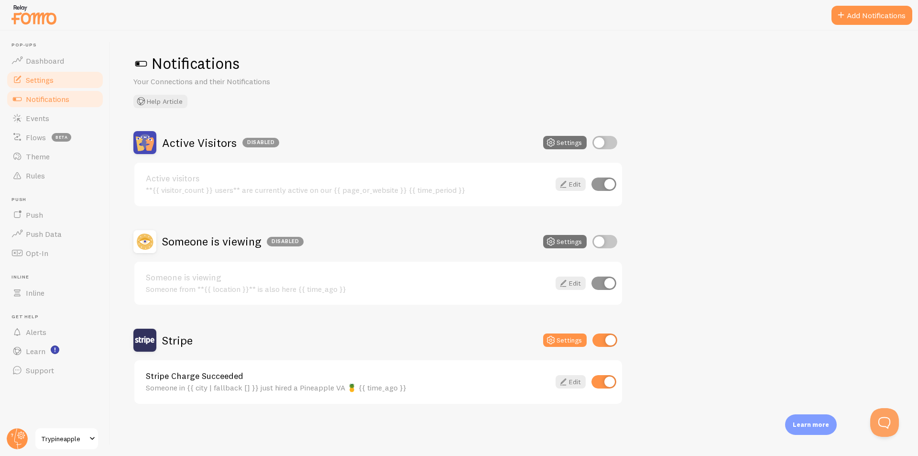
click at [63, 84] on link "Settings" at bounding box center [55, 79] width 99 height 19
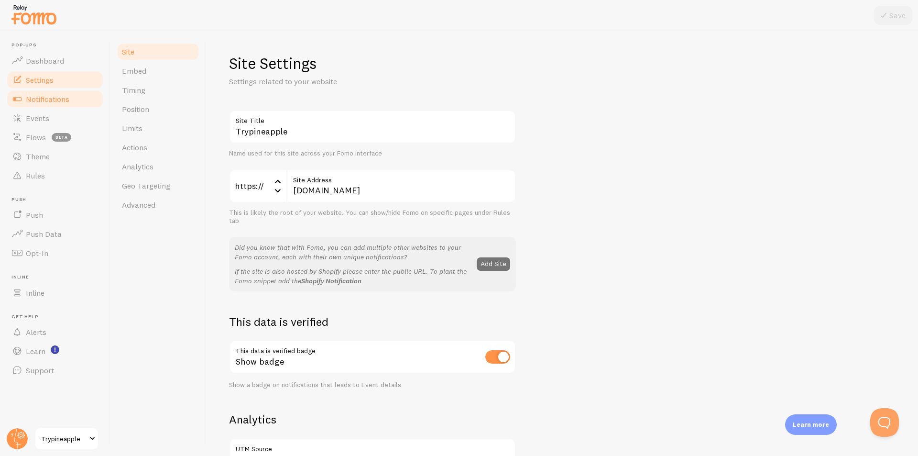
click at [65, 94] on span "Notifications" at bounding box center [48, 99] width 44 height 10
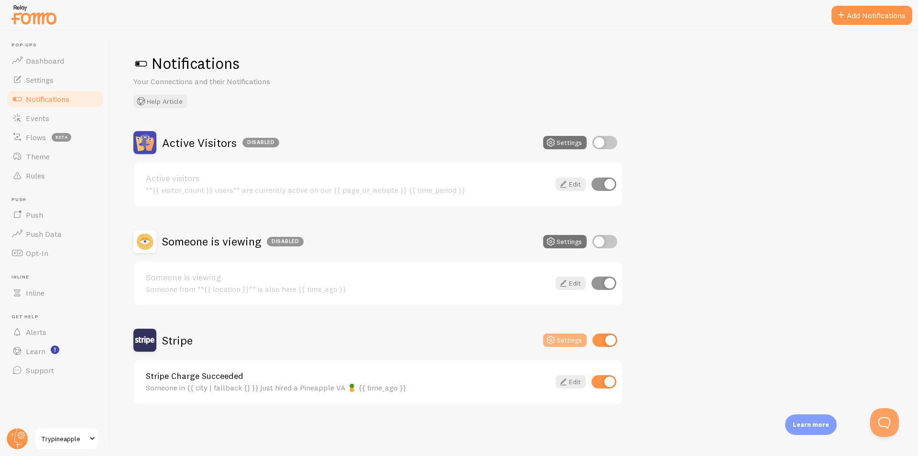
click at [572, 342] on button "Settings" at bounding box center [565, 339] width 44 height 13
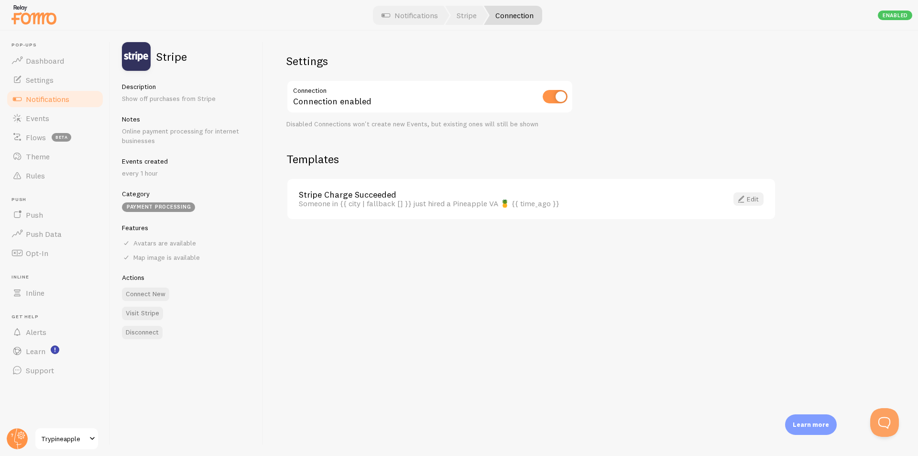
click at [734, 195] on link "Edit" at bounding box center [749, 198] width 30 height 13
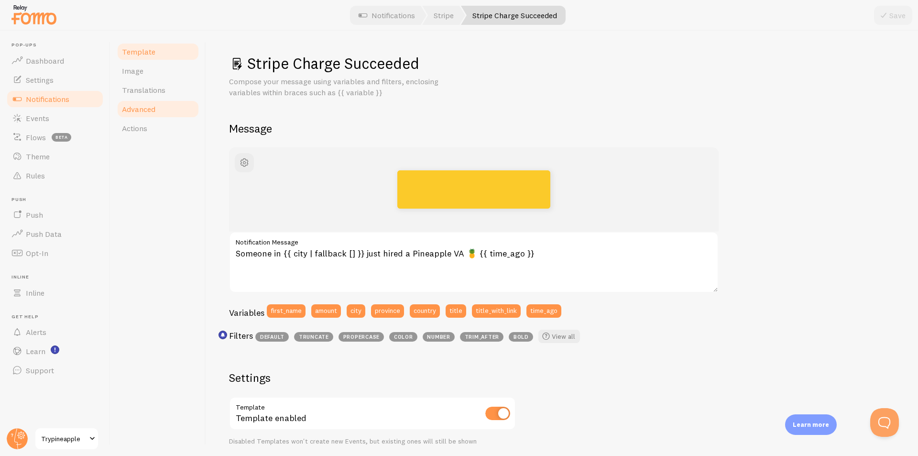
click at [157, 113] on link "Advanced" at bounding box center [158, 108] width 84 height 19
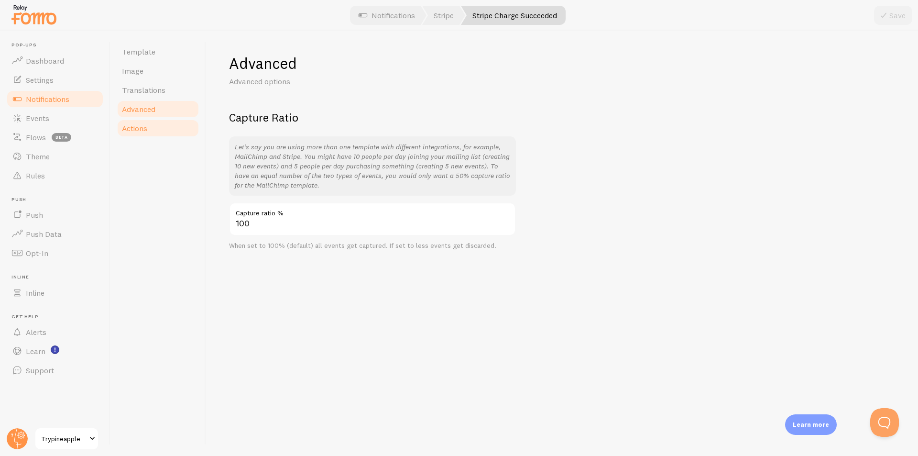
click at [154, 123] on link "Actions" at bounding box center [158, 128] width 84 height 19
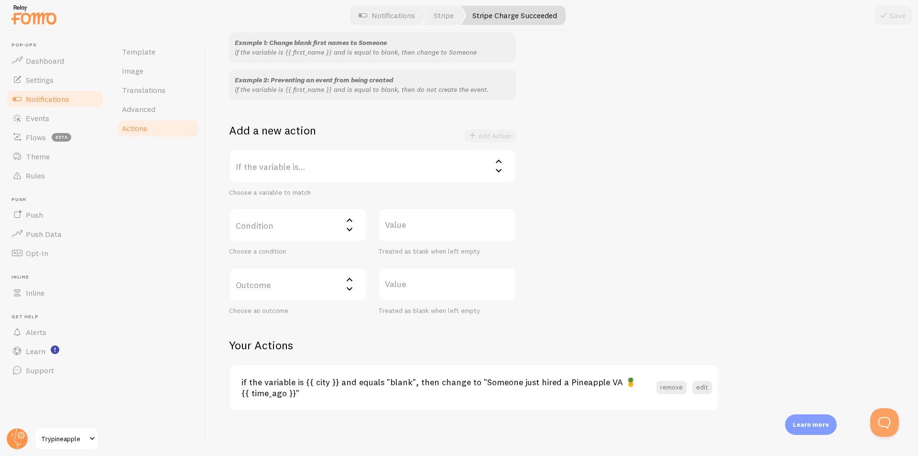
scroll to position [101, 0]
click at [700, 386] on button "edit" at bounding box center [703, 386] width 20 height 13
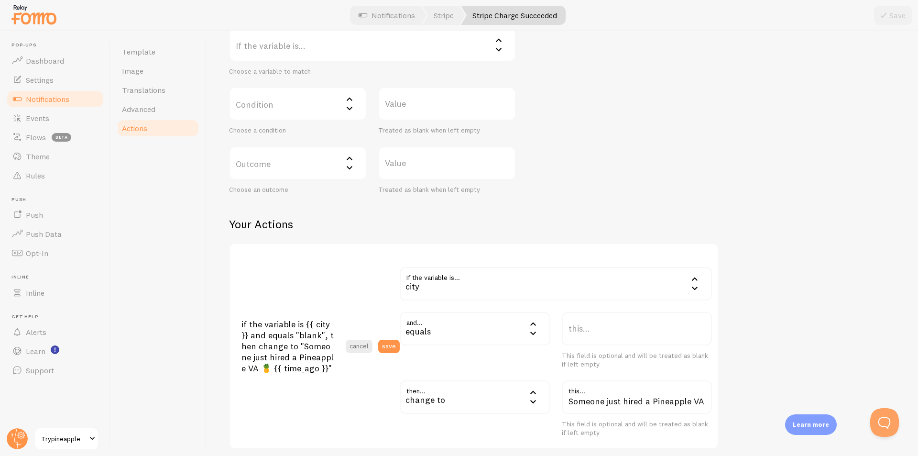
scroll to position [276, 0]
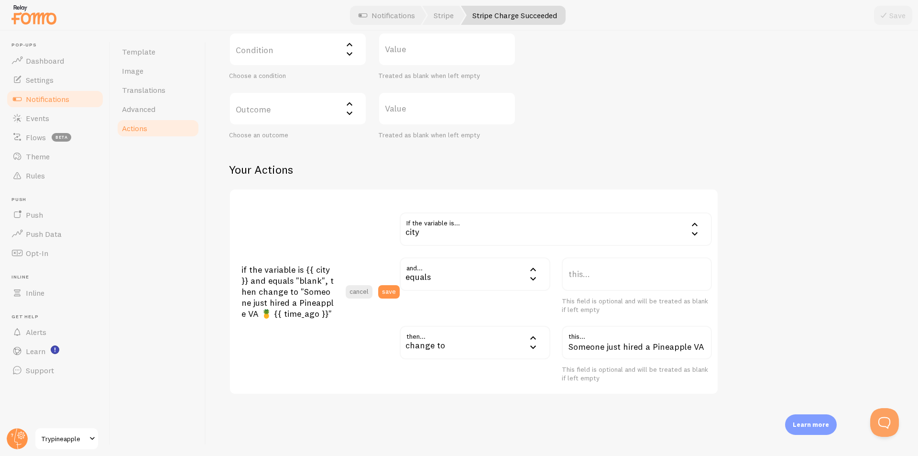
click at [455, 341] on div "change to" at bounding box center [475, 342] width 151 height 33
click at [488, 370] on li "do not create event" at bounding box center [475, 372] width 149 height 14
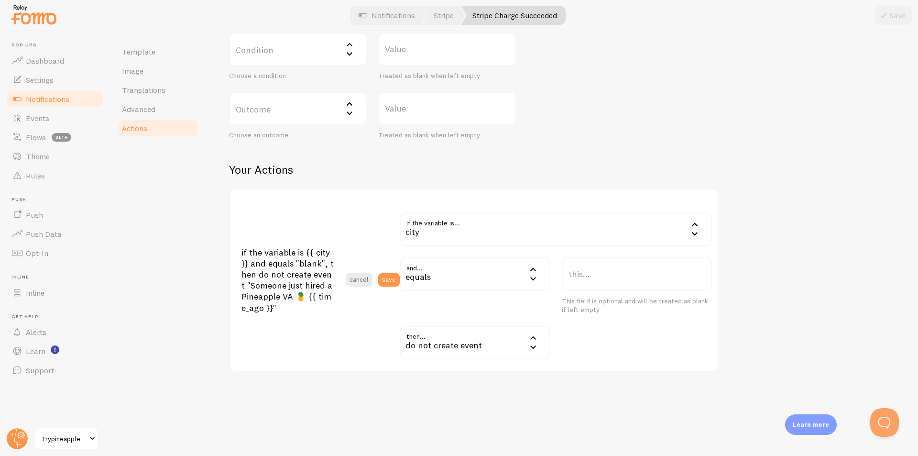
click at [399, 282] on div "and... equals equals equals not equal contains does not contain less than (numb…" at bounding box center [475, 285] width 162 height 57
click at [388, 281] on button "save" at bounding box center [389, 279] width 22 height 13
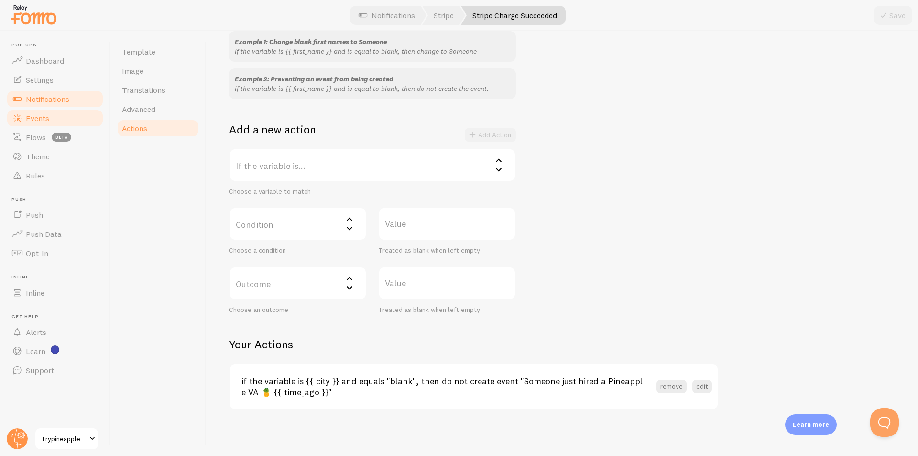
click at [43, 115] on span "Events" at bounding box center [37, 118] width 23 height 10
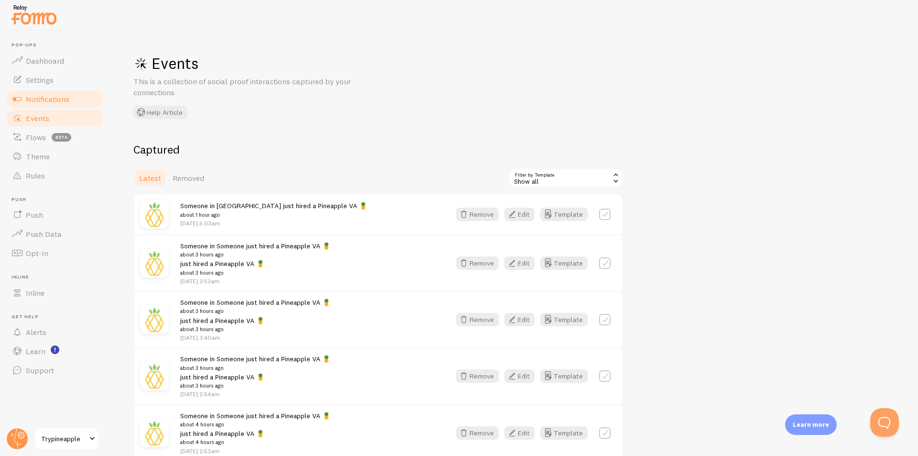
click at [44, 97] on span "Notifications" at bounding box center [48, 99] width 44 height 10
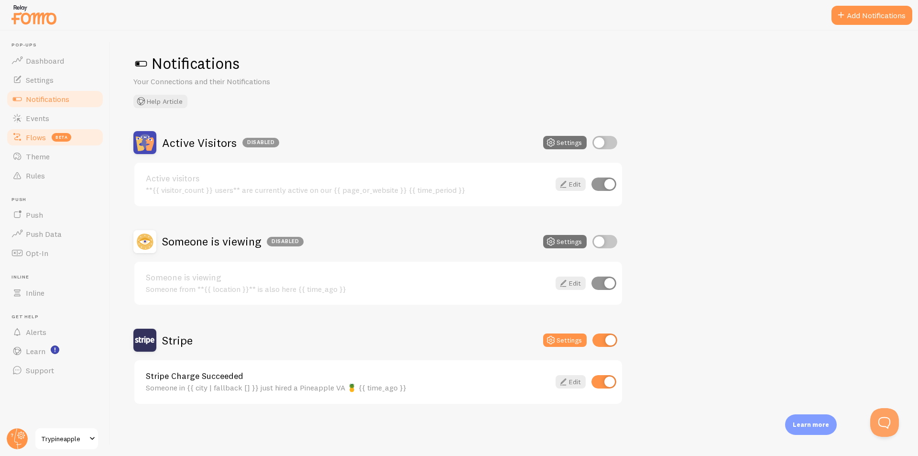
click at [56, 130] on link "Flows beta" at bounding box center [55, 137] width 99 height 19
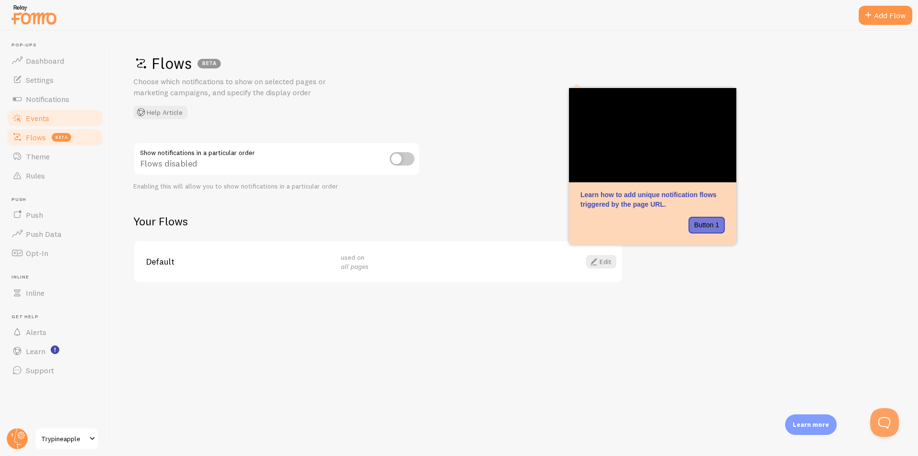
click at [55, 120] on link "Events" at bounding box center [55, 118] width 99 height 19
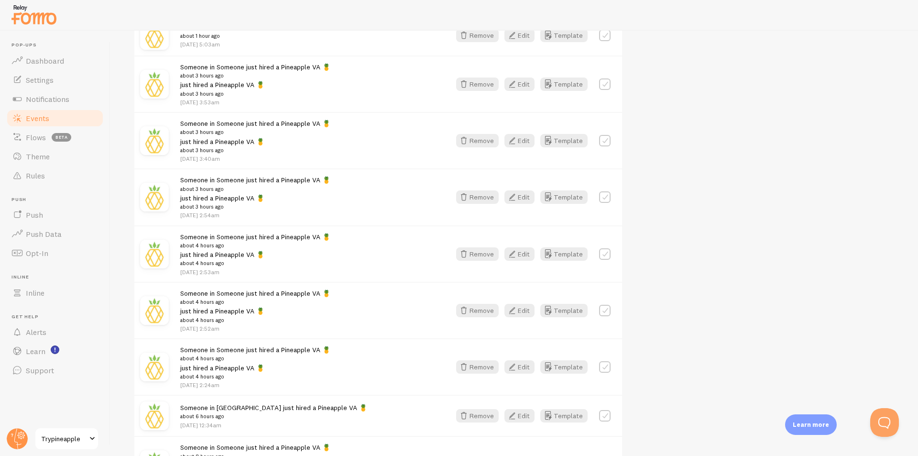
scroll to position [239, 0]
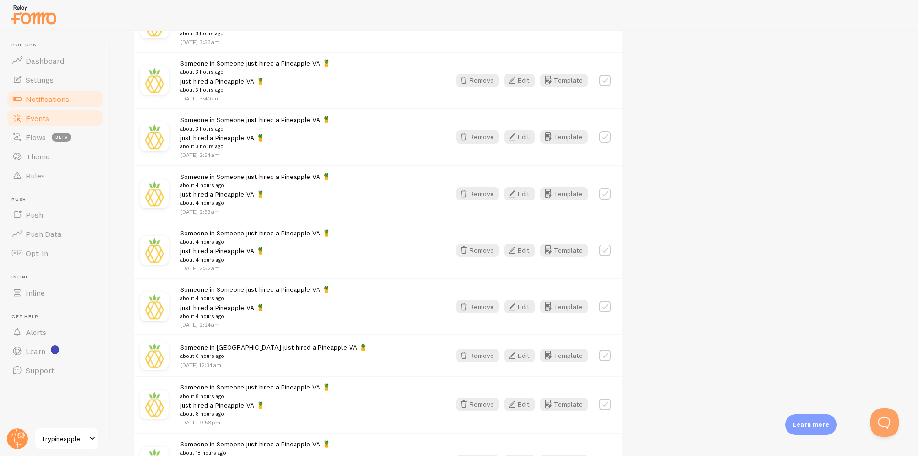
click at [50, 100] on span "Notifications" at bounding box center [48, 99] width 44 height 10
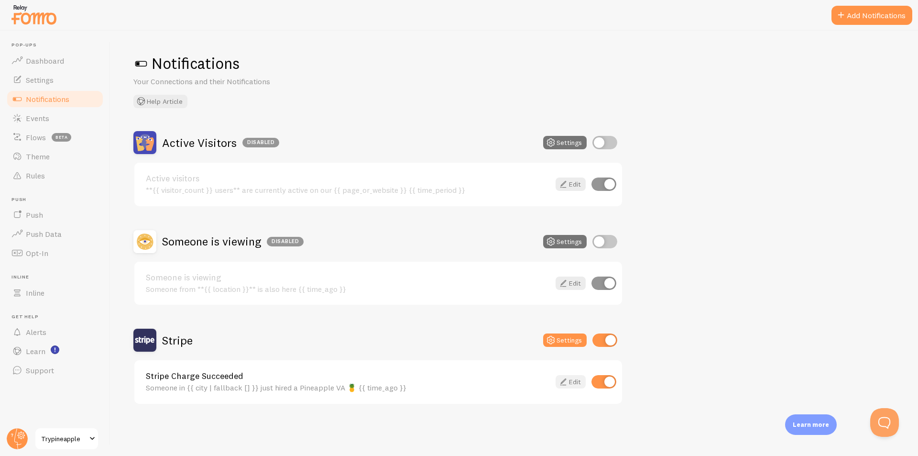
click at [570, 381] on link "Edit" at bounding box center [571, 381] width 30 height 13
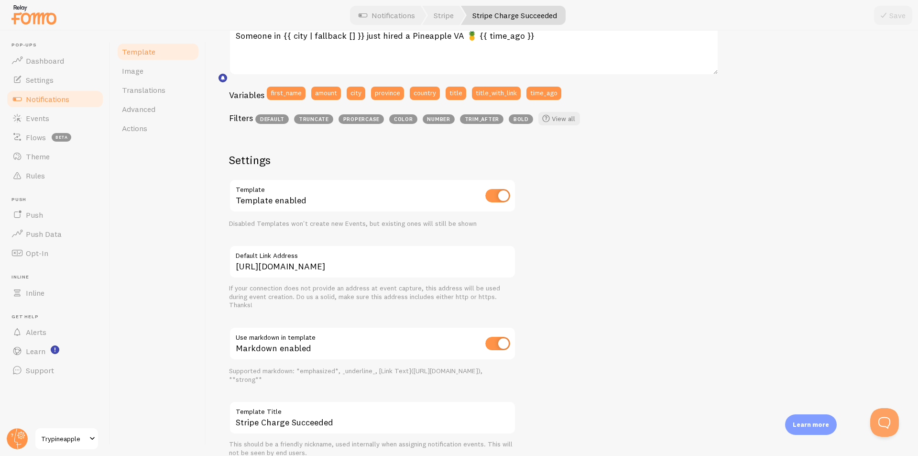
scroll to position [259, 0]
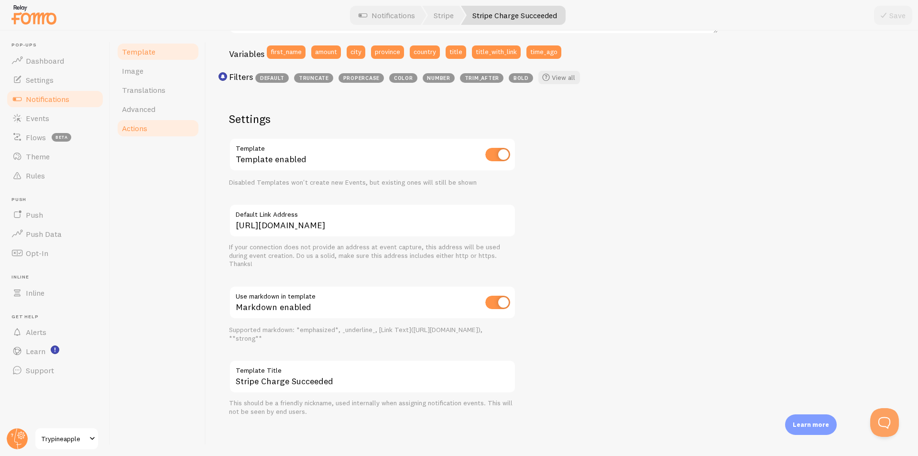
click at [136, 136] on link "Actions" at bounding box center [158, 128] width 84 height 19
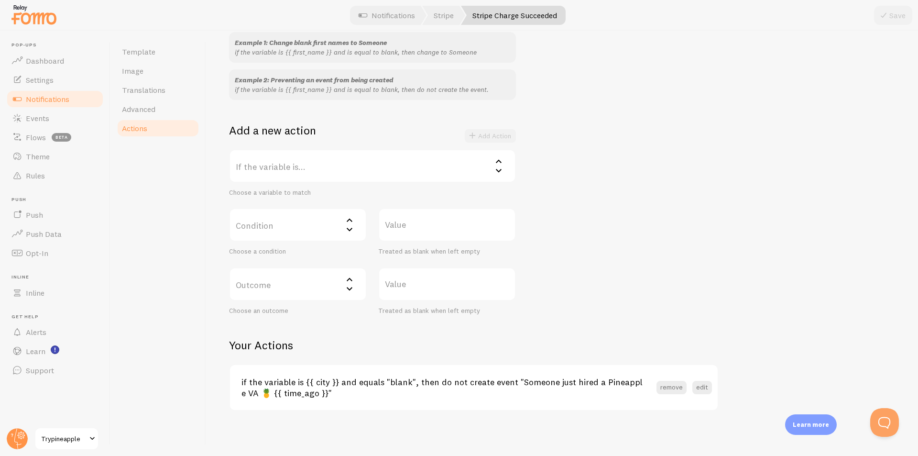
scroll to position [101, 0]
click at [683, 388] on button "remove" at bounding box center [672, 386] width 30 height 13
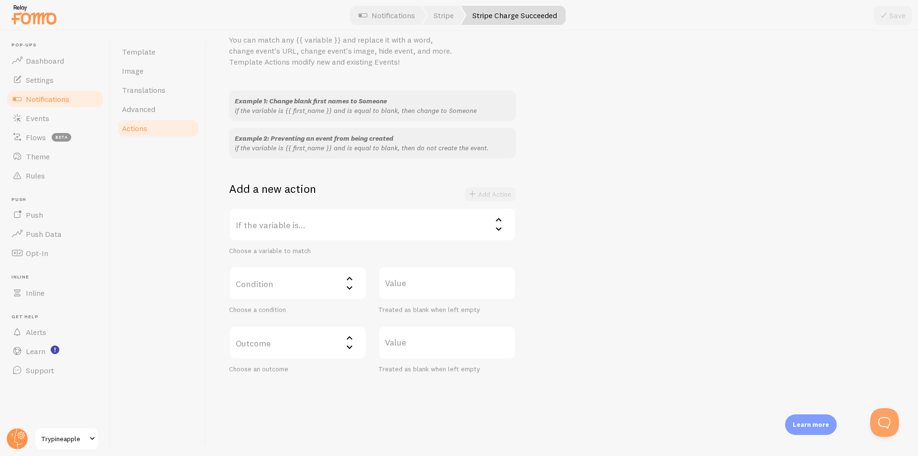
scroll to position [42, 0]
click at [56, 119] on link "Events" at bounding box center [55, 118] width 99 height 19
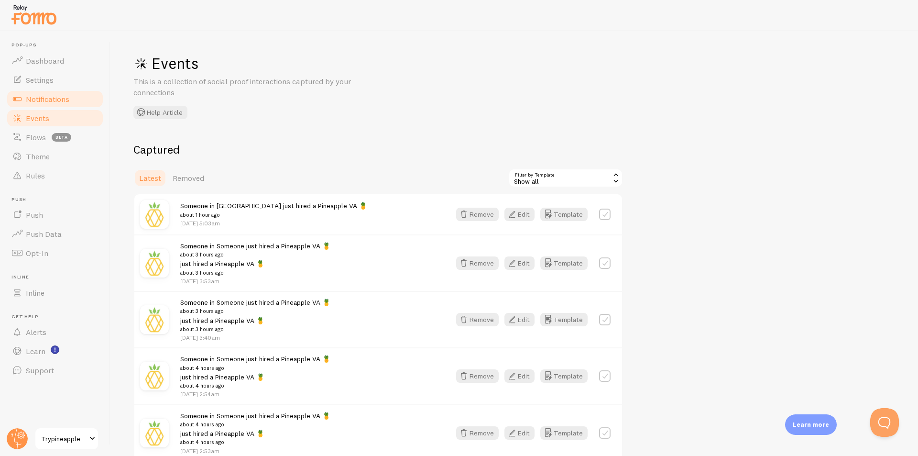
click at [83, 103] on link "Notifications" at bounding box center [55, 98] width 99 height 19
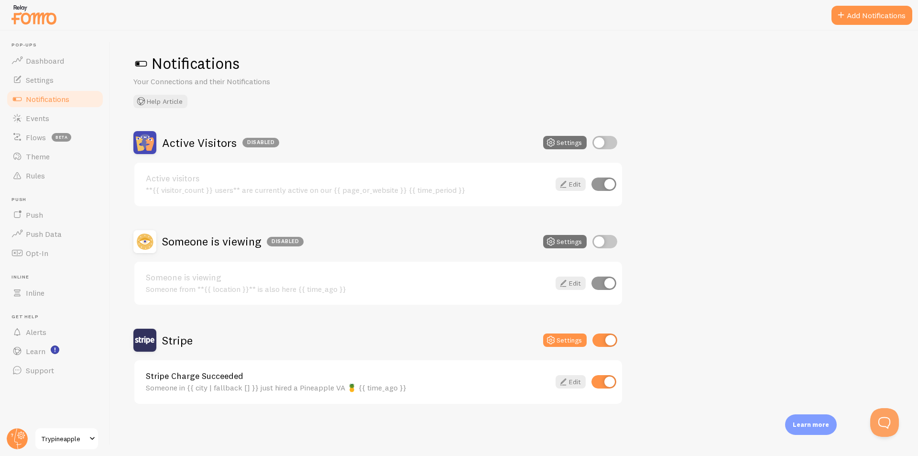
click at [473, 381] on div "Stripe Charge Succeeded Someone in {{ city | fallback [] }} just hired a Pineap…" at bounding box center [348, 382] width 404 height 21
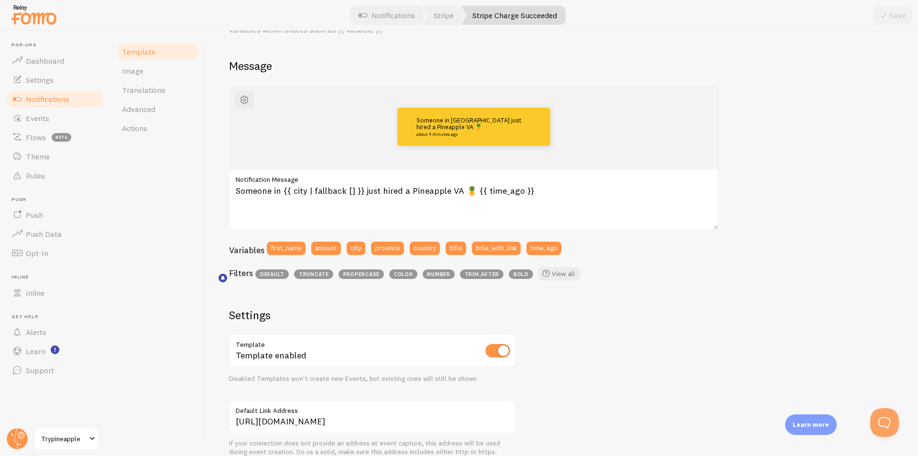
scroll to position [96, 0]
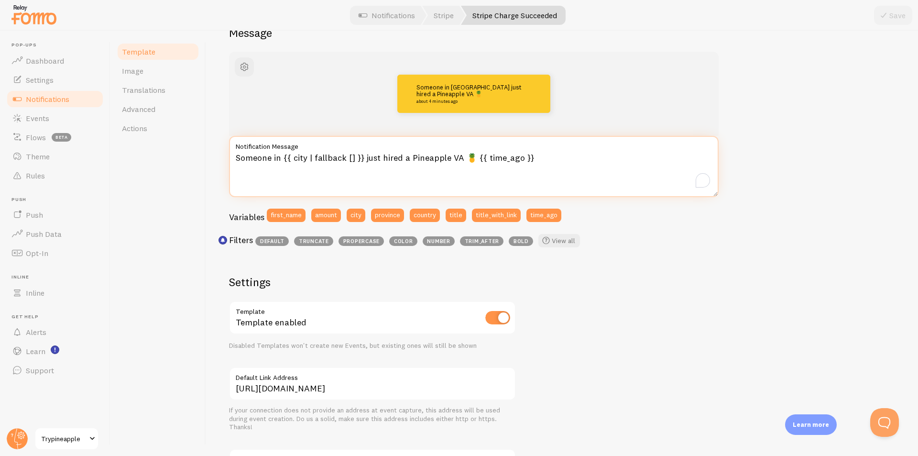
drag, startPoint x: 308, startPoint y: 159, endPoint x: 353, endPoint y: 157, distance: 45.0
click at [353, 157] on textarea "Someone in {{ city | fallback [] }} just hired a Pineapple VA 🍍 {{ time_ago }}" at bounding box center [474, 166] width 490 height 61
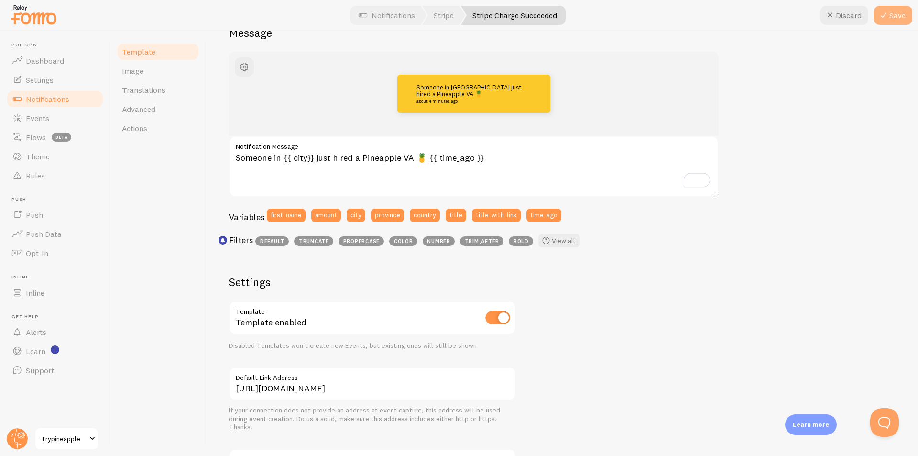
click at [886, 25] on div at bounding box center [459, 15] width 918 height 31
click at [892, 16] on button "Save" at bounding box center [893, 15] width 38 height 19
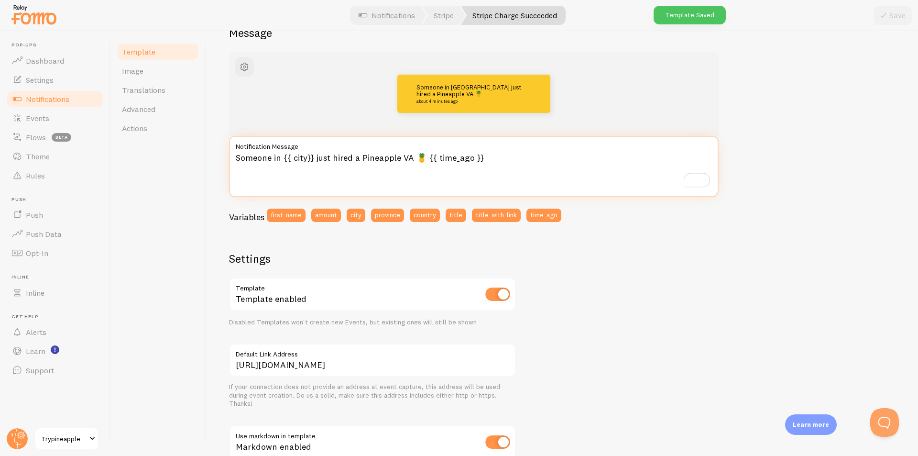
click at [307, 156] on textarea "Someone in {{ city}} just hired a Pineapple VA 🍍 {{ time_ago }}" at bounding box center [474, 166] width 490 height 61
type textarea "Someone in {{ city }} just hired a Pineapple VA 🍍 {{ time_ago }}"
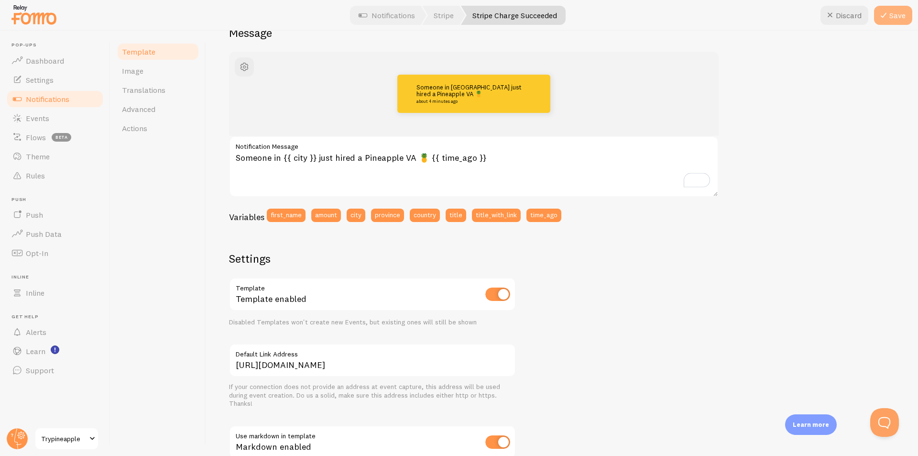
click at [890, 14] on button "Save" at bounding box center [893, 15] width 38 height 19
click at [64, 120] on link "Events" at bounding box center [55, 118] width 99 height 19
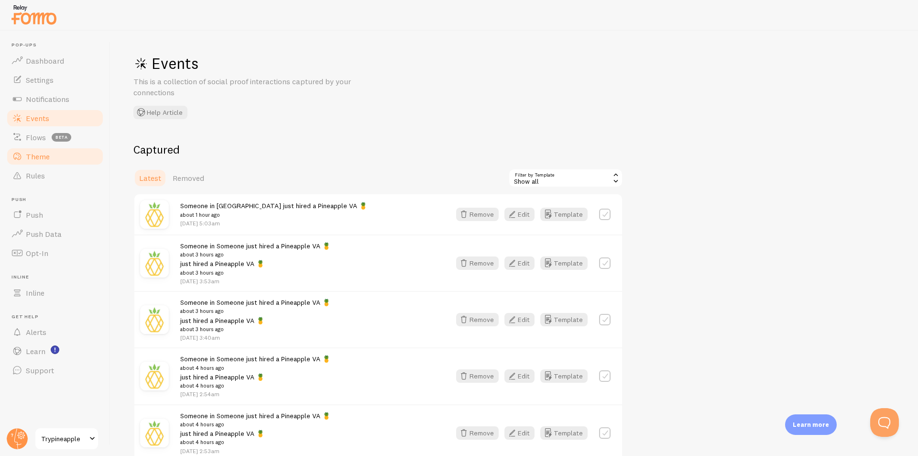
click at [60, 162] on link "Theme" at bounding box center [55, 156] width 99 height 19
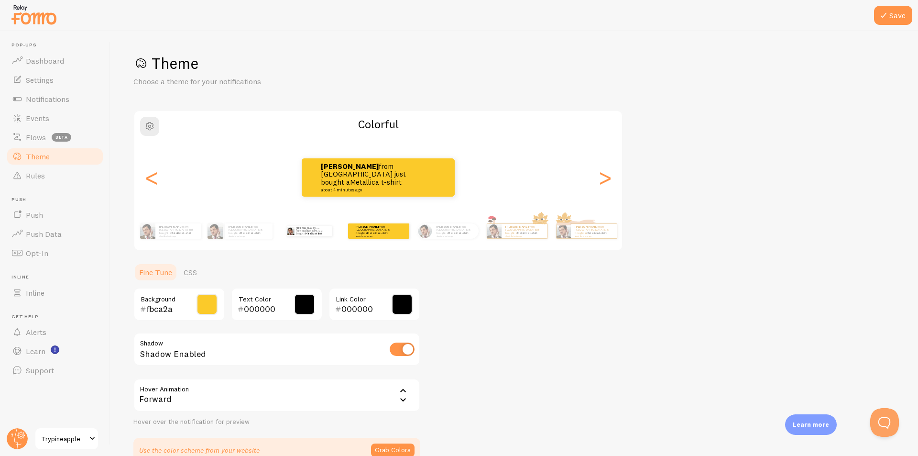
click at [313, 235] on div "[PERSON_NAME] from [GEOGRAPHIC_DATA] just bought a Metallica t-shirt about 4 mi…" at bounding box center [309, 231] width 62 height 27
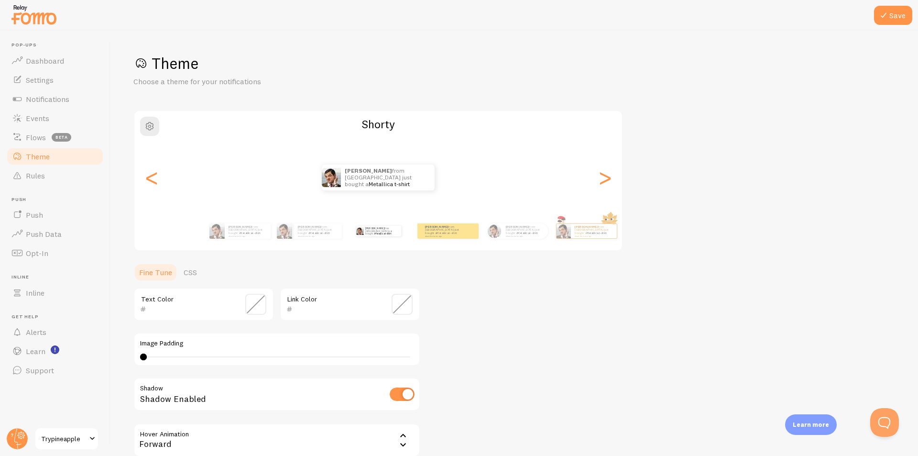
scroll to position [98, 0]
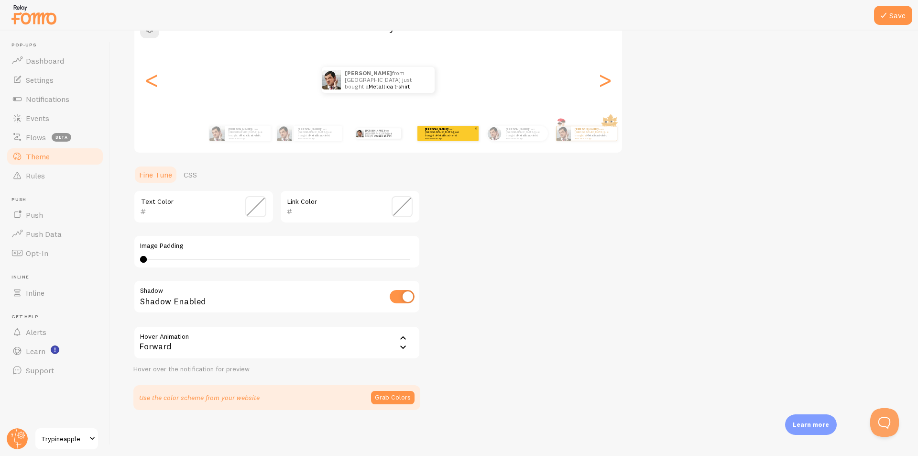
click at [453, 135] on link "Metallica t-shirt" at bounding box center [447, 135] width 21 height 4
type input "000000"
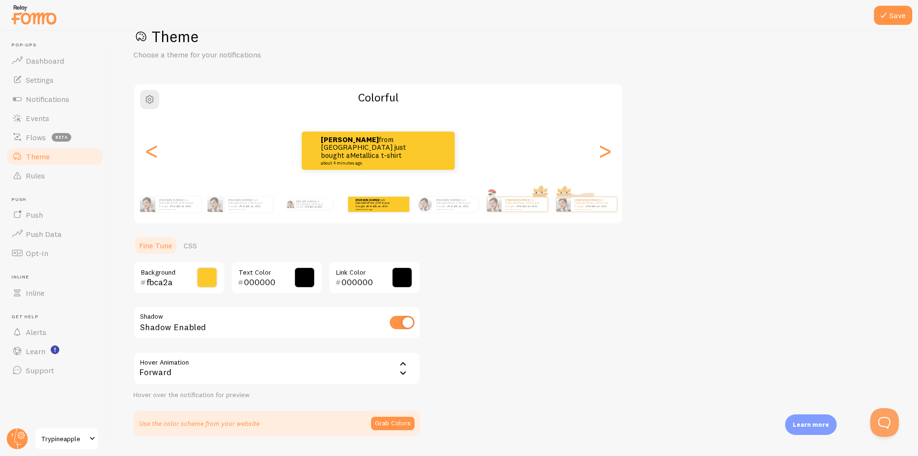
scroll to position [5, 0]
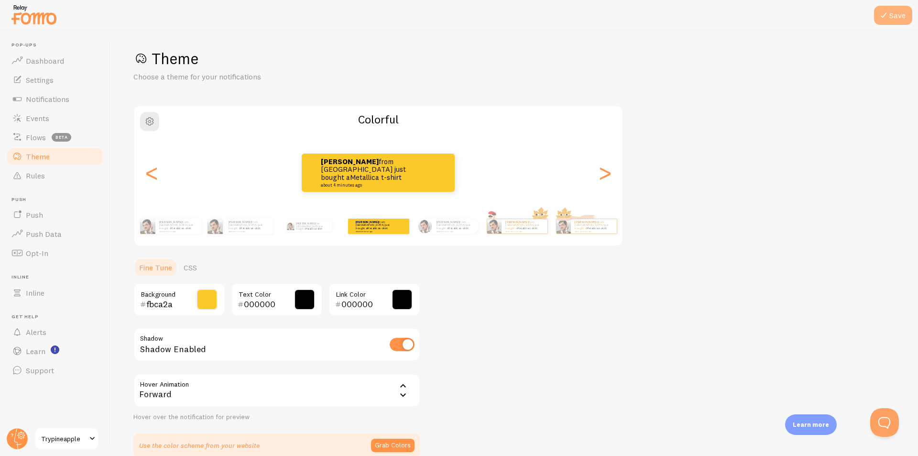
click at [891, 22] on button "Save" at bounding box center [893, 15] width 38 height 19
click at [63, 167] on link "Rules" at bounding box center [55, 175] width 99 height 19
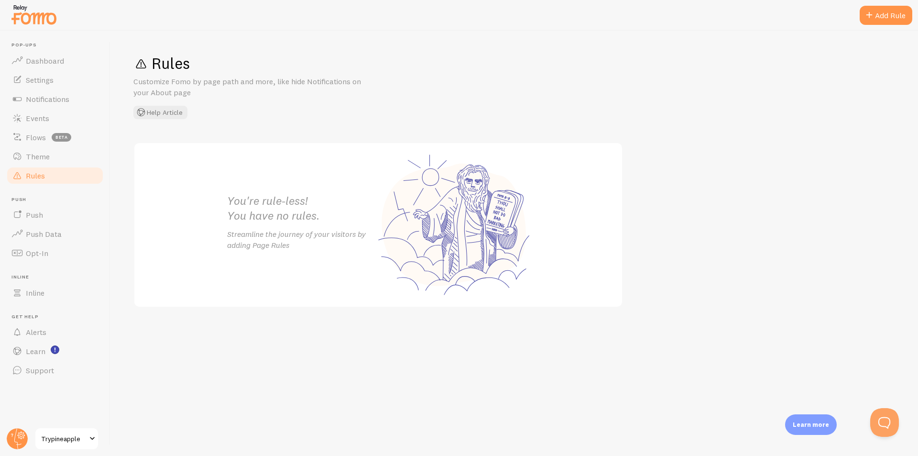
click at [875, 23] on div "Add Rule" at bounding box center [886, 15] width 53 height 19
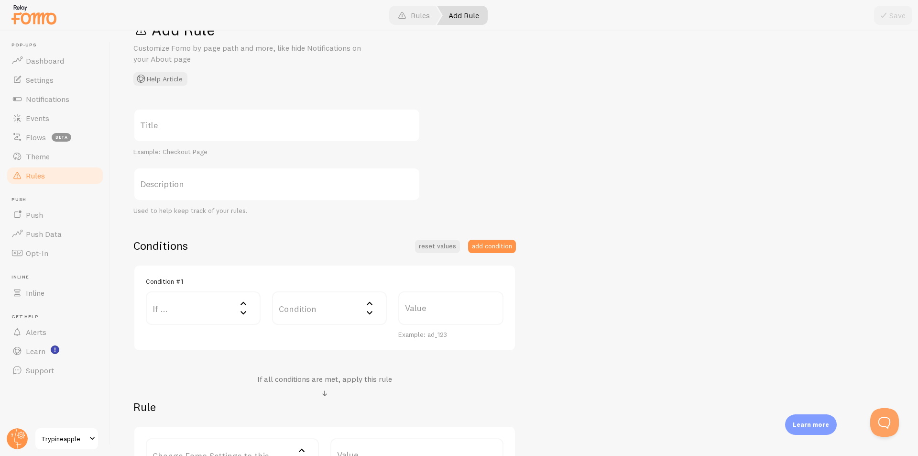
scroll to position [48, 0]
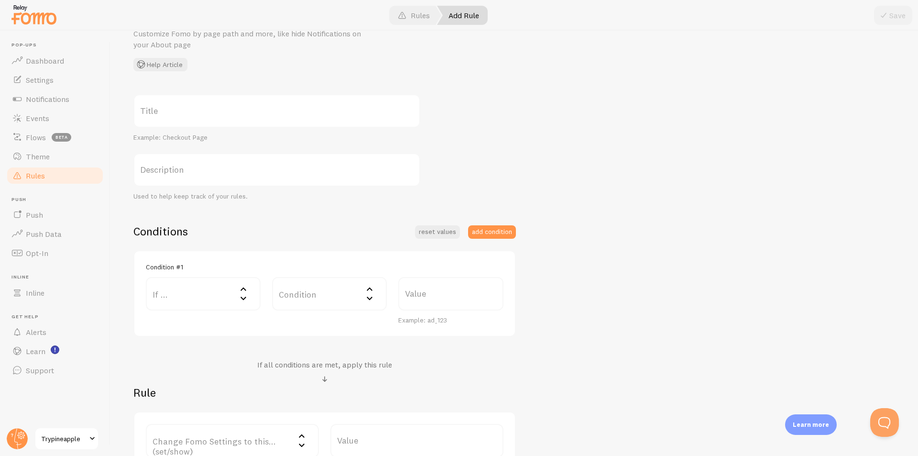
click at [212, 294] on label "If ..." at bounding box center [203, 293] width 115 height 33
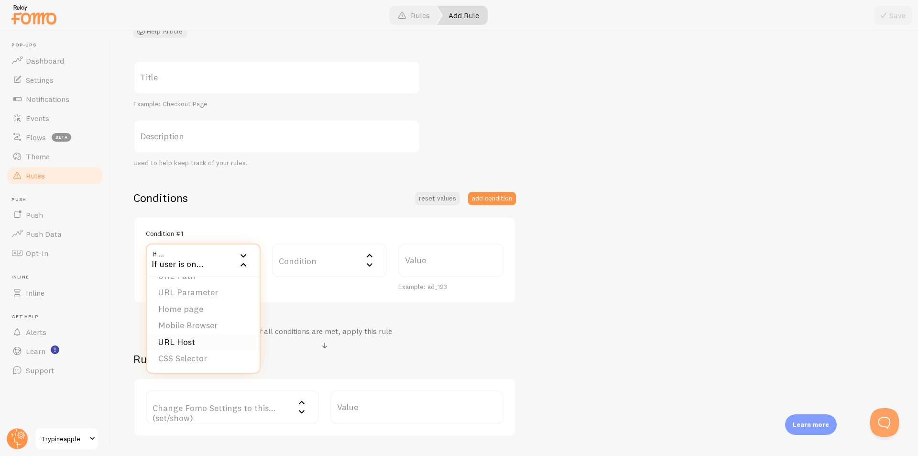
scroll to position [96, 0]
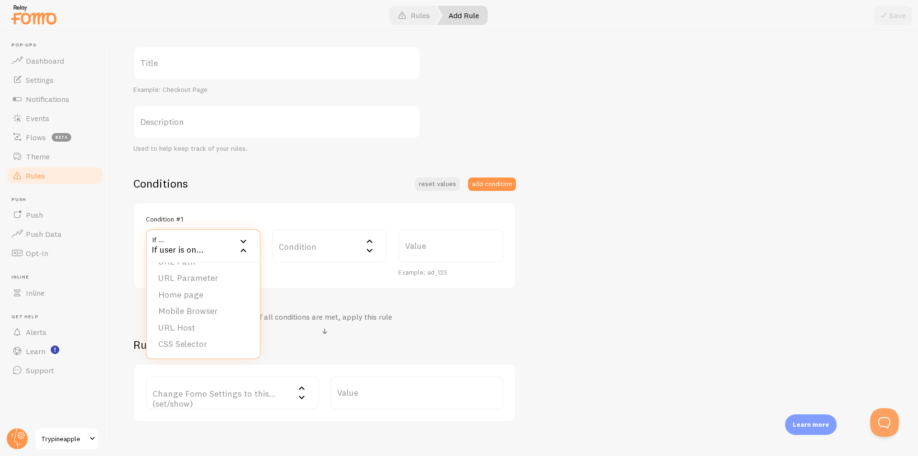
click at [254, 405] on label "Change Fomo Settings to this... (set/show)" at bounding box center [232, 392] width 173 height 33
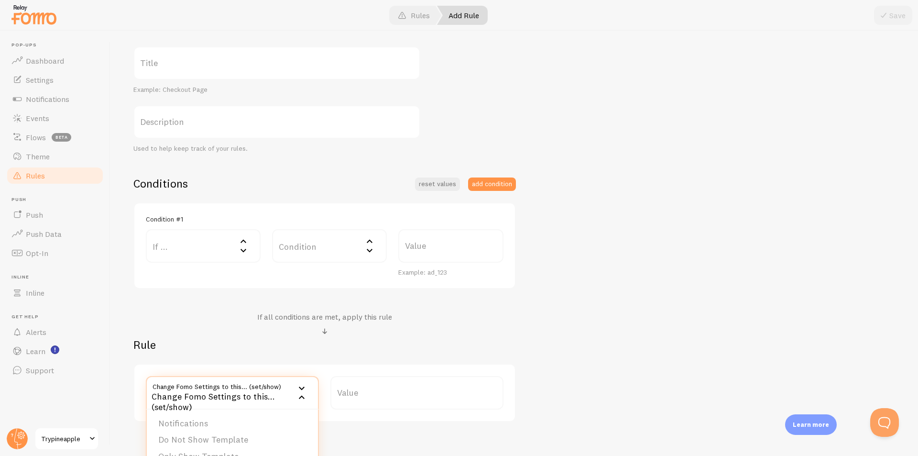
click at [272, 394] on div "Change Fomo Settings to this... (set/show)" at bounding box center [232, 392] width 173 height 33
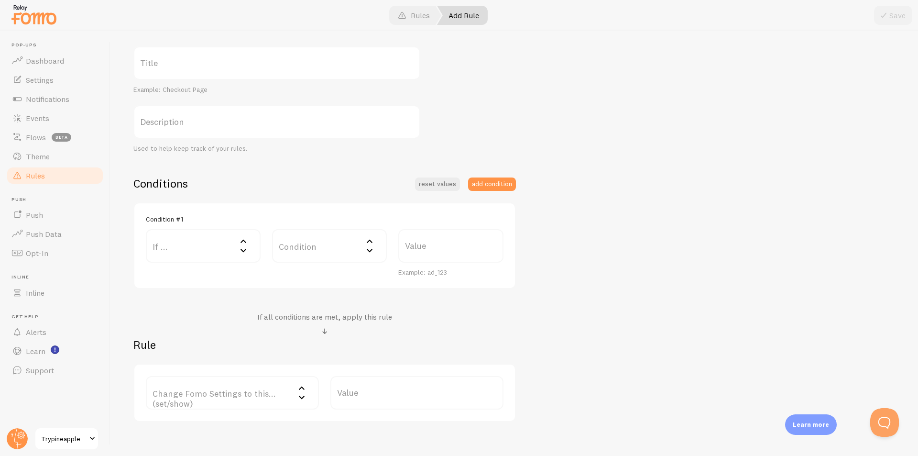
click at [273, 393] on label "Change Fomo Settings to this... (set/show)" at bounding box center [232, 392] width 173 height 33
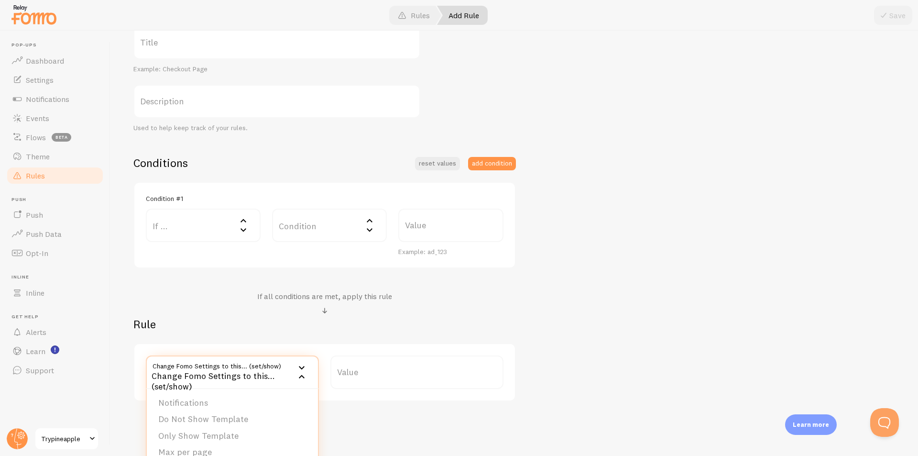
scroll to position [146, 0]
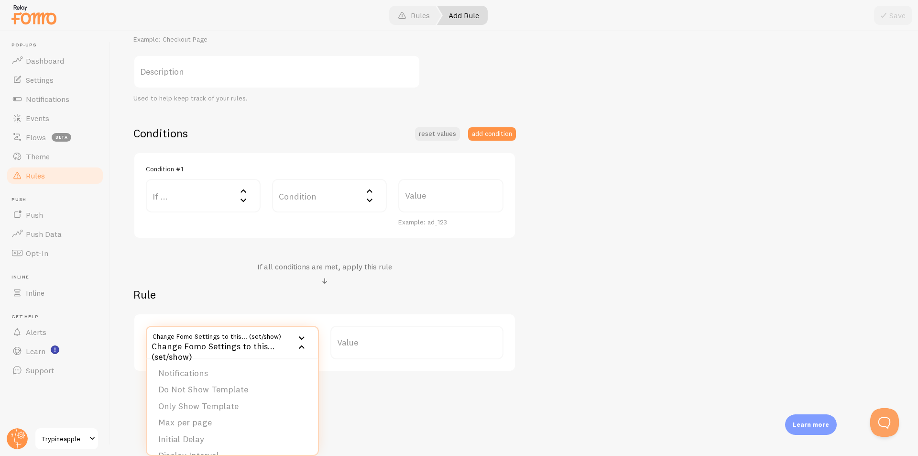
click at [376, 242] on div "Conditions reset values add condition Condition #1 If ... If user is on... URL …" at bounding box center [324, 249] width 383 height 246
click at [205, 198] on label "If ..." at bounding box center [203, 195] width 115 height 33
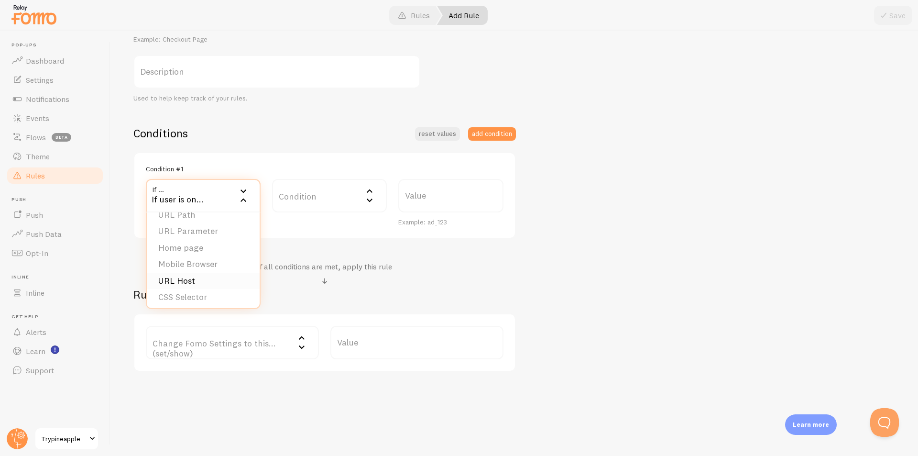
scroll to position [15, 0]
click at [312, 105] on div "Title Example: Checkout Page Description Used to help keep track of your rules.…" at bounding box center [514, 183] width 762 height 375
click at [417, 12] on link "Rules" at bounding box center [413, 15] width 55 height 19
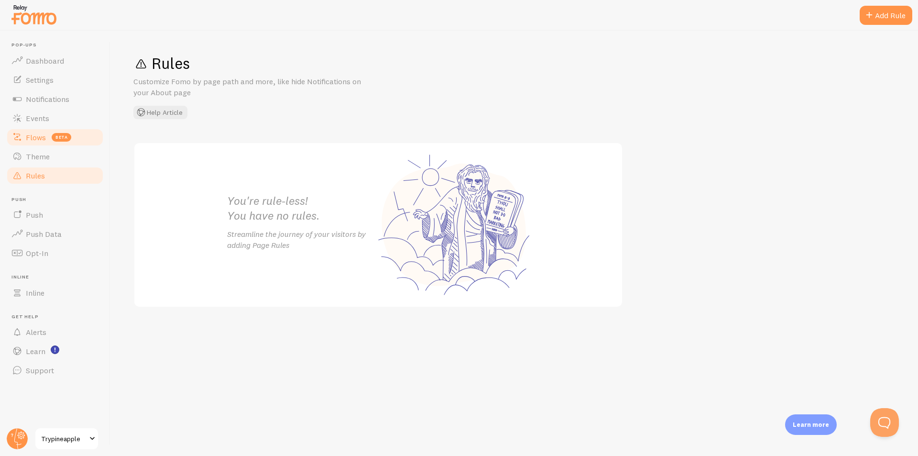
click at [43, 140] on span "Flows" at bounding box center [36, 137] width 20 height 10
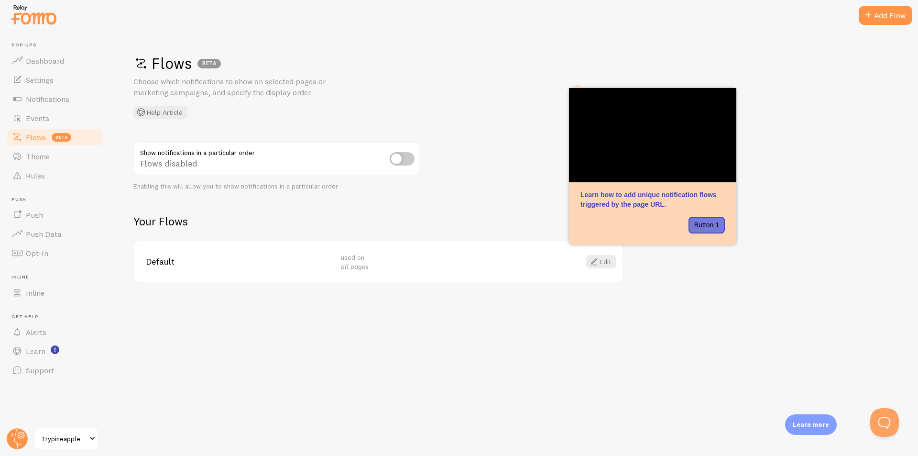
click at [410, 154] on input "checkbox" at bounding box center [402, 158] width 25 height 13
checkbox input "true"
click at [607, 263] on link "Edit" at bounding box center [601, 261] width 30 height 13
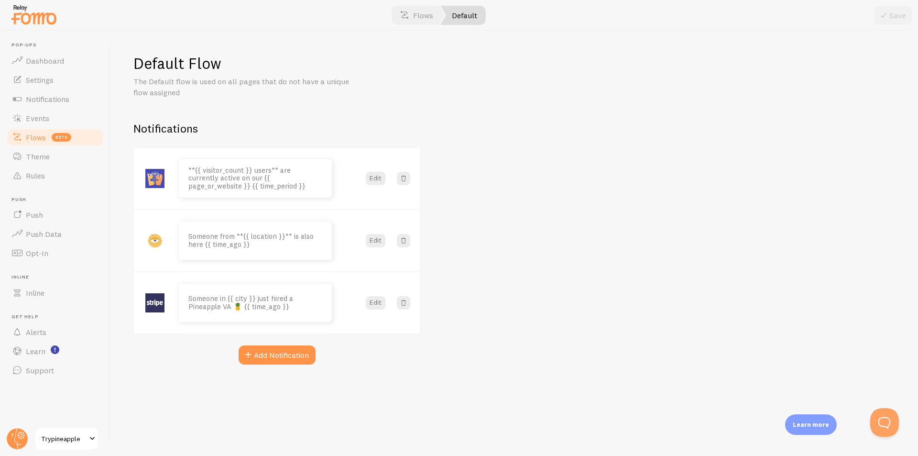
click at [42, 135] on span "Flows" at bounding box center [36, 137] width 20 height 10
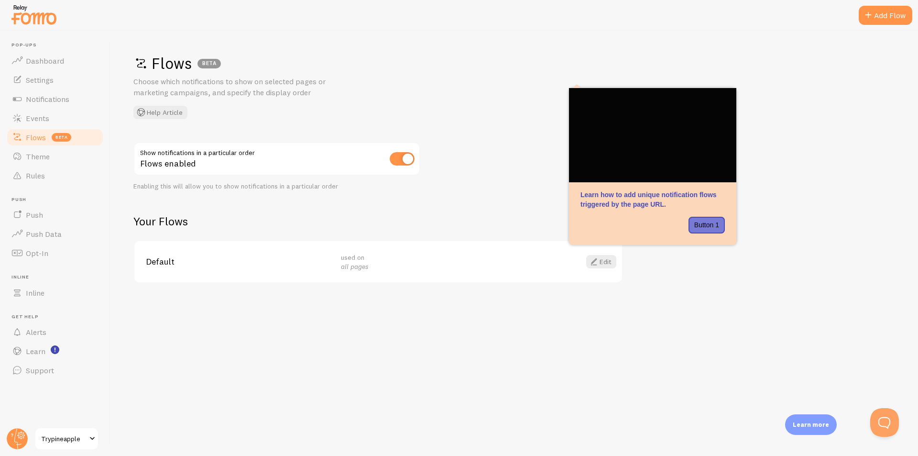
click at [401, 158] on input "checkbox" at bounding box center [402, 158] width 25 height 13
checkbox input "false"
click at [30, 115] on span "Events" at bounding box center [37, 118] width 23 height 10
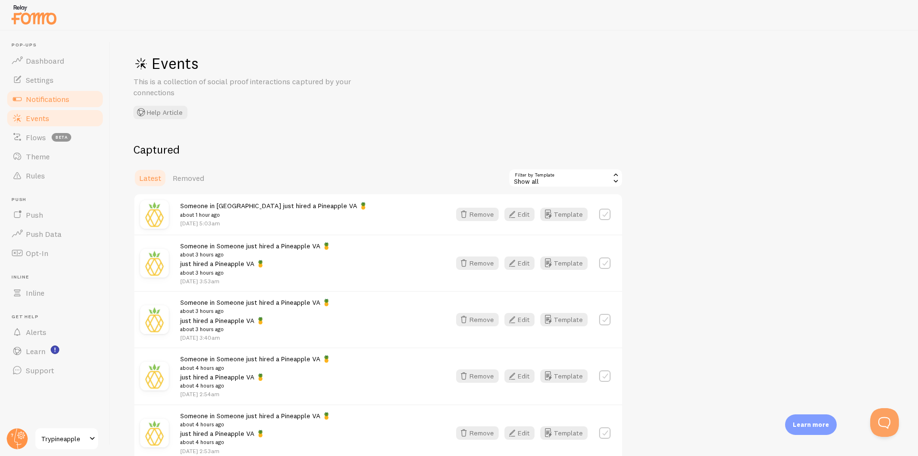
click at [46, 104] on link "Notifications" at bounding box center [55, 98] width 99 height 19
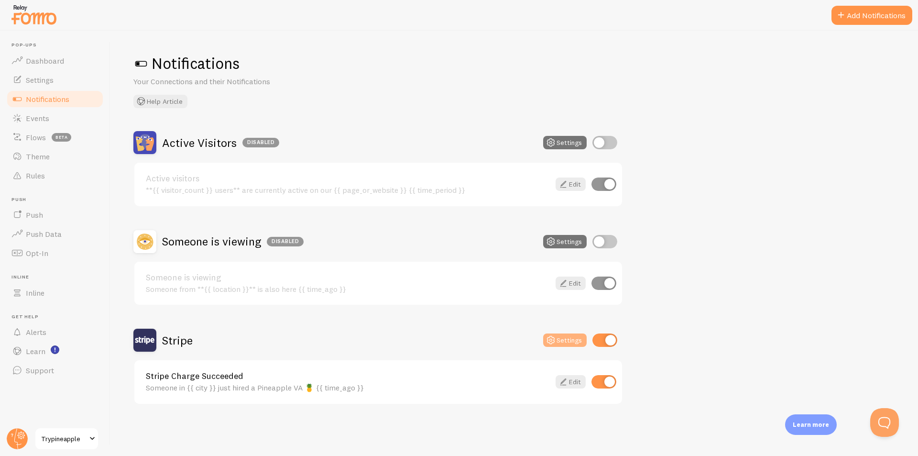
click at [553, 343] on icon at bounding box center [550, 339] width 11 height 11
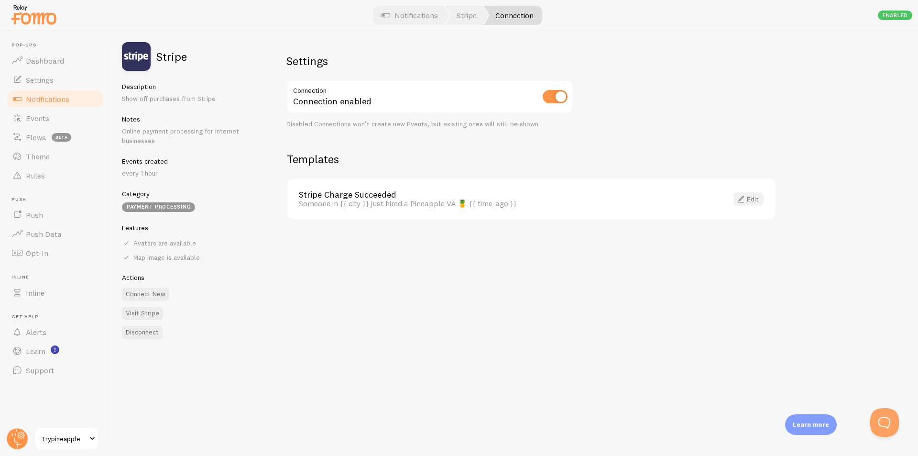
click at [750, 202] on link "Edit" at bounding box center [749, 198] width 30 height 13
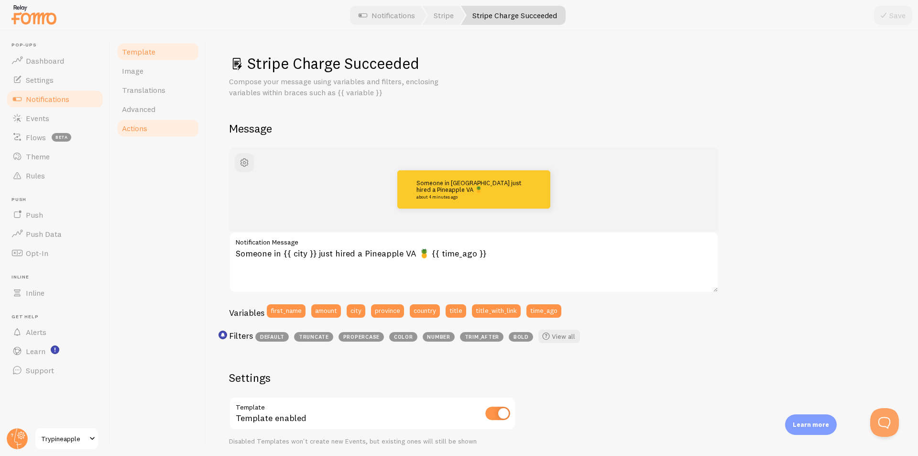
click at [140, 131] on span "Actions" at bounding box center [134, 128] width 25 height 10
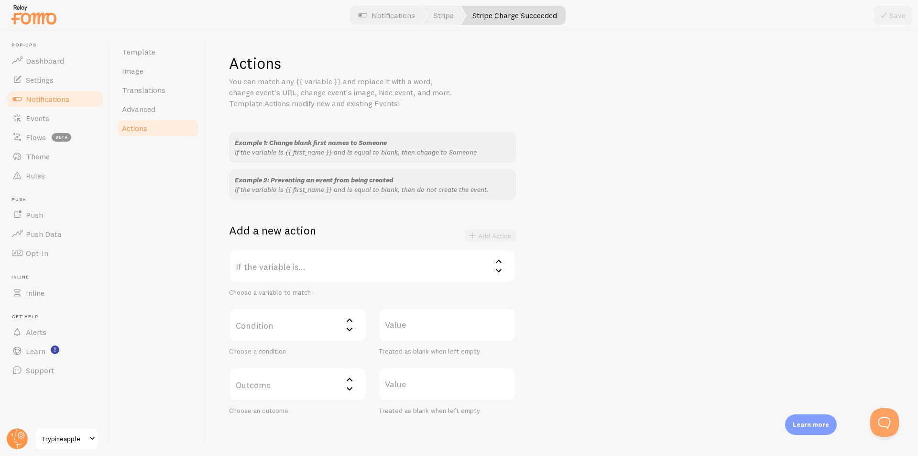
click at [404, 262] on label "If the variable is..." at bounding box center [372, 265] width 287 height 33
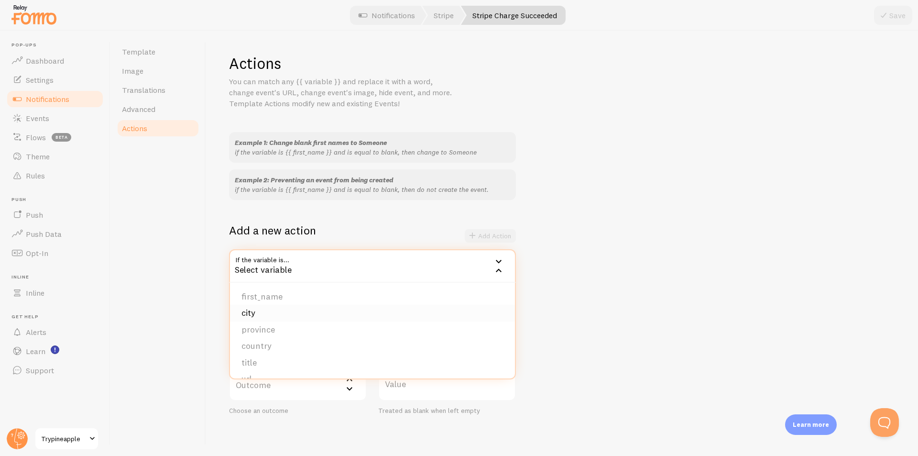
click at [287, 317] on li "city" at bounding box center [372, 313] width 285 height 17
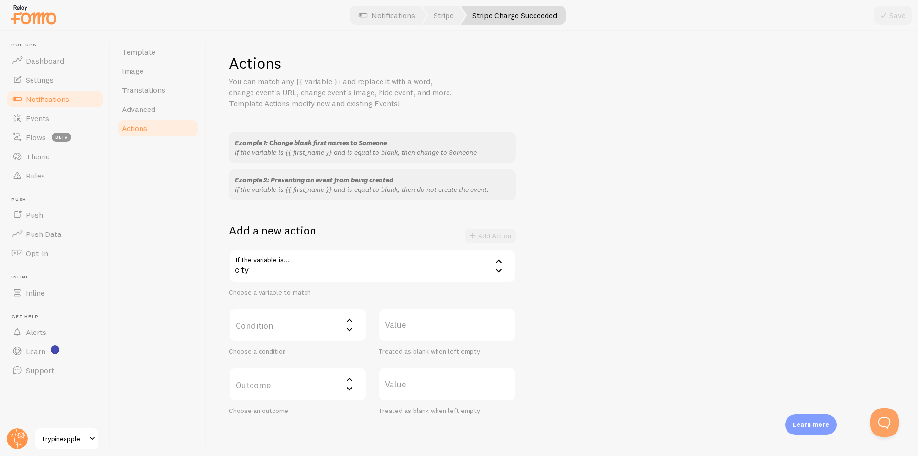
click at [306, 330] on label "Condition" at bounding box center [298, 324] width 138 height 33
click at [373, 295] on div "Choose a variable to match" at bounding box center [372, 292] width 287 height 9
click at [340, 322] on label "Condition" at bounding box center [298, 324] width 138 height 33
click at [341, 277] on div "city" at bounding box center [372, 265] width 287 height 33
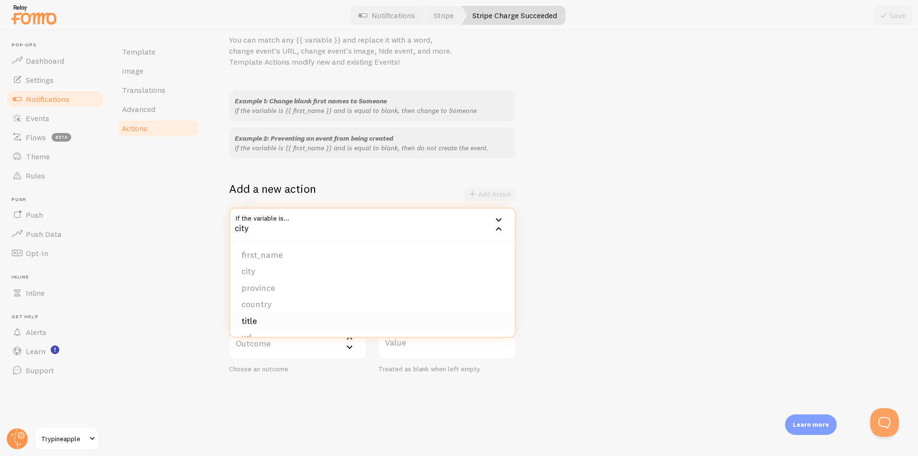
scroll to position [0, 0]
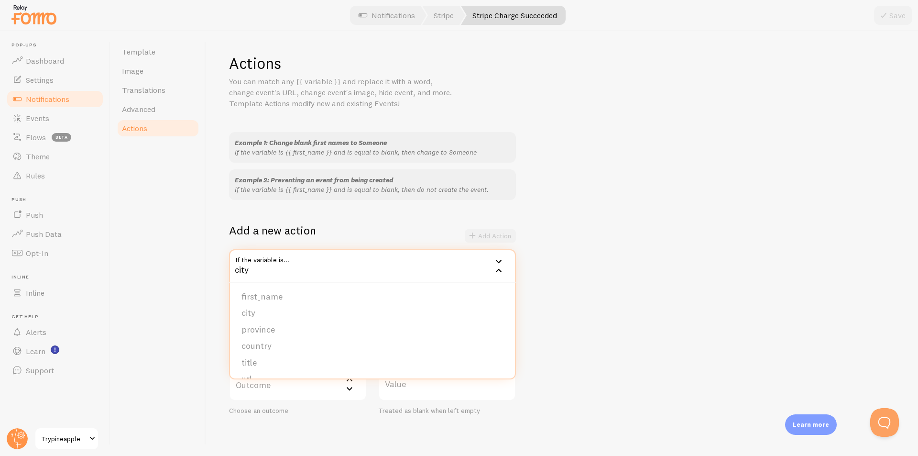
click at [667, 273] on div "Example 1: Change blank first names to Someone if the variable is {{ first_name…" at bounding box center [562, 273] width 666 height 283
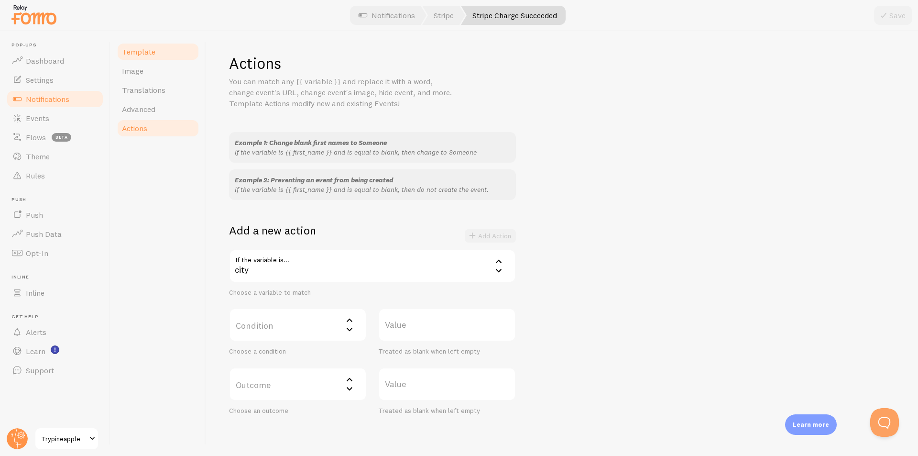
click at [160, 55] on link "Template" at bounding box center [158, 51] width 84 height 19
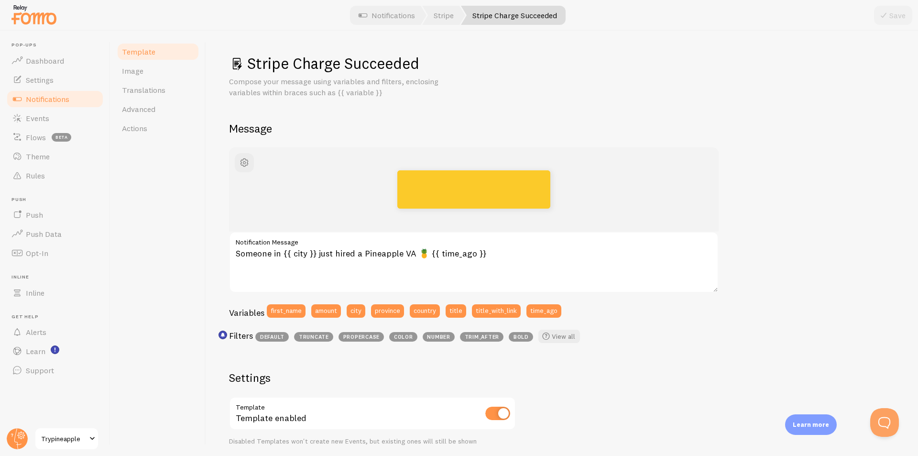
scroll to position [96, 0]
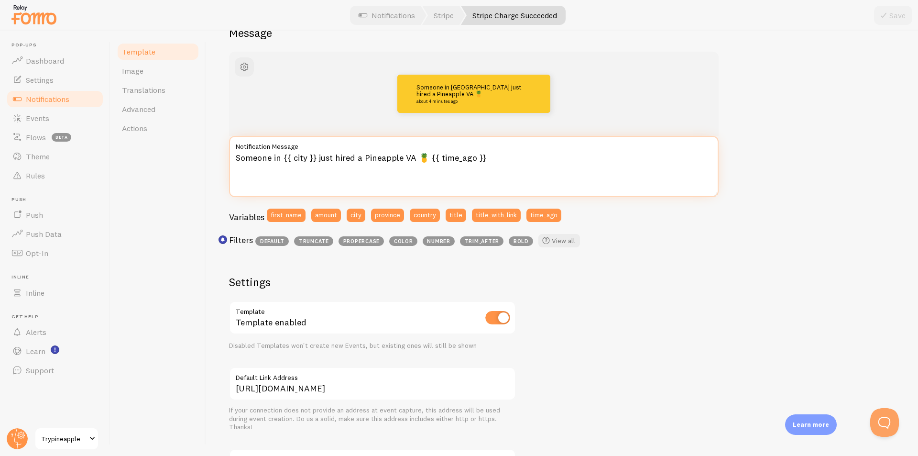
click at [315, 153] on textarea "Someone in {{ city }} just hired a Pineapple VA 🍍 {{ time_ago }}" at bounding box center [474, 166] width 490 height 61
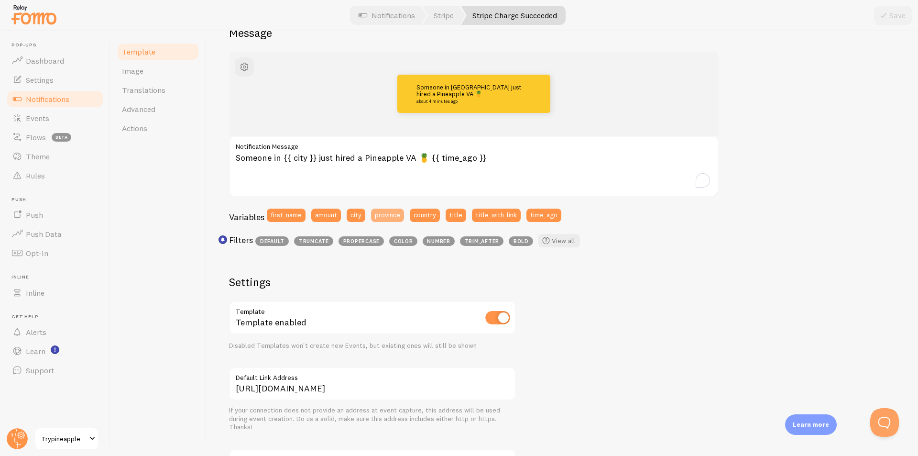
click at [390, 212] on button "province" at bounding box center [387, 215] width 33 height 13
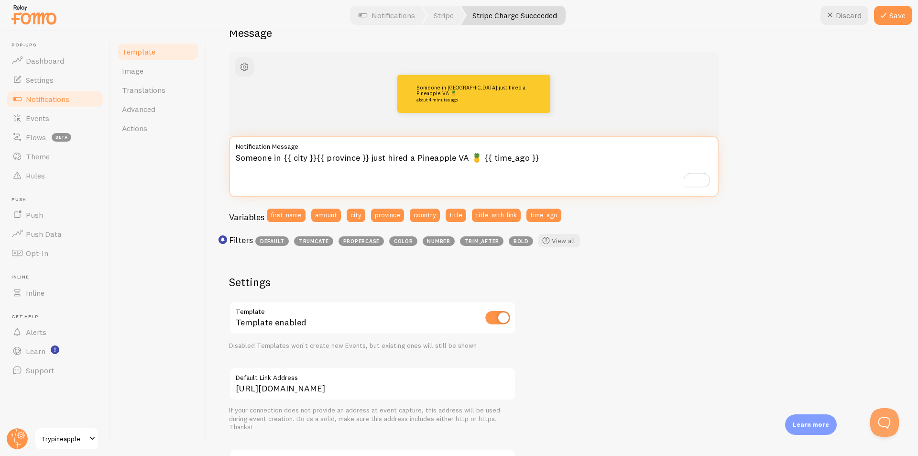
click at [315, 157] on textarea "Someone in {{ city }}{{ province }} just hired a Pineapple VA 🍍 {{ time_ago }}" at bounding box center [474, 166] width 490 height 61
type textarea "Someone in {{ city }} {{ province }} just hired a Pineapple VA 🍍 {{ time_ago }}"
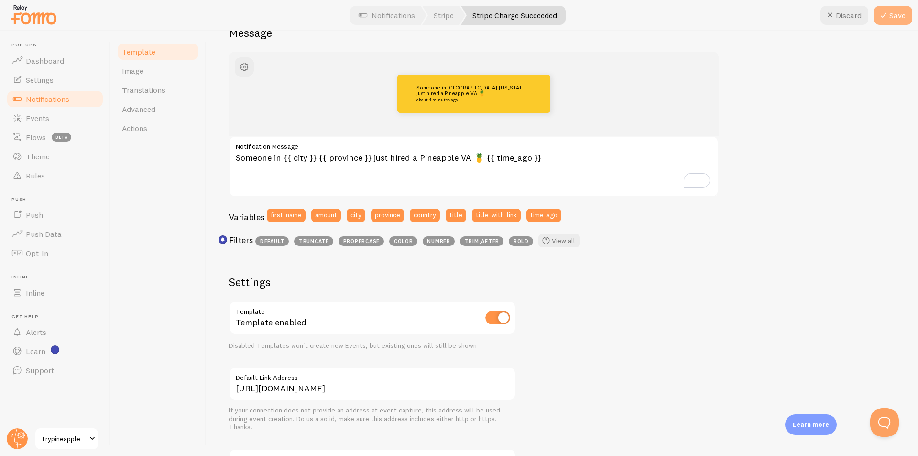
click at [895, 21] on button "Save" at bounding box center [893, 15] width 38 height 19
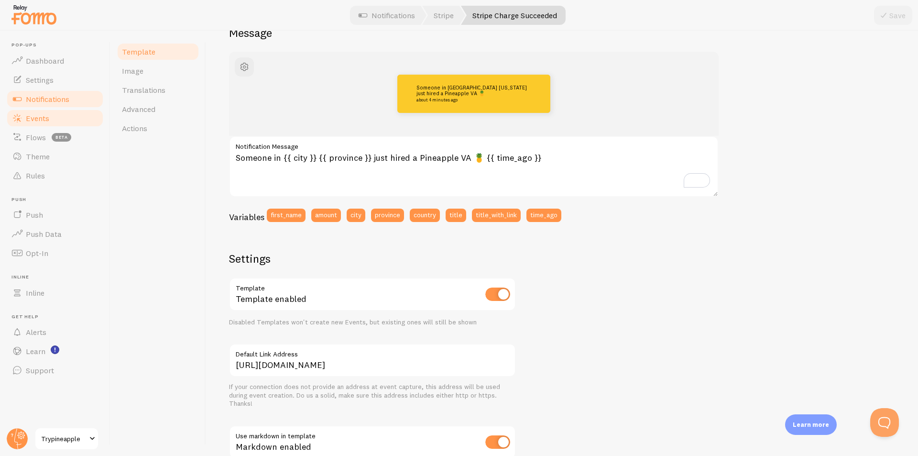
click at [48, 116] on span "Events" at bounding box center [37, 118] width 23 height 10
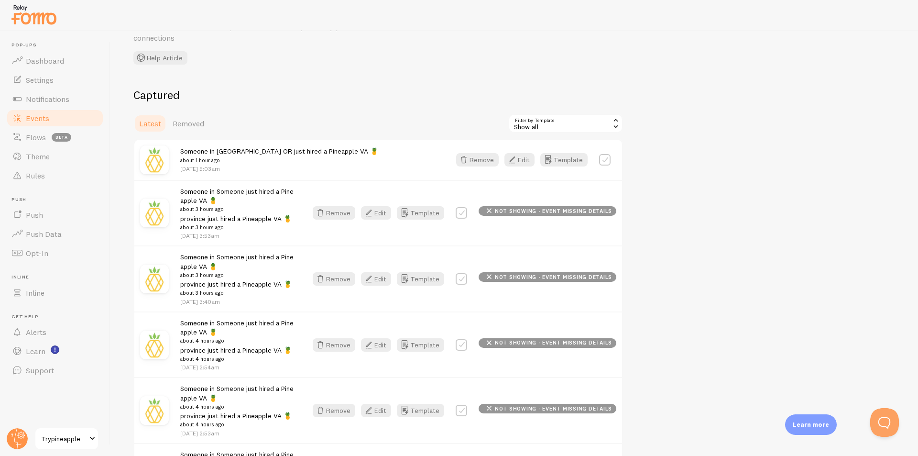
scroll to position [143, 0]
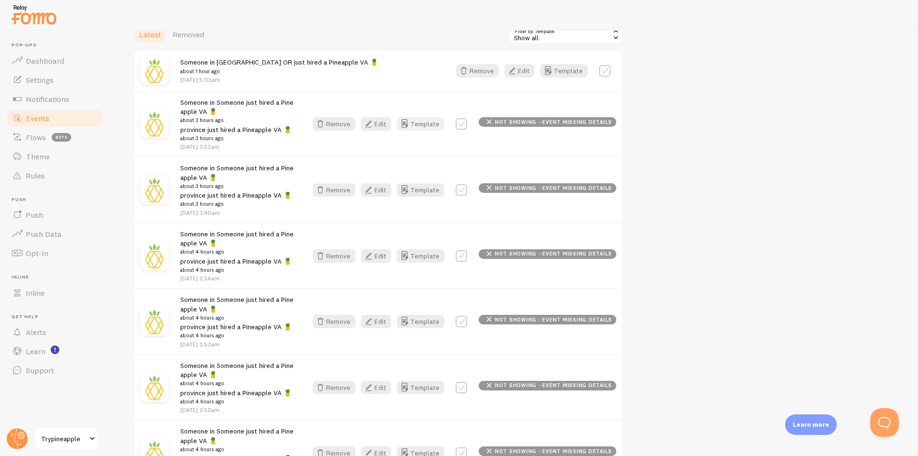
click at [435, 122] on button "Template" at bounding box center [420, 123] width 47 height 13
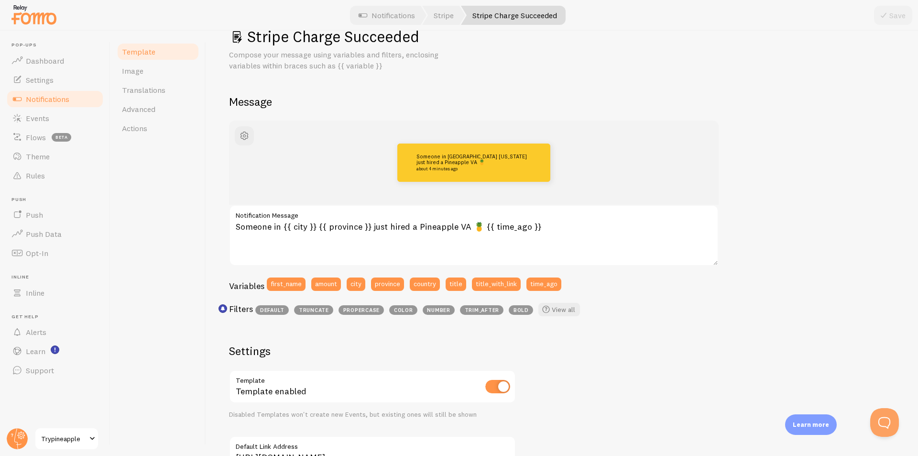
scroll to position [48, 0]
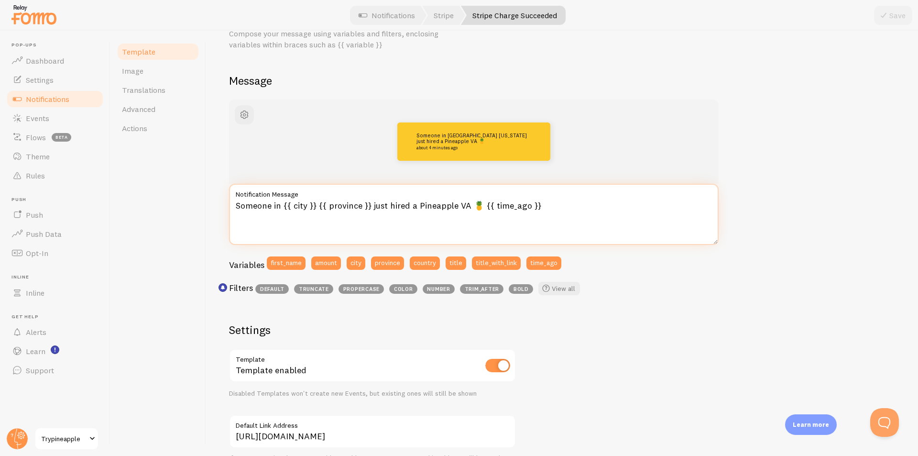
click at [283, 207] on textarea "Someone in {{ city }} {{ province }} just hired a Pineapple VA 🍍 {{ time_ago }}" at bounding box center [474, 214] width 490 height 61
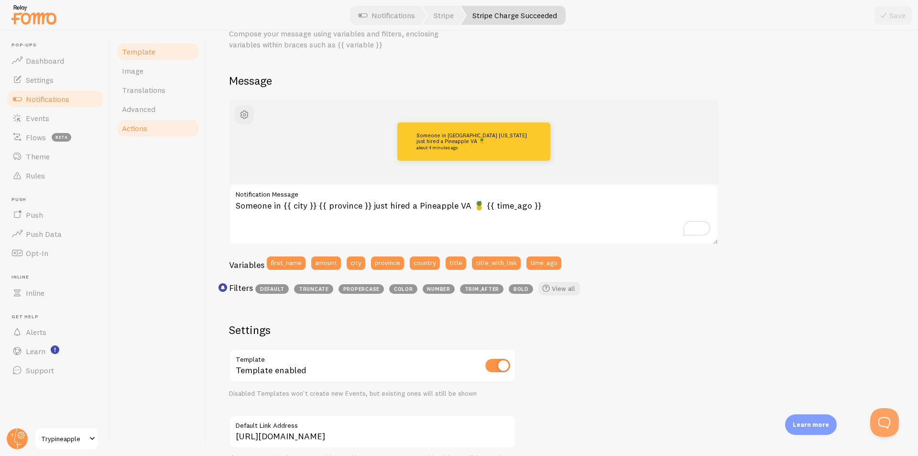
click at [155, 131] on link "Actions" at bounding box center [158, 128] width 84 height 19
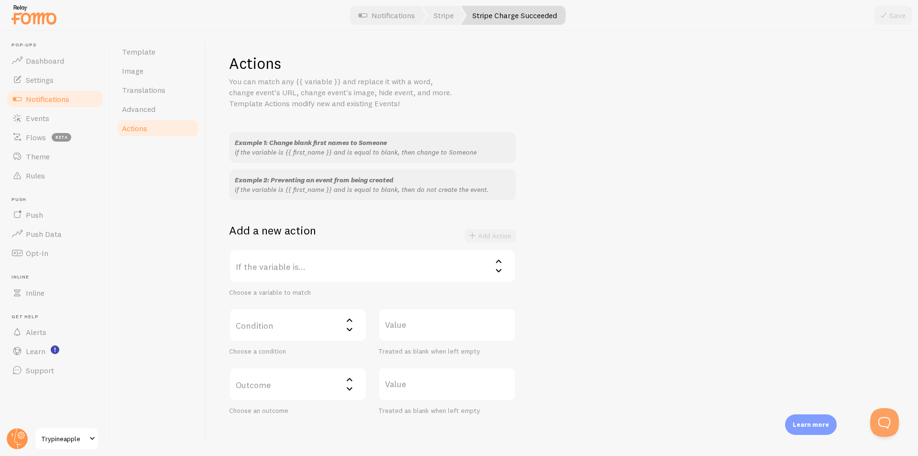
click at [375, 259] on label "If the variable is..." at bounding box center [372, 265] width 287 height 33
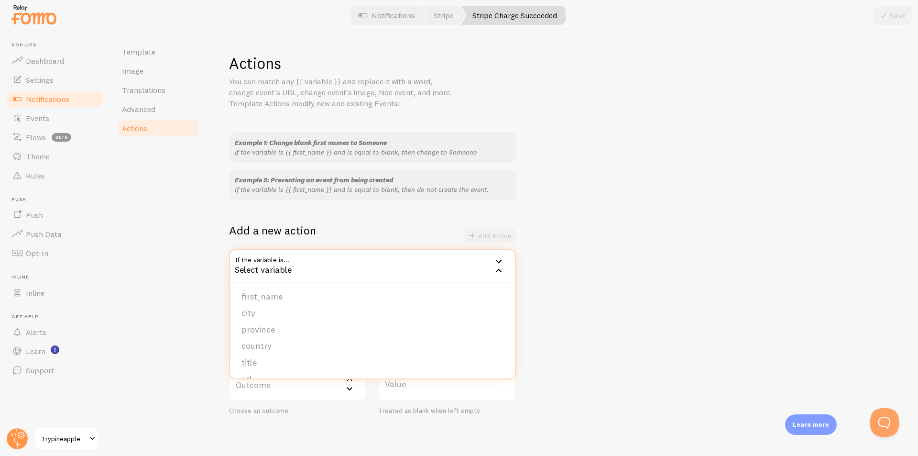
click at [365, 311] on li "city" at bounding box center [372, 313] width 285 height 17
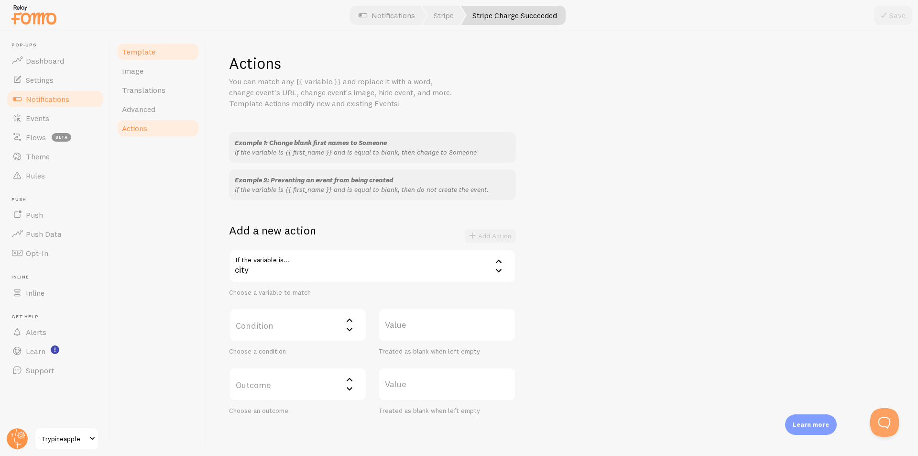
click at [142, 57] on link "Template" at bounding box center [158, 51] width 84 height 19
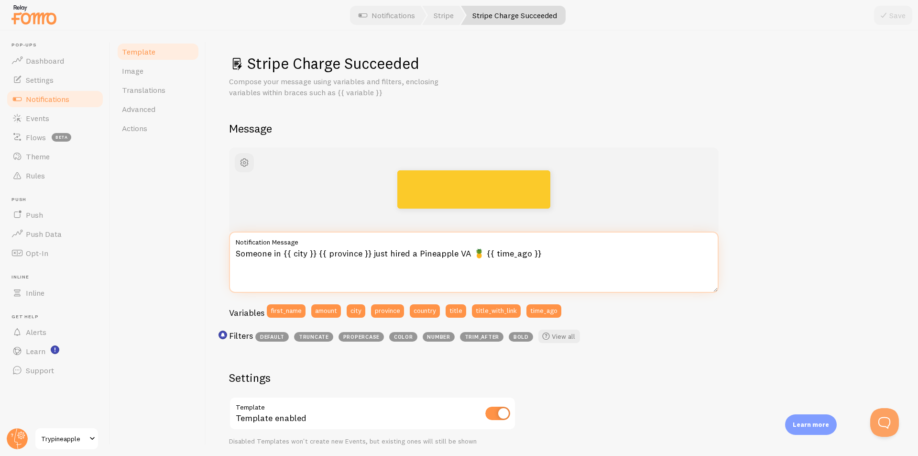
click at [359, 248] on textarea "Someone in {{ city }} {{ province }} just hired a Pineapple VA 🍍 {{ time_ago }}" at bounding box center [474, 261] width 490 height 61
drag, startPoint x: 370, startPoint y: 256, endPoint x: 318, endPoint y: 255, distance: 52.1
click at [318, 255] on textarea "Someone in {{ city }} {{ province }} just hired a Pineapple VA 🍍 {{ time_ago }}" at bounding box center [474, 261] width 490 height 61
type textarea "Someone in {{ city }} just hired a Pineapple VA 🍍 {{ time_ago }}"
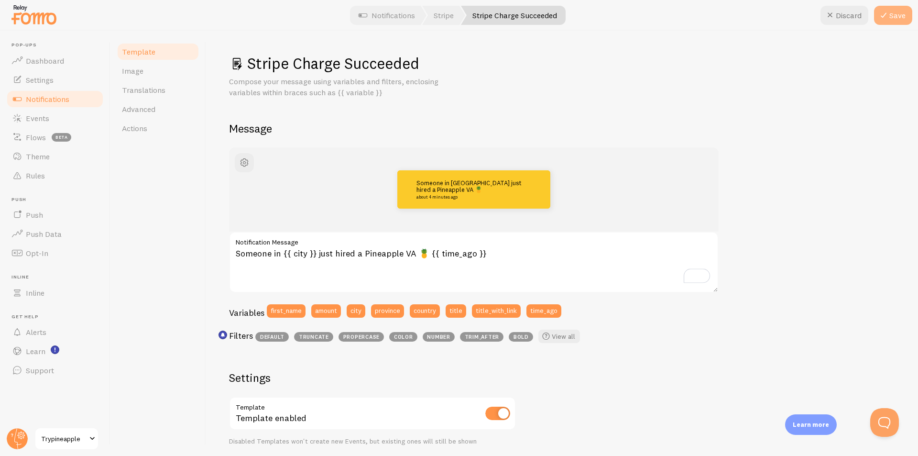
click at [897, 23] on button "Save" at bounding box center [893, 15] width 38 height 19
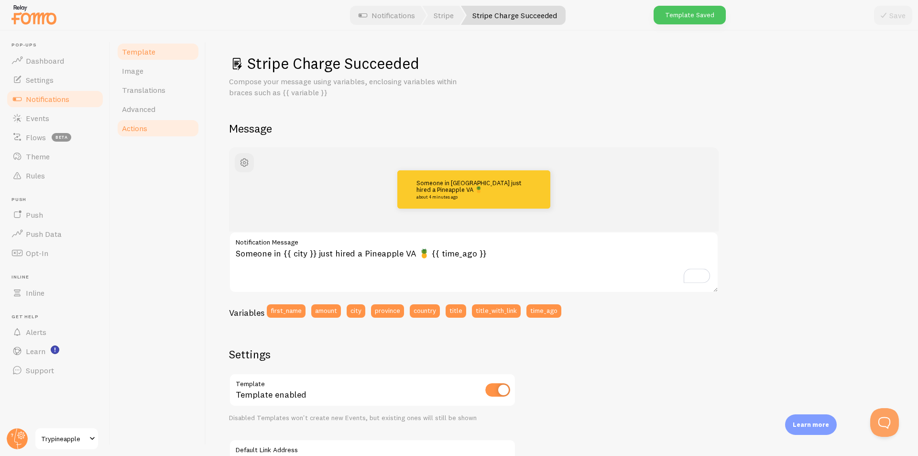
click at [137, 132] on span "Actions" at bounding box center [134, 128] width 25 height 10
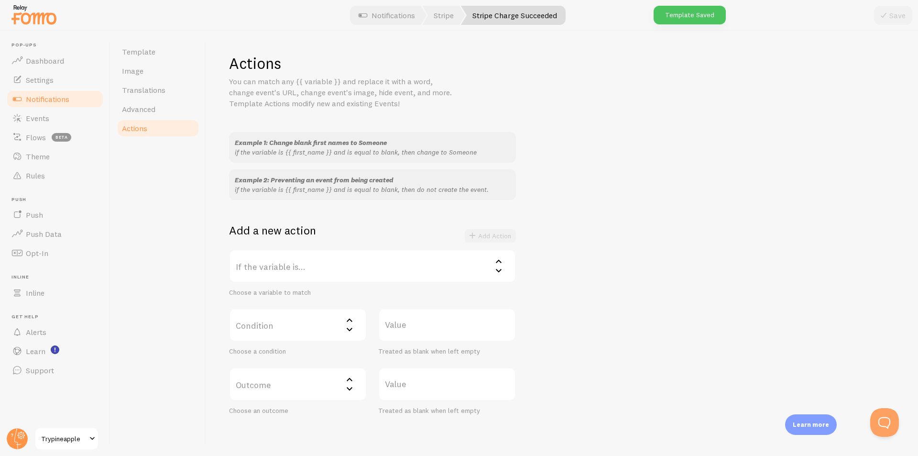
click at [342, 279] on label "If the variable is..." at bounding box center [372, 265] width 287 height 33
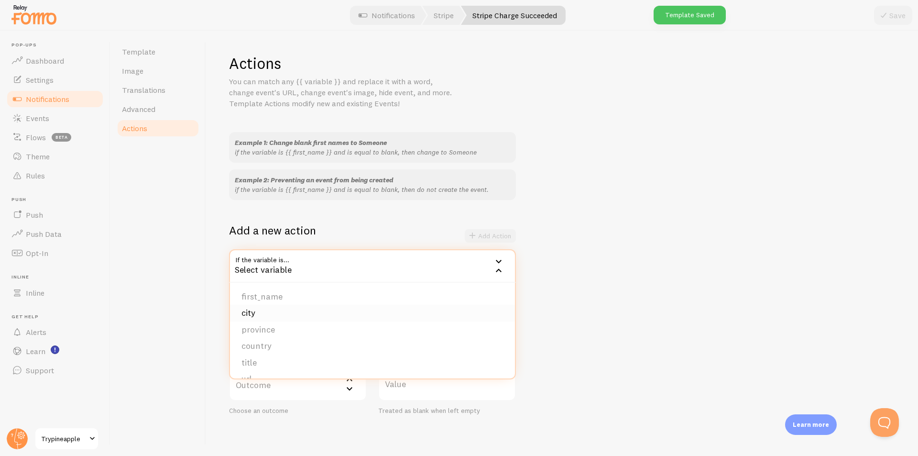
click at [299, 308] on li "city" at bounding box center [372, 313] width 285 height 17
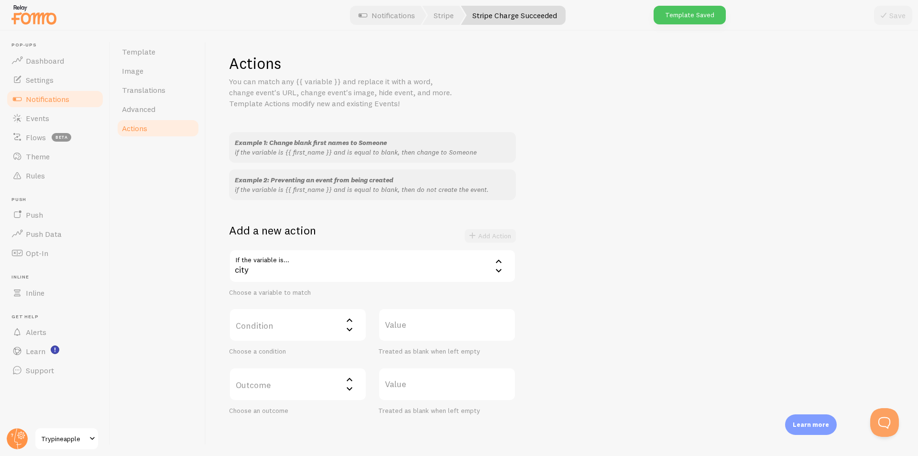
click at [314, 328] on label "Condition" at bounding box center [298, 324] width 138 height 33
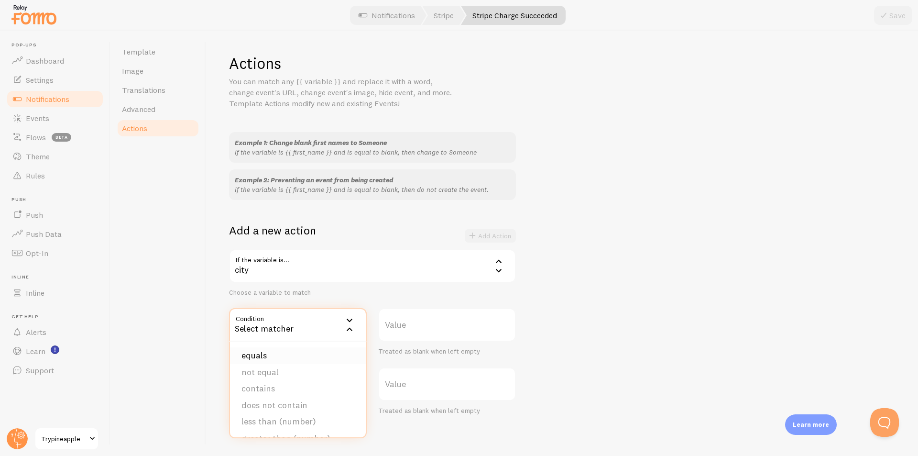
click at [297, 354] on li "equals" at bounding box center [298, 355] width 136 height 17
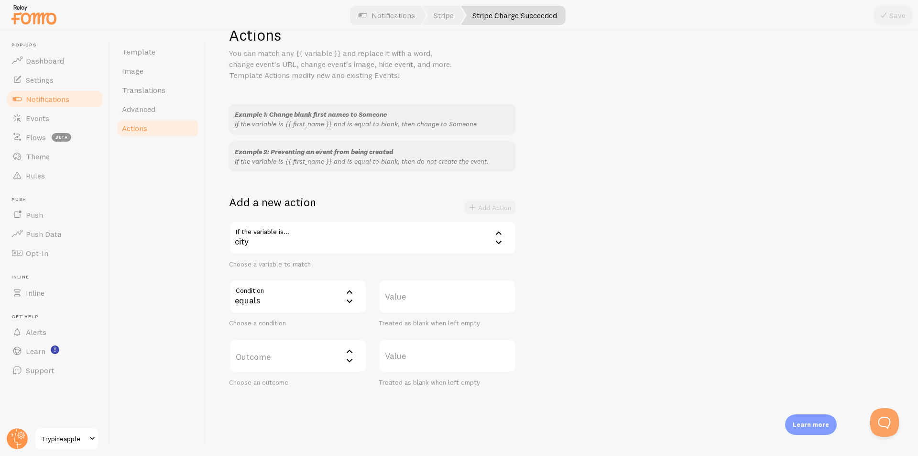
scroll to position [42, 0]
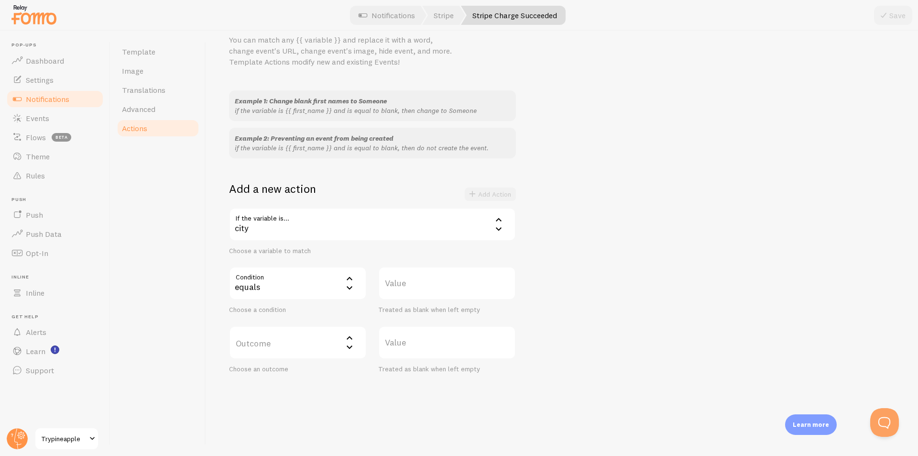
click at [314, 344] on label "Outcome" at bounding box center [298, 342] width 138 height 33
click at [305, 392] on li "change to" at bounding box center [298, 389] width 136 height 17
click at [412, 346] on label "Value" at bounding box center [447, 342] width 138 height 33
click at [412, 346] on input "Value" at bounding box center [447, 342] width 138 height 33
type input "[GEOGRAPHIC_DATA]"
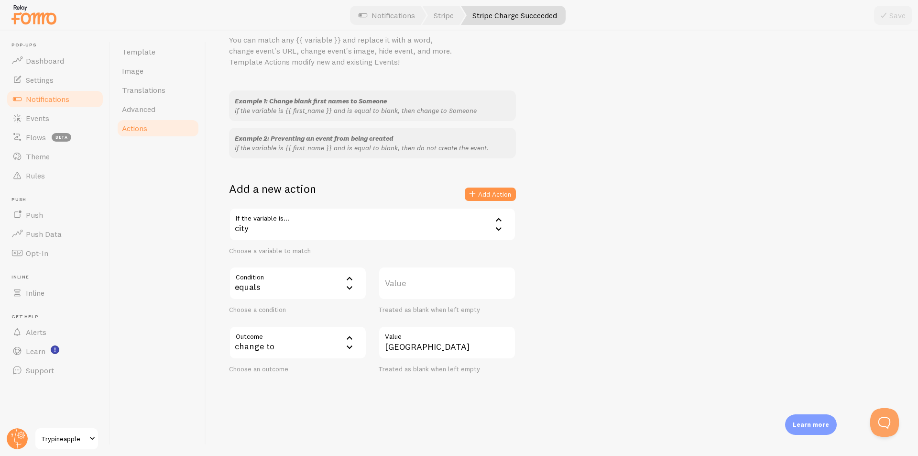
click at [660, 187] on div "Example 1: Change blank first names to Someone if the variable is {{ first_name…" at bounding box center [562, 231] width 666 height 283
click at [458, 196] on div "Add a new action Add Action" at bounding box center [372, 194] width 287 height 26
click at [482, 195] on button "Add Action" at bounding box center [490, 193] width 51 height 13
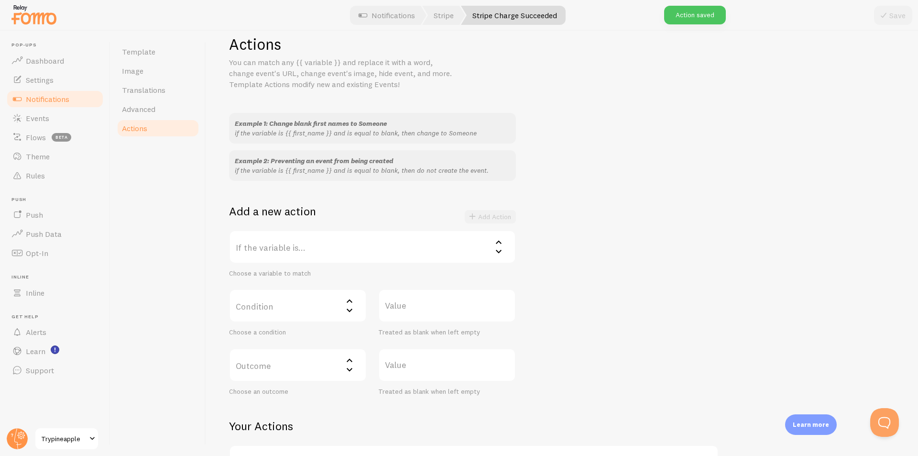
scroll to position [0, 0]
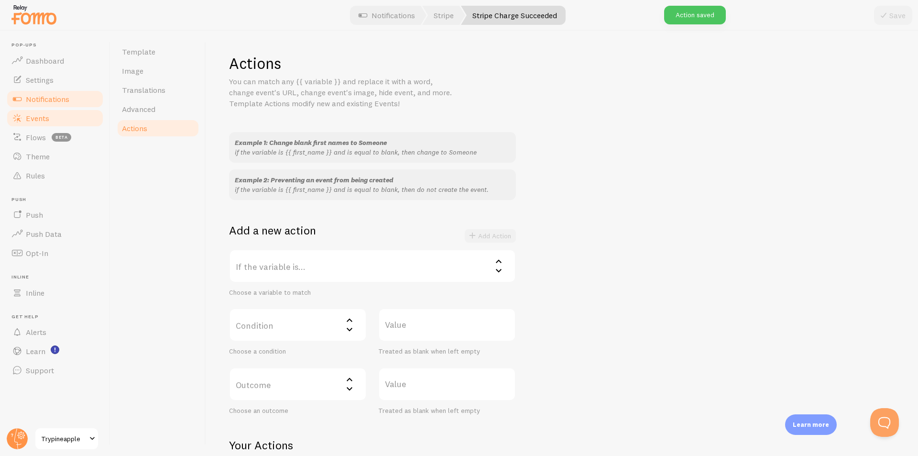
click at [51, 115] on link "Events" at bounding box center [55, 118] width 99 height 19
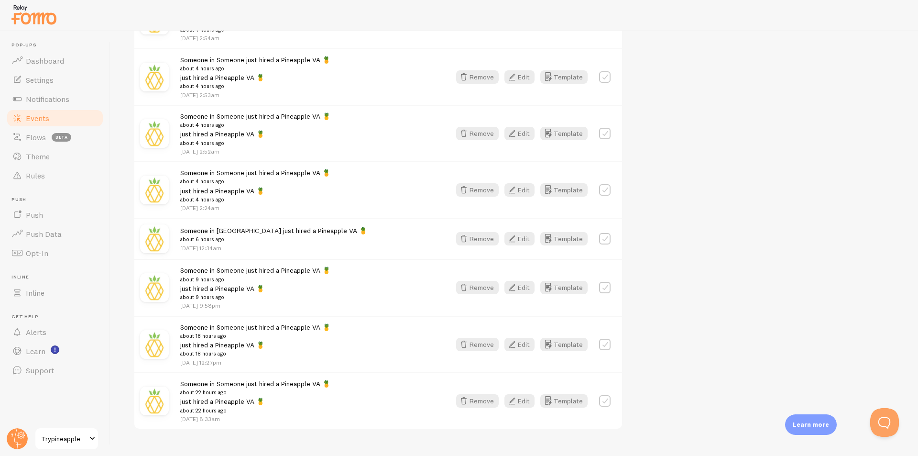
scroll to position [375, 0]
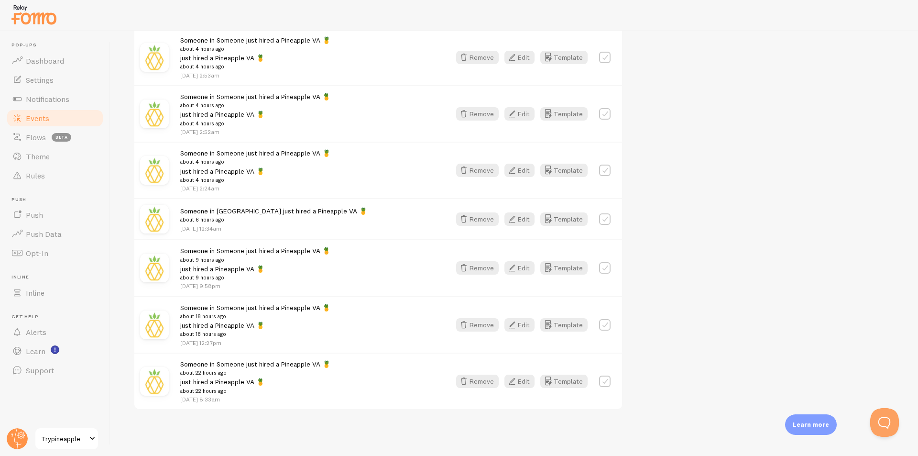
click at [608, 170] on label at bounding box center [604, 170] width 11 height 11
checkbox input "false"
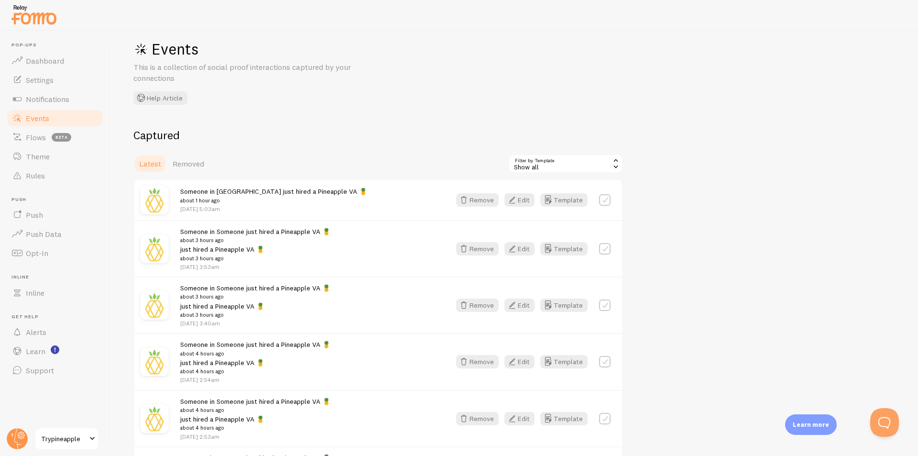
scroll to position [0, 0]
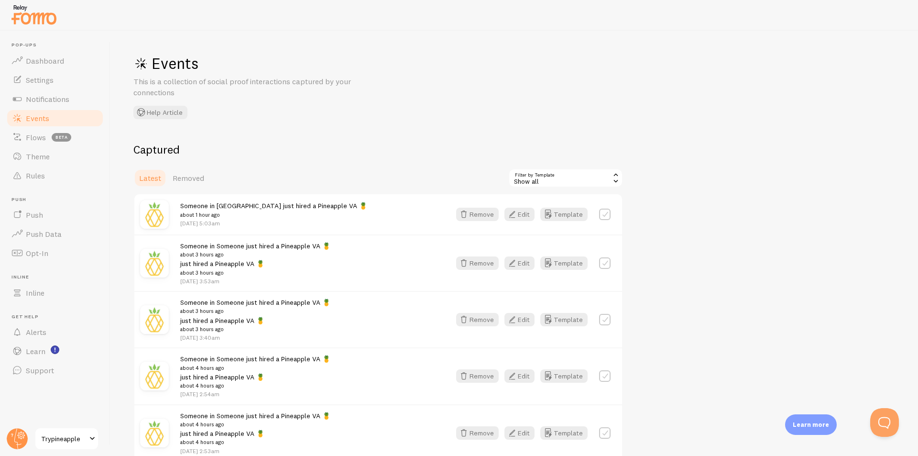
click at [548, 184] on div "Show all" at bounding box center [565, 177] width 115 height 19
click at [588, 243] on li "Stripe Charge Succeeded" at bounding box center [565, 246] width 113 height 14
click at [295, 265] on div "Someone in Someone just hired a Pineapple VA 🍍 about 3 hours ago just hired a P…" at bounding box center [255, 263] width 150 height 44
click at [508, 264] on icon "button" at bounding box center [512, 262] width 11 height 11
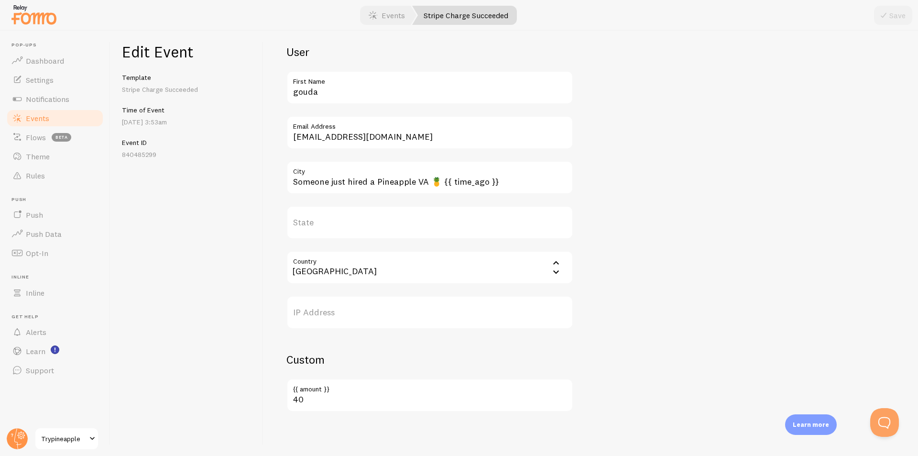
scroll to position [257, 0]
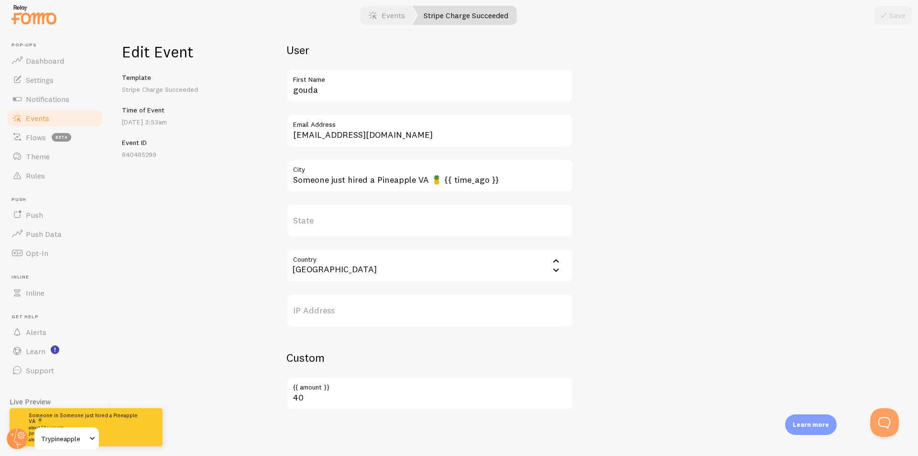
click at [411, 231] on label "State" at bounding box center [430, 220] width 287 height 33
click at [411, 231] on input "State" at bounding box center [430, 220] width 287 height 33
click at [698, 203] on div "Meta Payment for Invoice #212588 Title This text will be bolded in your notific…" at bounding box center [591, 103] width 609 height 613
click at [472, 181] on input "Someone just hired a Pineapple VA 🍍 {{ time_ago }}" at bounding box center [430, 175] width 287 height 33
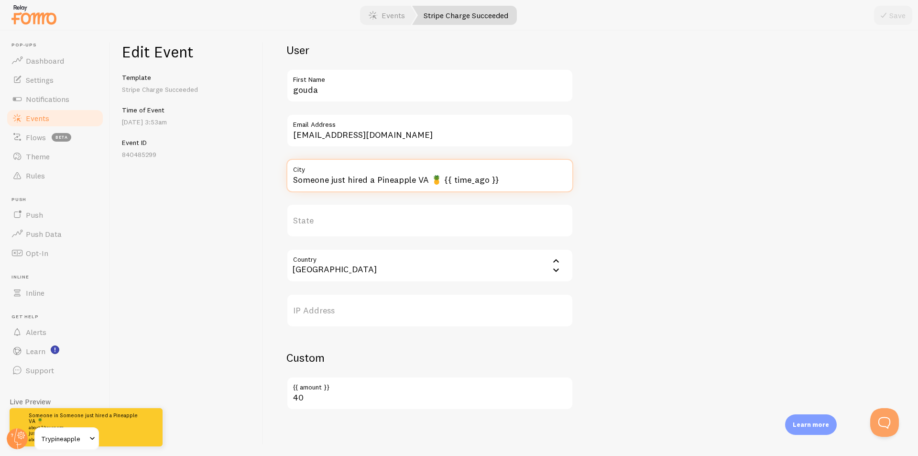
click at [472, 181] on input "Someone just hired a Pineapple VA 🍍 {{ time_ago }}" at bounding box center [430, 175] width 287 height 33
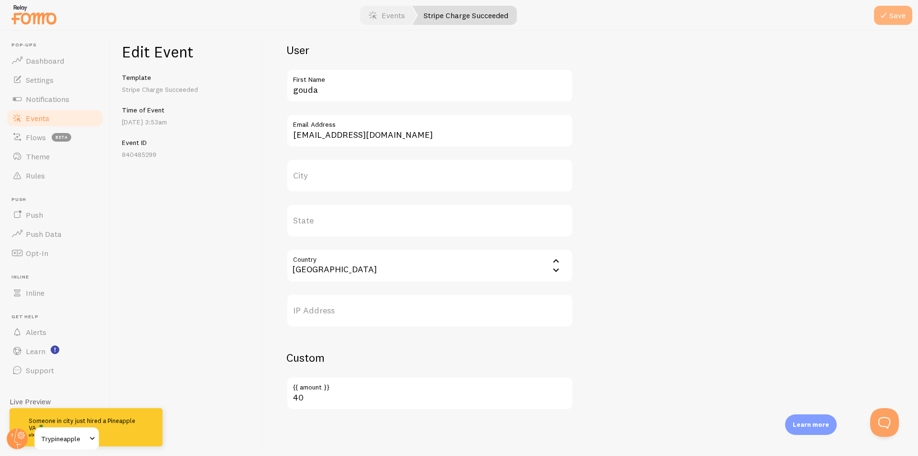
click at [883, 11] on icon "submit" at bounding box center [883, 15] width 11 height 11
click at [25, 120] on link "Events" at bounding box center [55, 118] width 99 height 19
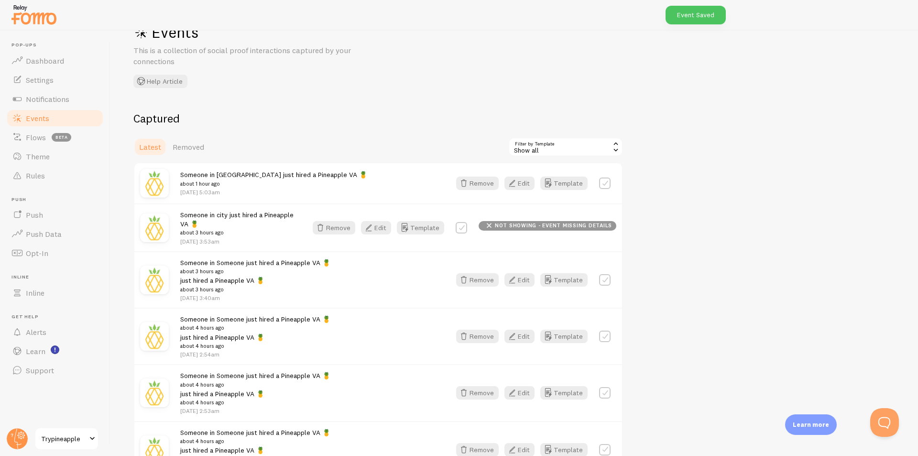
scroll to position [48, 0]
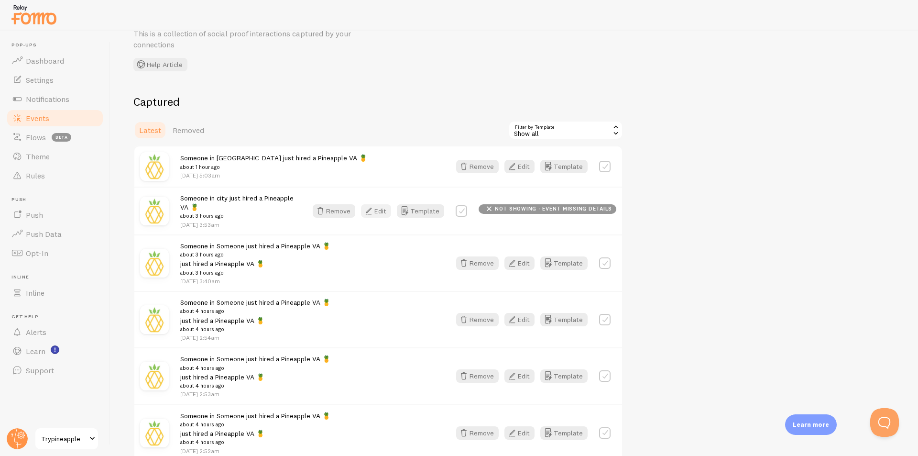
click at [375, 212] on icon "button" at bounding box center [368, 210] width 11 height 11
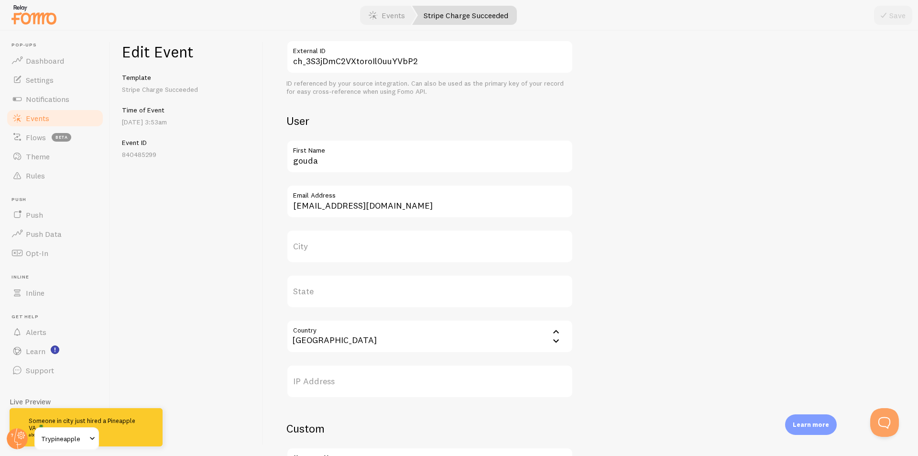
scroll to position [191, 0]
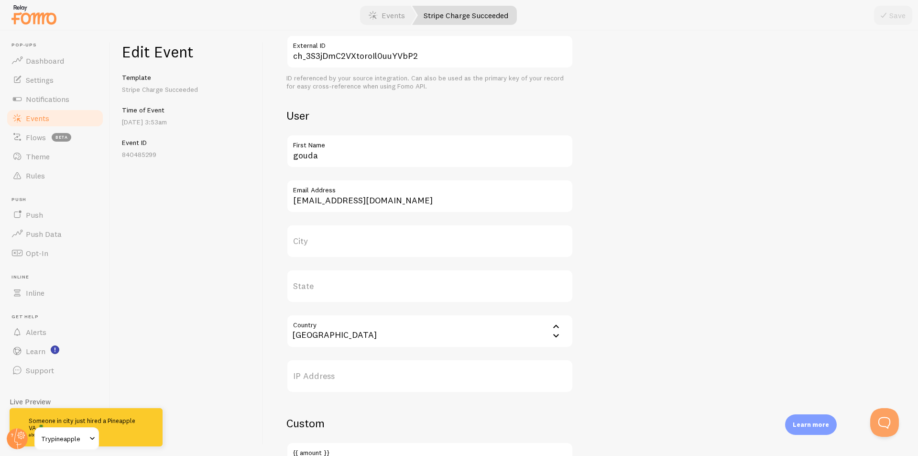
click at [46, 119] on span "Events" at bounding box center [37, 118] width 23 height 10
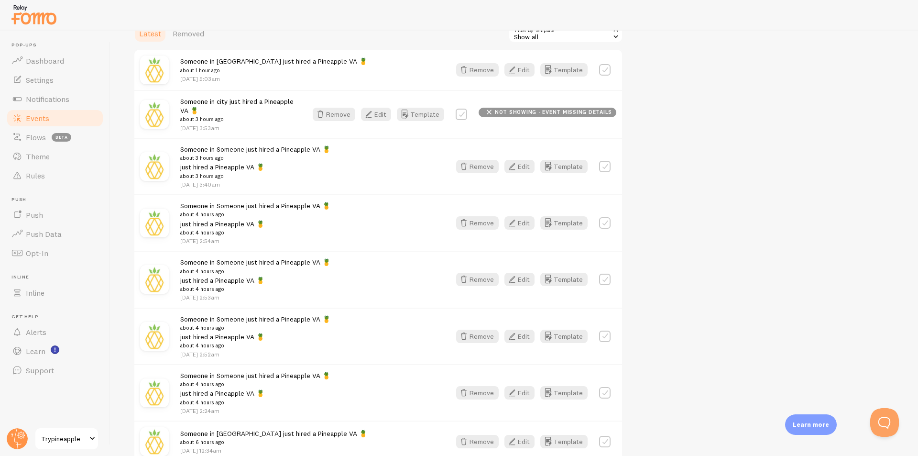
scroll to position [143, 0]
click at [464, 114] on label at bounding box center [461, 115] width 11 height 11
checkbox input "true"
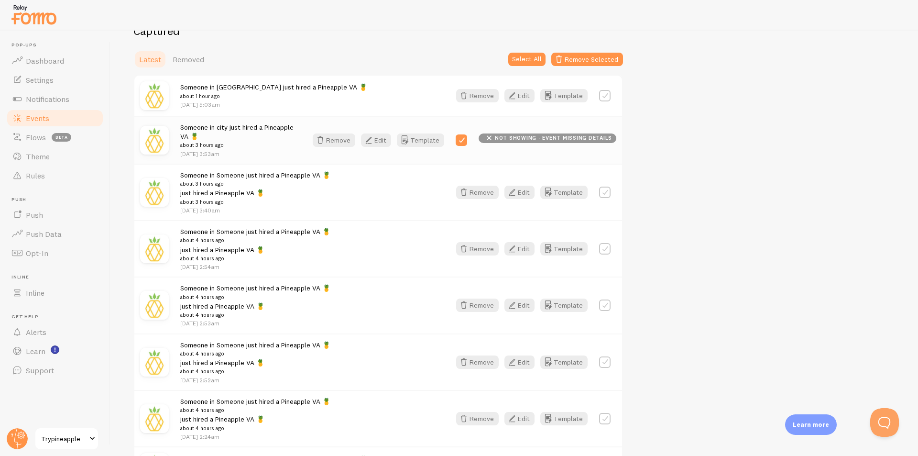
scroll to position [96, 0]
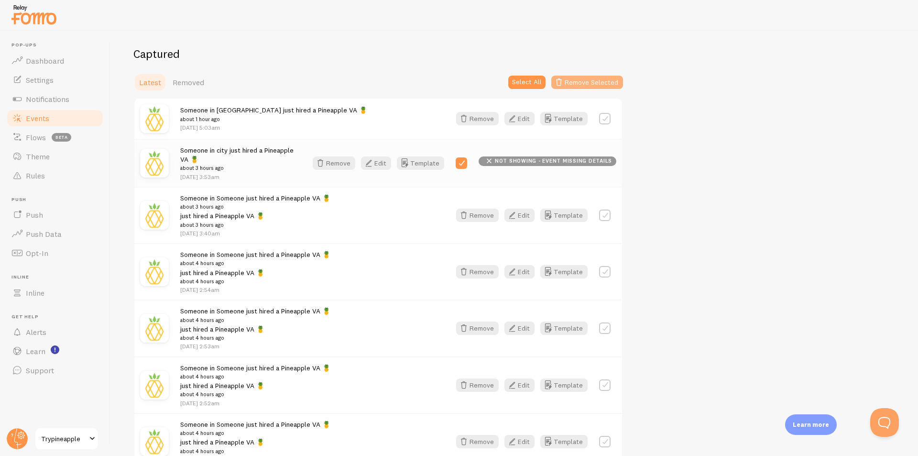
click at [582, 78] on button "Remove Selected" at bounding box center [587, 82] width 72 height 13
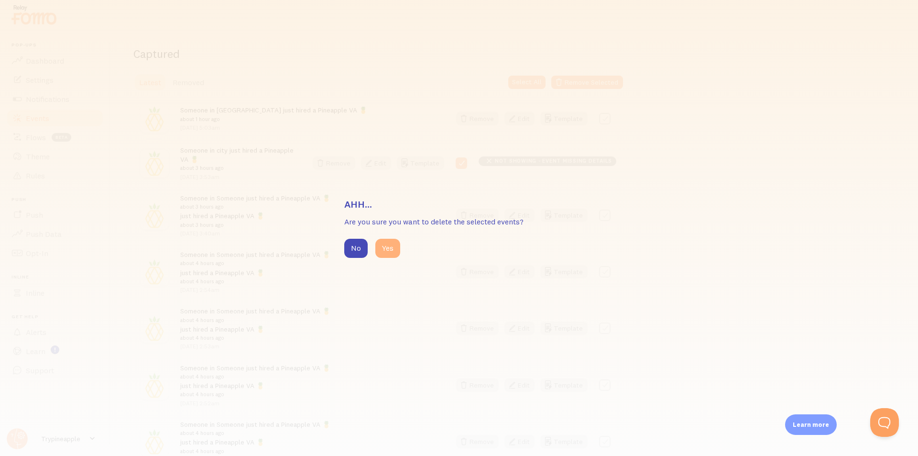
click at [394, 250] on button "Yes" at bounding box center [387, 248] width 25 height 19
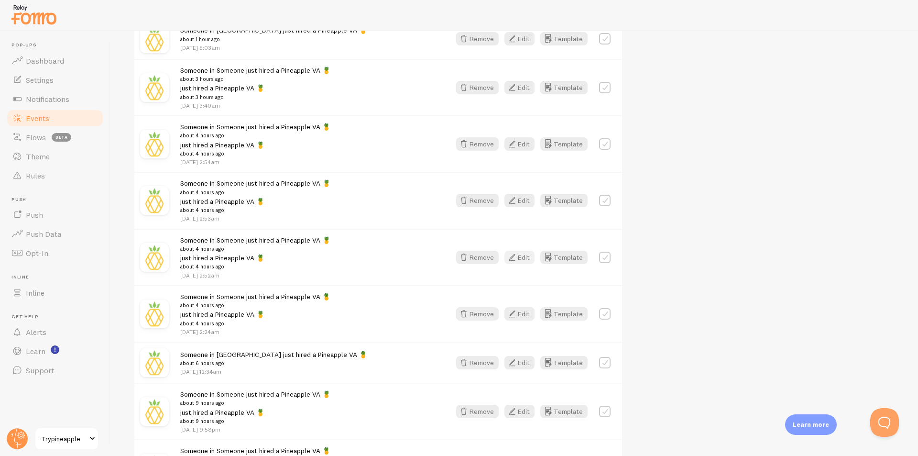
scroll to position [185, 0]
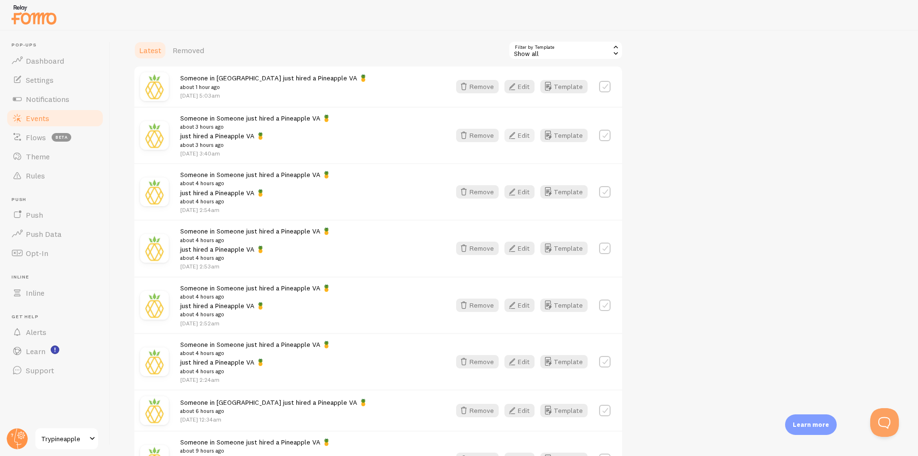
click at [519, 136] on button "Edit" at bounding box center [520, 135] width 30 height 13
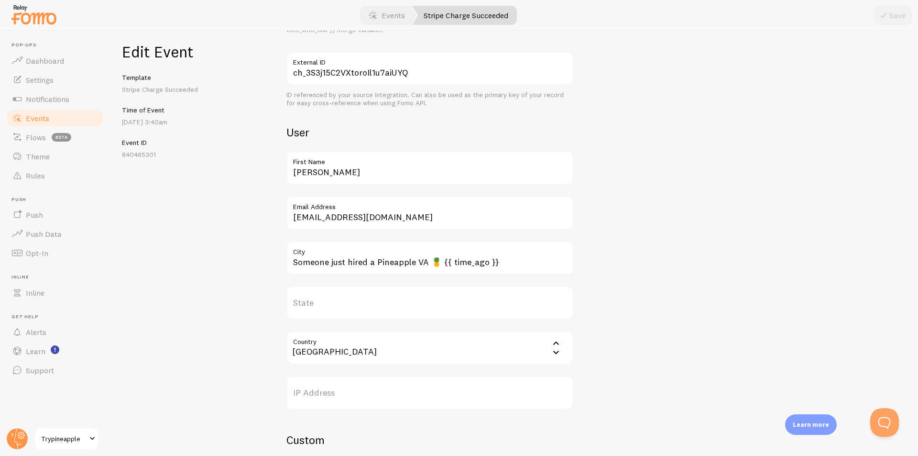
scroll to position [191, 0]
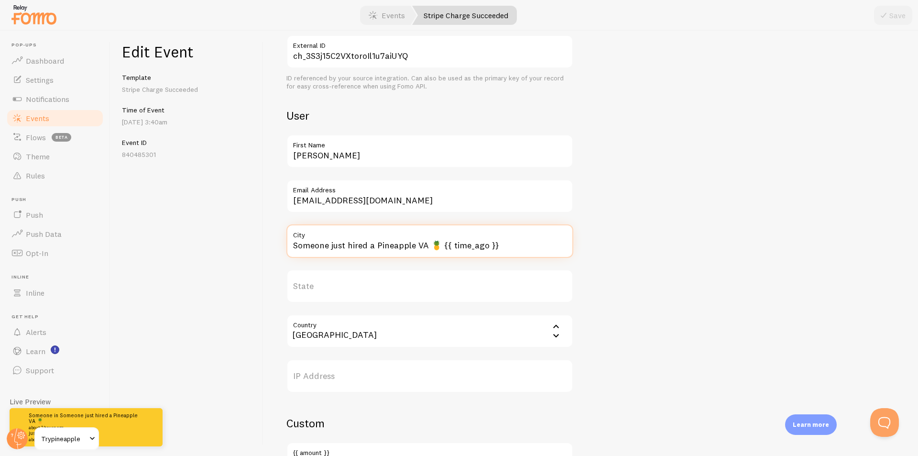
click at [402, 247] on input "Someone just hired a Pineapple VA 🍍 {{ time_ago }}" at bounding box center [430, 240] width 287 height 33
click at [402, 246] on input "Someone just hired a Pineapple VA 🍍 {{ time_ago }}" at bounding box center [430, 240] width 287 height 33
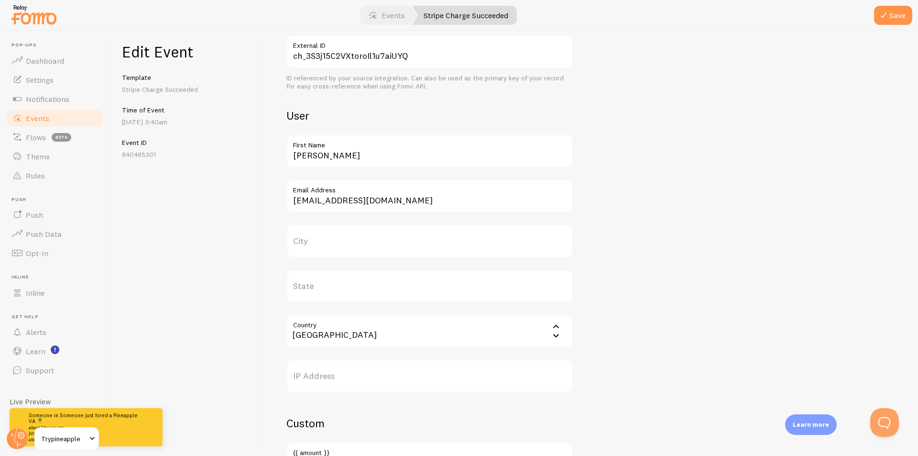
click at [662, 212] on div "Meta Payment for Invoice #212910 Title This text will be bolded in your notific…" at bounding box center [591, 168] width 609 height 613
click at [901, 7] on button "Save" at bounding box center [893, 15] width 38 height 19
click at [392, 15] on link "Events" at bounding box center [386, 15] width 59 height 19
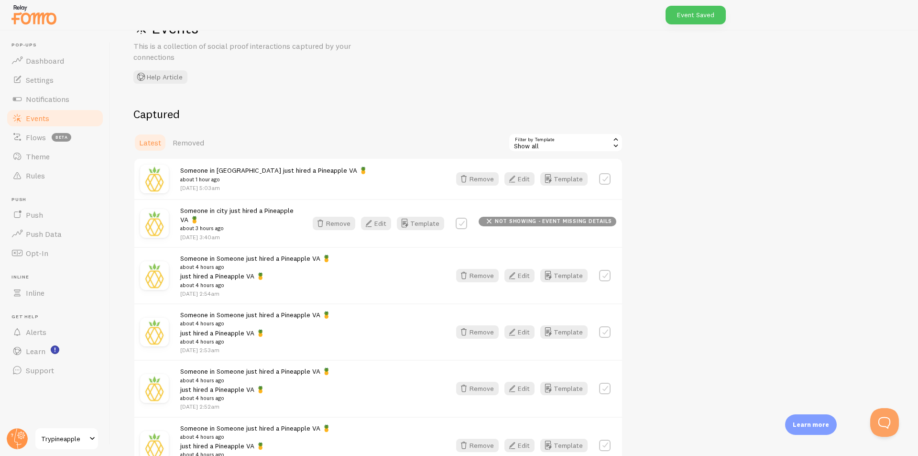
scroll to position [143, 0]
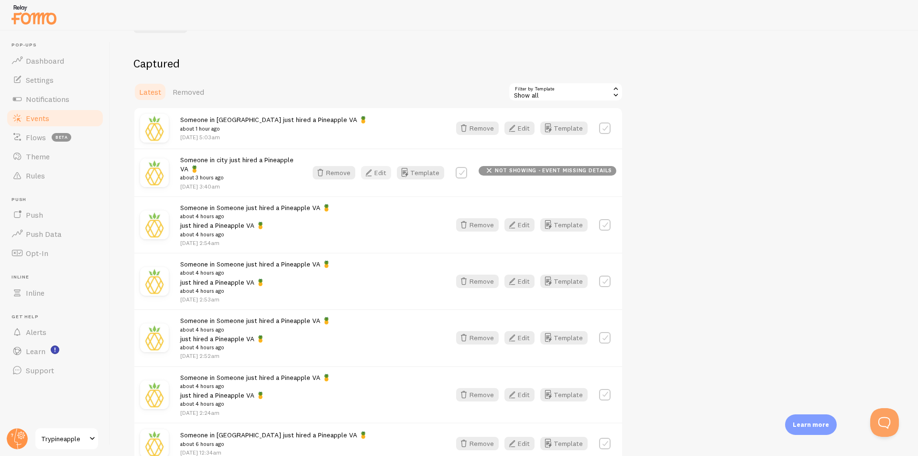
click at [383, 176] on button "Edit" at bounding box center [376, 172] width 30 height 13
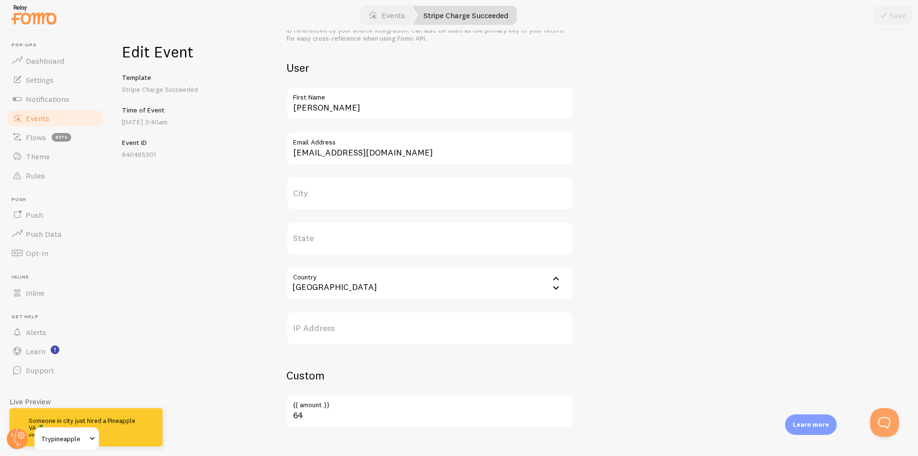
scroll to position [257, 0]
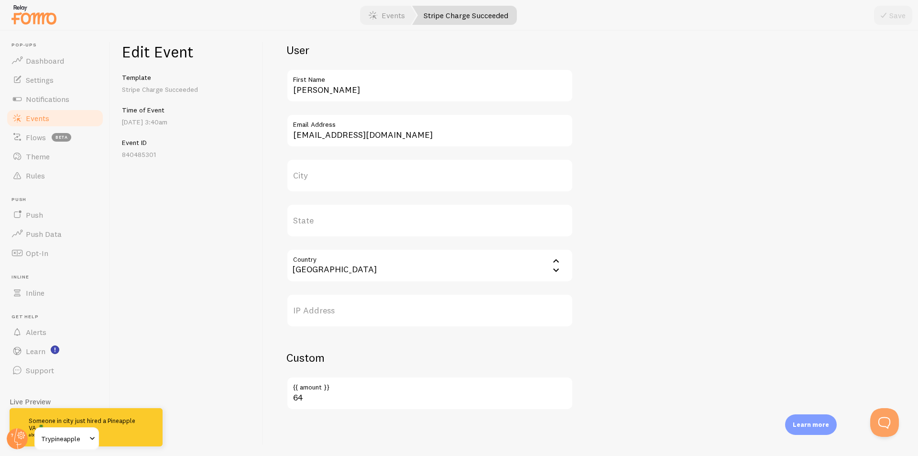
click at [353, 371] on div "Custom 64 {{ amount }}" at bounding box center [430, 380] width 287 height 60
click at [54, 119] on link "Events" at bounding box center [55, 118] width 99 height 19
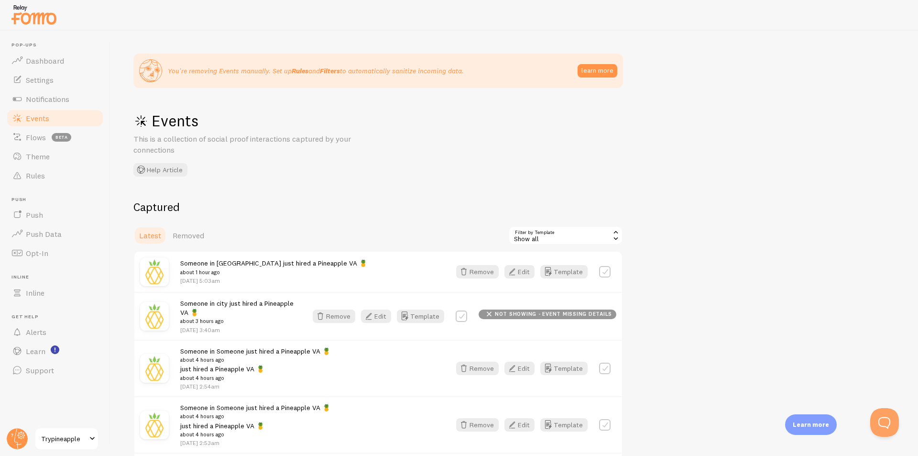
drag, startPoint x: 400, startPoint y: 72, endPoint x: 549, endPoint y: 243, distance: 226.8
click at [400, 71] on p "You're removing Events manually. Set up Rules and Filters to automatically sani…" at bounding box center [316, 71] width 296 height 10
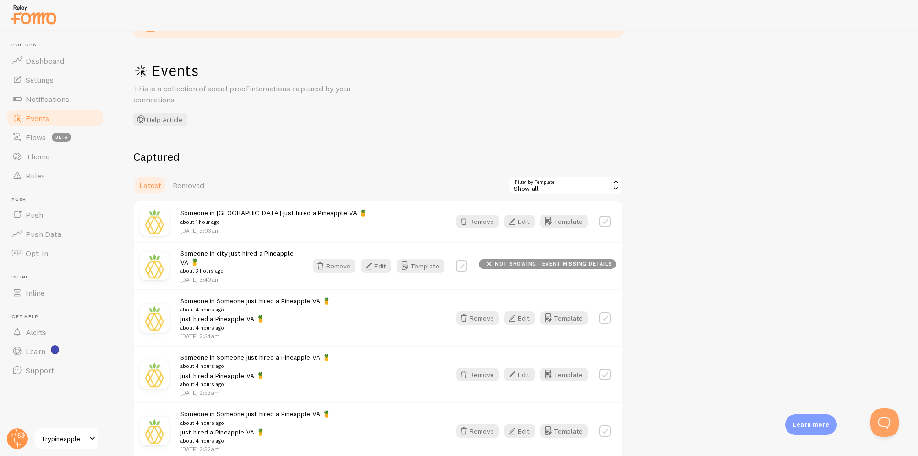
scroll to position [48, 0]
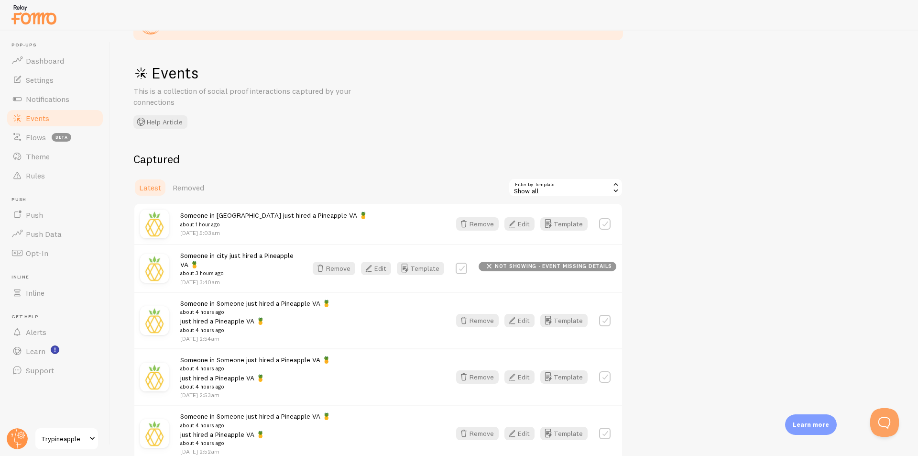
click at [573, 188] on div "Show all" at bounding box center [565, 187] width 115 height 19
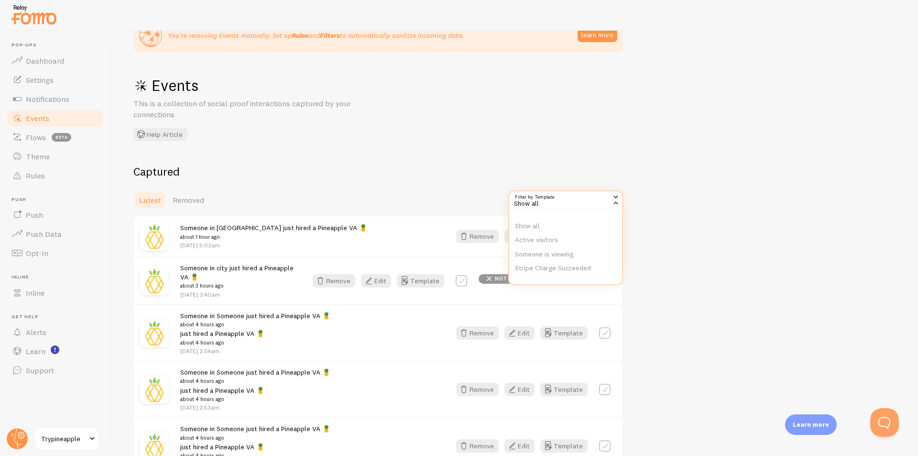
scroll to position [0, 0]
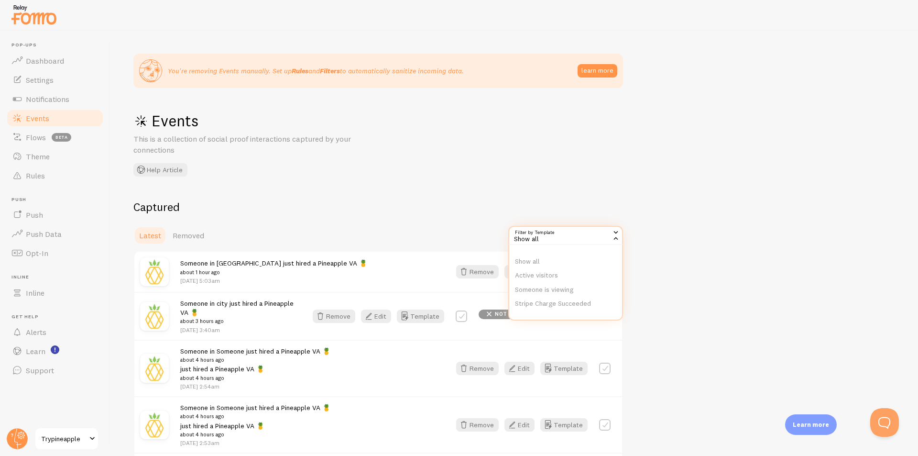
click at [396, 139] on div "Events This is a collection of social proof interactions captured by your conne…" at bounding box center [276, 144] width 287 height 66
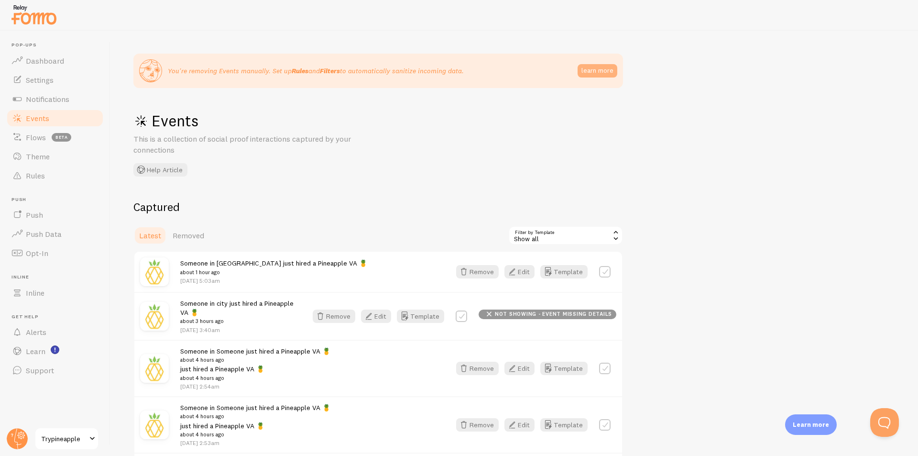
click at [603, 71] on button "learn more" at bounding box center [598, 70] width 40 height 13
click at [494, 313] on icon at bounding box center [489, 314] width 11 height 11
click at [385, 315] on button "Edit" at bounding box center [376, 315] width 30 height 13
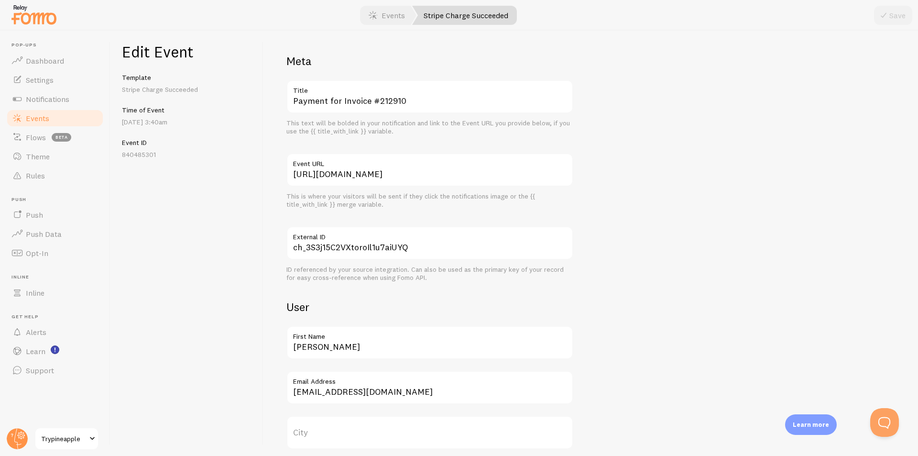
click at [60, 120] on link "Events" at bounding box center [55, 118] width 99 height 19
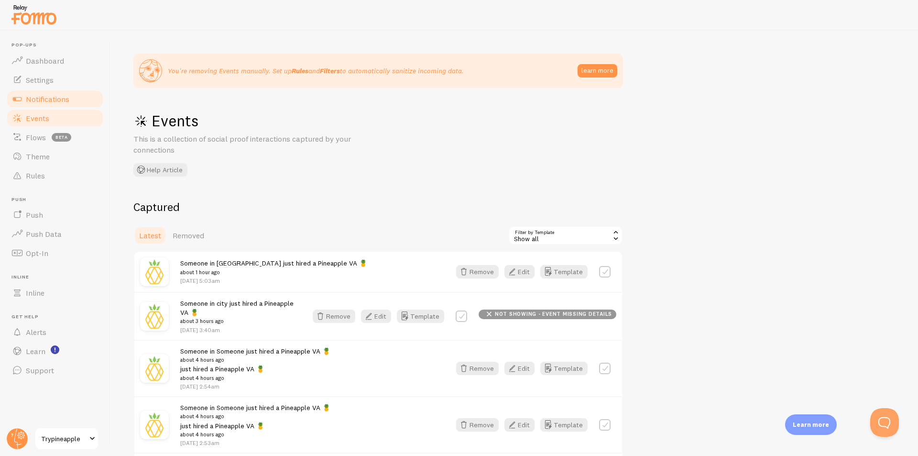
click at [54, 94] on span "Notifications" at bounding box center [48, 99] width 44 height 10
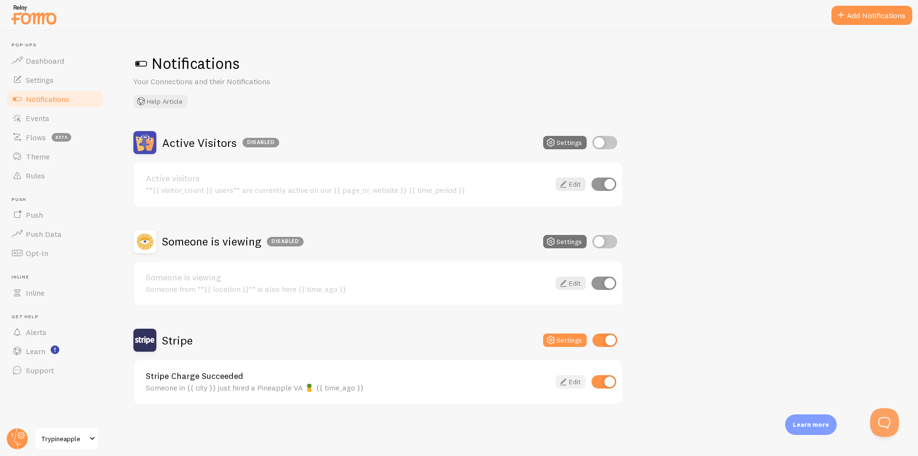
click at [583, 377] on link "Edit" at bounding box center [571, 381] width 30 height 13
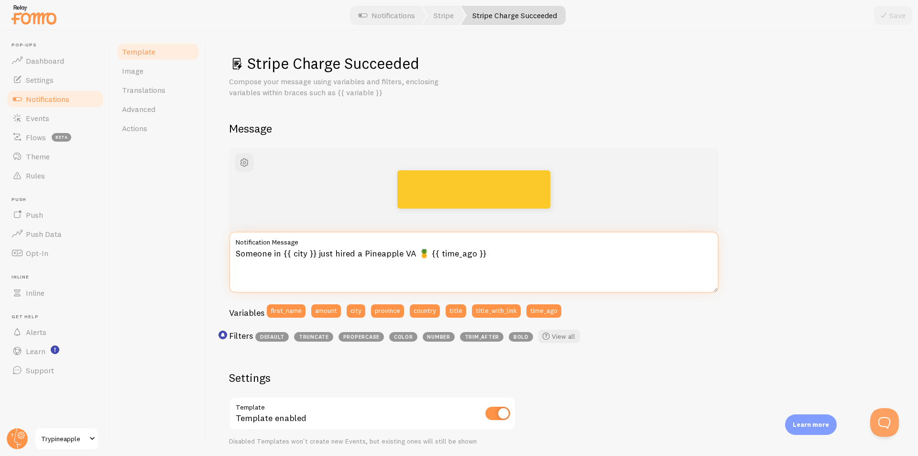
click at [316, 249] on textarea "Someone in {{ city }} just hired a Pineapple VA 🍍 {{ time_ago }}" at bounding box center [474, 261] width 490 height 61
click at [307, 253] on textarea "Someone in {{ city }} just hired a Pineapple VA 🍍 {{ time_ago }}" at bounding box center [474, 261] width 490 height 61
type textarea "Someone in {{ city }} just hired a Pineapple VA 🍍 {{ time_ago }}"
paste textarea "fallback [some word]"
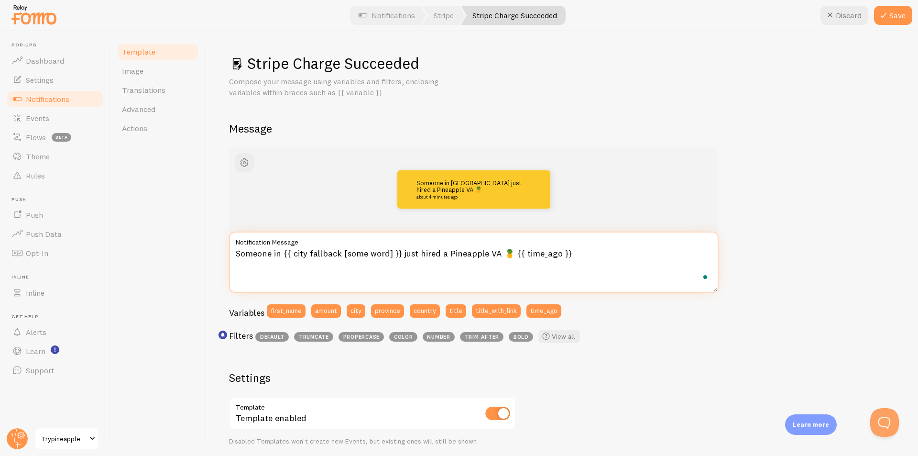
click at [308, 251] on textarea "Someone in {{ city fallback [some word] }} just hired a Pineapple VA 🍍 {{ time_…" at bounding box center [474, 261] width 490 height 61
drag, startPoint x: 346, startPoint y: 249, endPoint x: 393, endPoint y: 249, distance: 47.4
click at [393, 249] on textarea "Someone in {{ city | fallback [some word] }} just hired a Pineapple VA 🍍 {{ tim…" at bounding box center [474, 261] width 490 height 61
click at [390, 254] on textarea "Someone in {{ city | fallback [some word] }} just hired a Pineapple VA 🍍 {{ tim…" at bounding box center [474, 261] width 490 height 61
click at [391, 254] on textarea "Someone in {{ city | fallback [some word] }} just hired a Pineapple VA 🍍 {{ tim…" at bounding box center [474, 261] width 490 height 61
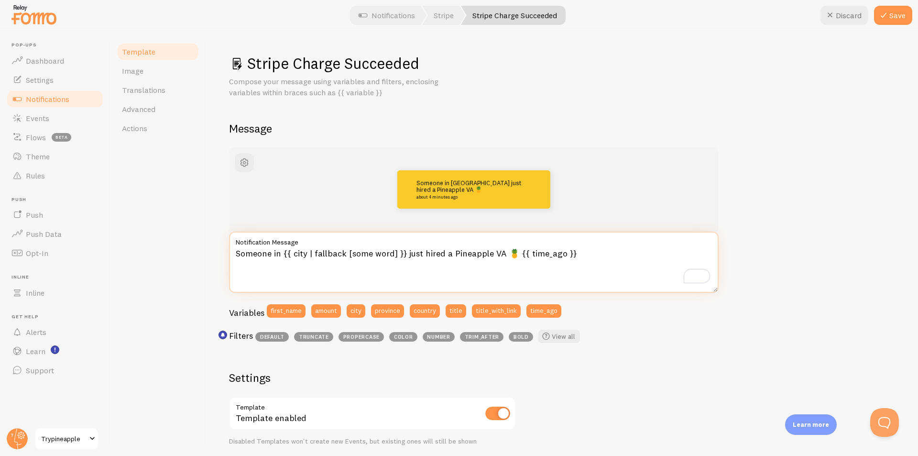
drag, startPoint x: 388, startPoint y: 250, endPoint x: 349, endPoint y: 252, distance: 39.2
click at [349, 252] on textarea "Someone in {{ city | fallback [some word] }} just hired a Pineapple VA 🍍 {{ tim…" at bounding box center [474, 261] width 490 height 61
type textarea "Someone in {{ city | fallback [[GEOGRAPHIC_DATA]] }} just hired a Pineapple VA …"
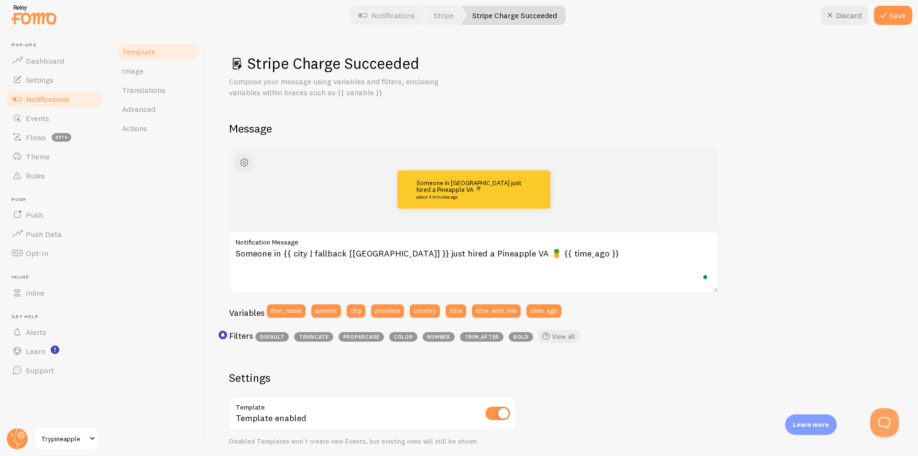
click at [821, 207] on div "Someone in [GEOGRAPHIC_DATA] just hired a Pineapple VA 🍍 about 4 minutes ago So…" at bounding box center [562, 411] width 666 height 528
click at [893, 13] on button "Save" at bounding box center [893, 15] width 38 height 19
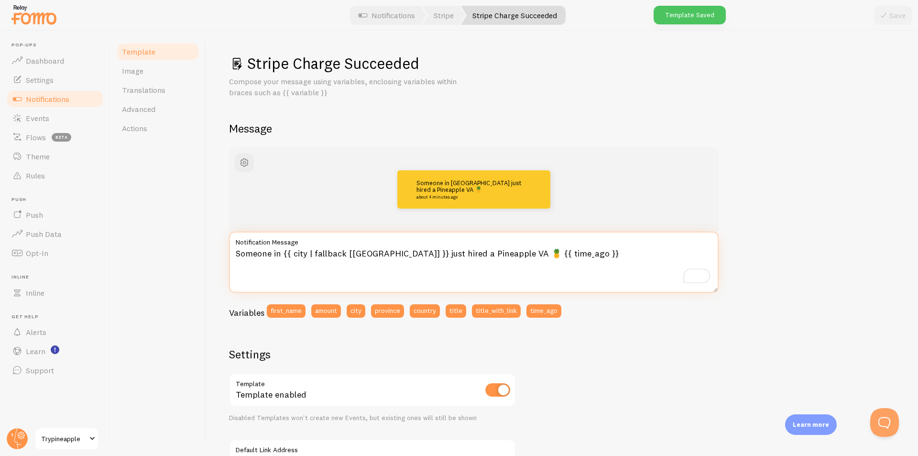
click at [442, 255] on textarea "Someone in {{ city | fallback [[GEOGRAPHIC_DATA]] }} just hired a Pineapple VA …" at bounding box center [474, 261] width 490 height 61
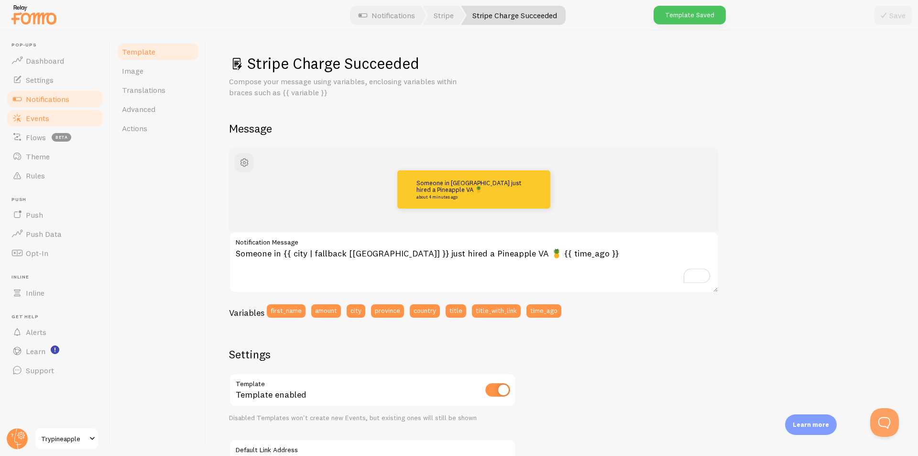
click at [40, 119] on span "Events" at bounding box center [37, 118] width 23 height 10
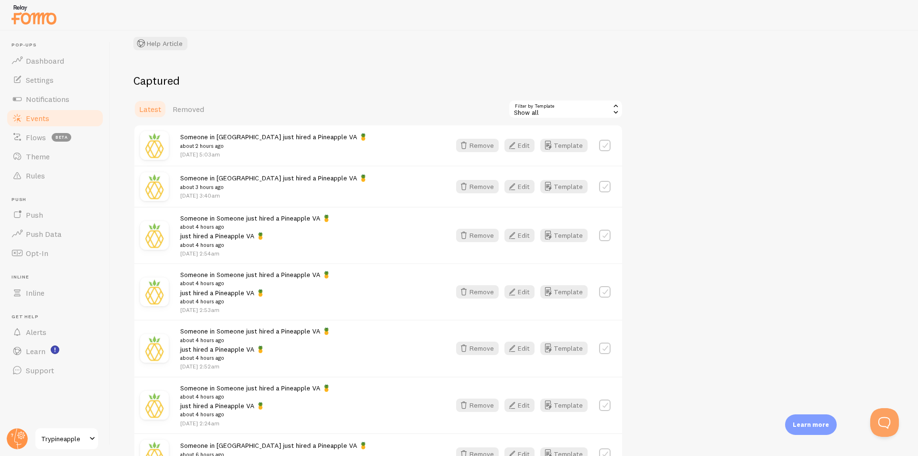
scroll to position [143, 0]
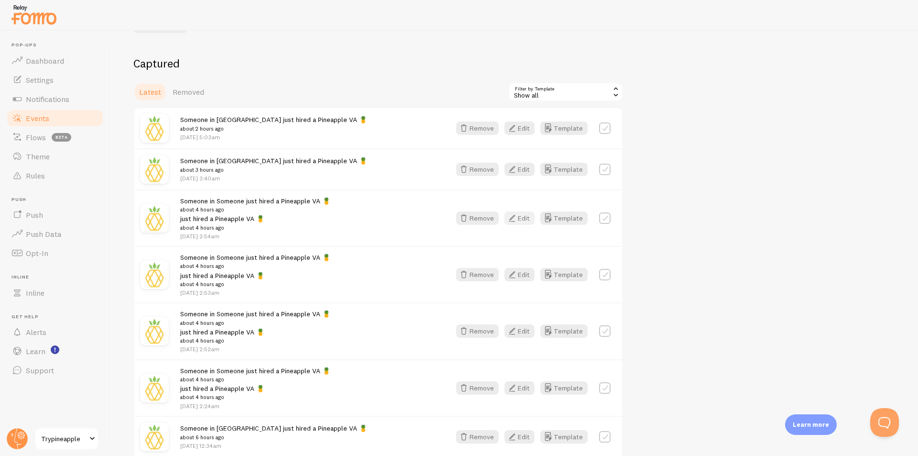
click at [525, 218] on button "Edit" at bounding box center [520, 217] width 30 height 13
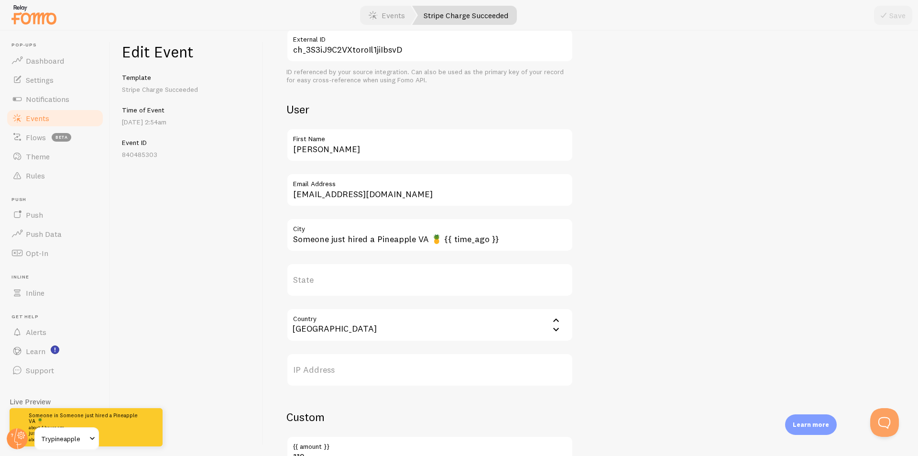
scroll to position [239, 0]
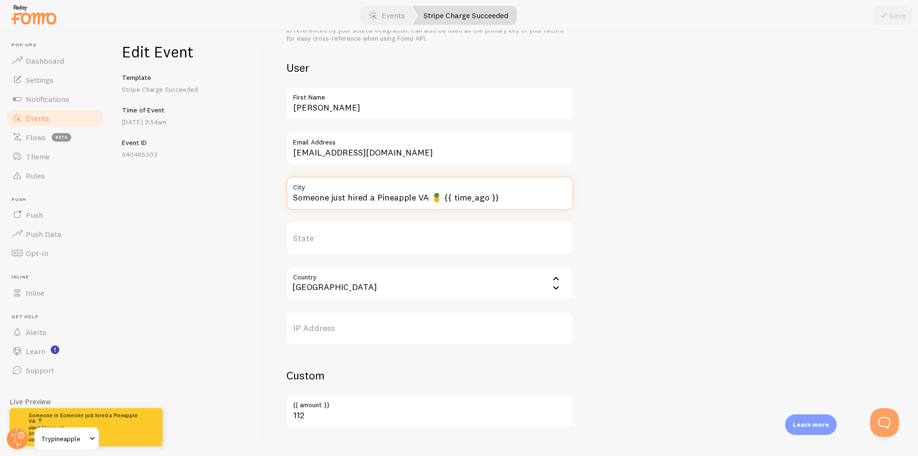
click at [384, 198] on input "Someone just hired a Pineapple VA 🍍 {{ time_ago }}" at bounding box center [430, 192] width 287 height 33
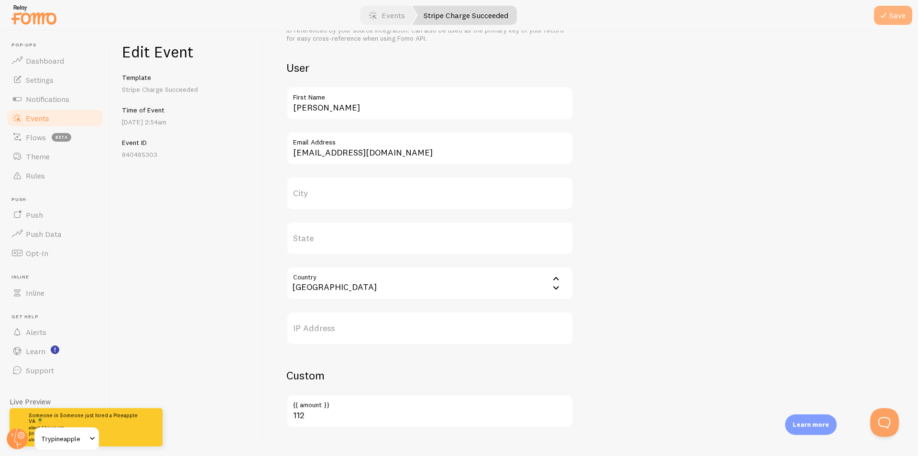
click at [895, 16] on button "Save" at bounding box center [893, 15] width 38 height 19
click at [47, 121] on span "Events" at bounding box center [37, 118] width 23 height 10
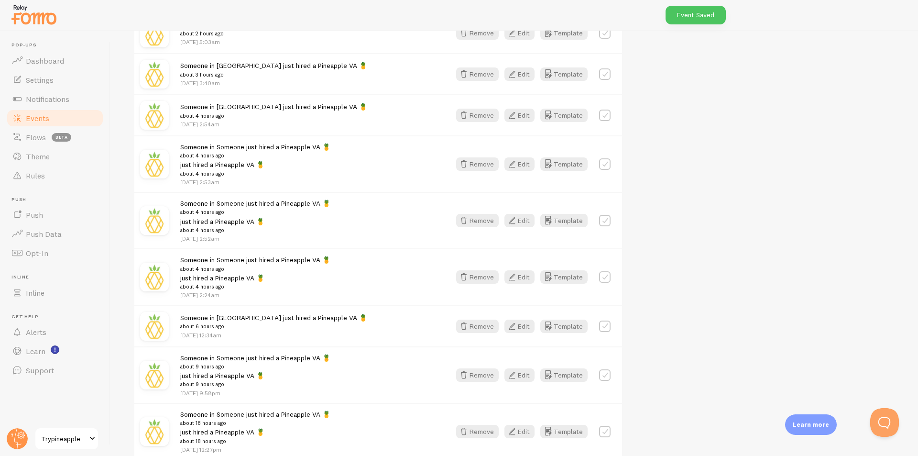
scroll to position [345, 0]
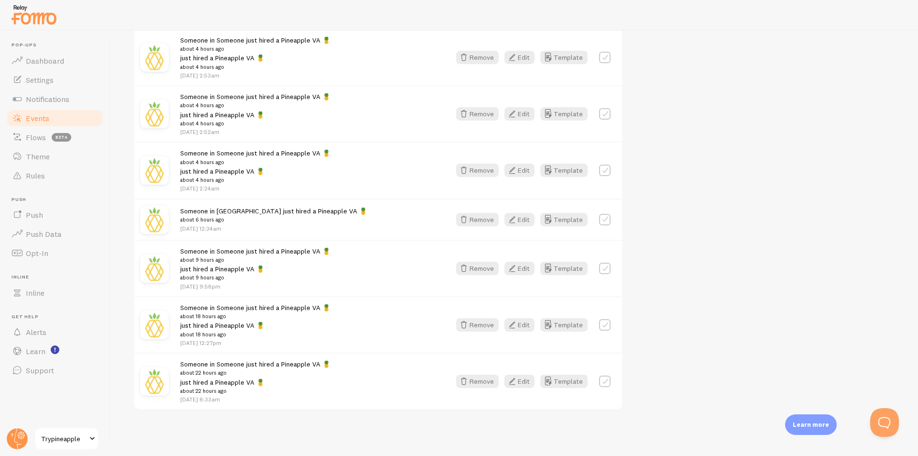
click at [606, 381] on label at bounding box center [604, 380] width 11 height 11
checkbox input "true"
click at [608, 331] on div at bounding box center [604, 324] width 11 height 13
click at [608, 320] on label at bounding box center [604, 324] width 11 height 11
checkbox input "true"
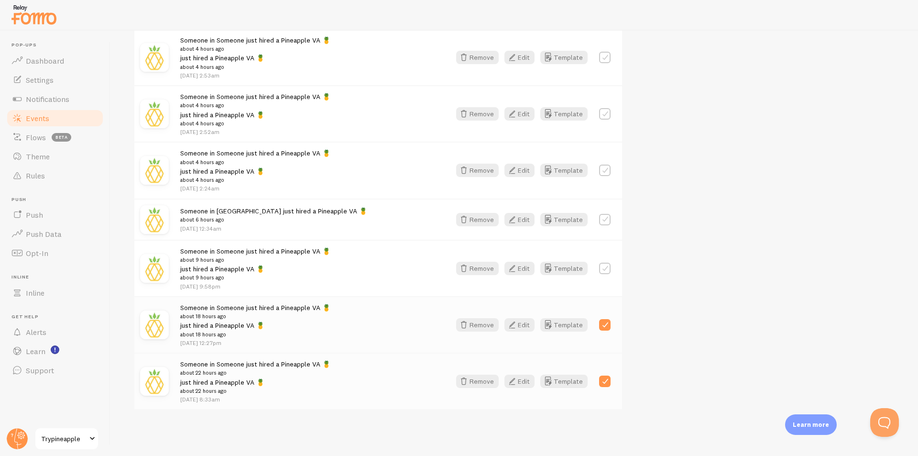
click at [604, 270] on label at bounding box center [604, 268] width 11 height 11
checkbox input "true"
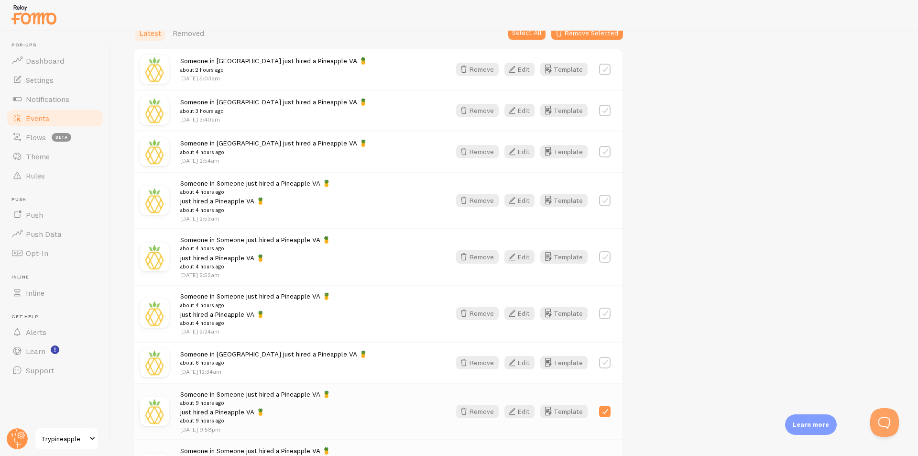
scroll to position [202, 0]
click at [523, 203] on button "Edit" at bounding box center [520, 200] width 30 height 13
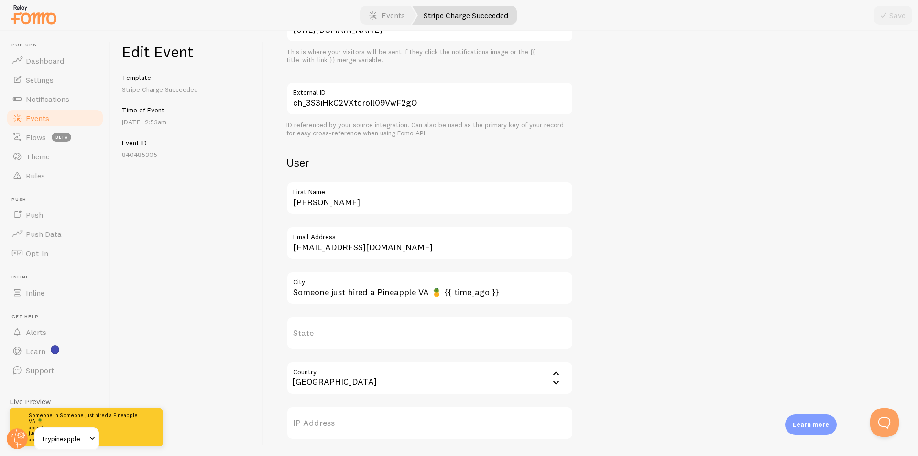
scroll to position [191, 0]
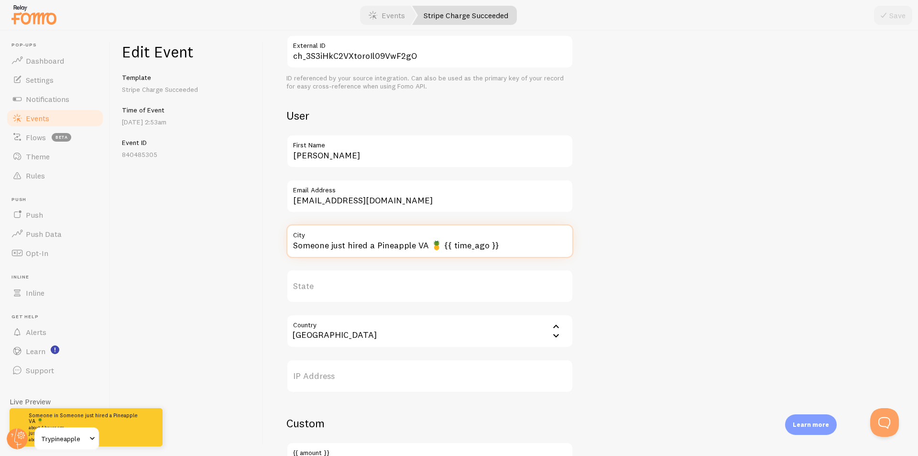
click at [408, 243] on input "Someone just hired a Pineapple VA 🍍 {{ time_ago }}" at bounding box center [430, 240] width 287 height 33
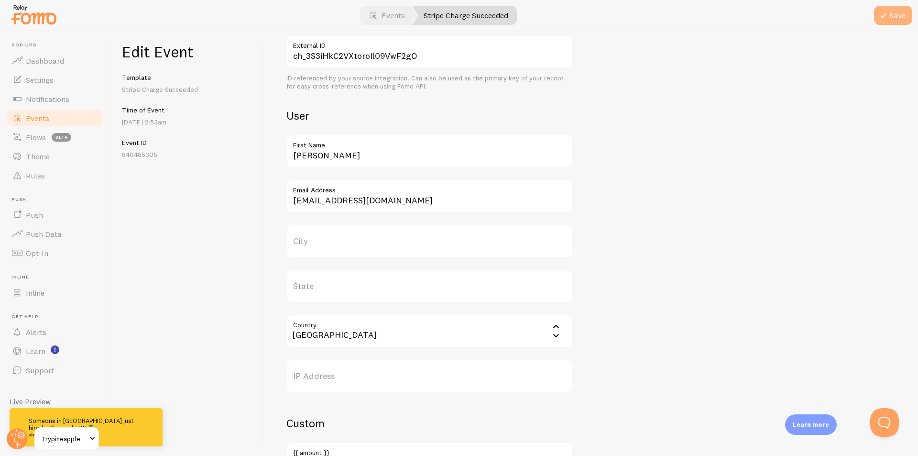
click at [894, 13] on button "Save" at bounding box center [893, 15] width 38 height 19
click at [393, 16] on link "Events" at bounding box center [386, 15] width 59 height 19
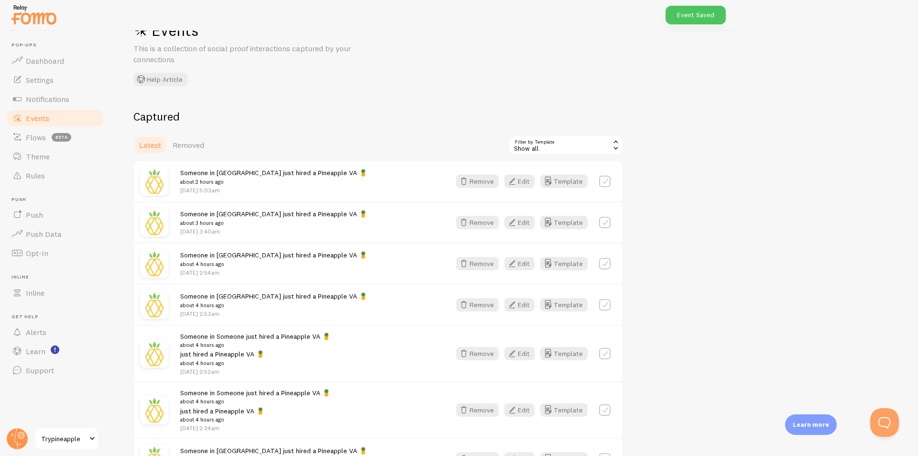
scroll to position [191, 0]
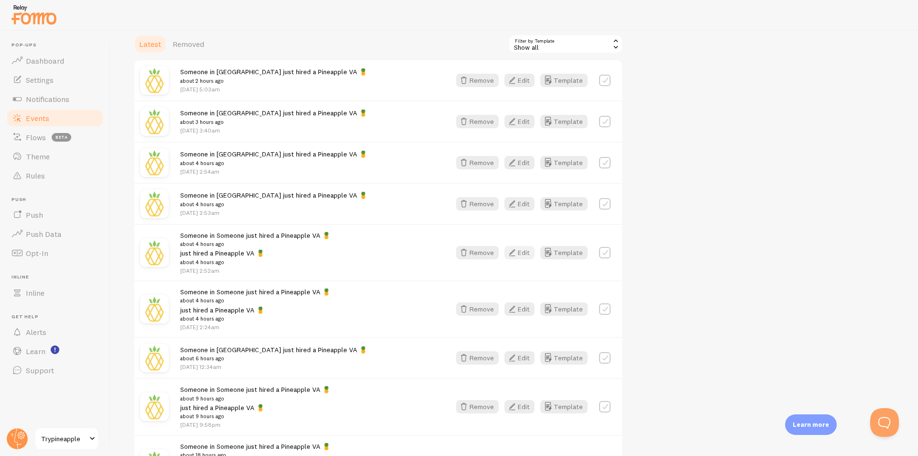
click at [527, 251] on button "Edit" at bounding box center [520, 252] width 30 height 13
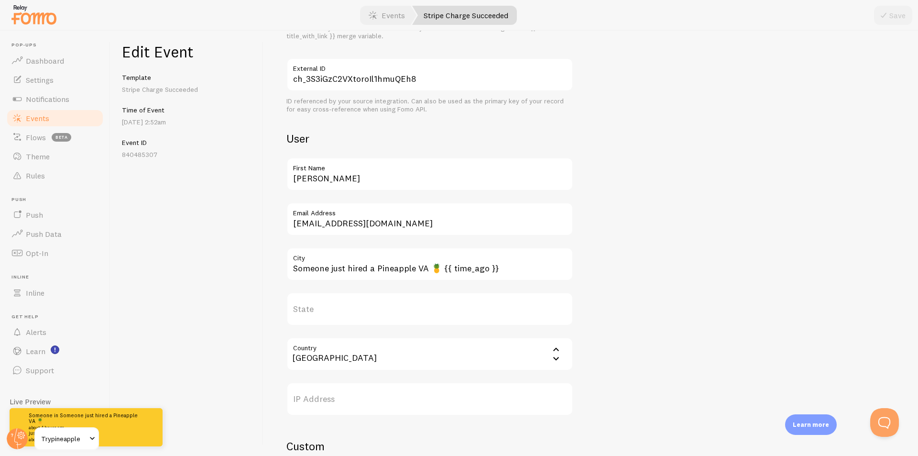
scroll to position [191, 0]
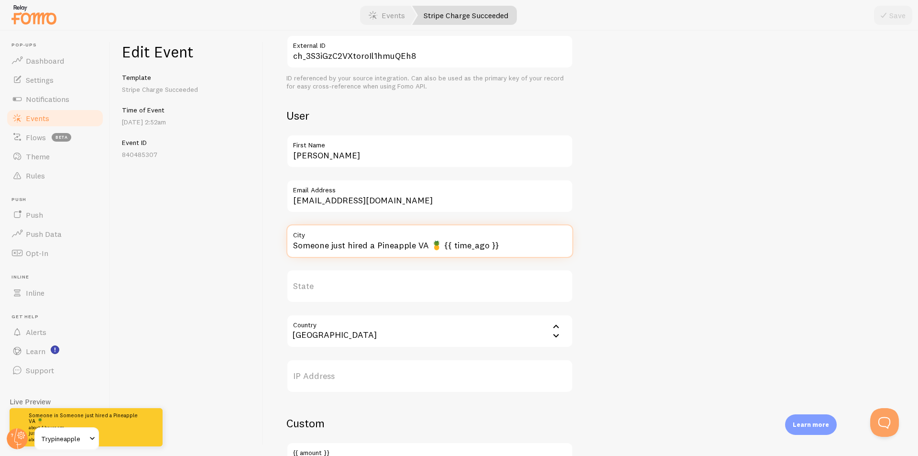
click at [419, 244] on input "Someone just hired a Pineapple VA 🍍 {{ time_ago }}" at bounding box center [430, 240] width 287 height 33
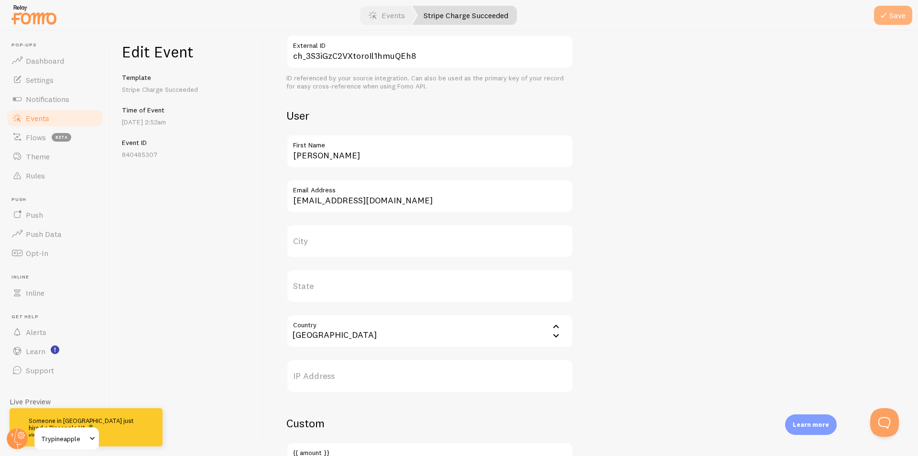
click at [901, 19] on button "Save" at bounding box center [893, 15] width 38 height 19
click at [49, 119] on span "Events" at bounding box center [37, 118] width 23 height 10
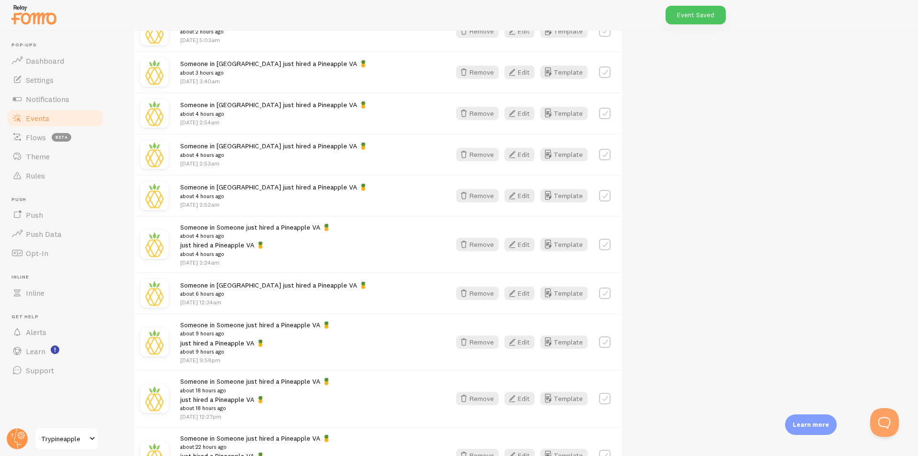
scroll to position [287, 0]
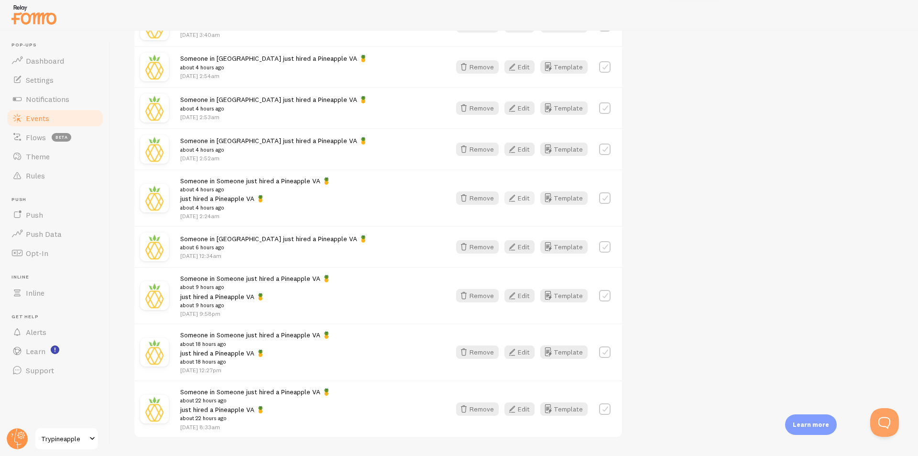
click at [530, 199] on button "Edit" at bounding box center [520, 197] width 30 height 13
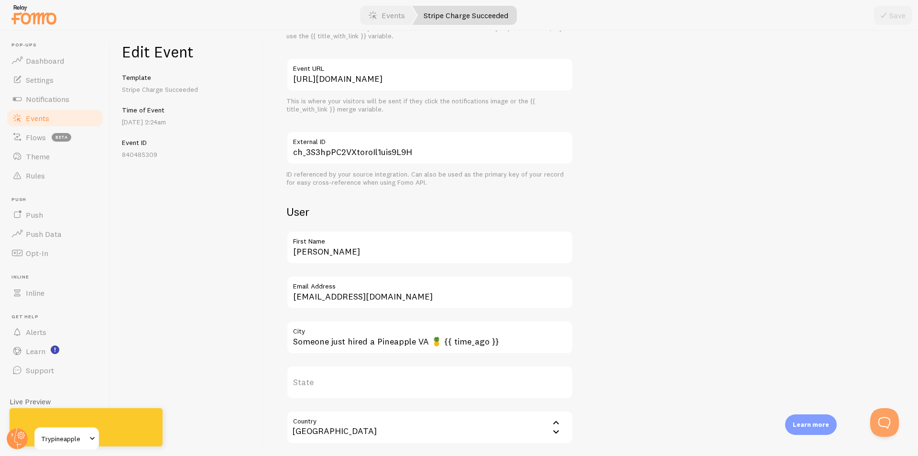
scroll to position [143, 0]
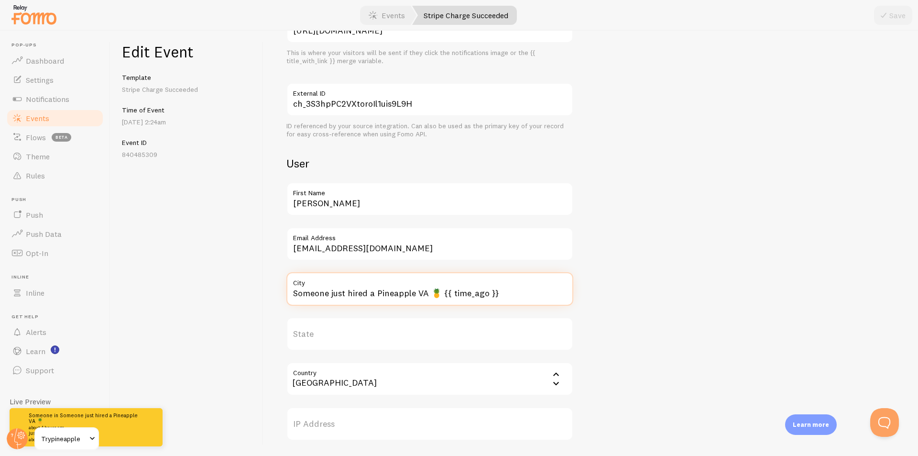
click at [400, 293] on input "Someone just hired a Pineapple VA 🍍 {{ time_ago }}" at bounding box center [430, 288] width 287 height 33
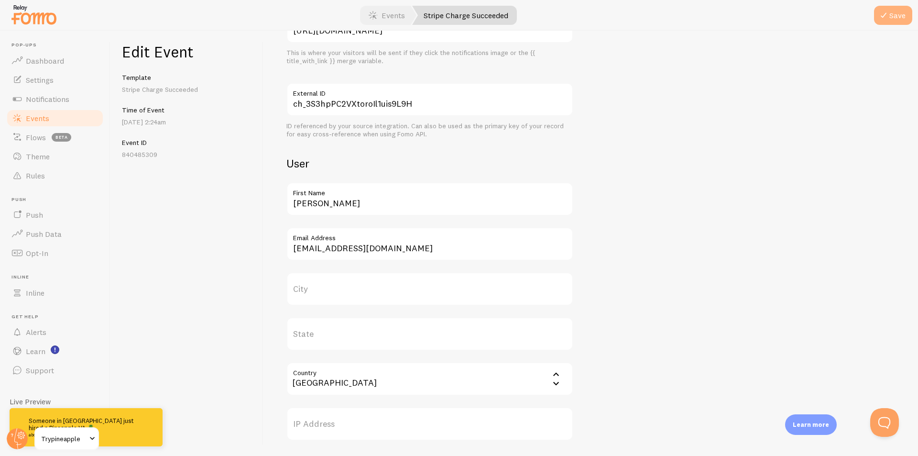
click at [895, 9] on button "Save" at bounding box center [893, 15] width 38 height 19
click at [381, 16] on link "Events" at bounding box center [386, 15] width 59 height 19
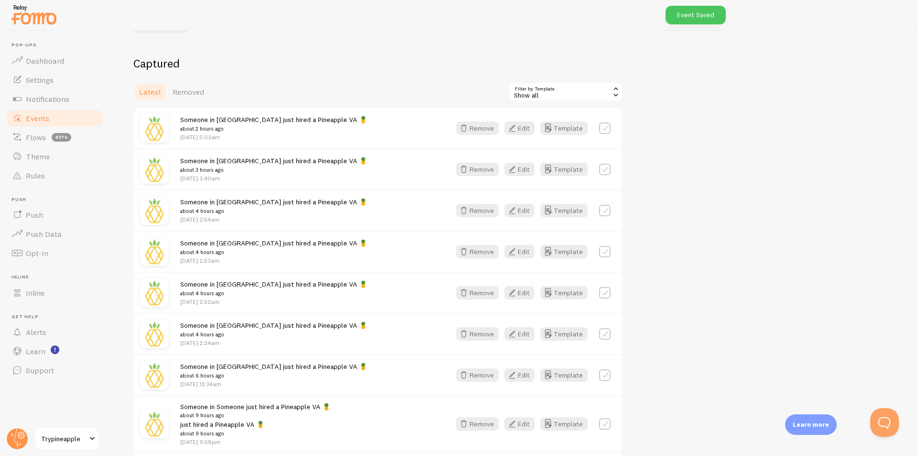
scroll to position [287, 0]
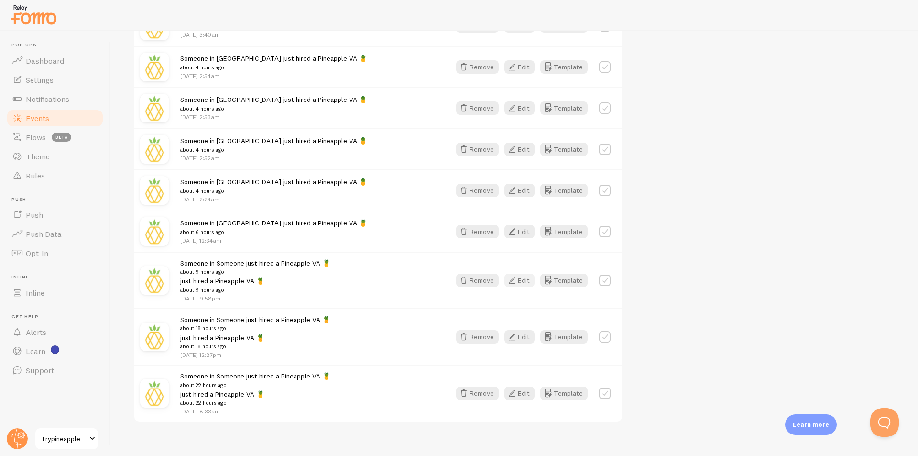
click at [512, 280] on icon "button" at bounding box center [512, 280] width 11 height 11
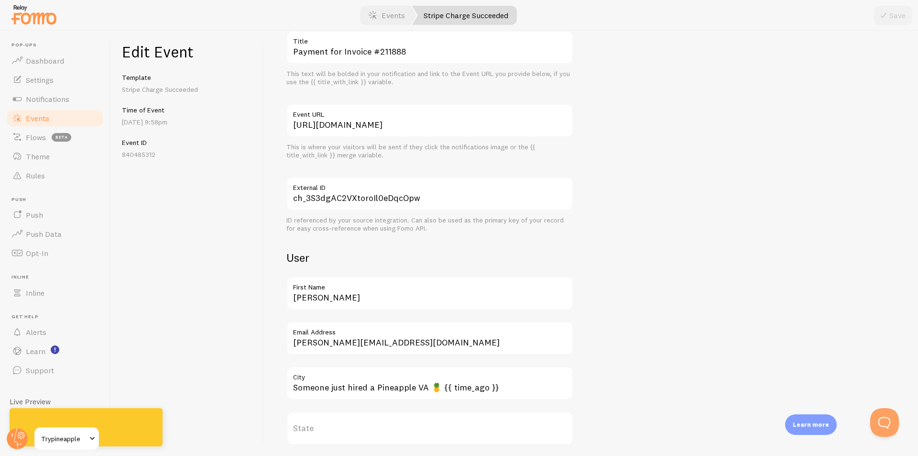
scroll to position [96, 0]
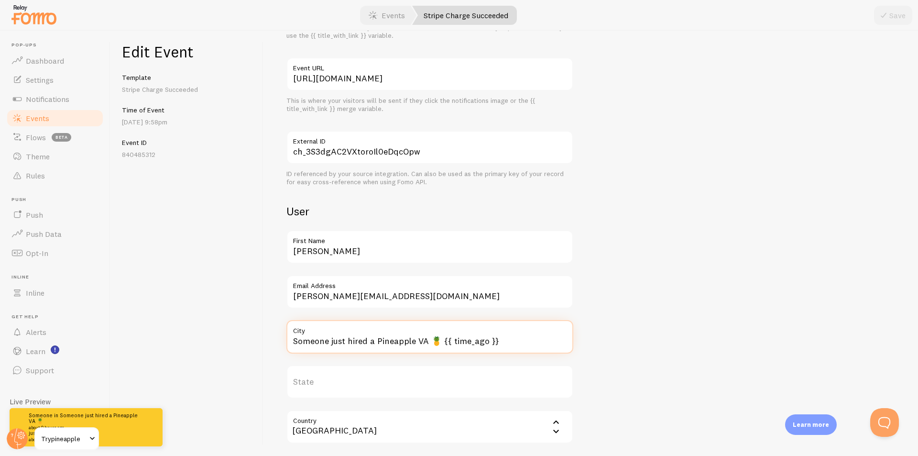
click at [401, 338] on input "Someone just hired a Pineapple VA 🍍 {{ time_ago }}" at bounding box center [430, 336] width 287 height 33
paste input "in {{ city | fallback [[GEOGRAPHIC_DATA]] }}"
type input "Someone in {{ city | fallback [[GEOGRAPHIC_DATA]] }} just hired a Pineapple VA …"
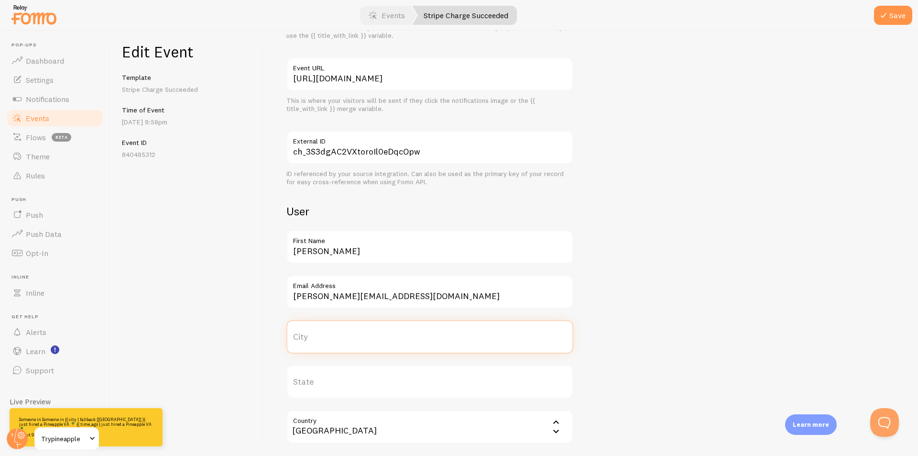
scroll to position [0, 0]
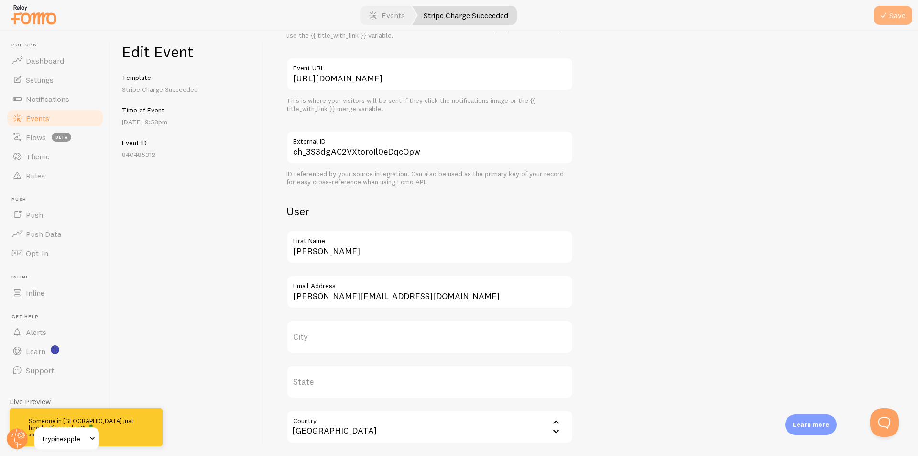
click at [898, 18] on button "Save" at bounding box center [893, 15] width 38 height 19
click at [383, 13] on link "Events" at bounding box center [386, 15] width 59 height 19
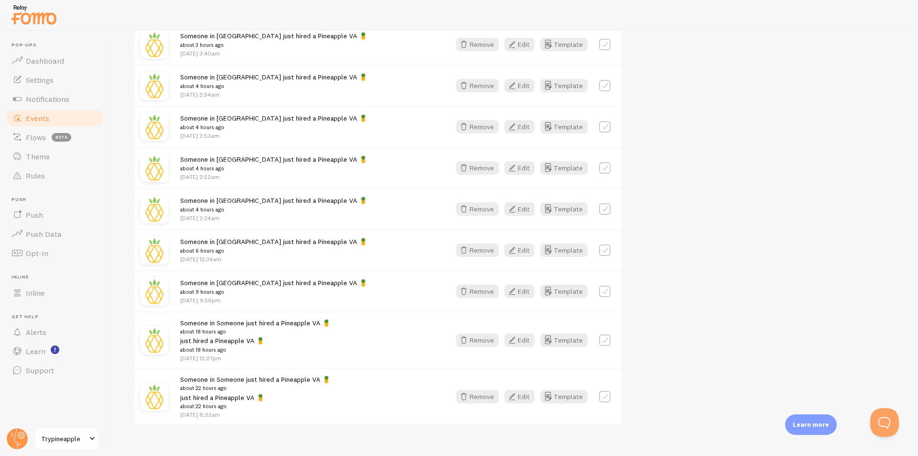
scroll to position [284, 0]
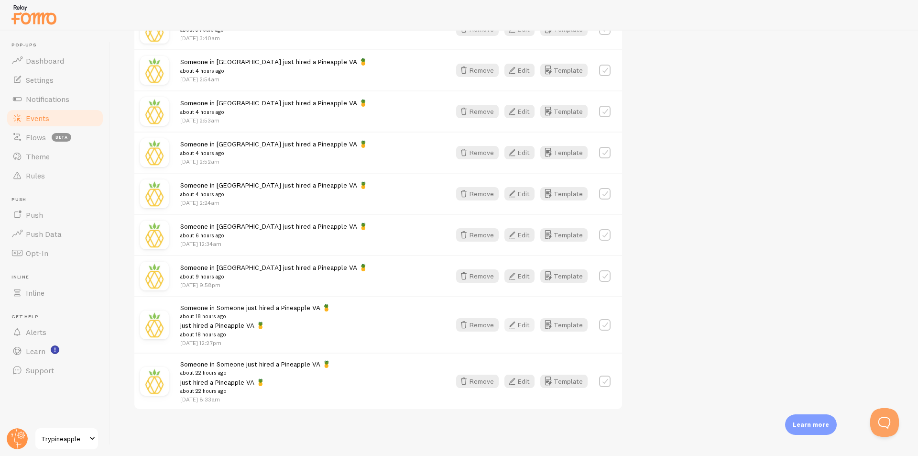
click at [520, 325] on button "Edit" at bounding box center [520, 324] width 30 height 13
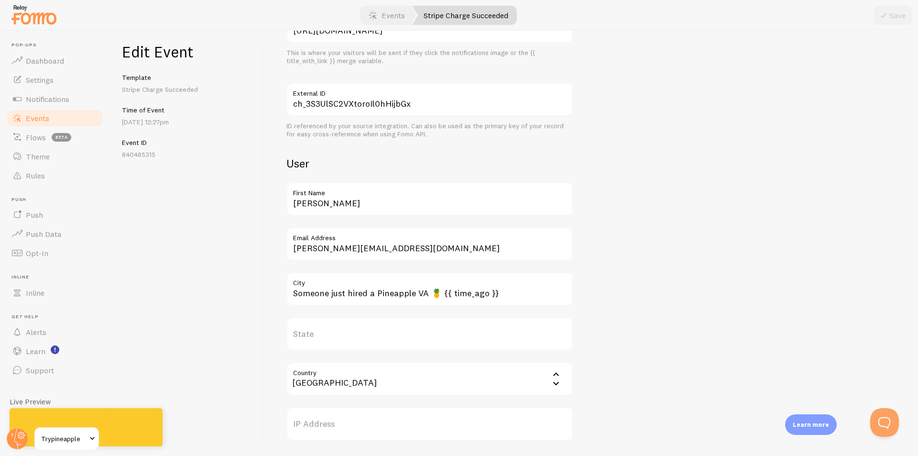
scroll to position [191, 0]
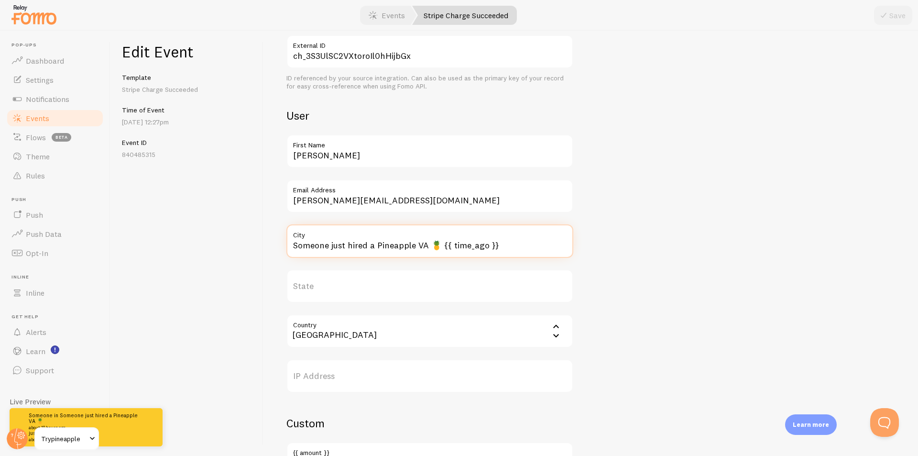
click at [386, 245] on input "Someone just hired a Pineapple VA 🍍 {{ time_ago }}" at bounding box center [430, 240] width 287 height 33
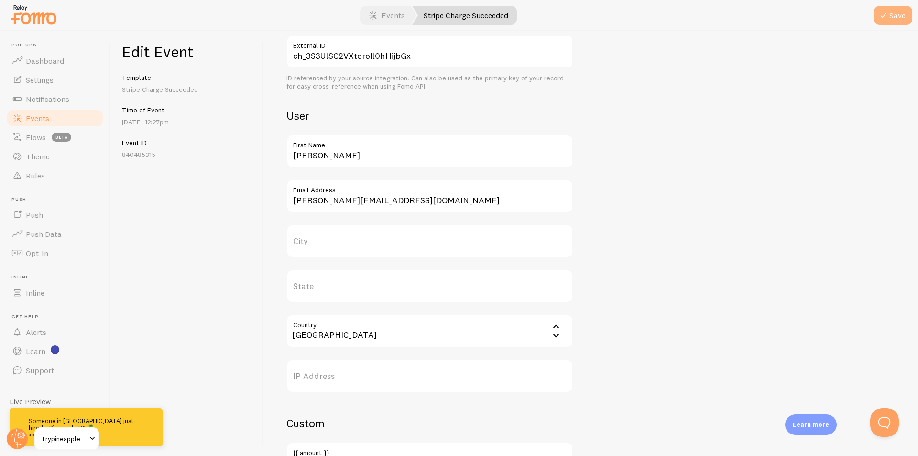
click at [889, 17] on icon "submit" at bounding box center [883, 15] width 11 height 11
click at [401, 8] on link "Events" at bounding box center [386, 15] width 59 height 19
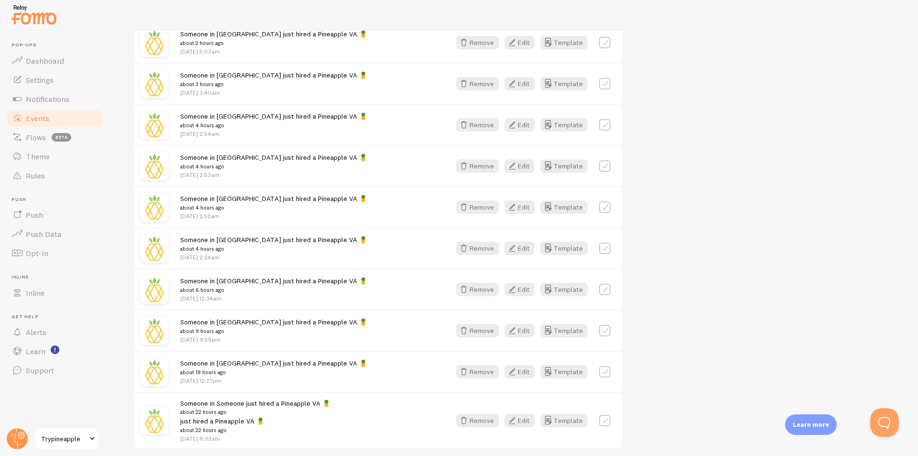
scroll to position [268, 0]
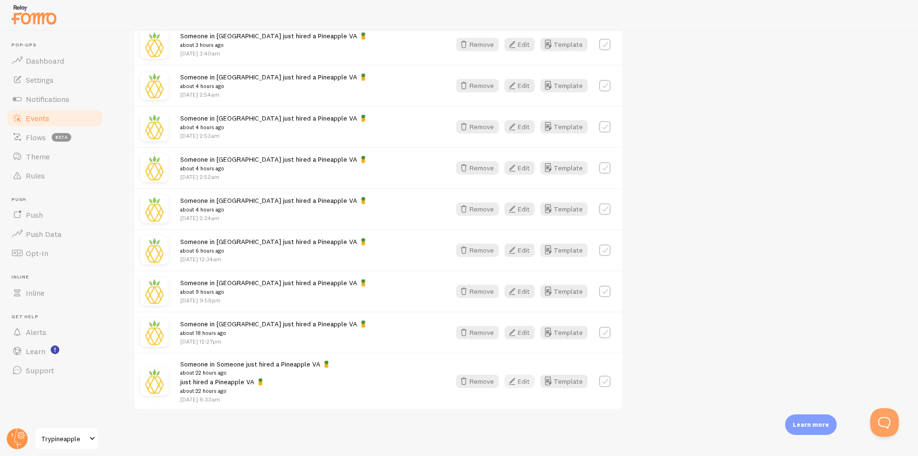
click at [525, 381] on button "Edit" at bounding box center [520, 381] width 30 height 13
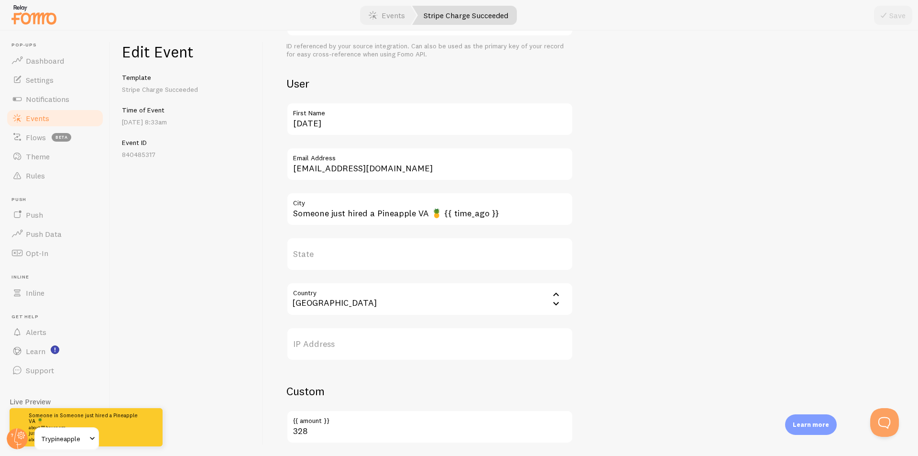
scroll to position [257, 0]
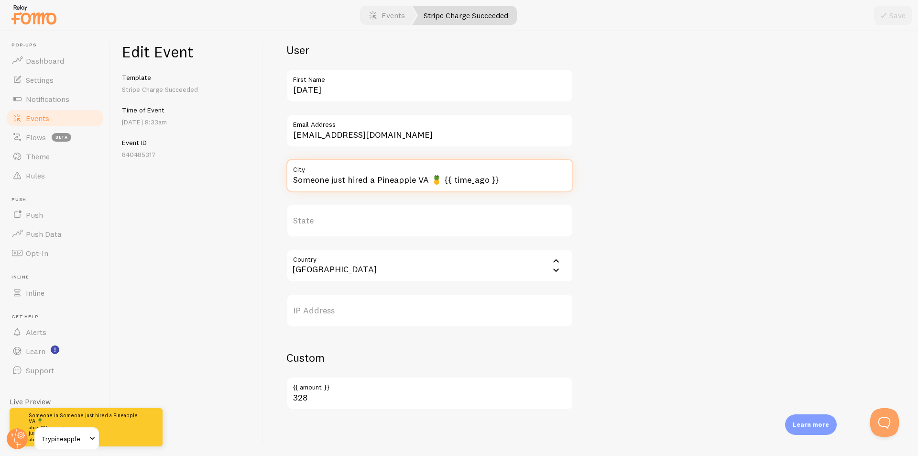
click at [450, 184] on input "Someone just hired a Pineapple VA 🍍 {{ time_ago }}" at bounding box center [430, 175] width 287 height 33
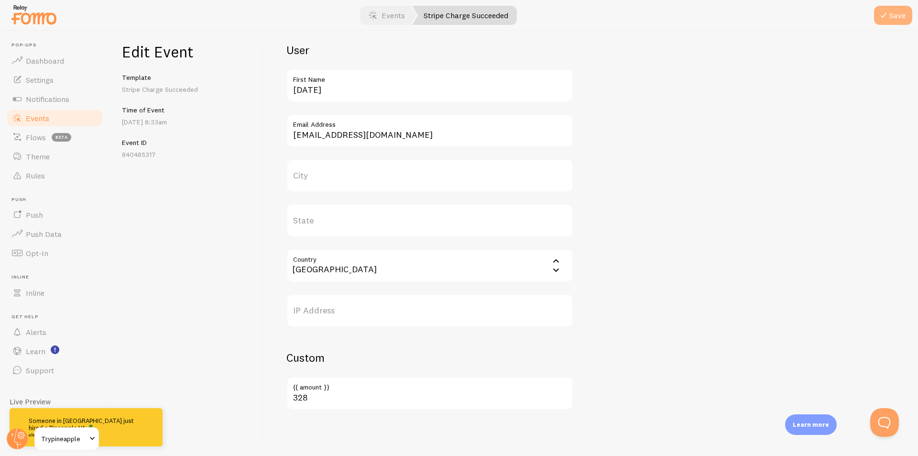
click at [894, 22] on button "Save" at bounding box center [893, 15] width 38 height 19
click at [391, 15] on link "Events" at bounding box center [386, 15] width 59 height 19
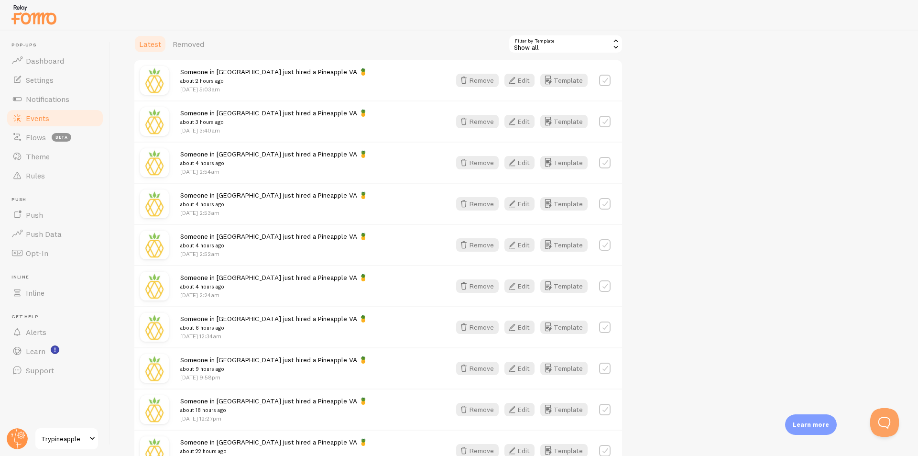
scroll to position [253, 0]
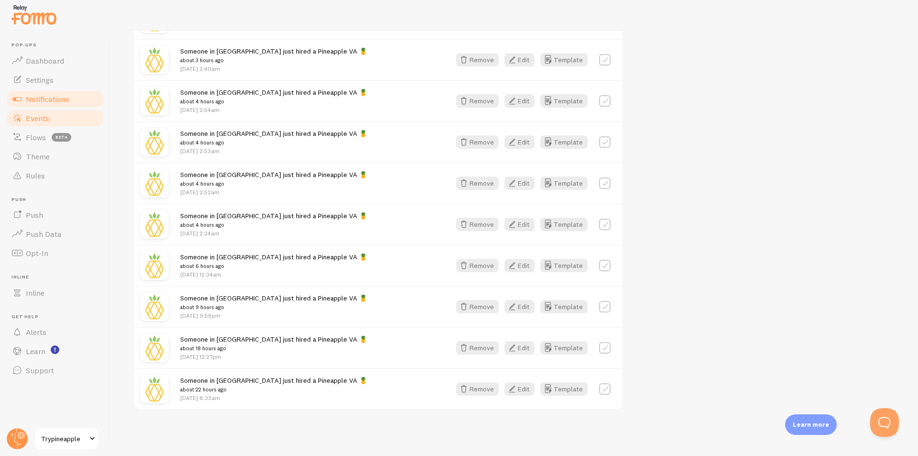
click at [66, 103] on span "Notifications" at bounding box center [48, 99] width 44 height 10
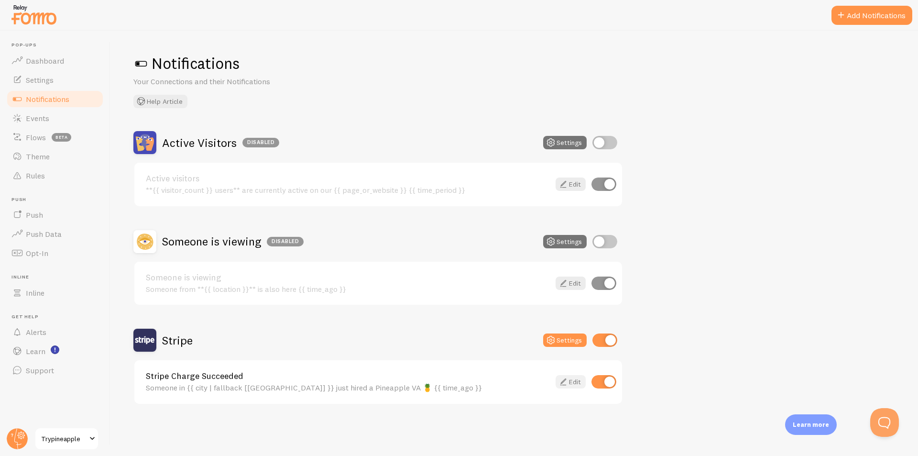
click at [572, 382] on link "Edit" at bounding box center [571, 381] width 30 height 13
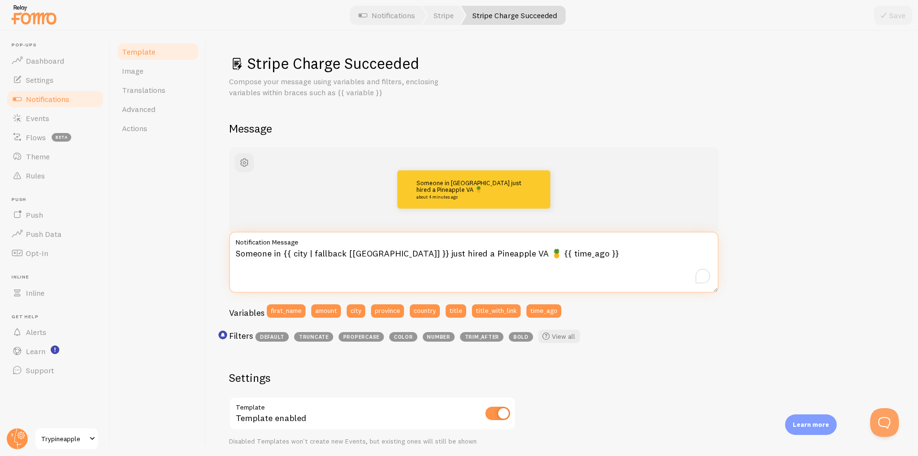
click at [364, 251] on textarea "Someone in {{ city | fallback [[GEOGRAPHIC_DATA]] }} just hired a Pineapple VA …" at bounding box center [474, 261] width 490 height 61
drag, startPoint x: 368, startPoint y: 255, endPoint x: 346, endPoint y: 252, distance: 22.2
click at [346, 252] on textarea "Someone in {{ city | fallback [[GEOGRAPHIC_DATA]] }} just hired a Pineapple VA …" at bounding box center [474, 261] width 490 height 61
click at [426, 309] on button "country" at bounding box center [425, 310] width 30 height 13
drag, startPoint x: 394, startPoint y: 250, endPoint x: 416, endPoint y: 255, distance: 22.6
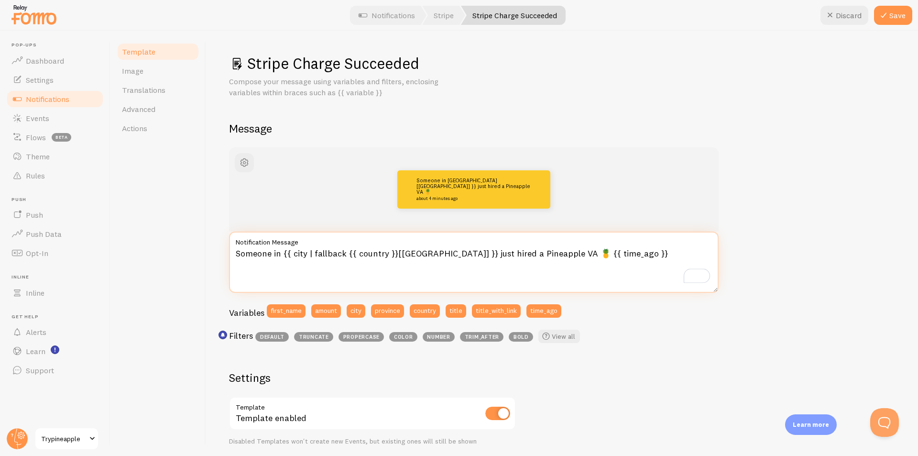
click at [416, 255] on textarea "Someone in {{ city | fallback {{ country }}[USA] }} just hired a Pineapple VA 🍍…" at bounding box center [474, 261] width 490 height 61
click at [353, 254] on textarea "Someone in {{ city | fallback {{ country }} just hired a Pineapple VA 🍍 {{ time…" at bounding box center [474, 261] width 490 height 61
click at [376, 254] on textarea "Someone in {{ city | fallback [country }} just hired a Pineapple VA 🍍 {{ time_a…" at bounding box center [474, 261] width 490 height 61
click at [378, 254] on textarea "Someone in {{ city | fallback [country }} just hired a Pineapple VA 🍍 {{ time_a…" at bounding box center [474, 261] width 490 height 61
drag, startPoint x: 378, startPoint y: 253, endPoint x: 350, endPoint y: 253, distance: 28.2
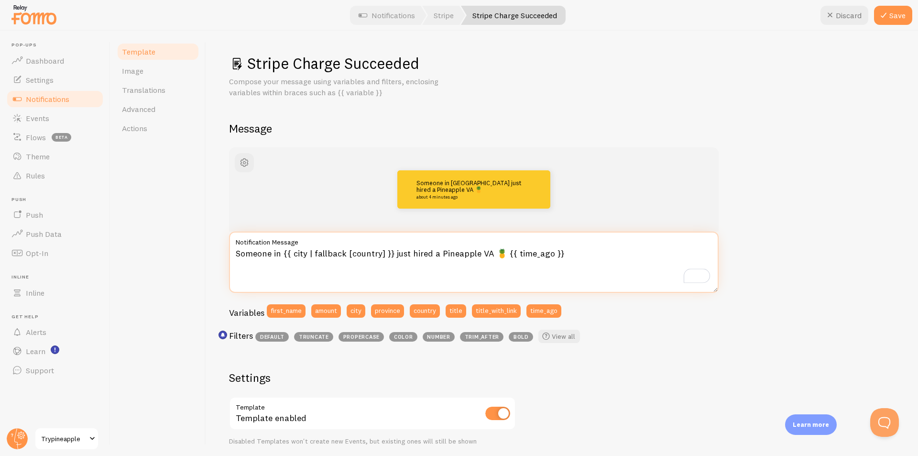
click at [350, 253] on textarea "Someone in {{ city | fallback [country] }} just hired a Pineapple VA 🍍 {{ time_…" at bounding box center [474, 261] width 490 height 61
type textarea "Someone in {{ city | fallback [country] }} just hired a Pineapple VA 🍍 {{ time_…"
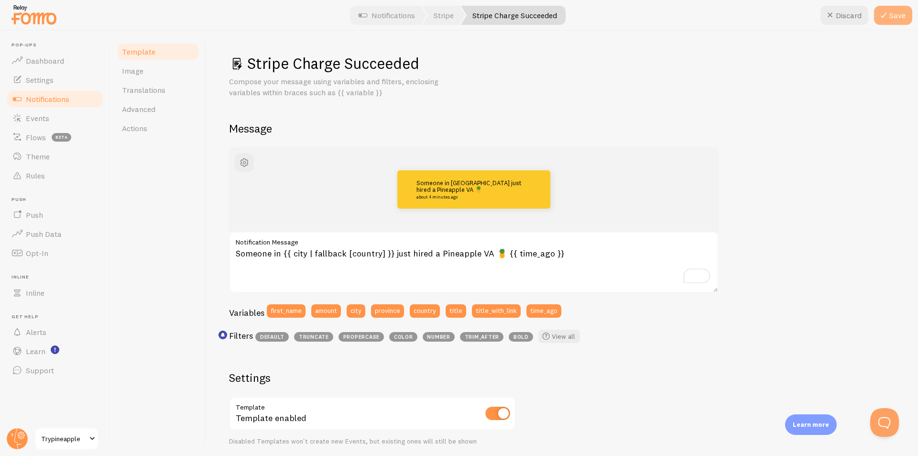
click at [896, 19] on button "Save" at bounding box center [893, 15] width 38 height 19
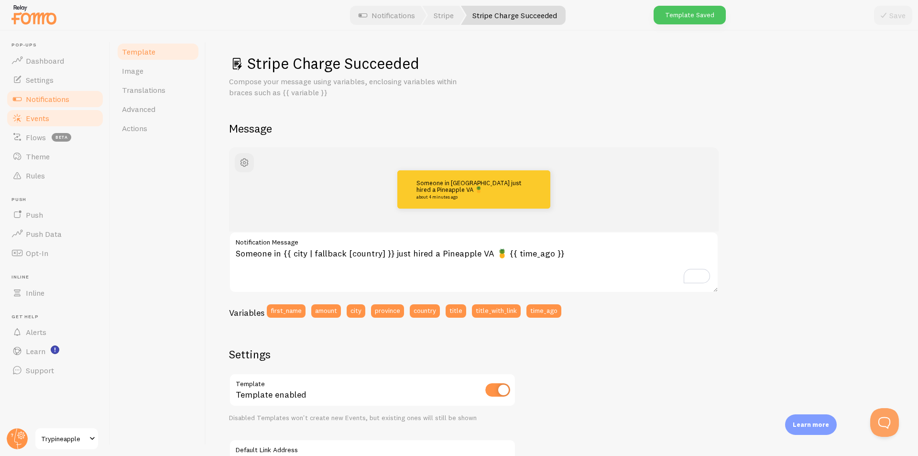
click at [56, 119] on link "Events" at bounding box center [55, 118] width 99 height 19
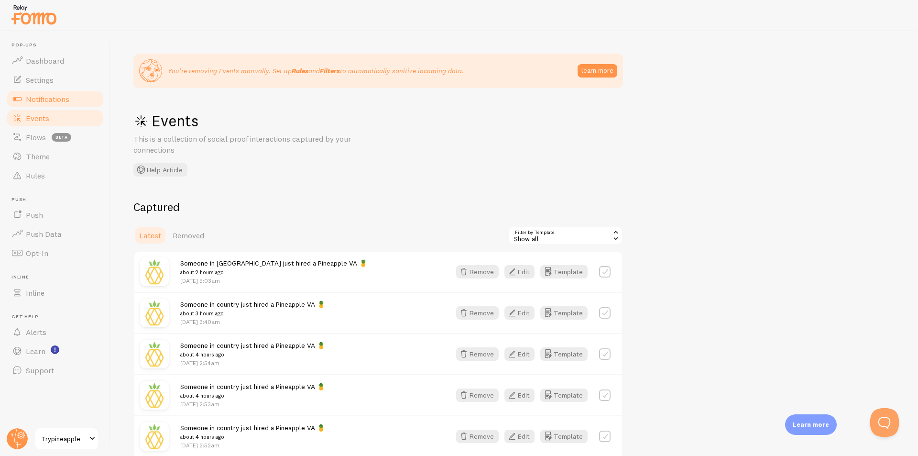
click at [45, 105] on link "Notifications" at bounding box center [55, 98] width 99 height 19
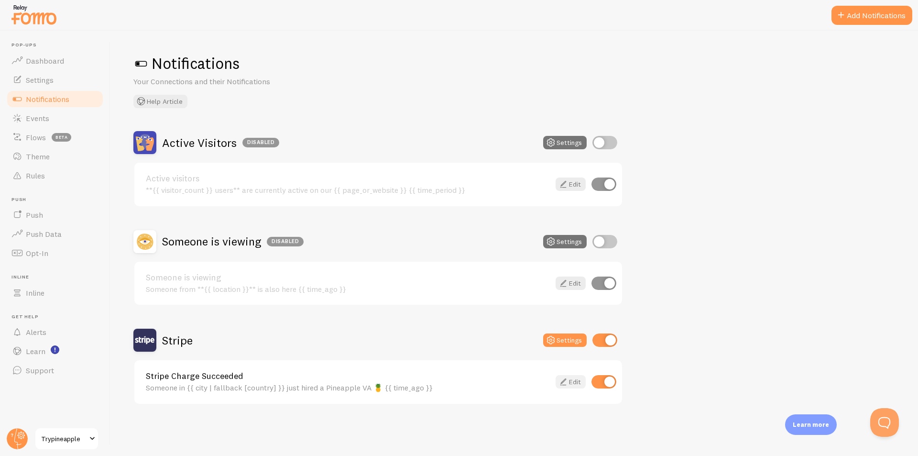
click at [569, 382] on link "Edit" at bounding box center [571, 381] width 30 height 13
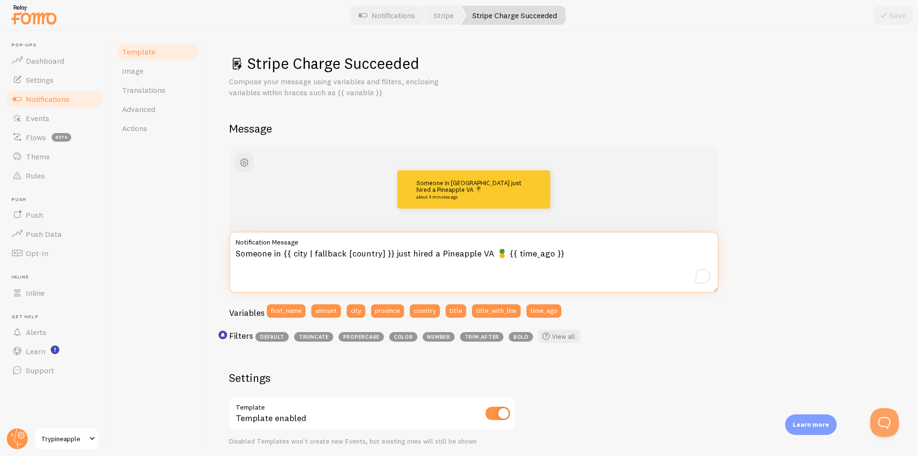
drag, startPoint x: 377, startPoint y: 255, endPoint x: 350, endPoint y: 254, distance: 27.3
click at [350, 254] on textarea "Someone in {{ city | fallback [country] }} just hired a Pineapple VA 🍍 {{ time_…" at bounding box center [474, 261] width 490 height 61
click at [430, 312] on button "country" at bounding box center [425, 310] width 30 height 13
drag, startPoint x: 395, startPoint y: 252, endPoint x: 426, endPoint y: 259, distance: 31.4
click at [426, 259] on textarea "Someone in {{ city | fallback [{{ country }}country] }} just hired a Pineapple …" at bounding box center [474, 261] width 490 height 61
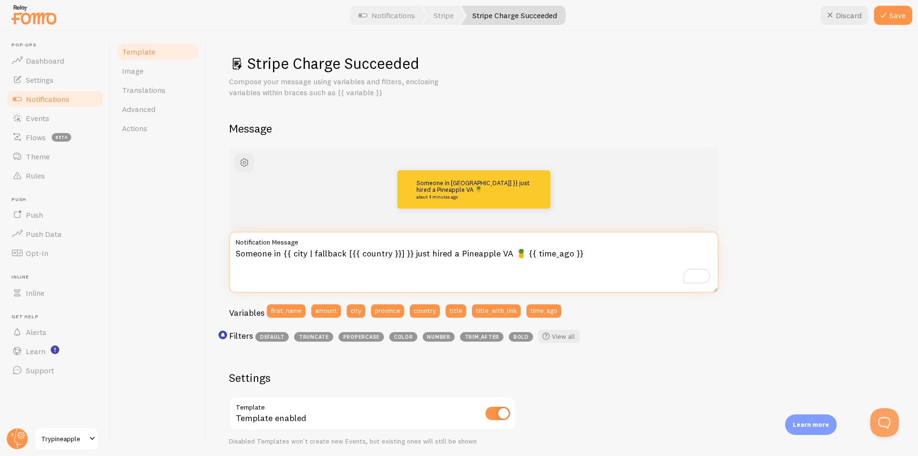
drag, startPoint x: 397, startPoint y: 253, endPoint x: 349, endPoint y: 250, distance: 48.4
click at [349, 250] on textarea "Someone in {{ city | fallback [{{ country }}] }} just hired a Pineapple VA 🍍 {{…" at bounding box center [474, 261] width 490 height 61
type textarea "Someone in {{ city | fallback [] }} just hired a Pineapple VA 🍍 {{ time_ago }}"
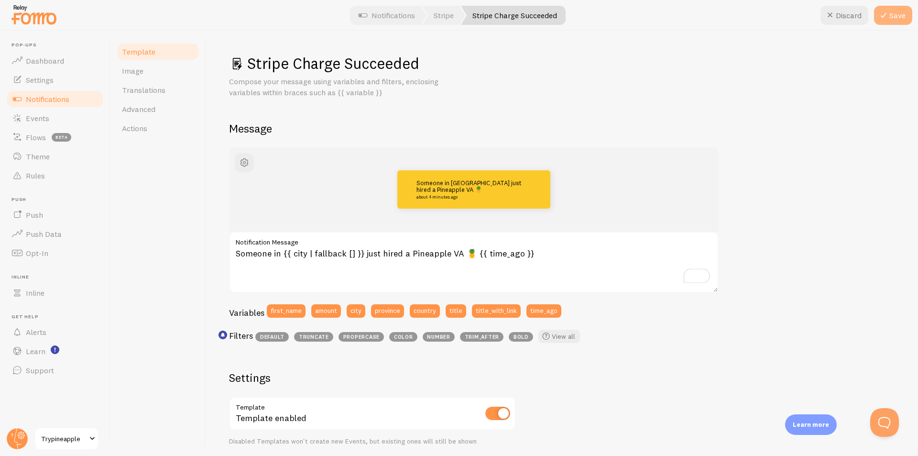
click at [892, 16] on button "Save" at bounding box center [893, 15] width 38 height 19
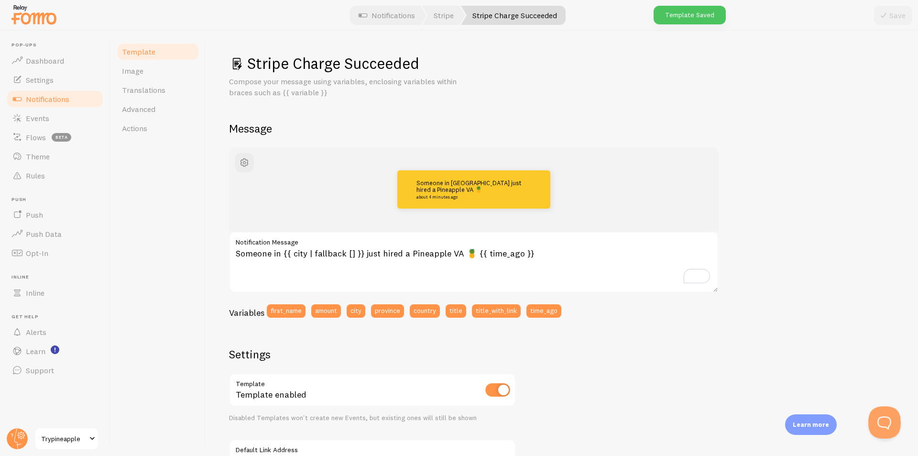
click at [880, 423] on button "Open Beacon popover" at bounding box center [883, 420] width 29 height 29
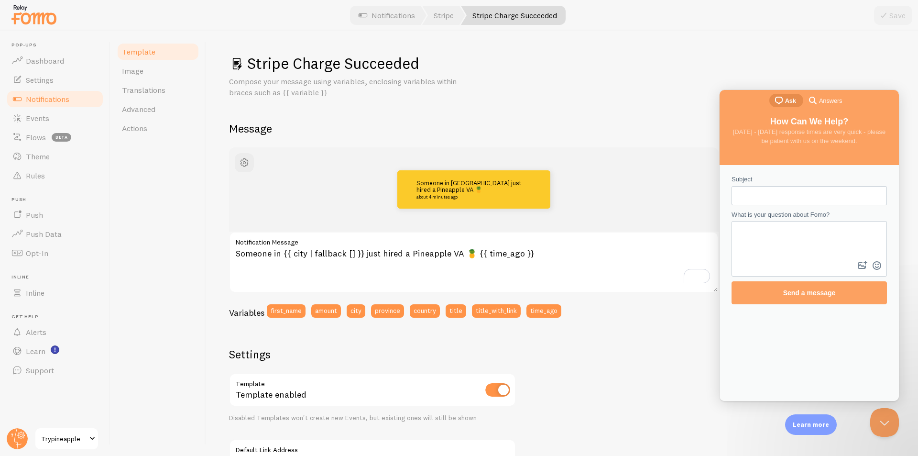
click at [796, 200] on input "Subject" at bounding box center [809, 195] width 140 height 17
click at [826, 98] on span "Answers" at bounding box center [830, 101] width 23 height 10
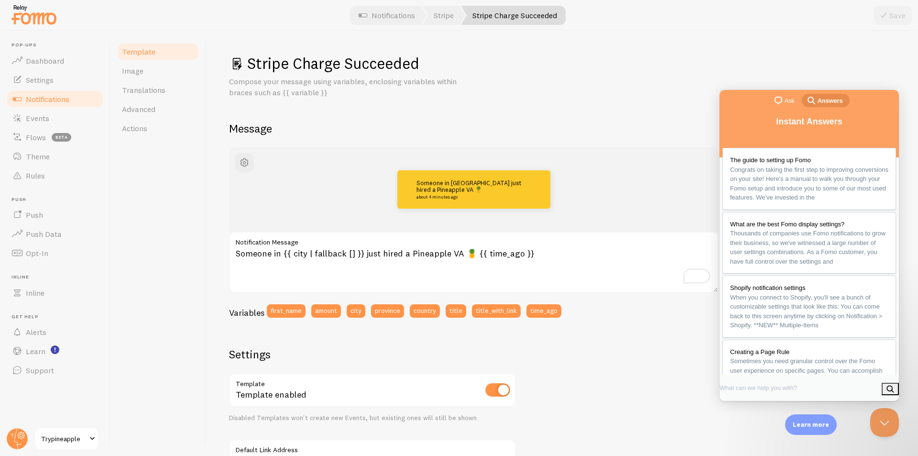
scroll to position [157, 0]
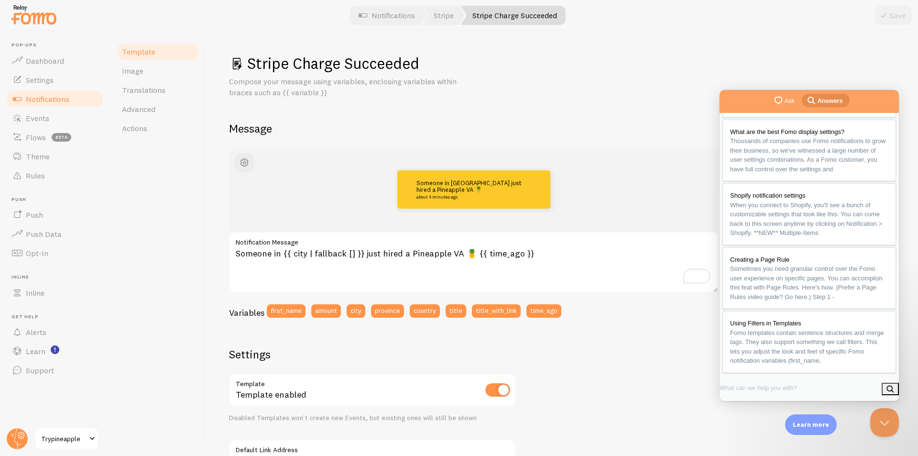
click at [782, 106] on div "chat-square Ask" at bounding box center [784, 100] width 22 height 11
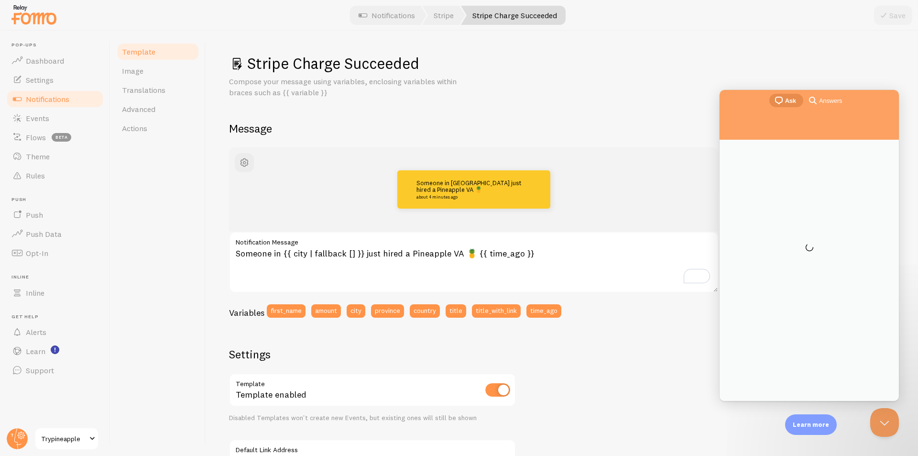
scroll to position [0, 0]
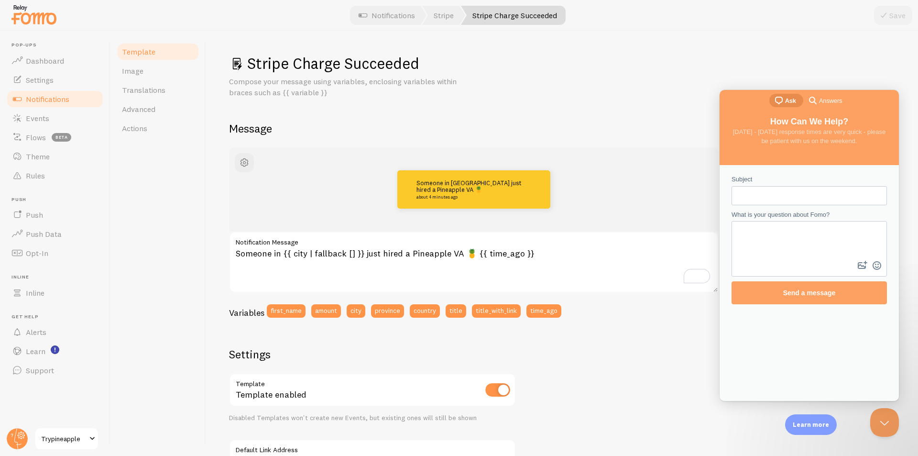
click at [792, 196] on input "Subject" at bounding box center [809, 195] width 140 height 17
type input "F"
type input "Set a fallback to a variable"
click at [852, 237] on textarea "Hi Is it possible to set the fallback to a vaiable anothe" at bounding box center [810, 240] width 154 height 37
click at [759, 246] on textarea "Hi Is it possible to set the fallback to a variable anothe" at bounding box center [810, 240] width 154 height 37
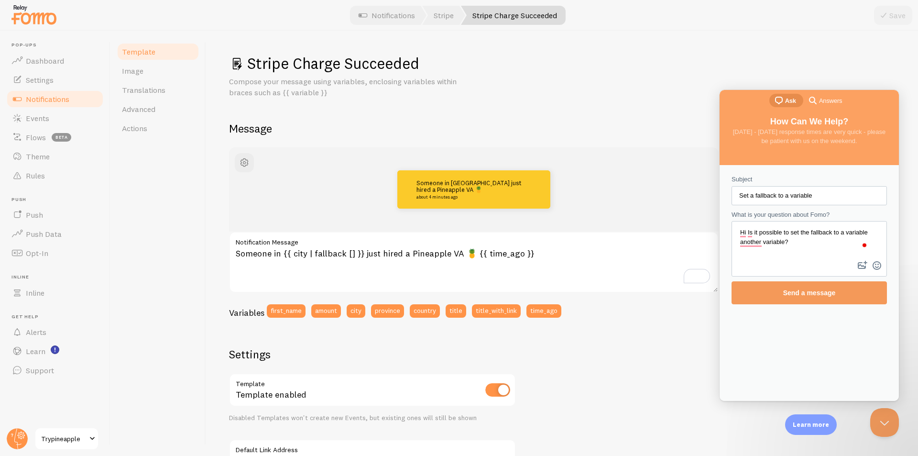
type textarea "Hi Is it possible to set the fallback to a variable another variable?"
click at [793, 296] on span "Send a message" at bounding box center [809, 293] width 53 height 8
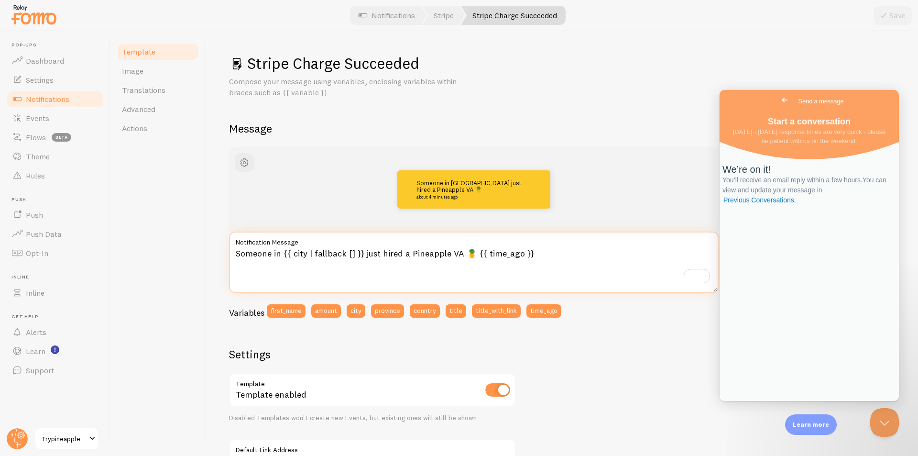
click at [346, 254] on textarea "Someone in {{ city | fallback [] }} just hired a Pineapple VA 🍍 {{ time_ago }}" at bounding box center [474, 261] width 490 height 61
click at [350, 254] on textarea "Someone in {{ city | fallback [] }} just hired a Pineapple VA 🍍 {{ time_ago }}" at bounding box center [474, 261] width 490 height 61
type textarea "Someone in {{ city | fallback [[GEOGRAPHIC_DATA]] }} just hired a Pineapple VA …"
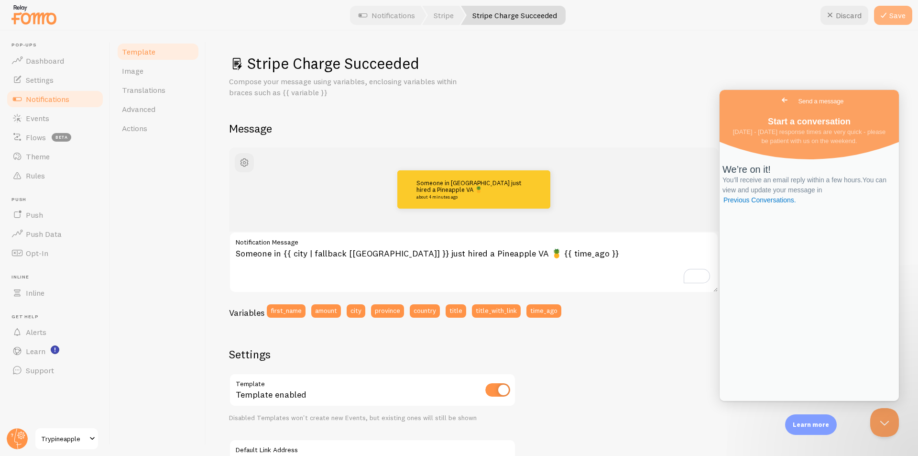
click at [889, 13] on icon at bounding box center [883, 15] width 11 height 11
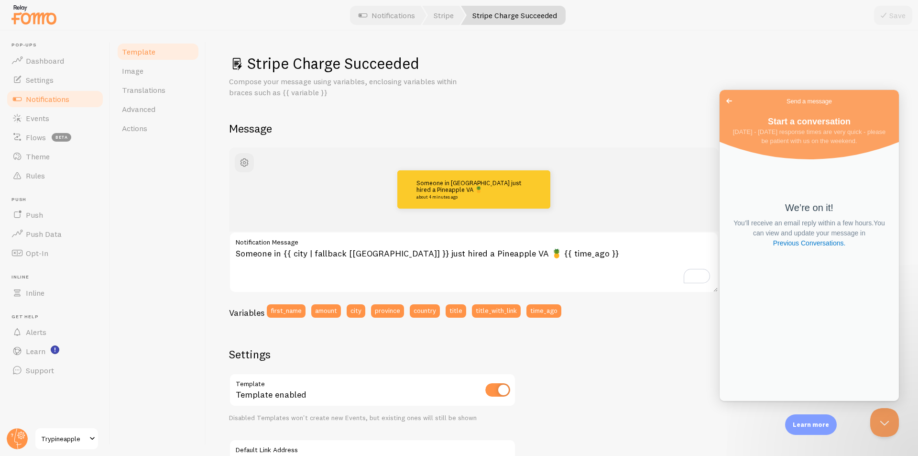
click at [731, 99] on span "Go back" at bounding box center [729, 100] width 11 height 11
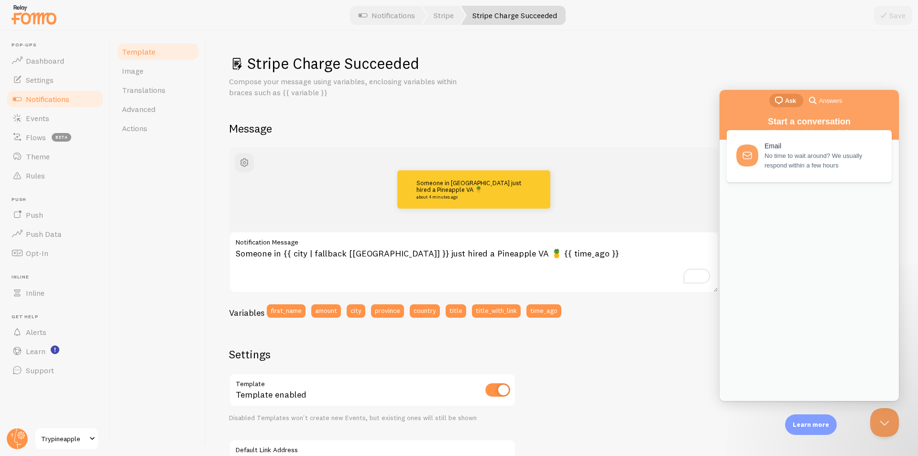
click at [730, 54] on h1 "Stripe Charge Succeeded" at bounding box center [562, 64] width 666 height 20
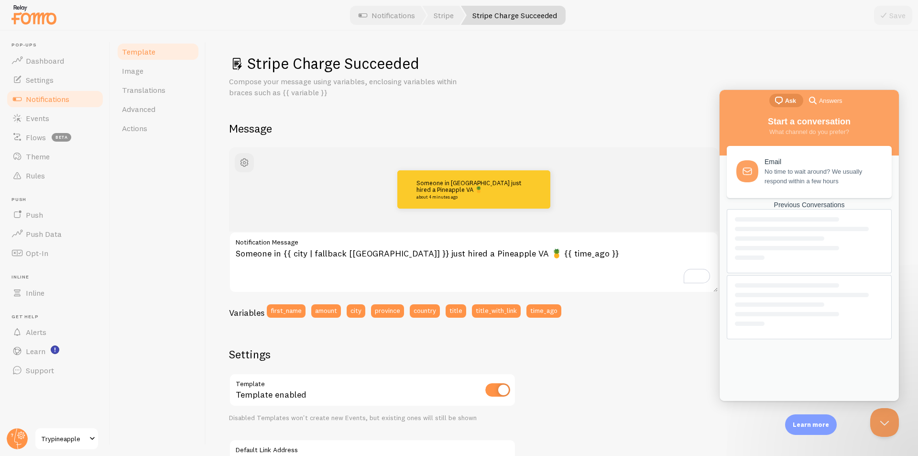
click at [766, 97] on div "chat-square Ask search-medium Answers" at bounding box center [809, 101] width 179 height 23
click at [883, 421] on button "Close Beacon popover" at bounding box center [883, 420] width 29 height 29
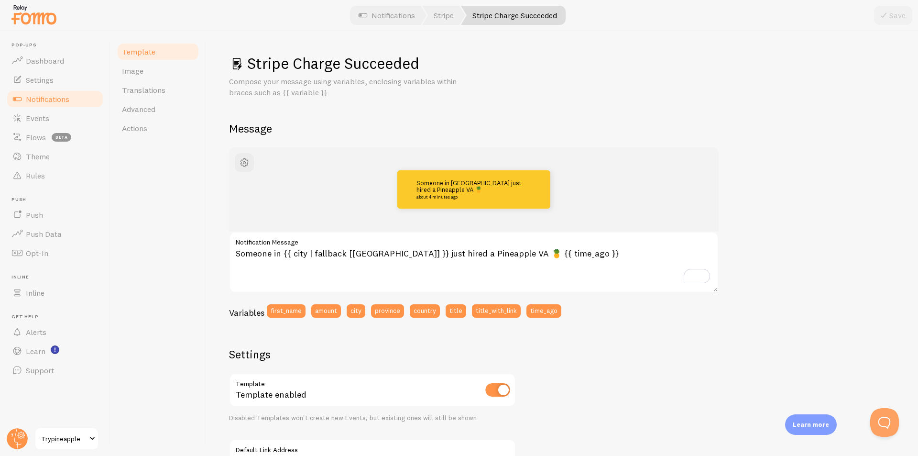
click at [183, 259] on div "Template Image Translations Advanced Actions" at bounding box center [158, 243] width 96 height 425
click at [41, 115] on span "Events" at bounding box center [37, 118] width 23 height 10
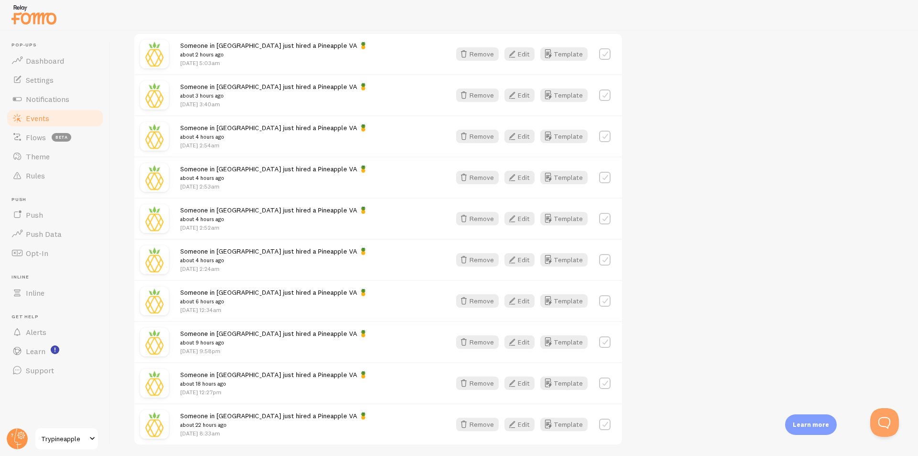
scroll to position [157, 0]
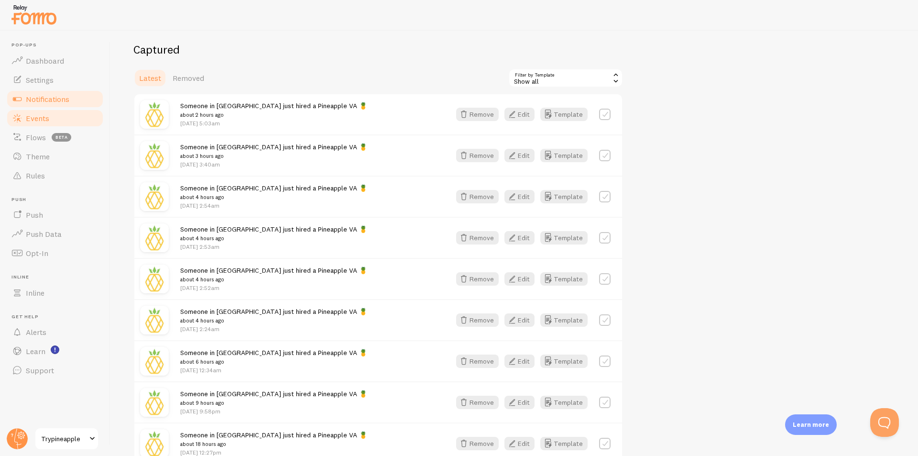
click at [67, 103] on span "Notifications" at bounding box center [48, 99] width 44 height 10
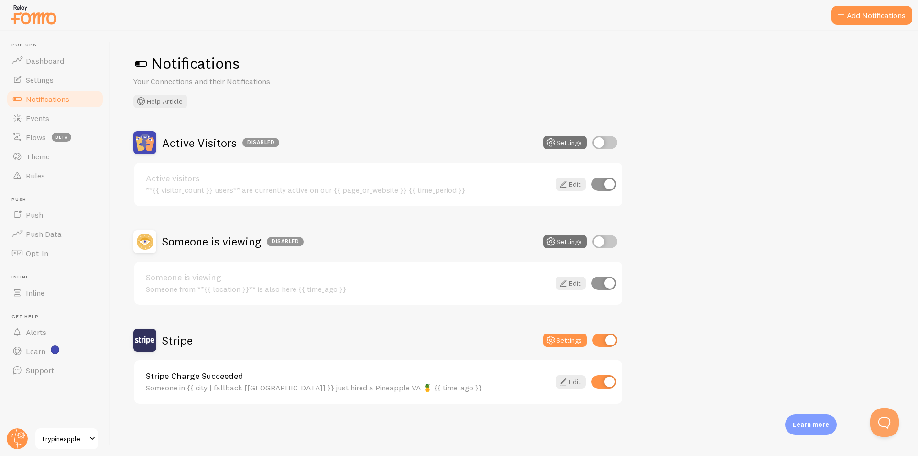
click at [568, 371] on div "Stripe Charge Succeeded Someone in {{ city | fallback [[GEOGRAPHIC_DATA]] }} ju…" at bounding box center [378, 382] width 488 height 44
click at [571, 383] on link "Edit" at bounding box center [571, 381] width 30 height 13
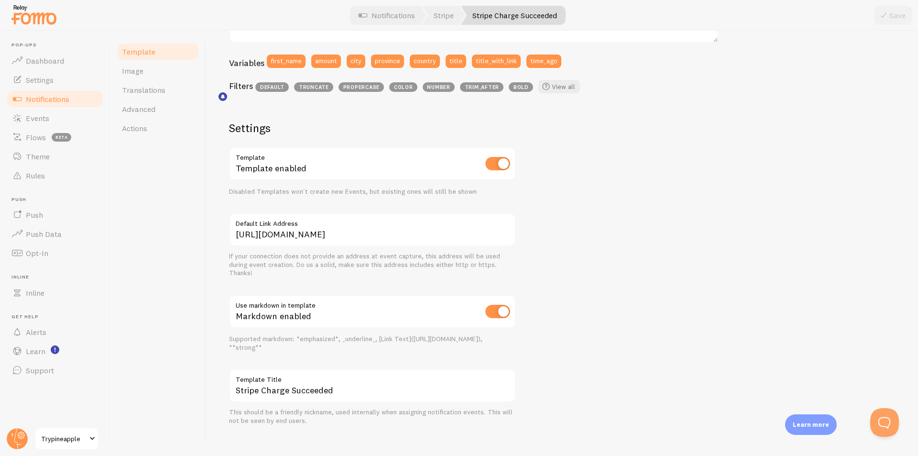
scroll to position [259, 0]
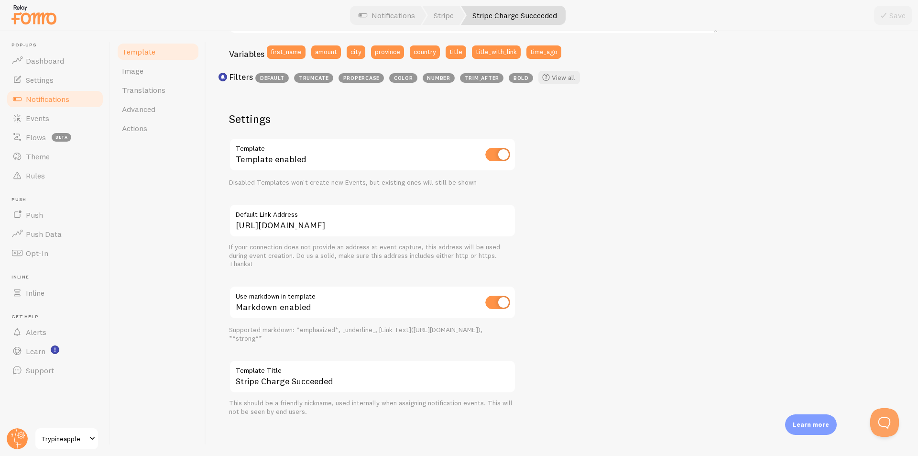
click at [340, 331] on div "Supported markdown: *emphasized*, _underline_, [Link Text]([URL][DOMAIN_NAME]),…" at bounding box center [372, 334] width 287 height 17
click at [706, 310] on div "Someone in [GEOGRAPHIC_DATA] just hired a Pineapple VA 🍍 about 4 minutes ago So…" at bounding box center [562, 153] width 666 height 528
click at [290, 386] on input "Stripe Charge Succeeded" at bounding box center [372, 376] width 287 height 33
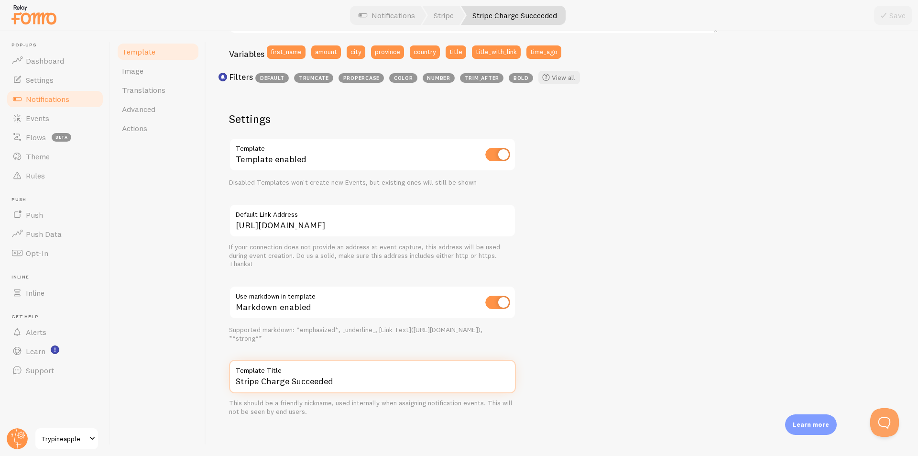
click at [290, 386] on input "Stripe Charge Succeeded" at bounding box center [372, 376] width 287 height 33
click at [669, 325] on div "Someone in [GEOGRAPHIC_DATA] just hired a Pineapple VA 🍍 about 4 minutes ago So…" at bounding box center [562, 153] width 666 height 528
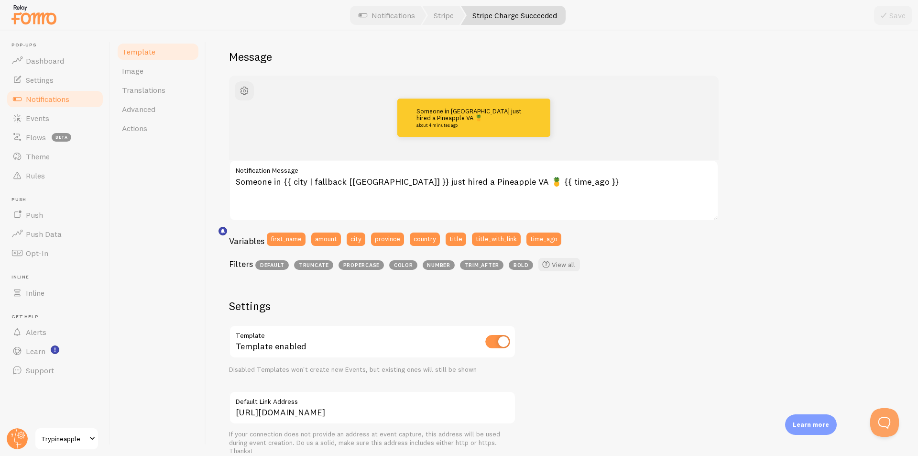
scroll to position [67, 0]
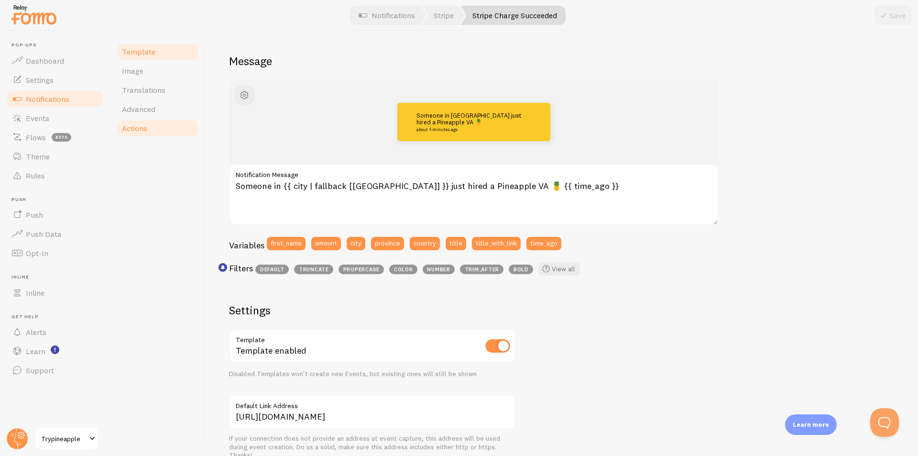
click at [149, 127] on link "Actions" at bounding box center [158, 128] width 84 height 19
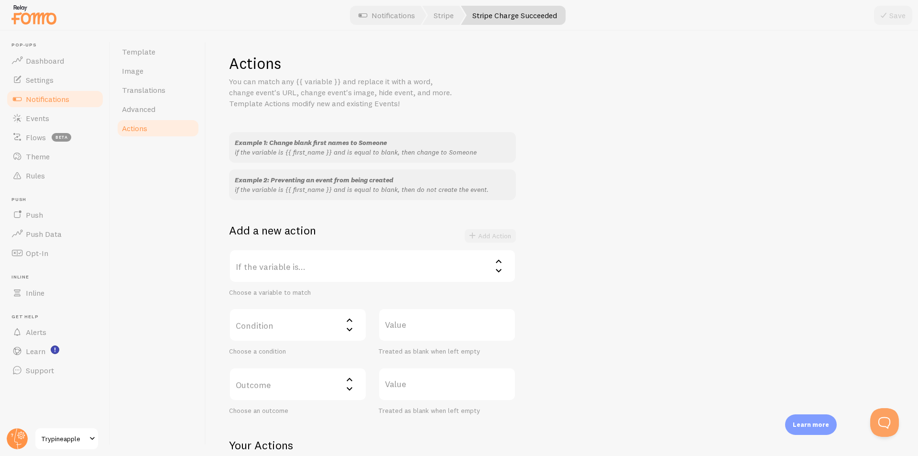
scroll to position [92, 0]
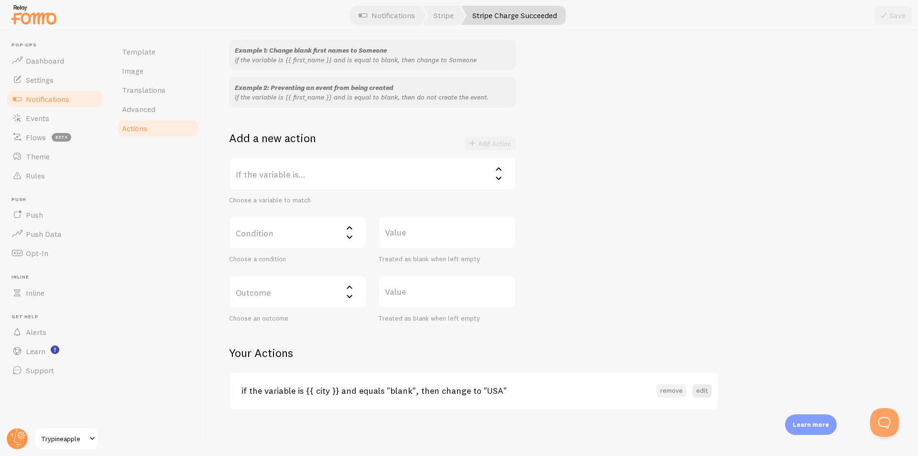
click at [676, 392] on button "remove" at bounding box center [672, 390] width 30 height 13
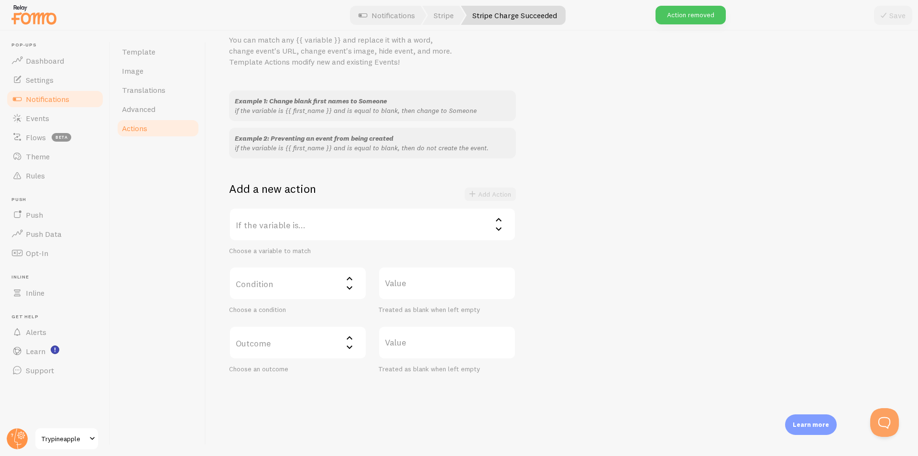
click at [398, 220] on label "If the variable is..." at bounding box center [372, 224] width 287 height 33
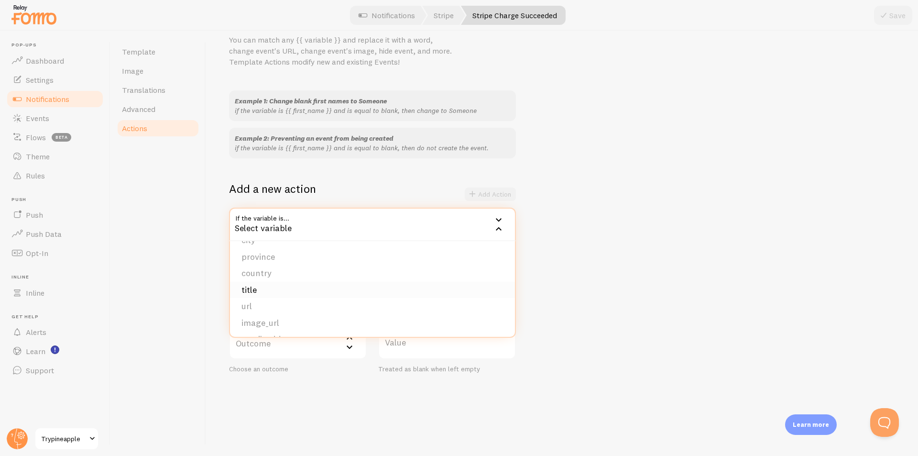
scroll to position [48, 0]
click at [735, 179] on div "Example 1: Change blank first names to Someone if the variable is {{ first_name…" at bounding box center [562, 231] width 666 height 283
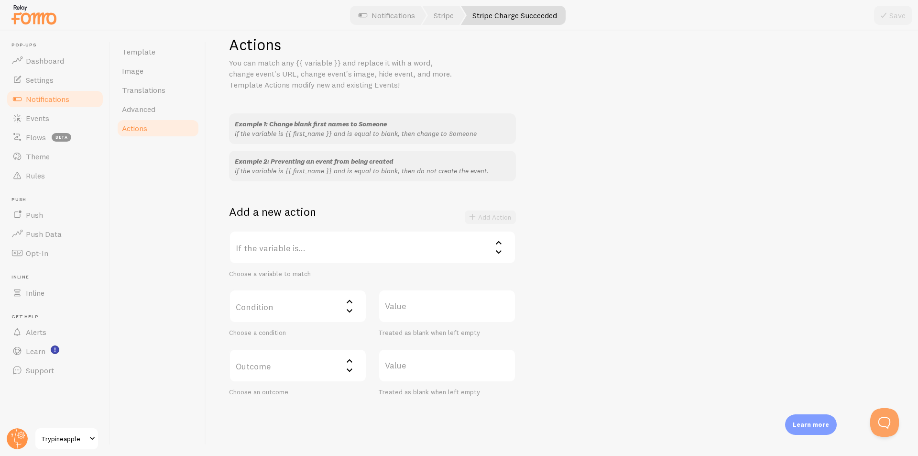
scroll to position [0, 0]
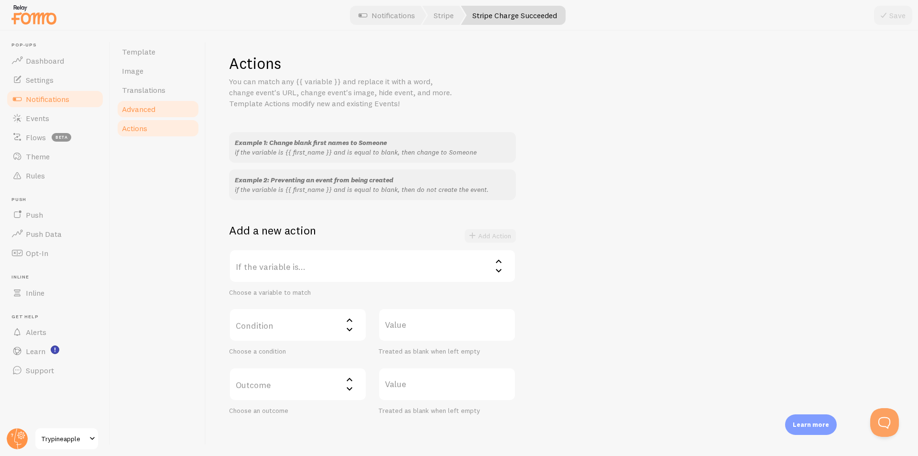
click at [153, 100] on link "Advanced" at bounding box center [158, 108] width 84 height 19
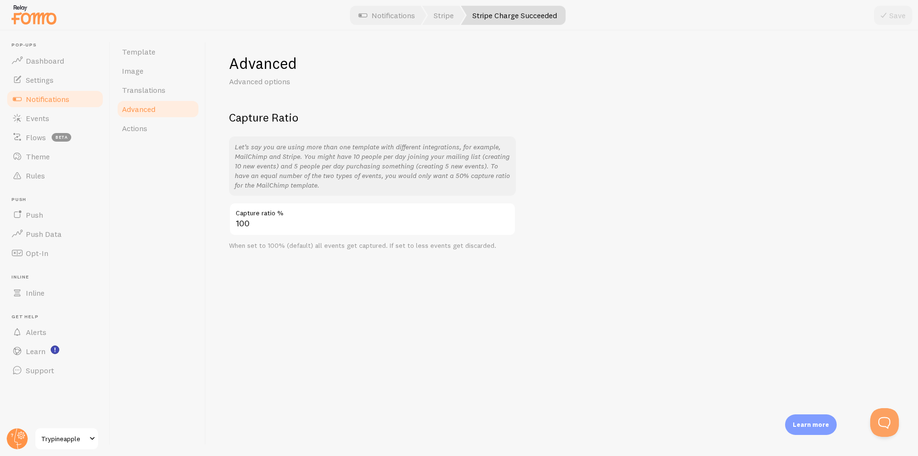
drag, startPoint x: 230, startPoint y: 146, endPoint x: 347, endPoint y: 197, distance: 127.7
click at [347, 197] on div "Capture Ratio Let’s say you are using more than one template with different int…" at bounding box center [372, 180] width 287 height 140
click at [338, 189] on p "Let’s say you are using more than one template with different integrations, for…" at bounding box center [373, 166] width 276 height 48
drag, startPoint x: 345, startPoint y: 189, endPoint x: 232, endPoint y: 139, distance: 124.0
click at [232, 139] on div "Let’s say you are using more than one template with different integrations, for…" at bounding box center [372, 165] width 287 height 59
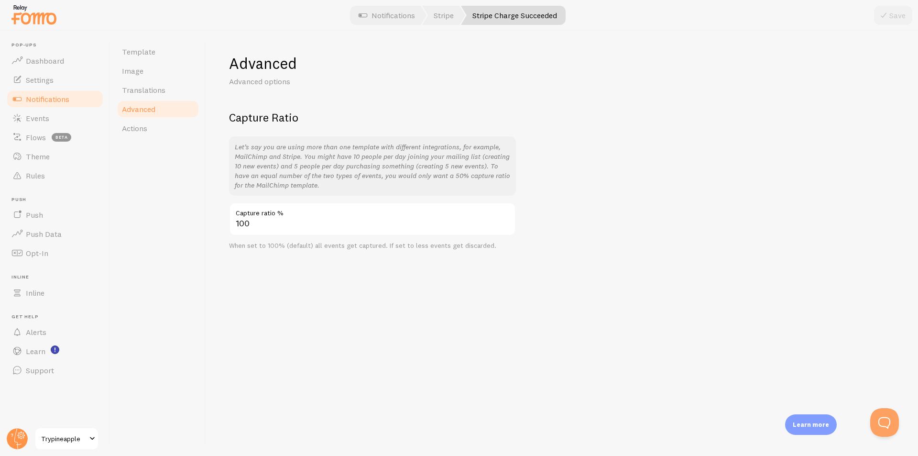
click at [232, 139] on div "Let’s say you are using more than one template with different integrations, for…" at bounding box center [372, 165] width 287 height 59
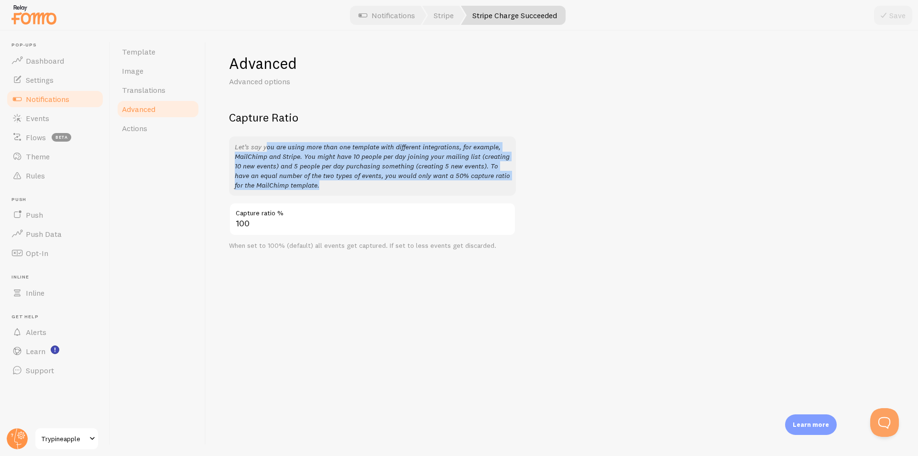
drag, startPoint x: 232, startPoint y: 139, endPoint x: 377, endPoint y: 195, distance: 156.0
click at [377, 195] on div "Let’s say you are using more than one template with different integrations, for…" at bounding box center [372, 165] width 287 height 59
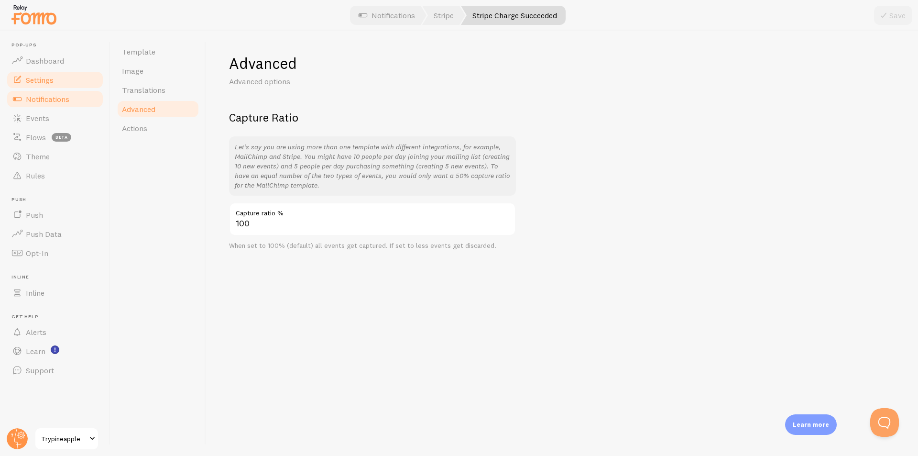
click at [47, 74] on link "Settings" at bounding box center [55, 79] width 99 height 19
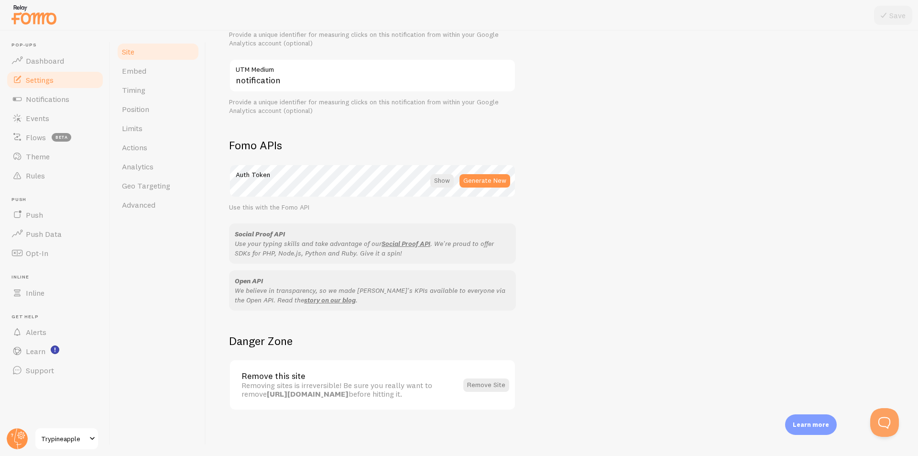
scroll to position [447, 0]
click at [159, 73] on link "Embed" at bounding box center [158, 70] width 84 height 19
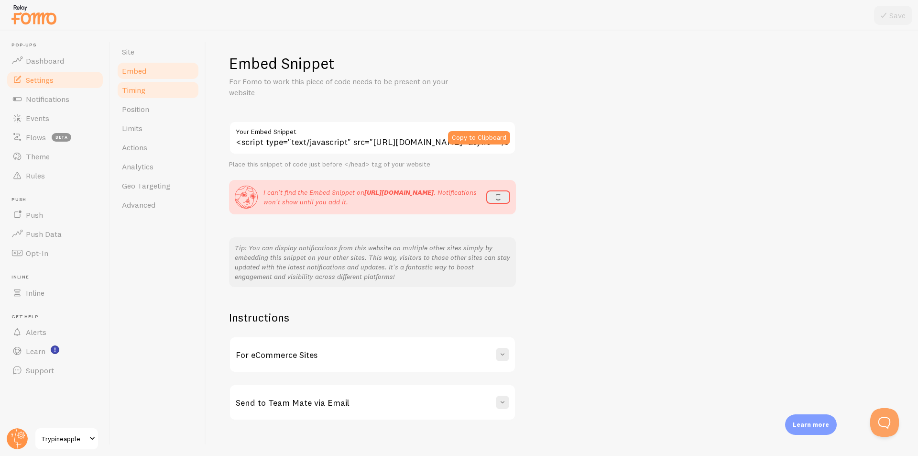
click at [157, 97] on link "Timing" at bounding box center [158, 89] width 84 height 19
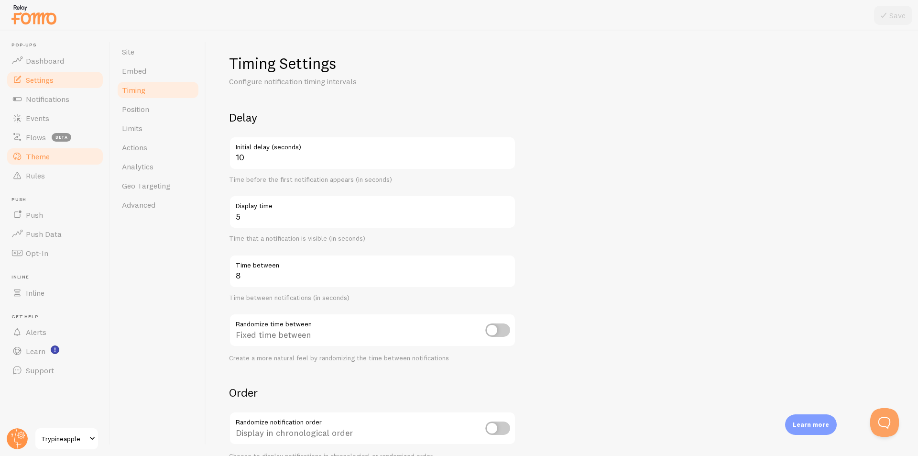
click at [48, 159] on span "Theme" at bounding box center [38, 157] width 24 height 10
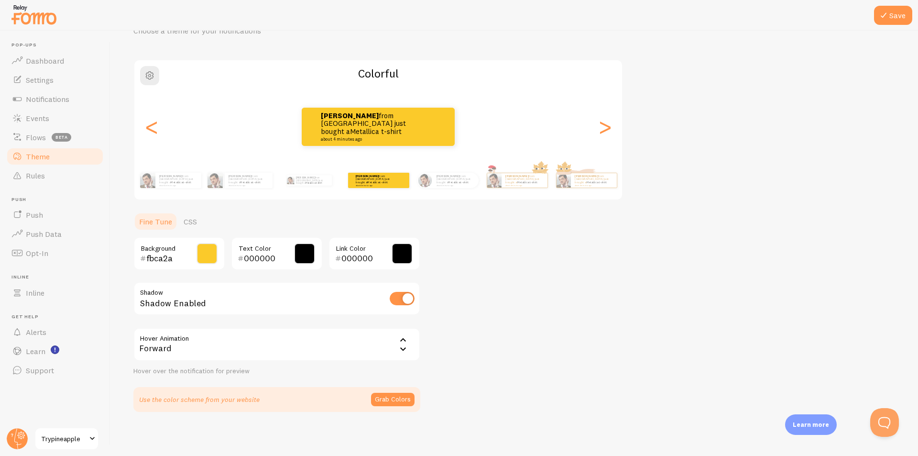
scroll to position [53, 0]
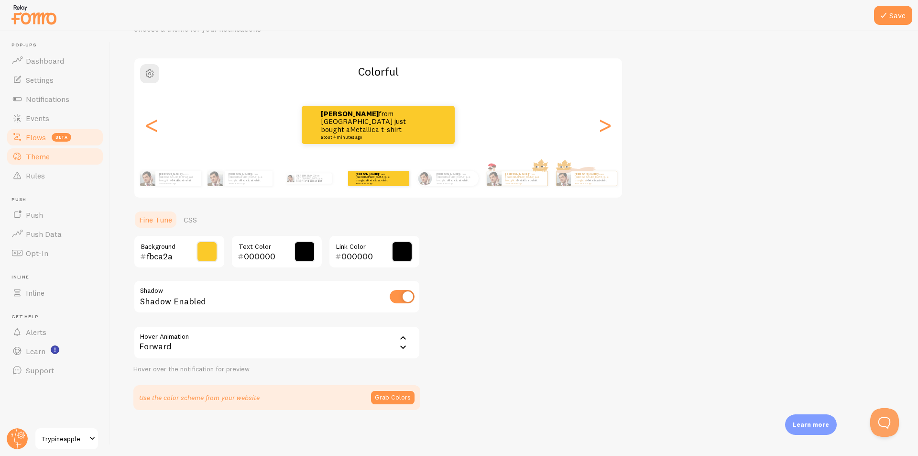
click at [46, 138] on link "Flows beta" at bounding box center [55, 137] width 99 height 19
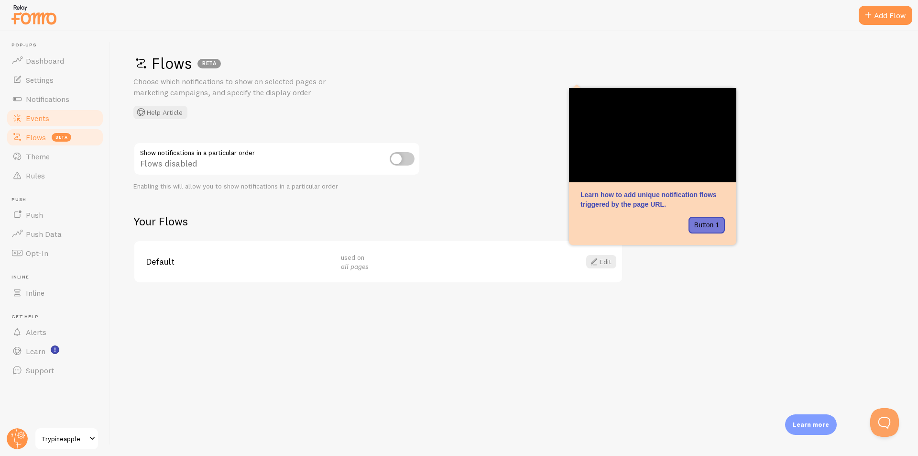
click at [44, 116] on span "Events" at bounding box center [37, 118] width 23 height 10
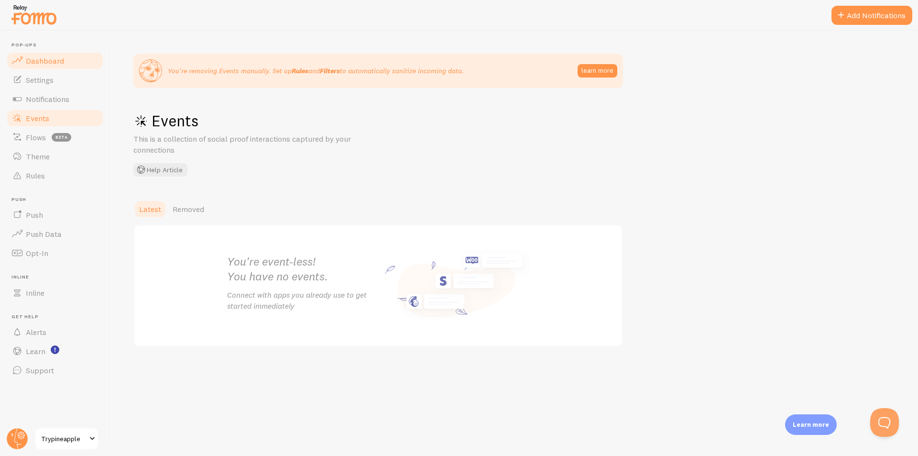
click at [50, 63] on span "Dashboard" at bounding box center [45, 61] width 38 height 10
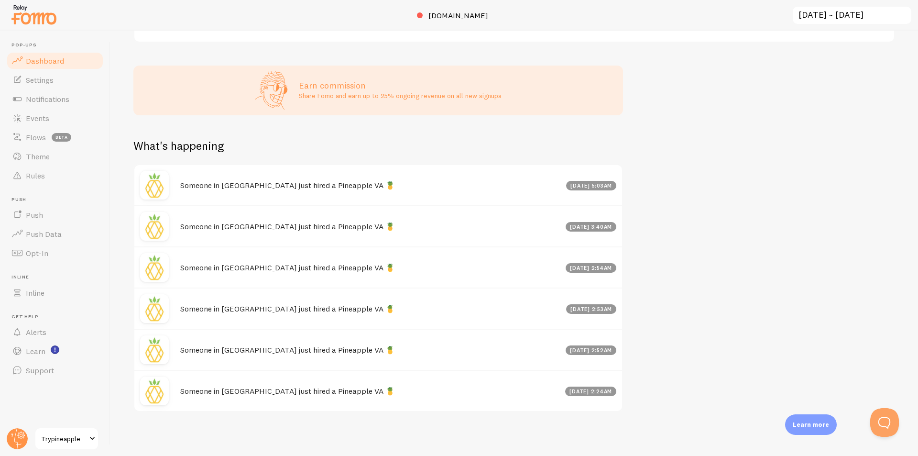
scroll to position [222, 0]
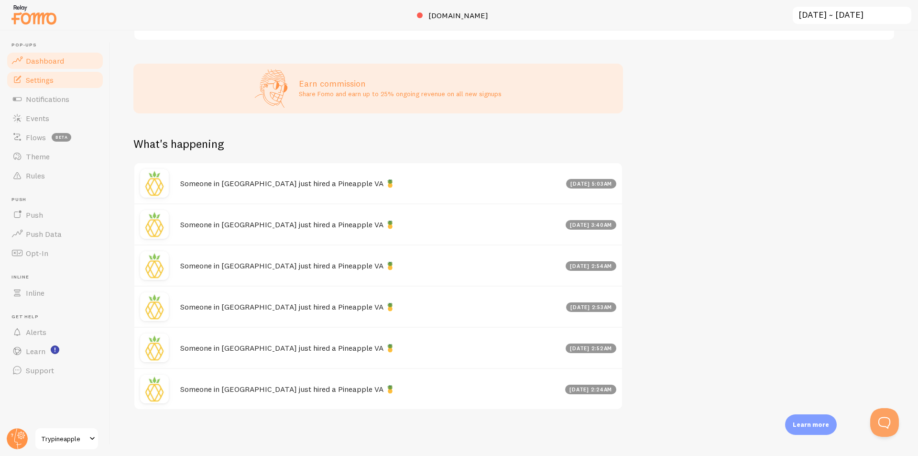
click at [65, 75] on link "Settings" at bounding box center [55, 79] width 99 height 19
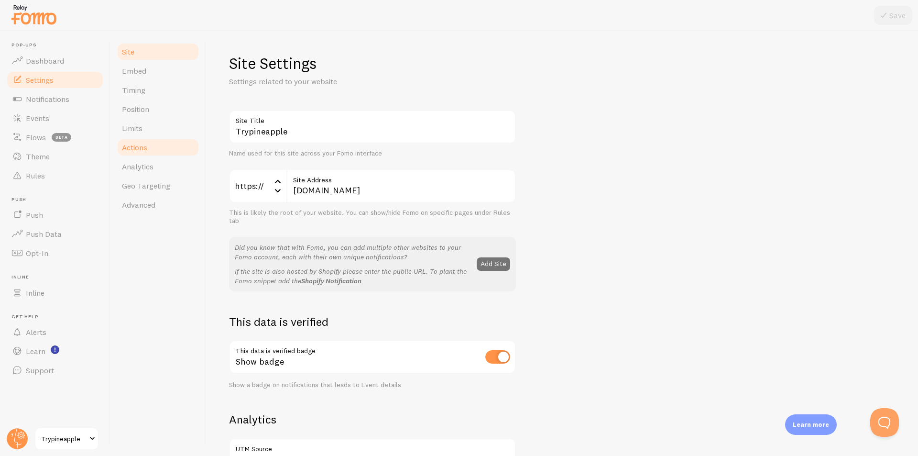
click at [159, 146] on link "Actions" at bounding box center [158, 147] width 84 height 19
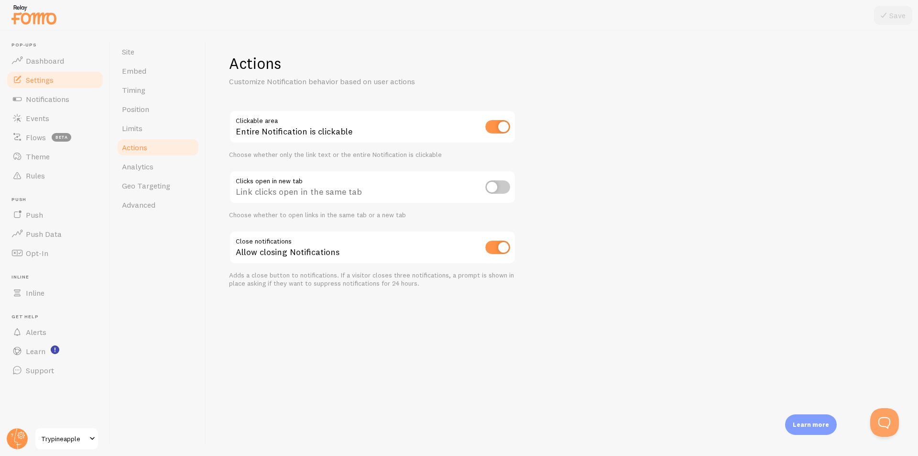
click at [284, 132] on div "Entire Notification is clickable" at bounding box center [372, 127] width 287 height 35
click at [397, 155] on div "Choose whether only the link text or the entire Notification is clickable" at bounding box center [372, 155] width 287 height 9
click at [162, 164] on link "Analytics" at bounding box center [158, 166] width 84 height 19
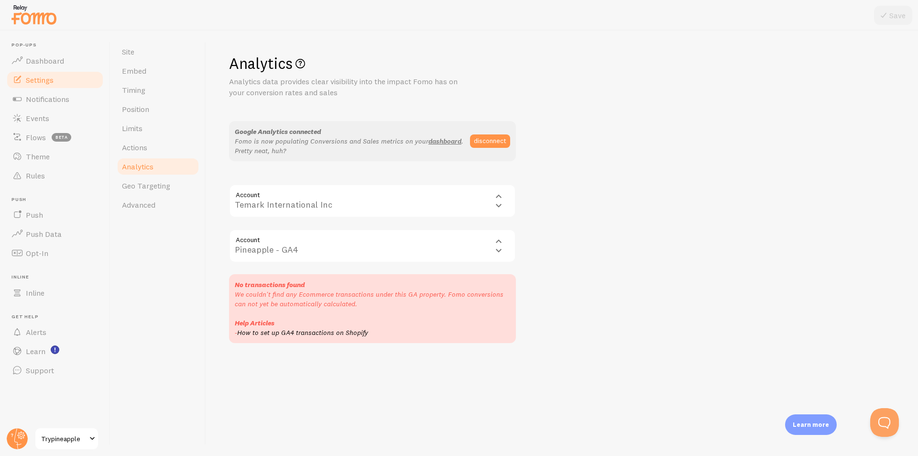
click at [305, 229] on div "Account accounts/89637510 Temark International Inc Temark International Inc Acc…" at bounding box center [372, 263] width 287 height 159
click at [318, 243] on div "Account properties/379786908 Pineapple - GA4 Pineapple - GA4" at bounding box center [372, 245] width 287 height 33
click at [403, 304] on div "No transactions found We couldn't find any Ecommerce transactions under this GA…" at bounding box center [372, 308] width 287 height 69
click at [162, 214] on div "Site Embed Timing Position Limits Actions Analytics Geo Targeting Advanced" at bounding box center [158, 243] width 96 height 425
click at [157, 208] on link "Advanced" at bounding box center [158, 204] width 84 height 19
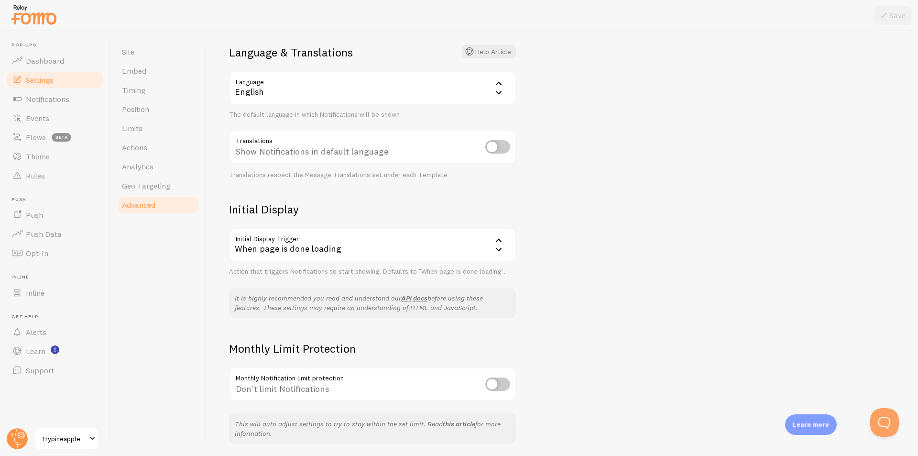
scroll to position [99, 0]
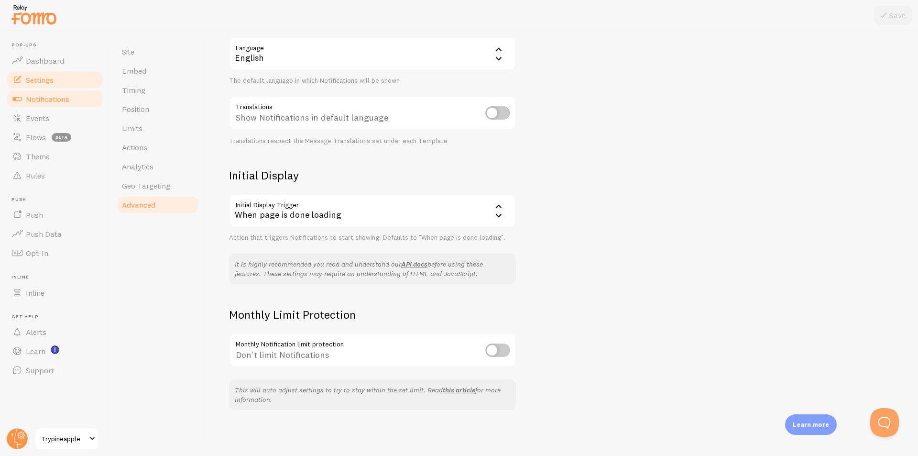
click at [37, 97] on span "Notifications" at bounding box center [48, 99] width 44 height 10
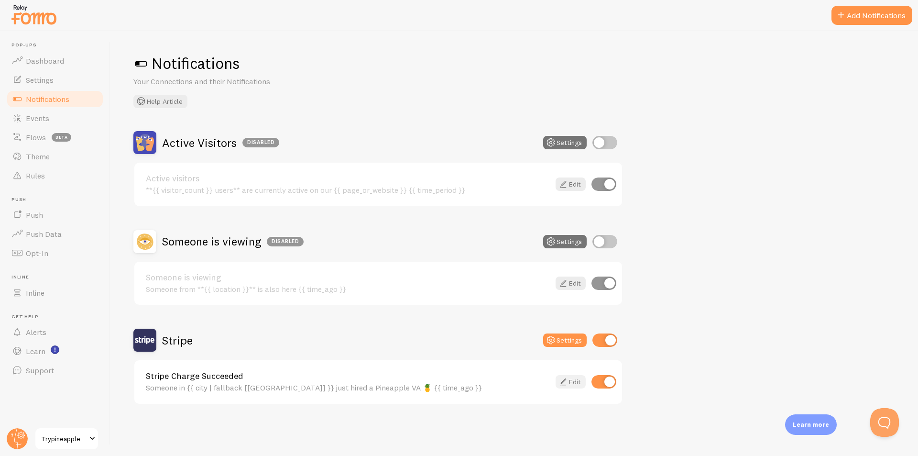
click at [571, 383] on link "Edit" at bounding box center [571, 381] width 30 height 13
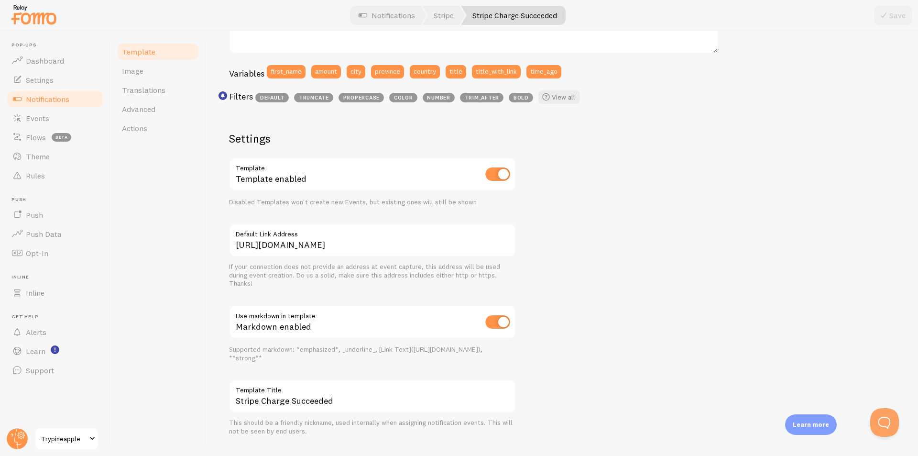
scroll to position [259, 0]
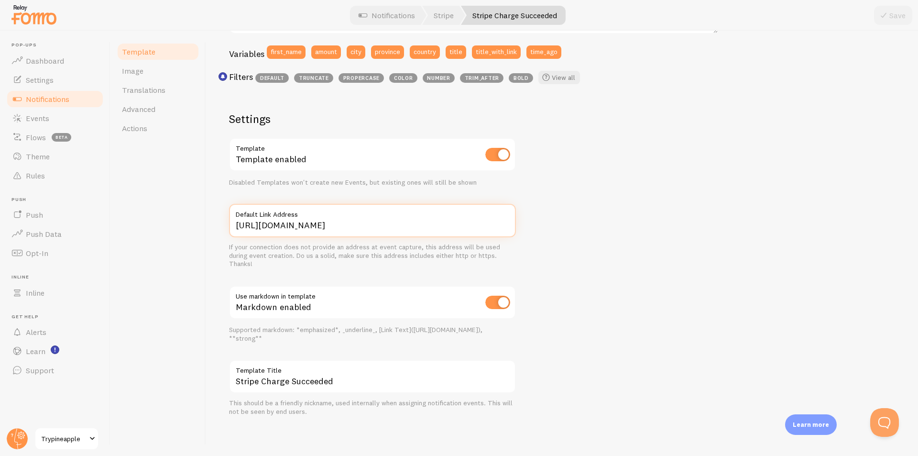
click at [346, 226] on input "[URL][DOMAIN_NAME]" at bounding box center [372, 220] width 287 height 33
drag, startPoint x: 374, startPoint y: 224, endPoint x: 202, endPoint y: 224, distance: 171.2
click at [202, 224] on div "Template Image Translations Advanced Actions Stripe Charge Succeeded Compose yo…" at bounding box center [514, 243] width 808 height 425
paste input "/"
type input "[URL][DOMAIN_NAME]"
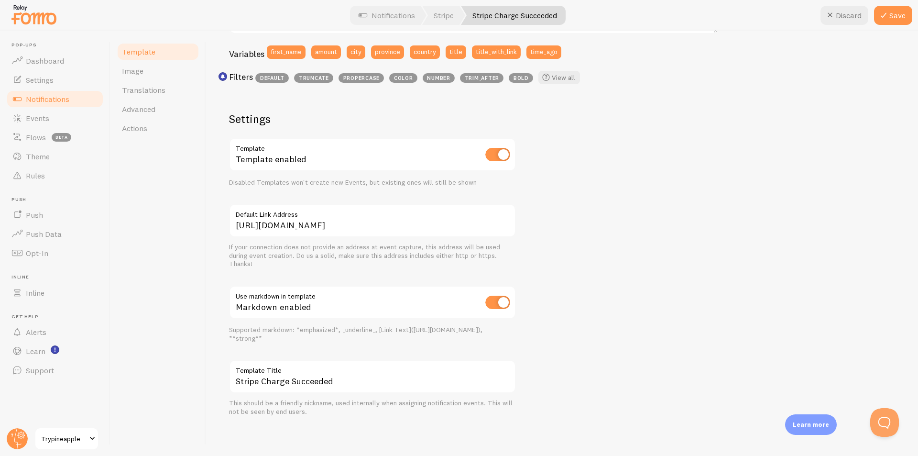
click at [595, 206] on div "Someone in [GEOGRAPHIC_DATA] just hired a Pineapple VA 🍍 about 4 minutes ago So…" at bounding box center [562, 153] width 666 height 528
click at [896, 17] on button "Save" at bounding box center [893, 15] width 38 height 19
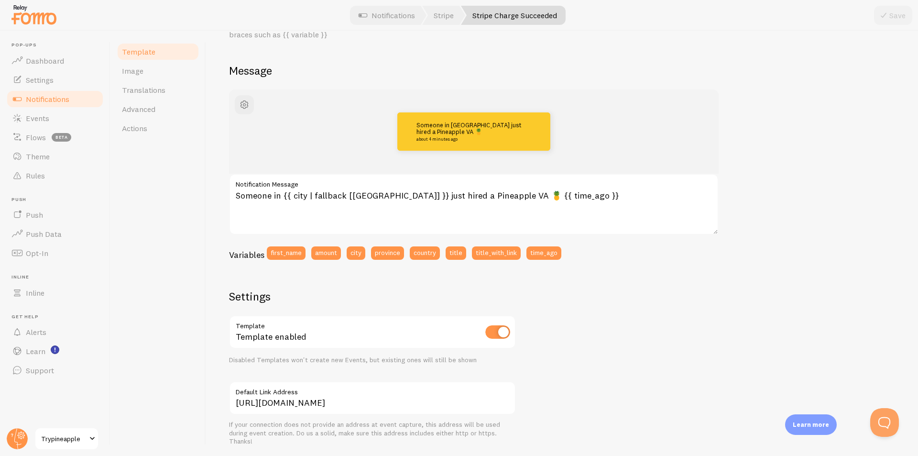
scroll to position [44, 0]
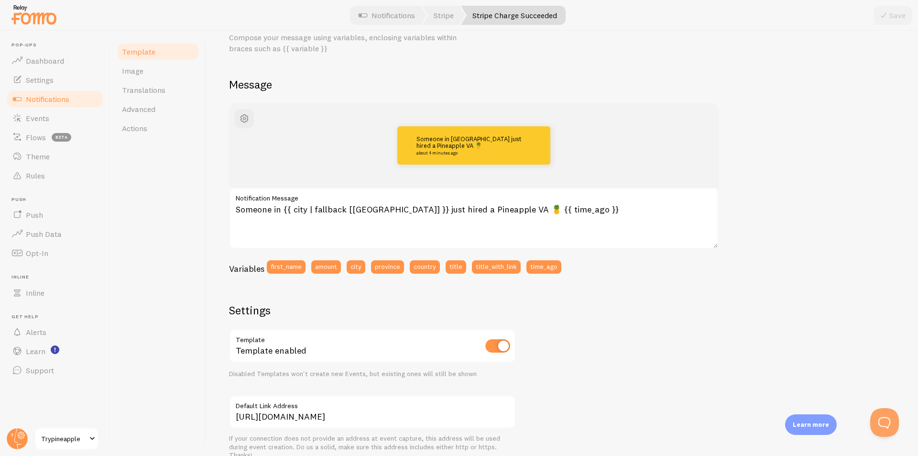
drag, startPoint x: 467, startPoint y: 144, endPoint x: 434, endPoint y: 145, distance: 33.0
click at [468, 144] on p "Someone in [GEOGRAPHIC_DATA] just hired a Pineapple VA 🍍 about 4 minutes ago" at bounding box center [474, 145] width 115 height 20
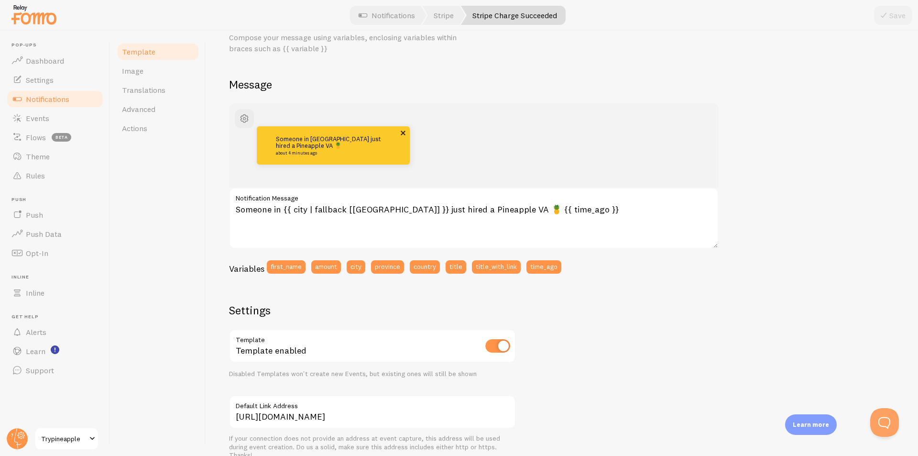
click at [393, 142] on div "Someone in [GEOGRAPHIC_DATA] just hired a Pineapple VA 🍍 about 4 minutes ago" at bounding box center [333, 145] width 153 height 38
click at [356, 146] on p "Someone in [GEOGRAPHIC_DATA] just hired a Pineapple VA 🍍 about 4 minutes ago" at bounding box center [333, 145] width 115 height 20
click at [340, 148] on p "Someone in [GEOGRAPHIC_DATA] just hired a Pineapple VA 🍍 about 4 minutes ago" at bounding box center [333, 145] width 115 height 20
click at [295, 140] on p "Someone in [GEOGRAPHIC_DATA] just hired a Pineapple VA 🍍 about 4 minutes ago" at bounding box center [333, 145] width 115 height 20
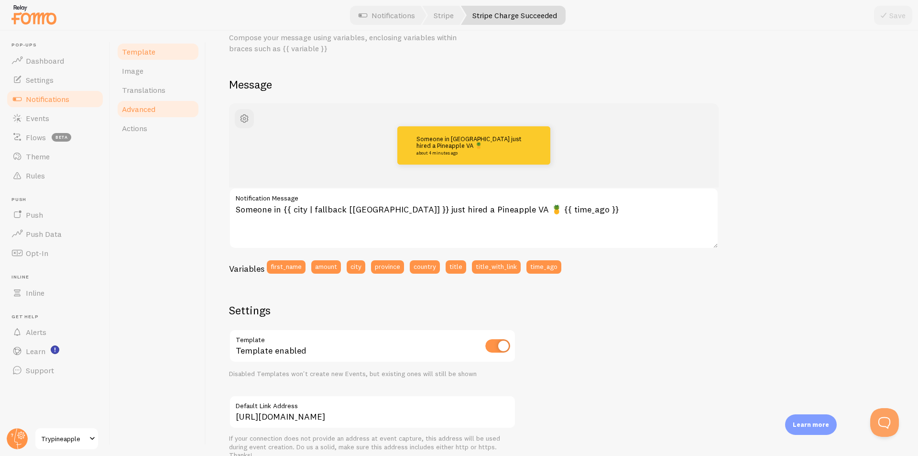
click at [142, 112] on span "Advanced" at bounding box center [138, 109] width 33 height 10
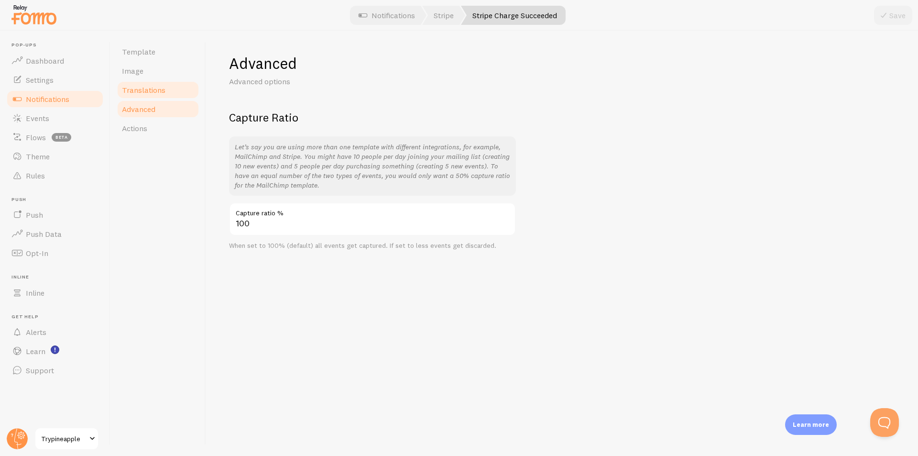
click at [153, 96] on link "Translations" at bounding box center [158, 89] width 84 height 19
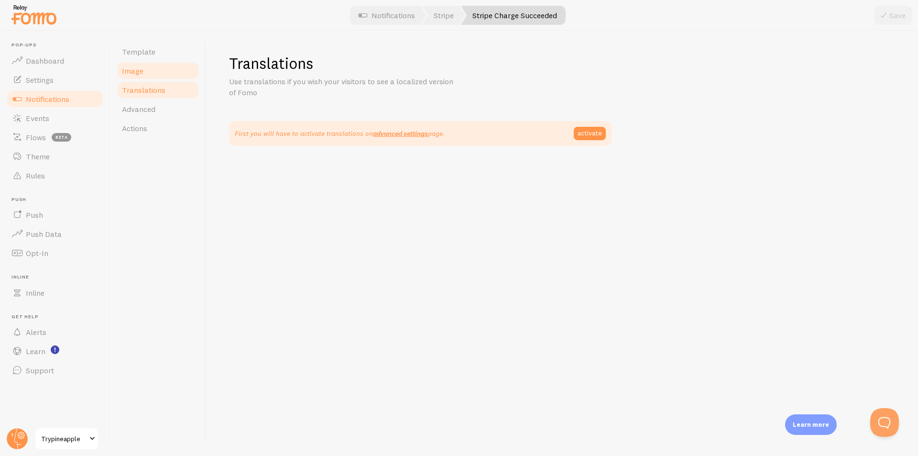
click at [157, 76] on link "Image" at bounding box center [158, 70] width 84 height 19
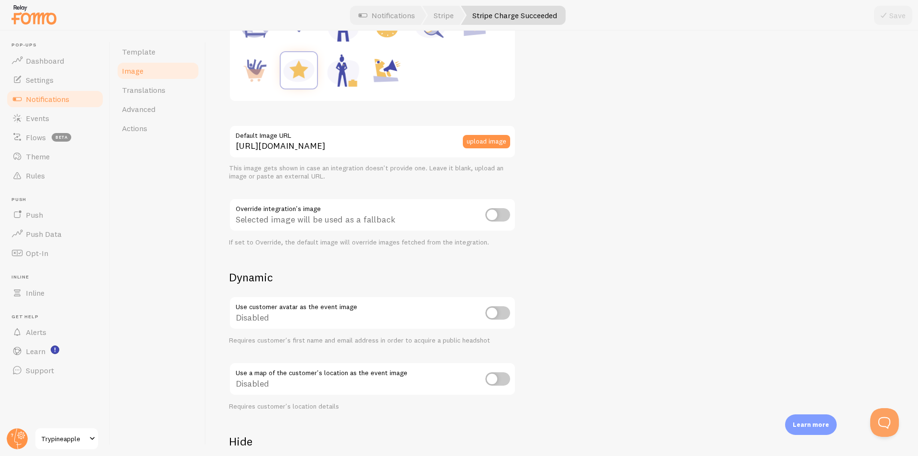
scroll to position [191, 0]
click at [496, 379] on input "checkbox" at bounding box center [497, 378] width 25 height 13
checkbox input "true"
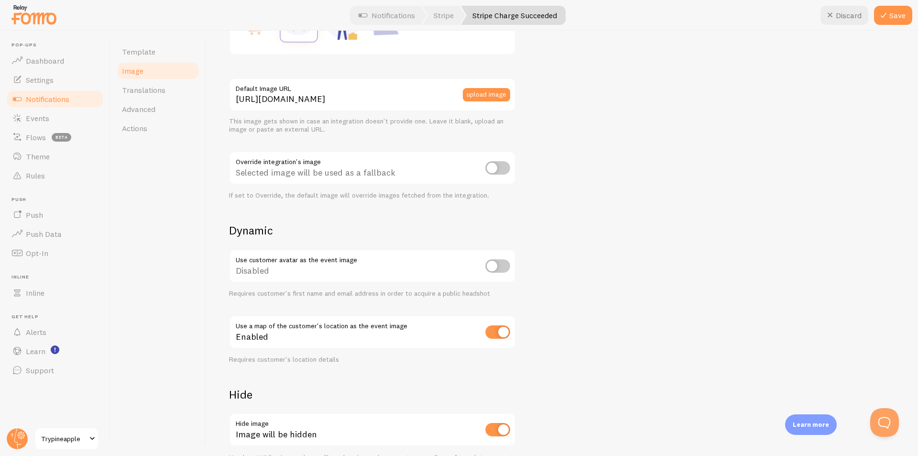
scroll to position [298, 0]
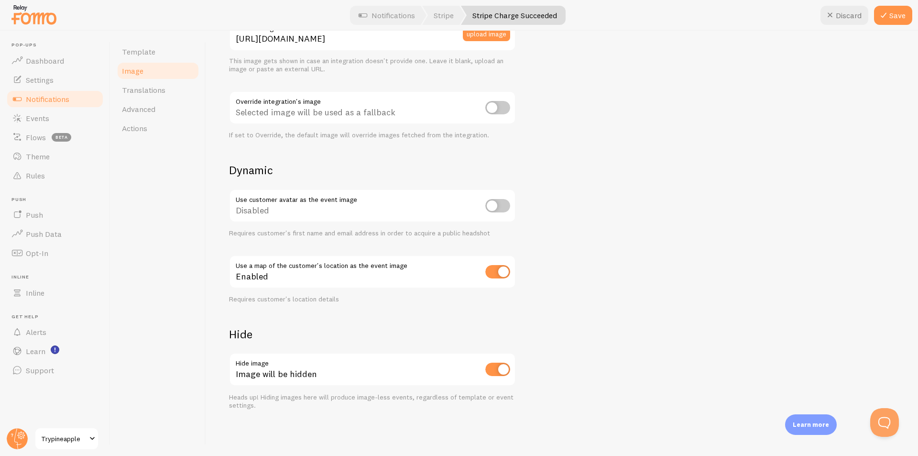
click at [497, 368] on input "checkbox" at bounding box center [497, 369] width 25 height 13
checkbox input "false"
click at [895, 13] on button "Save" at bounding box center [893, 15] width 38 height 19
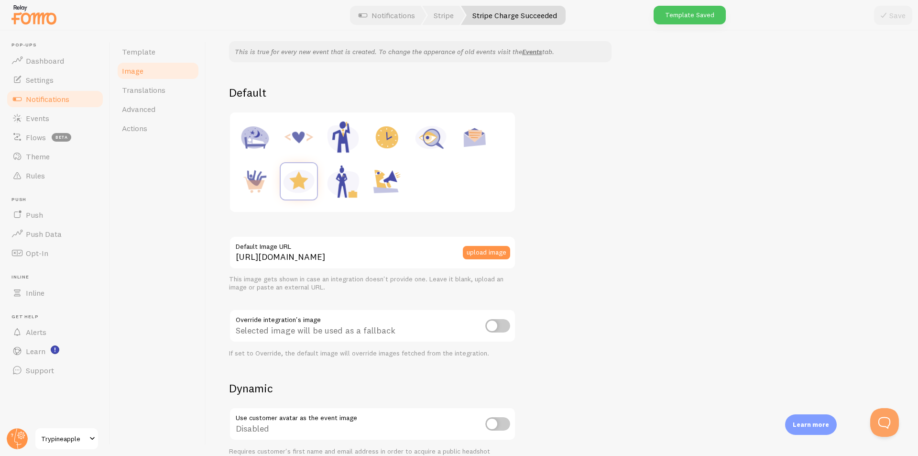
scroll to position [0, 0]
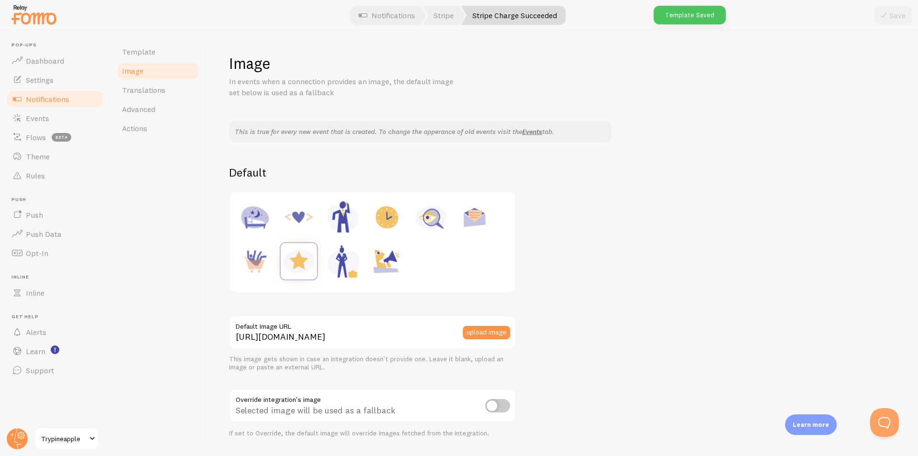
click at [50, 154] on link "Theme" at bounding box center [55, 156] width 99 height 19
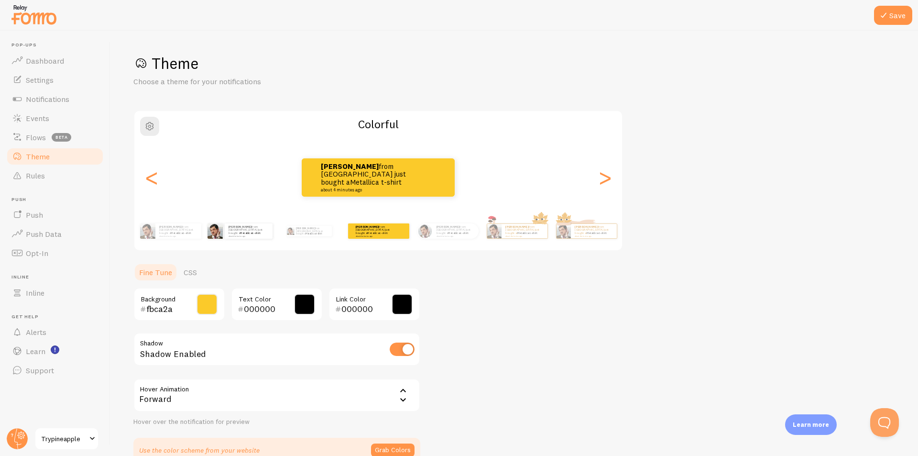
click at [240, 241] on div "[PERSON_NAME] from [GEOGRAPHIC_DATA] just bought a Metallica t-shirt about 4 mi…" at bounding box center [240, 231] width 62 height 27
click at [245, 235] on small "about 4 minutes ago" at bounding box center [248, 236] width 39 height 2
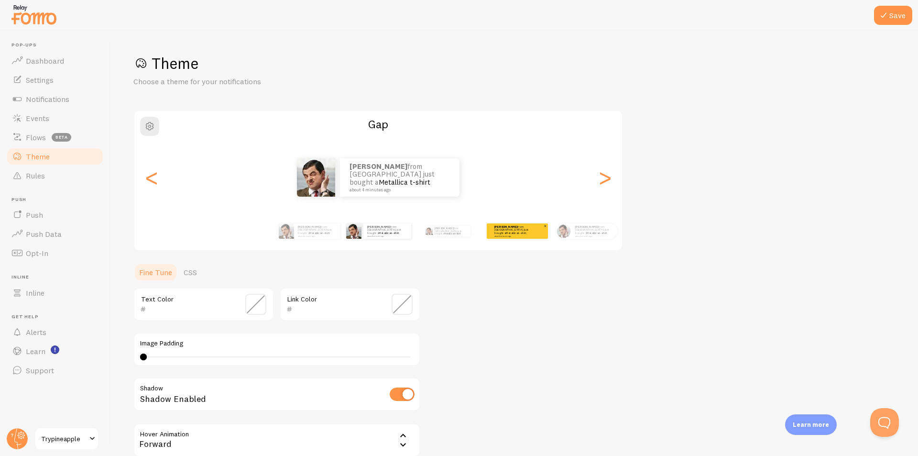
click at [519, 231] on link "Metallica t-shirt" at bounding box center [516, 233] width 21 height 4
type input "000000"
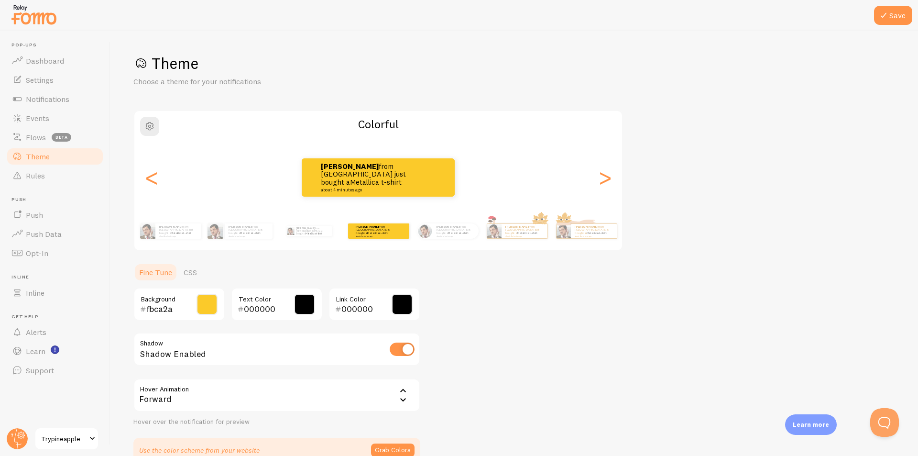
click at [202, 306] on span at bounding box center [207, 304] width 21 height 21
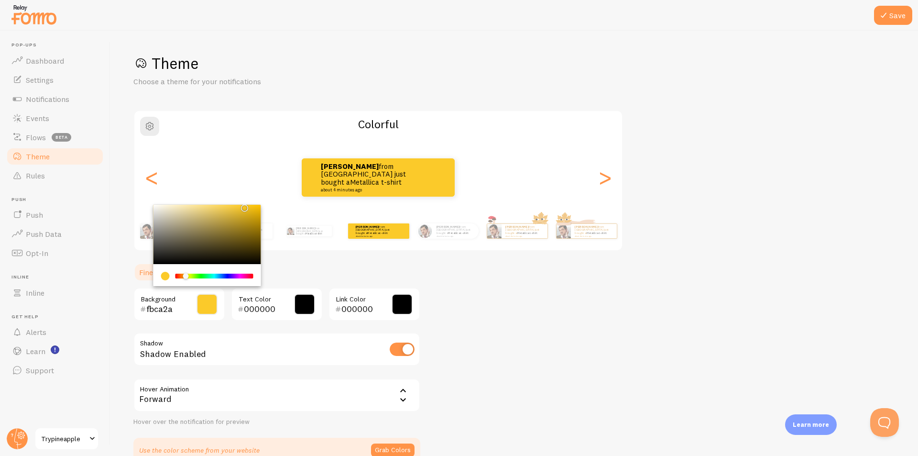
click at [163, 309] on input "fbca2a" at bounding box center [165, 308] width 39 height 11
click at [563, 283] on div "Theme Choose a theme for your notifications Colorful [PERSON_NAME] from [GEOGRA…" at bounding box center [514, 258] width 762 height 409
click at [298, 231] on p "[PERSON_NAME] from [GEOGRAPHIC_DATA] just bought a Metallica t-shirt about 4 mi…" at bounding box center [312, 231] width 32 height 11
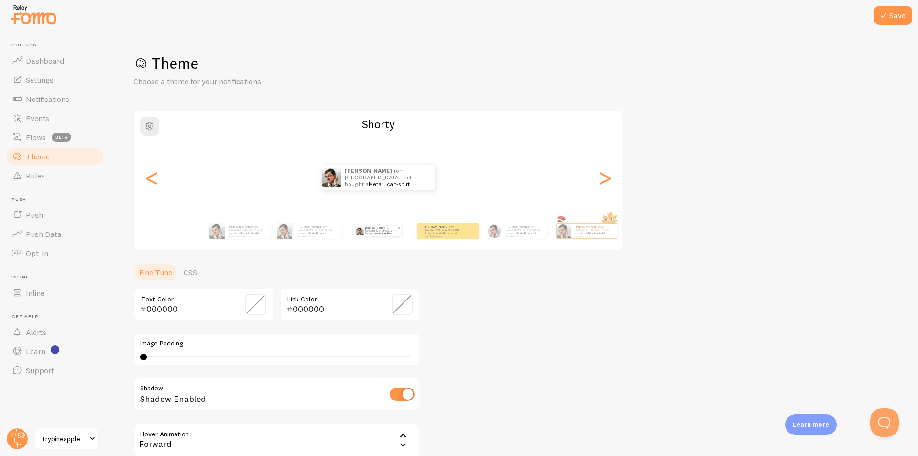
click at [375, 232] on link "Metallica t-shirt" at bounding box center [383, 233] width 16 height 3
click at [622, 169] on div "[PERSON_NAME] from [GEOGRAPHIC_DATA] just bought a Metallica t-shirt about 4 mi…" at bounding box center [866, 177] width 488 height 38
click at [385, 235] on div "[PERSON_NAME] from [GEOGRAPHIC_DATA] just bought a Metallica t-shirt about 4 mi…" at bounding box center [379, 231] width 62 height 27
click at [381, 233] on link "Metallica t-shirt" at bounding box center [383, 233] width 16 height 3
click at [325, 231] on link "Metallica t-shirt" at bounding box center [319, 233] width 21 height 4
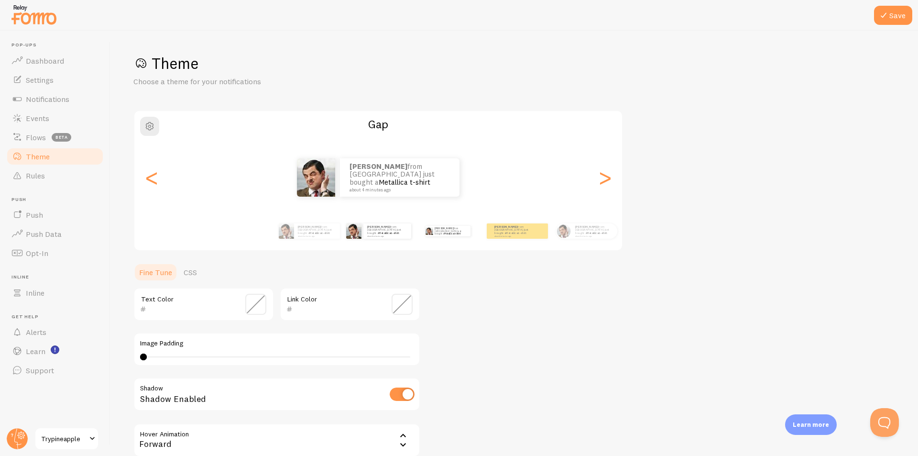
click at [446, 236] on div "[PERSON_NAME] from [GEOGRAPHIC_DATA] just bought a Metallica t-shirt about 4 mi…" at bounding box center [448, 231] width 62 height 27
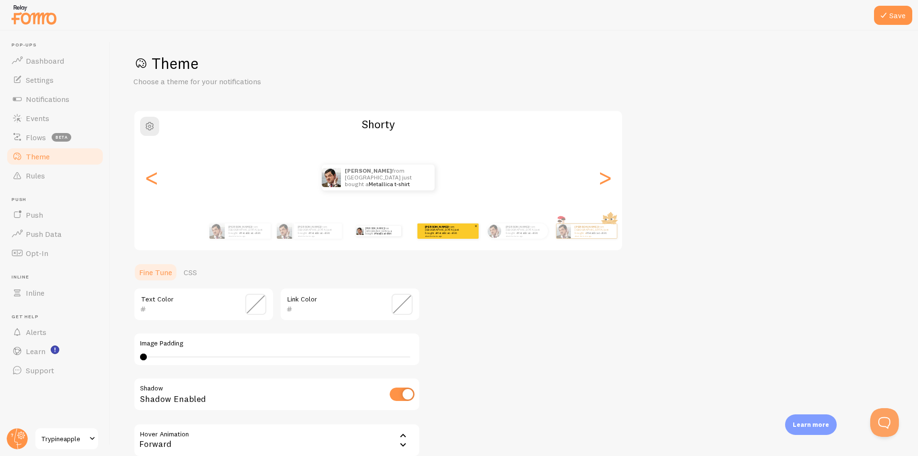
click at [441, 231] on link "Metallica t-shirt" at bounding box center [447, 233] width 21 height 4
type input "000000"
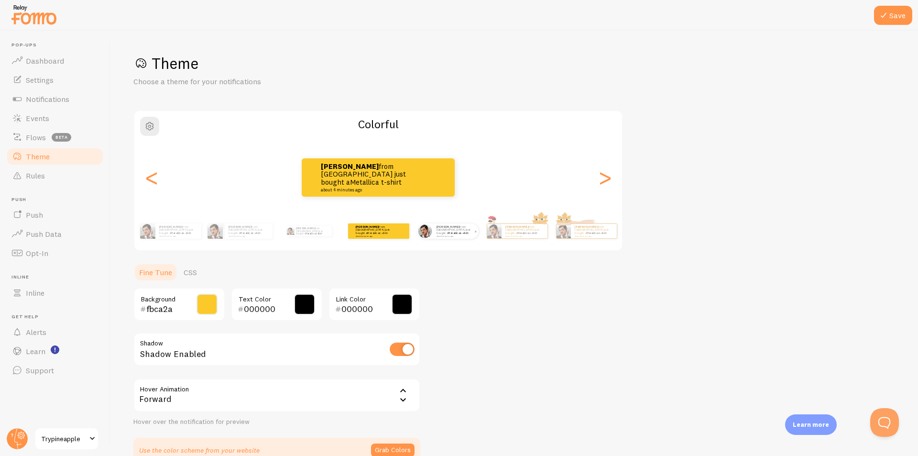
click at [446, 235] on small "about 4 minutes ago" at bounding box center [455, 236] width 37 height 2
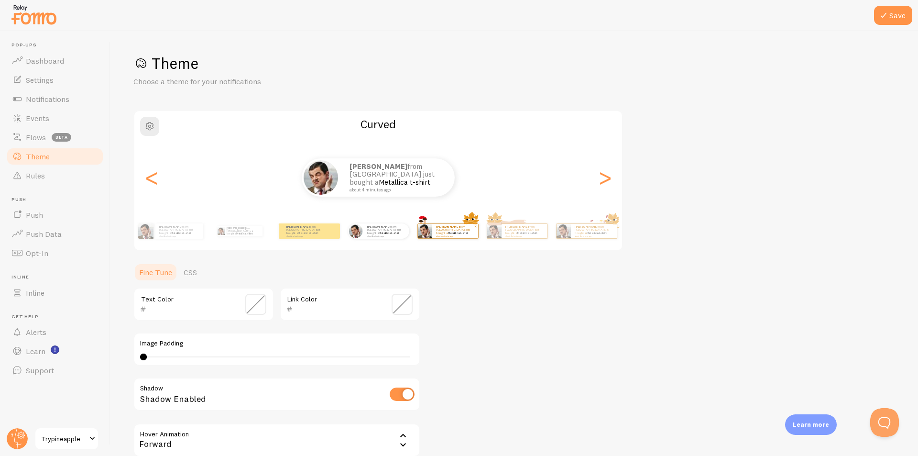
click at [447, 237] on div "[PERSON_NAME] from [GEOGRAPHIC_DATA] just bought a Metallica t-shirt about 4 mi…" at bounding box center [455, 231] width 46 height 14
type input "0"
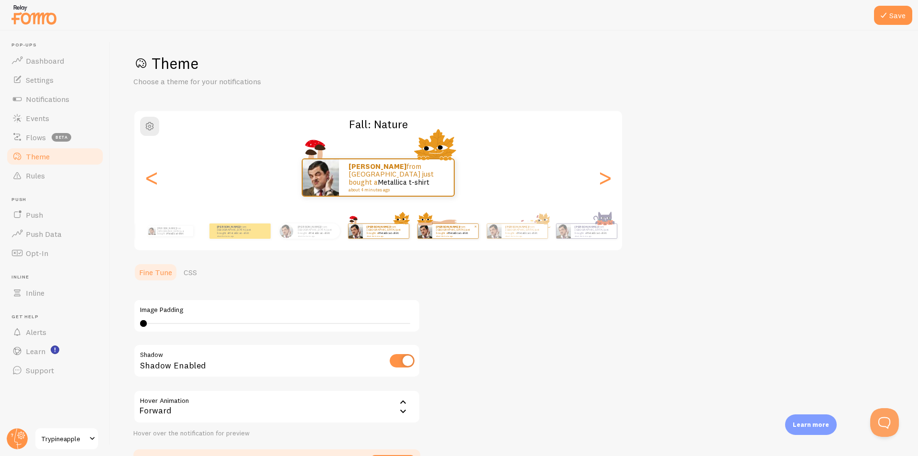
click at [449, 237] on div "[PERSON_NAME] from [GEOGRAPHIC_DATA] just bought a Metallica t-shirt about 4 mi…" at bounding box center [455, 231] width 46 height 14
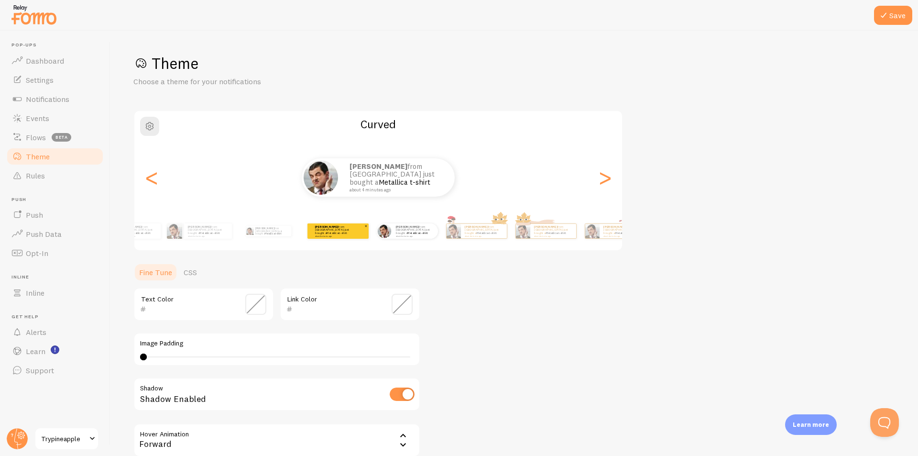
click at [369, 240] on div "[PERSON_NAME] from [GEOGRAPHIC_DATA] just bought a Metallica t-shirt about 4 mi…" at bounding box center [338, 231] width 62 height 27
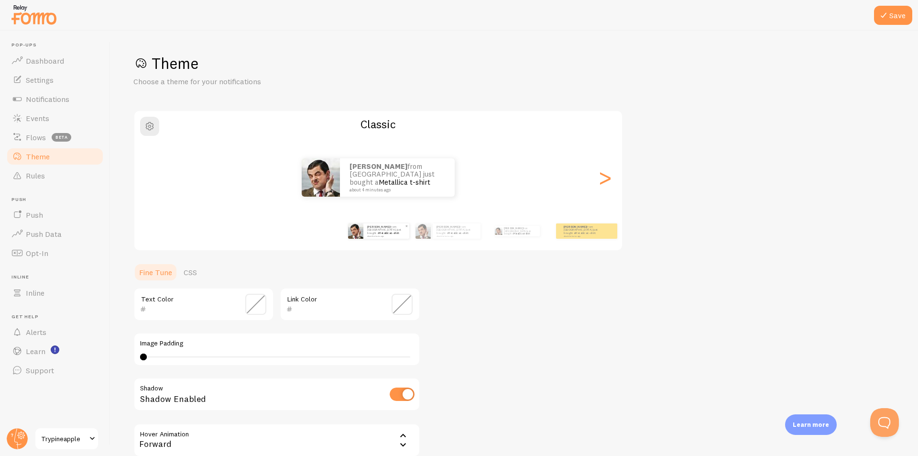
click at [391, 237] on div "[PERSON_NAME] from [GEOGRAPHIC_DATA] just bought a Metallica t-shirt about 4 mi…" at bounding box center [387, 230] width 46 height 15
click at [452, 240] on div "[PERSON_NAME] from [GEOGRAPHIC_DATA] just bought a Metallica t-shirt about 4 mi…" at bounding box center [448, 231] width 62 height 27
click at [451, 231] on link "Metallica t-shirt" at bounding box center [458, 233] width 21 height 4
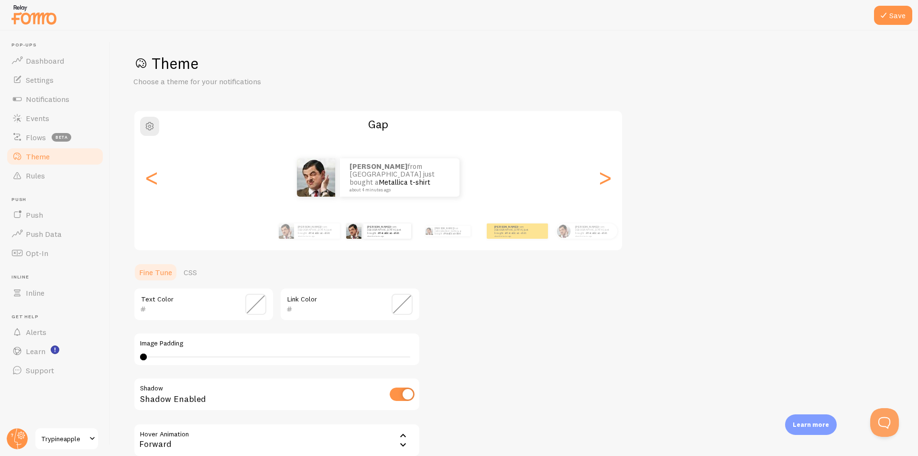
click at [340, 240] on div "[PERSON_NAME] from [GEOGRAPHIC_DATA] just bought a Metallica t-shirt about 4 mi…" at bounding box center [309, 231] width 62 height 27
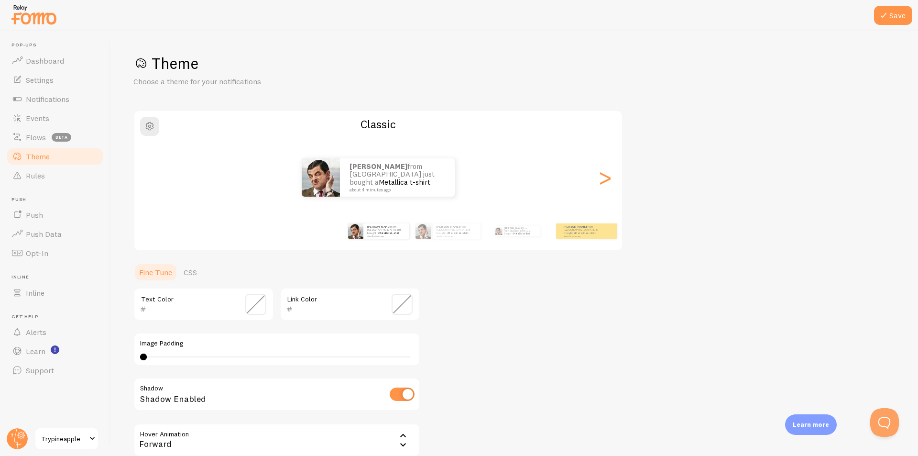
click at [310, 231] on div "[PERSON_NAME] from [GEOGRAPHIC_DATA] just bought a Metallica t-shirt about 4 mi…" at bounding box center [378, 231] width 549 height 38
click at [456, 232] on link "Metallica t-shirt" at bounding box center [458, 233] width 21 height 4
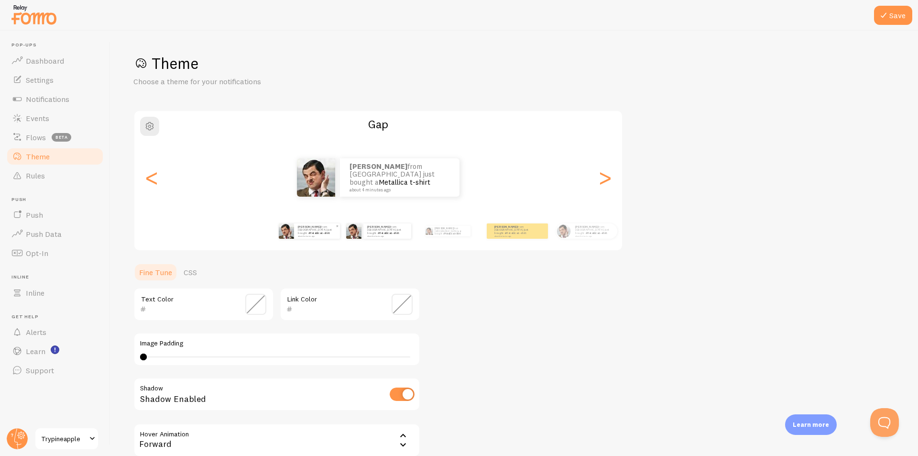
click at [310, 236] on div "[PERSON_NAME] from [GEOGRAPHIC_DATA] just bought a Metallica t-shirt about 4 mi…" at bounding box center [317, 230] width 46 height 15
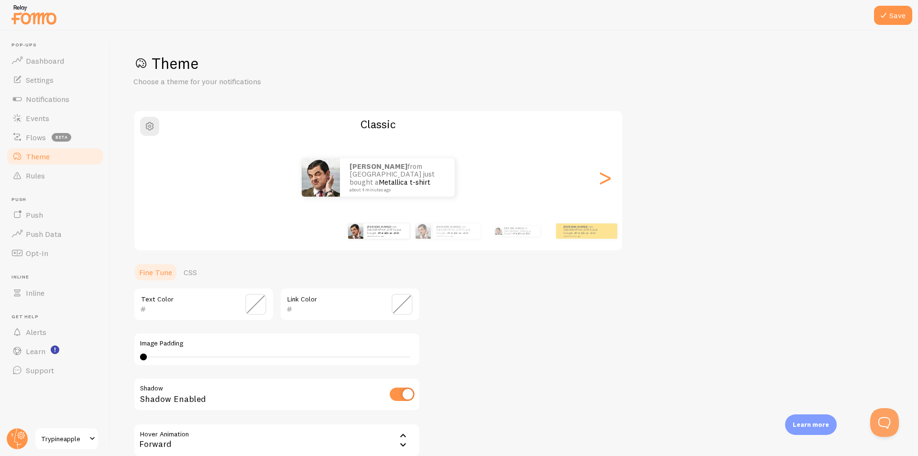
click at [176, 312] on input "text" at bounding box center [190, 308] width 88 height 11
click at [503, 301] on div "Theme Choose a theme for your notifications Classic [PERSON_NAME] from [GEOGRAP…" at bounding box center [514, 281] width 762 height 454
click at [193, 270] on link "CSS" at bounding box center [190, 272] width 25 height 19
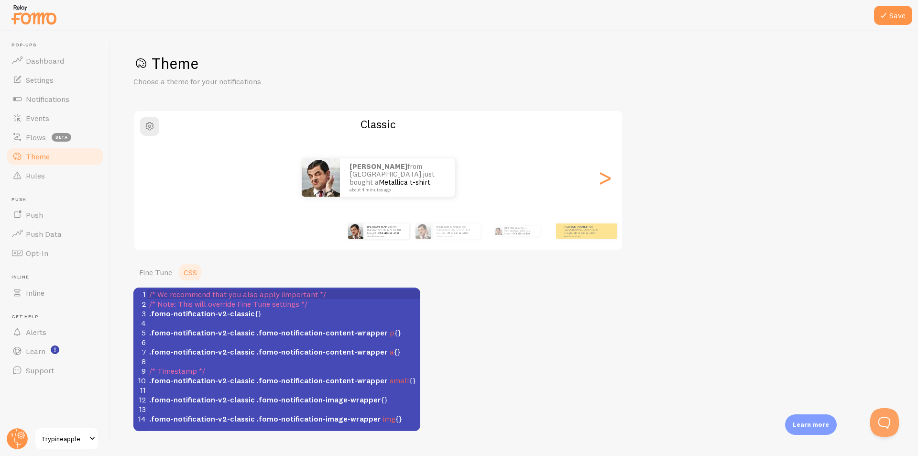
click at [400, 380] on span ".fomo-notification-v2-classic .fomo-notification-content-wrapper small {}" at bounding box center [282, 380] width 267 height 10
paste textarea "bc"
click at [405, 377] on span "fbca2a" at bounding box center [416, 380] width 23 height 10
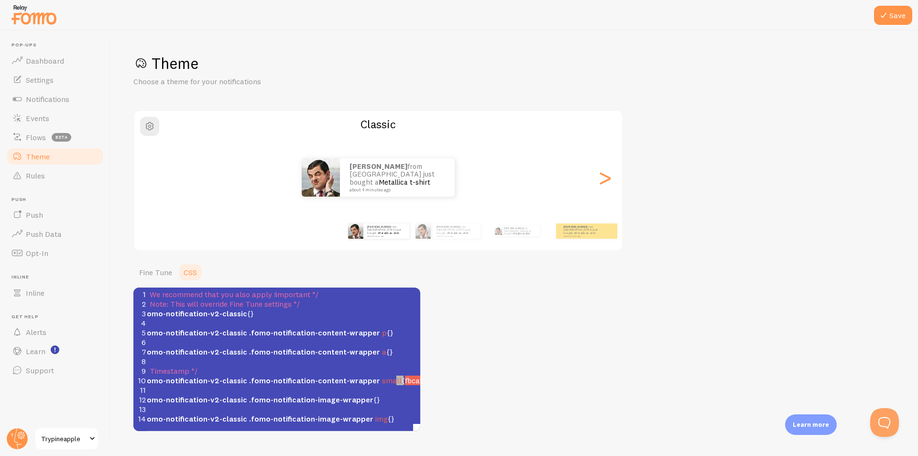
type textarea "bca2a}"
drag, startPoint x: 396, startPoint y: 378, endPoint x: 403, endPoint y: 380, distance: 8.0
click at [416, 378] on div "bca2a} x 1 /* We recommend that you also apply !important */ 2 /* Note: This wi…" at bounding box center [276, 358] width 287 height 143
click at [405, 380] on span "fbca2a" at bounding box center [416, 380] width 23 height 10
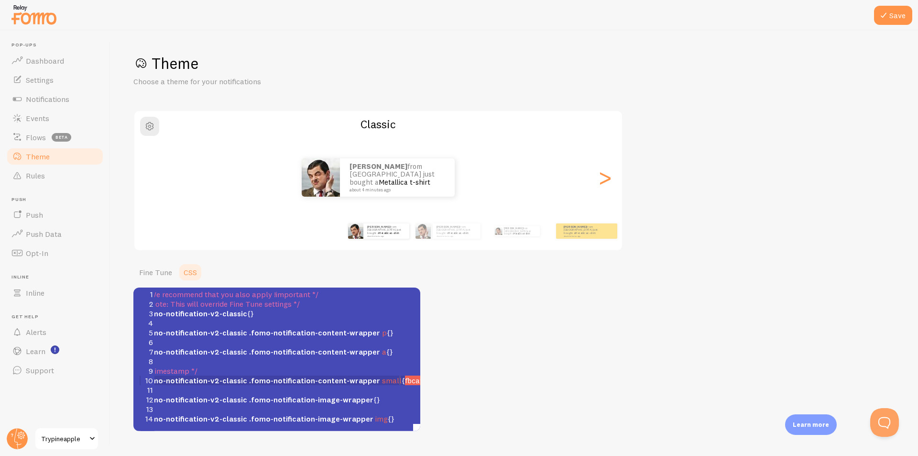
click at [382, 379] on span ".fomo-notification-v2-classic .fomo-notification-content-wrapper small { fbca2a…" at bounding box center [287, 380] width 290 height 10
click at [405, 378] on span "fbca2a" at bounding box center [416, 380] width 23 height 10
click at [386, 378] on span ".fomo-notification-v2-classic .fomo-notification-content-wrapper small { fbca2a…" at bounding box center [287, 380] width 290 height 10
type textarea "color: #"
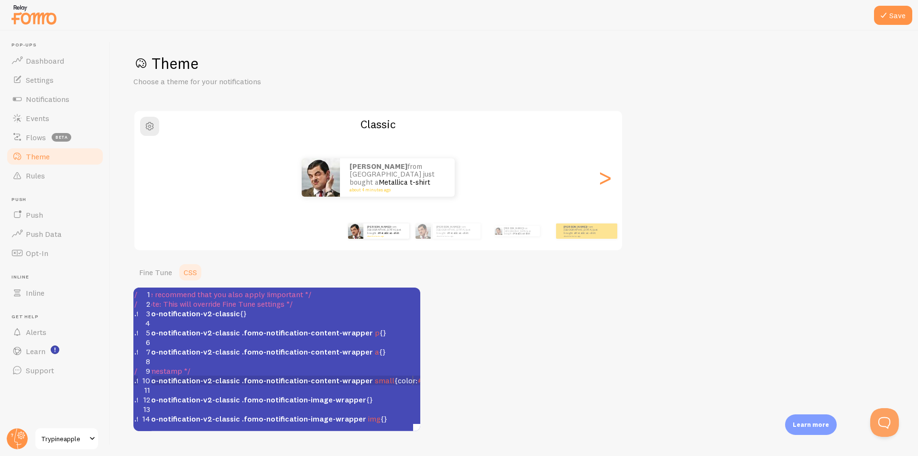
scroll to position [4, 26]
click at [408, 384] on span ".fomo-notification-v2-classic .fomo-notification-content-wrapper small { color …" at bounding box center [272, 380] width 315 height 10
type textarea ";"
drag, startPoint x: 411, startPoint y: 379, endPoint x: 364, endPoint y: 378, distance: 46.9
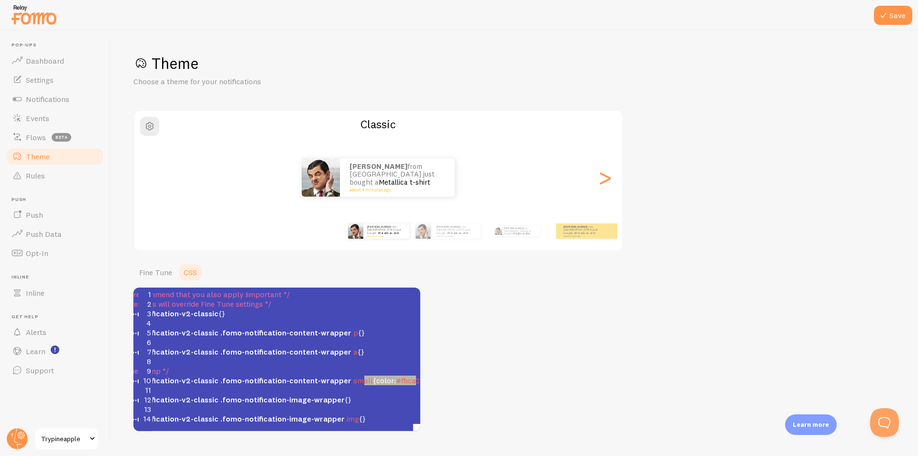
click at [361, 381] on span ".fomo-notification-v2-classic .fomo-notification-content-wrapper small { color …" at bounding box center [271, 380] width 317 height 10
type textarea "olor: #fbca2a;"
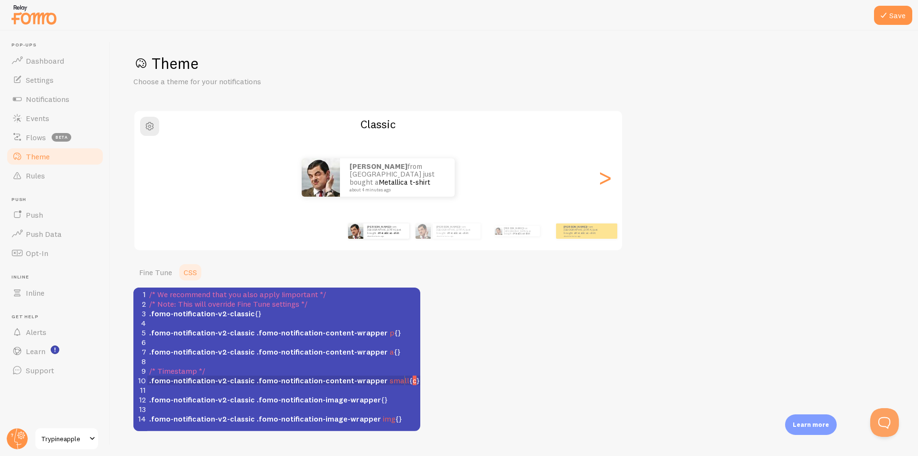
scroll to position [0, 0]
click at [253, 315] on span ".fomo-notification-v2-classic {}" at bounding box center [205, 314] width 112 height 10
click at [255, 314] on span ".fomo-notification-v2-classic {}" at bounding box center [205, 314] width 112 height 10
paste textarea "c"
click at [258, 314] on span "olor" at bounding box center [265, 314] width 14 height 10
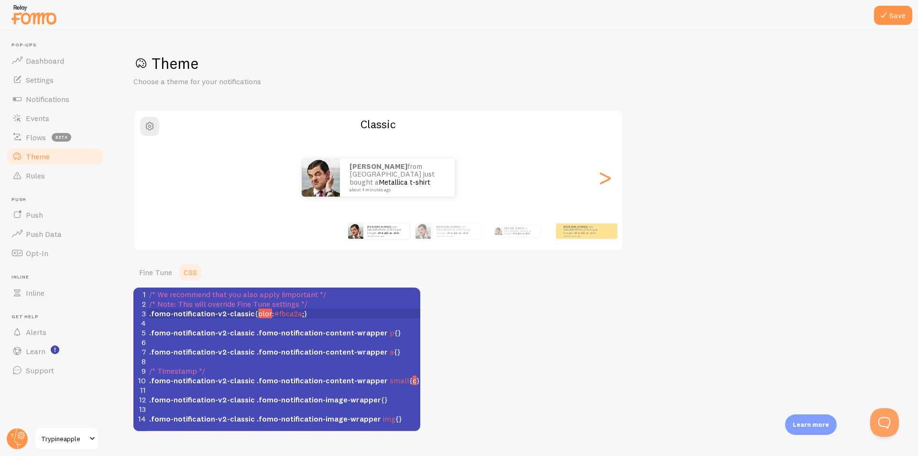
click at [258, 313] on span "olor" at bounding box center [265, 314] width 14 height 10
type textarea "c"
click at [413, 379] on span "c" at bounding box center [415, 380] width 4 height 10
type textarea "lor: #fbca2a;"
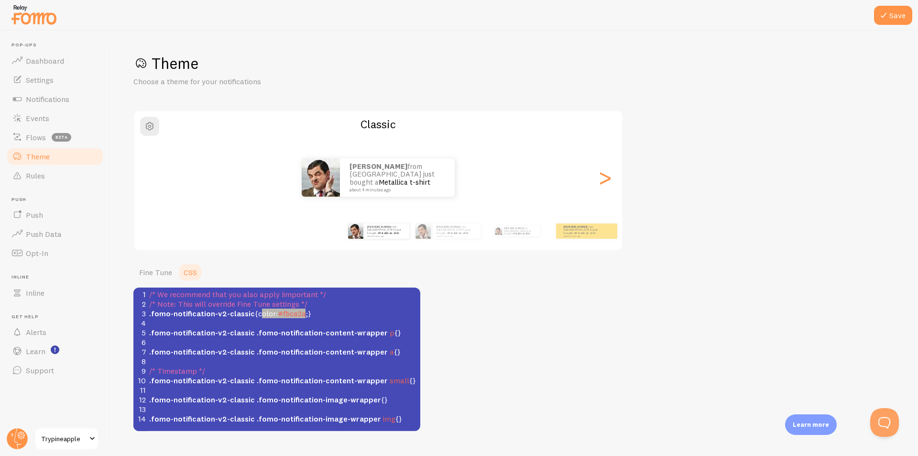
drag, startPoint x: 306, startPoint y: 312, endPoint x: 260, endPoint y: 312, distance: 45.9
click at [260, 312] on span ".fomo-notification-v2-classic { color : #fbca2a ;}" at bounding box center [230, 314] width 162 height 10
click at [260, 312] on span "color" at bounding box center [267, 314] width 18 height 10
click at [258, 312] on span "color" at bounding box center [267, 314] width 18 height 10
type textarea "background-"
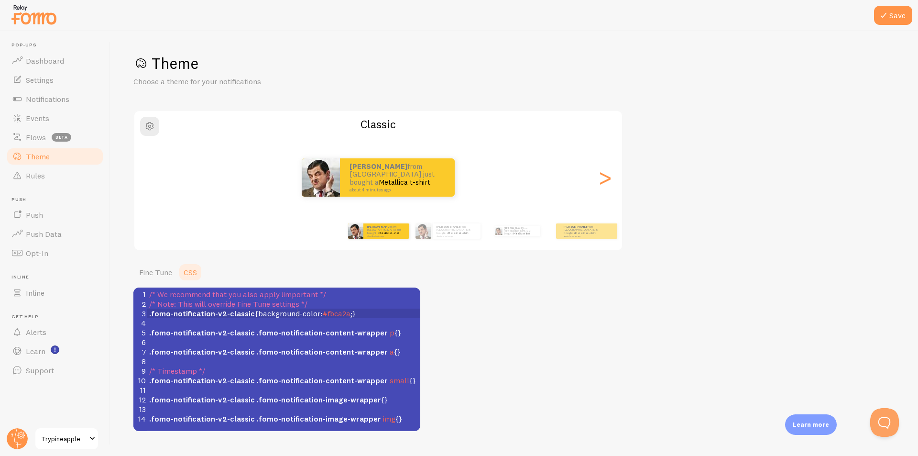
scroll to position [4, 43]
click at [144, 270] on link "Fine Tune" at bounding box center [155, 272] width 44 height 19
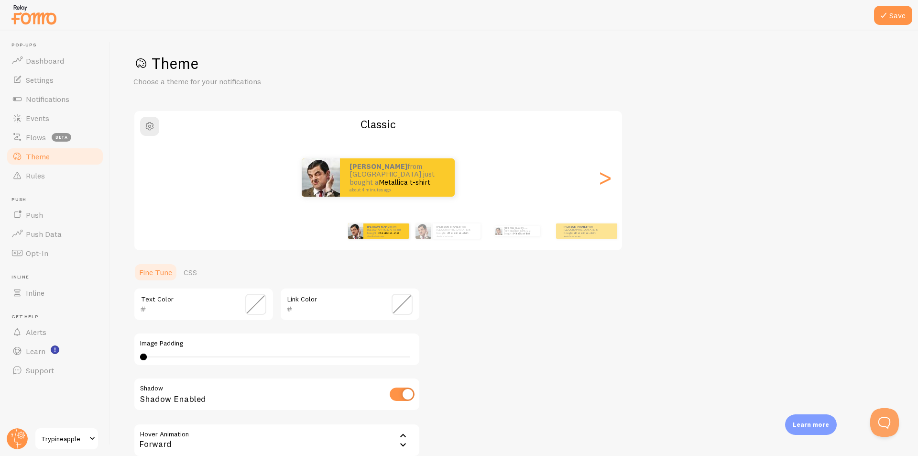
scroll to position [96, 0]
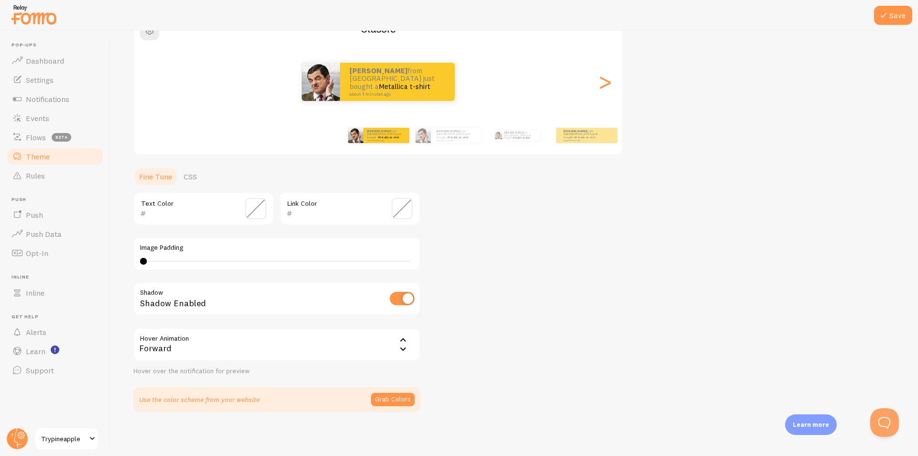
click at [259, 210] on span at bounding box center [255, 208] width 21 height 21
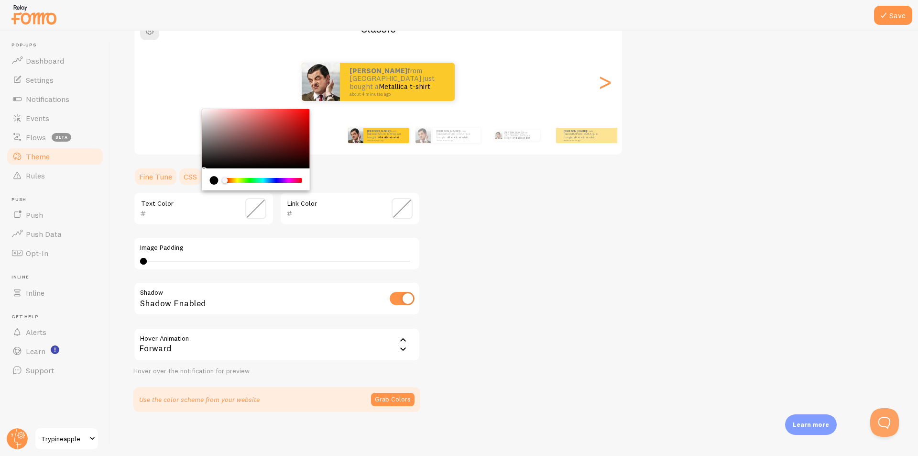
type input "000000"
drag, startPoint x: 189, startPoint y: 176, endPoint x: 184, endPoint y: 182, distance: 8.1
click at [184, 182] on section "Fine Tune CSS 000000 Text Color Link Color Image Padding 0 0 - undefined Shadow…" at bounding box center [276, 289] width 287 height 245
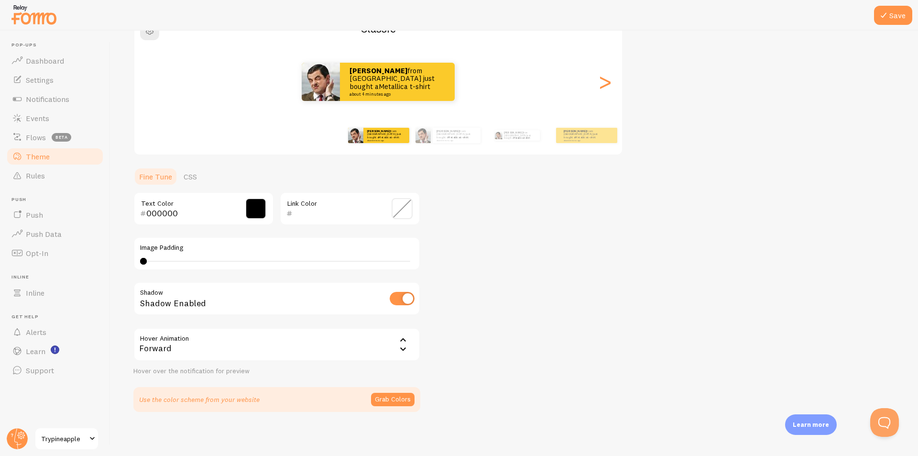
click at [538, 251] on div "Theme Choose a theme for your notifications Classic [PERSON_NAME] from [GEOGRAP…" at bounding box center [514, 185] width 762 height 454
click at [887, 14] on icon at bounding box center [883, 15] width 11 height 11
click at [755, 151] on div "Theme Choose a theme for your notifications Classic [PERSON_NAME] from [GEOGRAP…" at bounding box center [514, 185] width 762 height 454
click at [576, 139] on small "about 4 minutes ago" at bounding box center [582, 140] width 37 height 2
type input "000000"
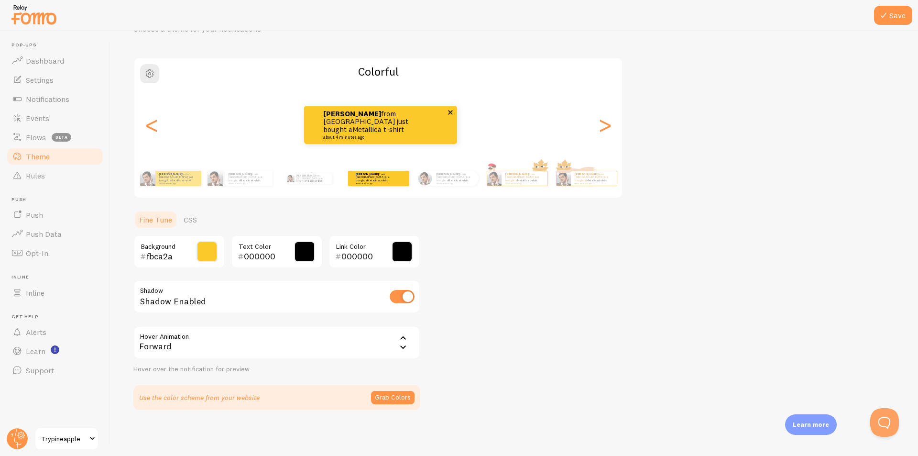
scroll to position [53, 0]
click at [893, 22] on button "Save" at bounding box center [893, 15] width 38 height 19
click at [711, 233] on div "Theme Choose a theme for your notifications Colorful [PERSON_NAME] from [GEOGRA…" at bounding box center [514, 205] width 762 height 409
click at [402, 392] on button "Grab Colors" at bounding box center [393, 397] width 44 height 13
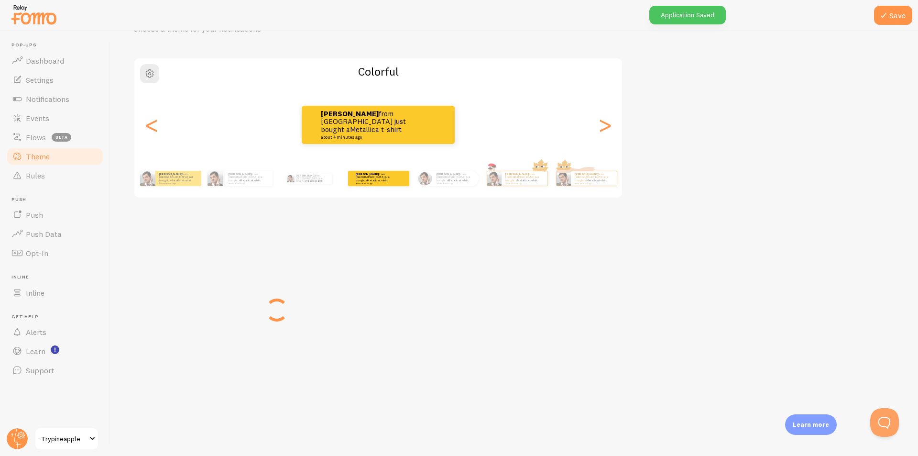
scroll to position [49, 0]
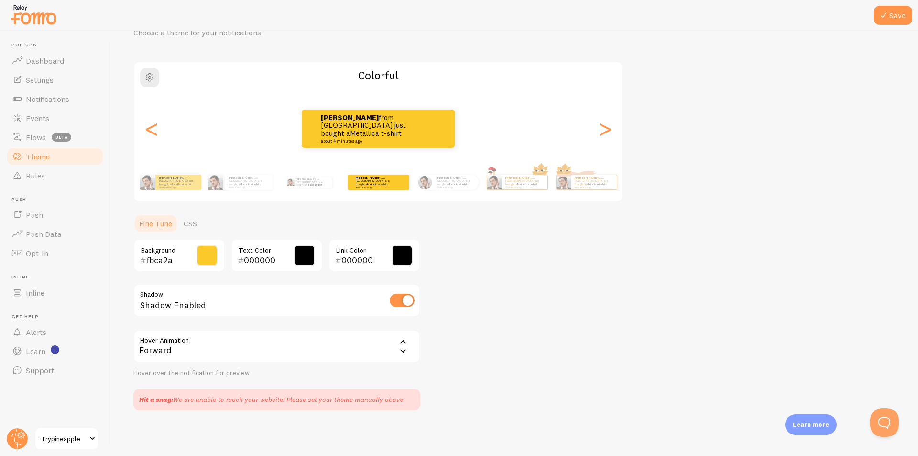
click at [609, 248] on div "Theme Choose a theme for your notifications Colorful [PERSON_NAME] from [GEOGRA…" at bounding box center [514, 207] width 762 height 405
click at [44, 74] on link "Settings" at bounding box center [55, 79] width 99 height 19
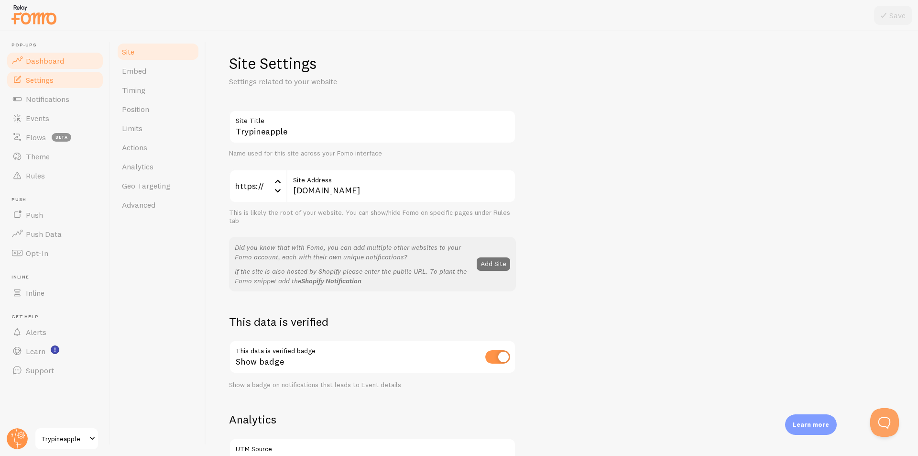
click at [49, 60] on span "Dashboard" at bounding box center [45, 61] width 38 height 10
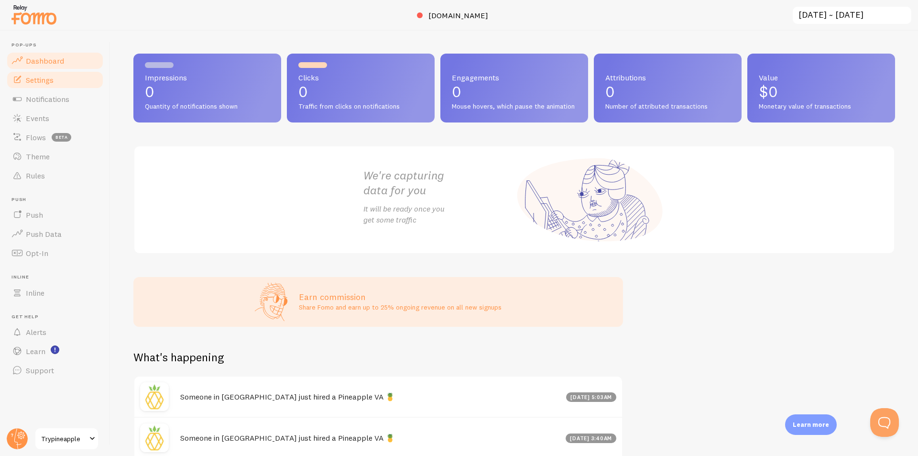
click at [52, 83] on span "Settings" at bounding box center [40, 80] width 28 height 10
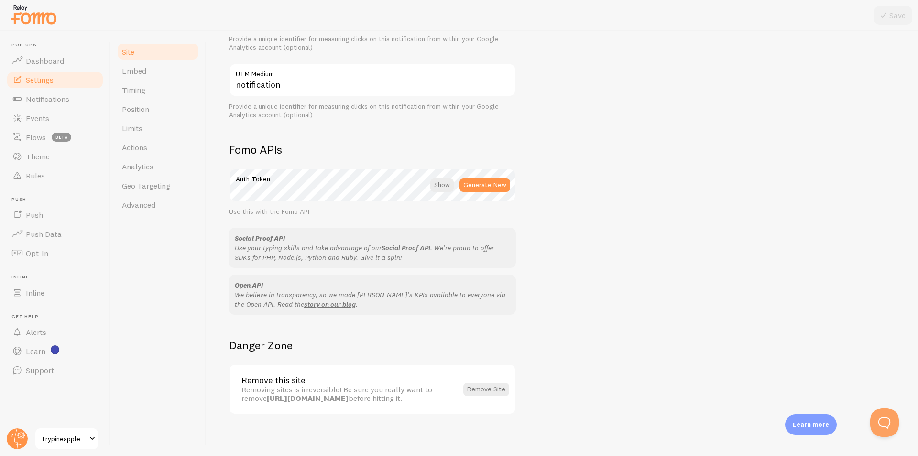
scroll to position [447, 0]
